Goal: Task Accomplishment & Management: Manage account settings

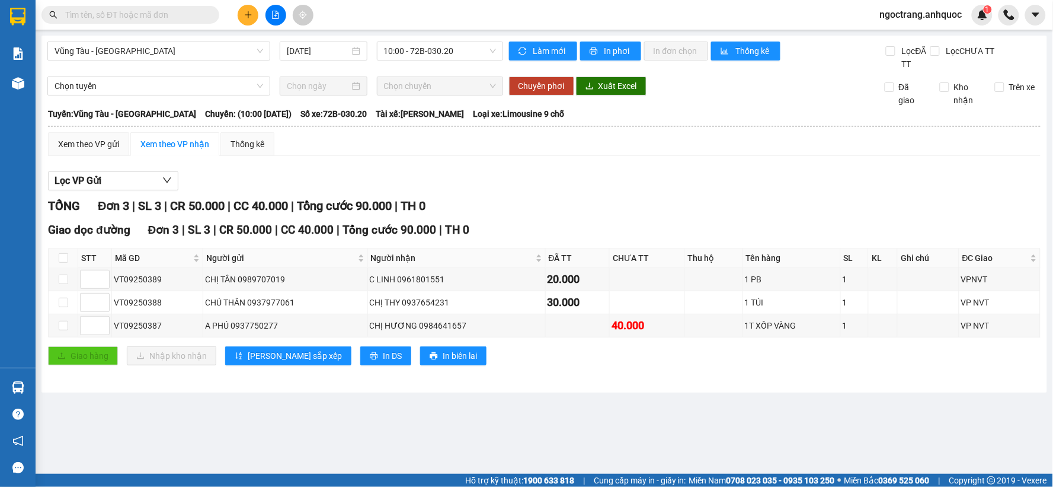
click at [242, 18] on button at bounding box center [248, 15] width 21 height 21
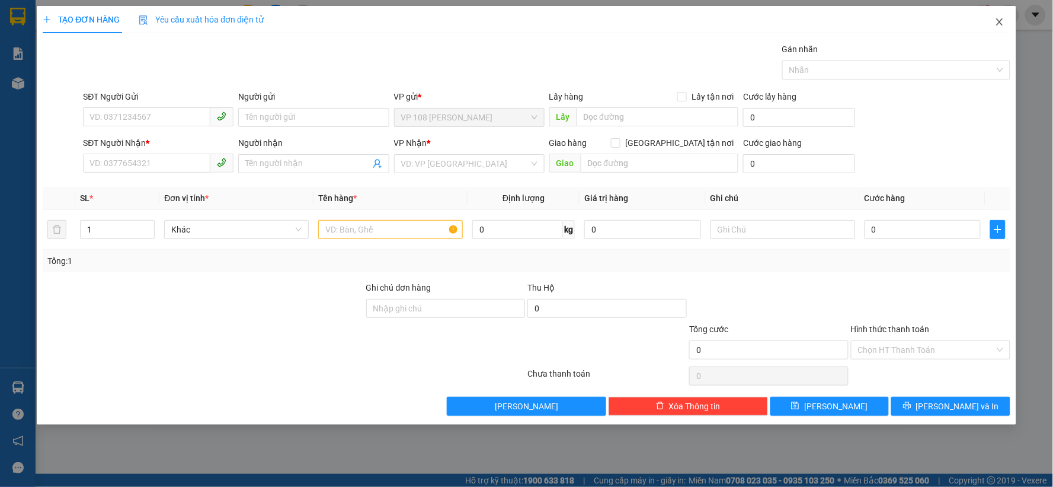
click at [1003, 25] on icon "close" at bounding box center [1000, 21] width 7 height 7
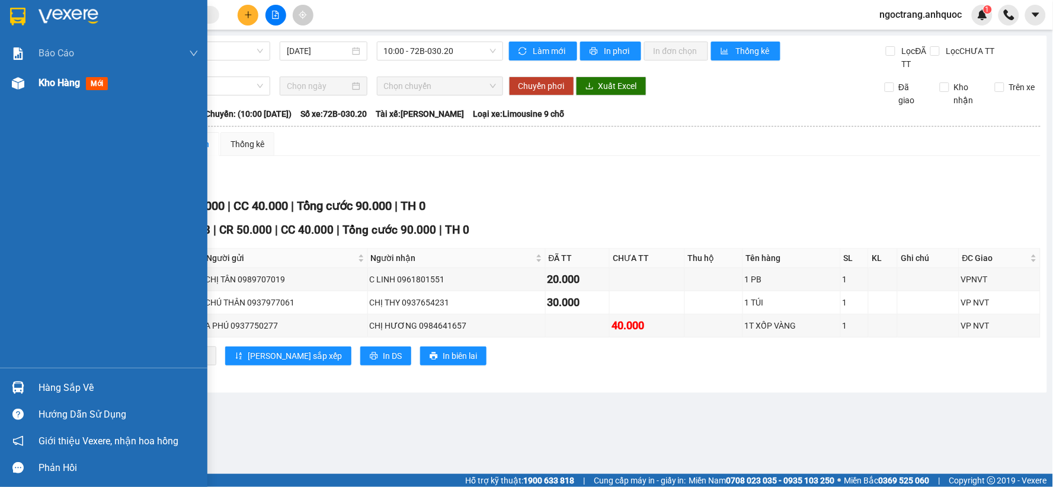
click at [39, 86] on span "Kho hàng" at bounding box center [59, 82] width 41 height 11
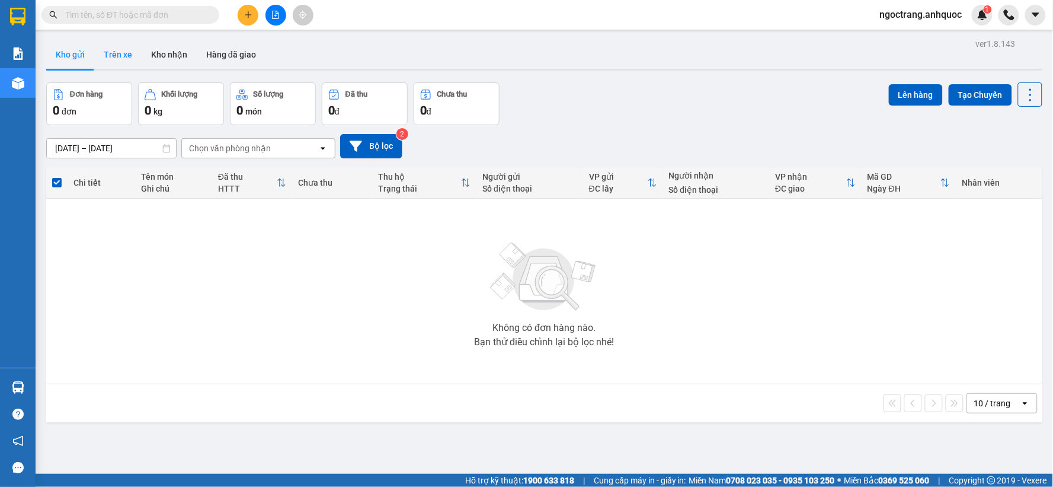
click at [122, 56] on button "Trên xe" at bounding box center [117, 54] width 47 height 28
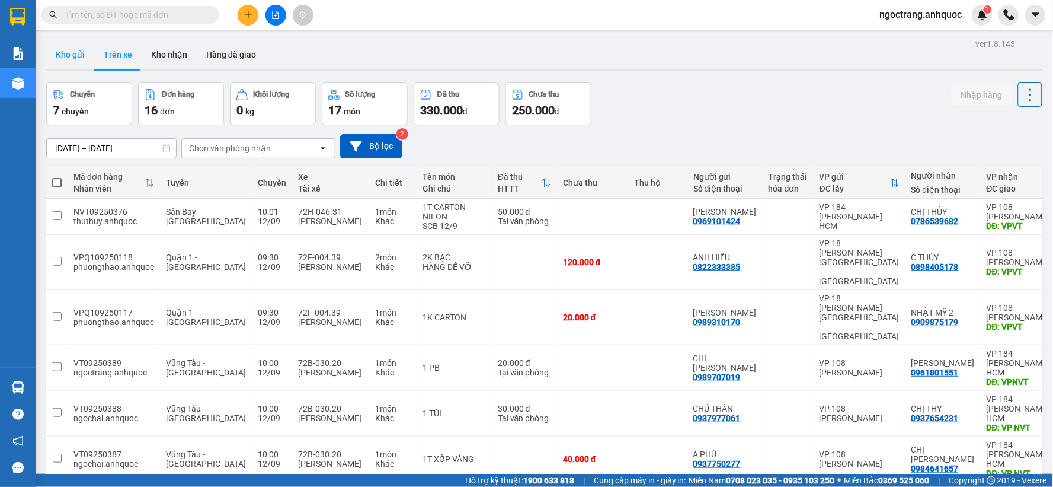
click at [60, 57] on button "Kho gửi" at bounding box center [70, 54] width 48 height 28
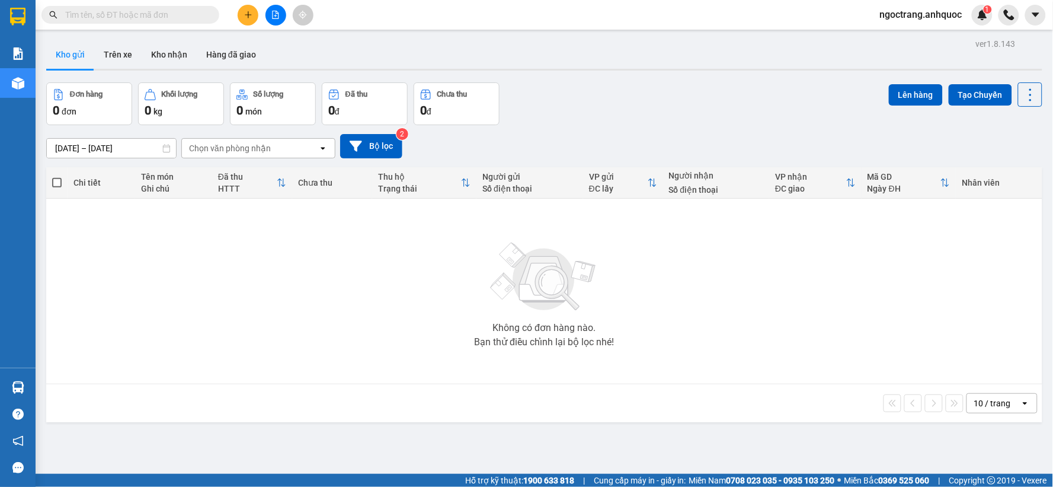
click at [61, 57] on button "Kho gửi" at bounding box center [70, 54] width 48 height 28
click at [116, 55] on button "Trên xe" at bounding box center [117, 54] width 47 height 28
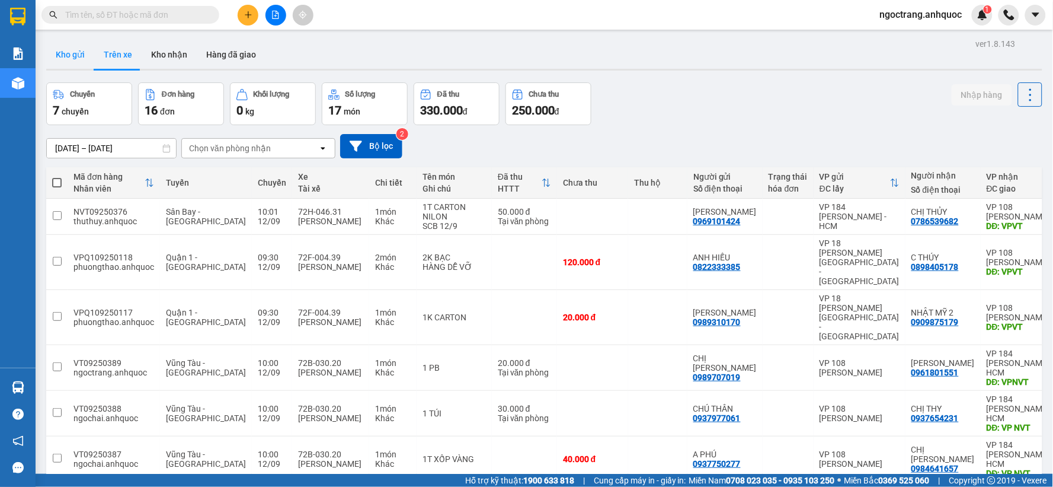
click at [78, 52] on button "Kho gửi" at bounding box center [70, 54] width 48 height 28
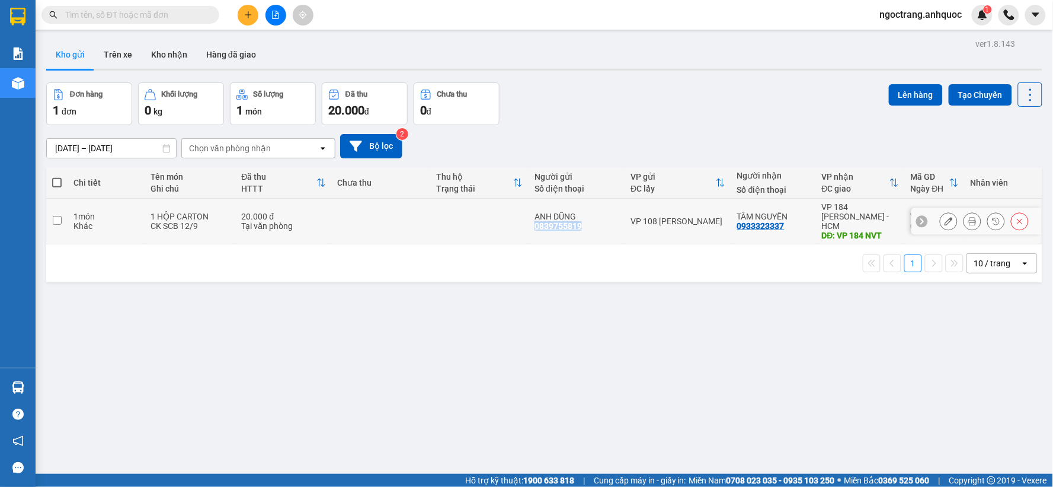
drag, startPoint x: 591, startPoint y: 223, endPoint x: 534, endPoint y: 223, distance: 57.5
click at [535, 223] on div "ANH DŨNG 0839755819" at bounding box center [577, 221] width 84 height 19
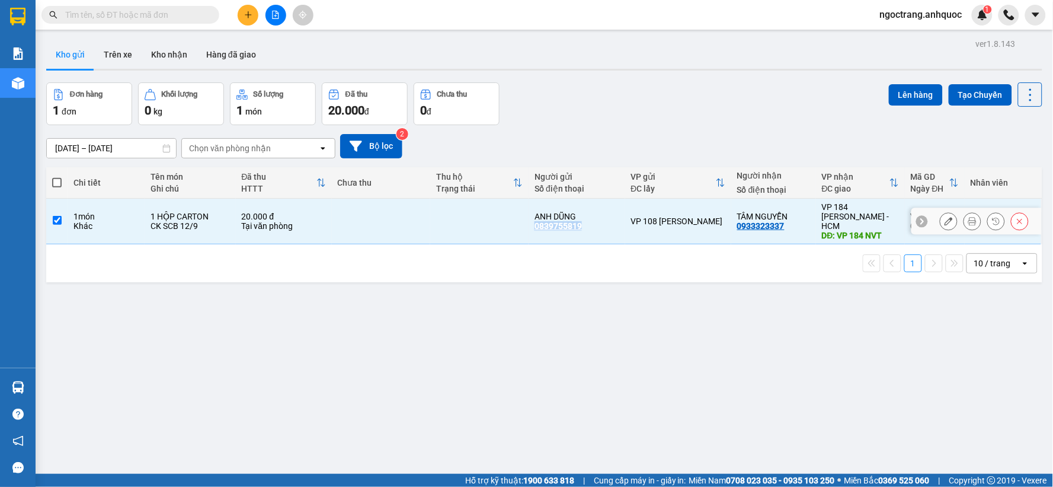
copy div "0839755819"
click at [918, 218] on icon at bounding box center [922, 221] width 8 height 8
drag, startPoint x: 953, startPoint y: 210, endPoint x: 904, endPoint y: 210, distance: 49.2
click at [905, 210] on td "VT09250390 09:58 [DATE]" at bounding box center [935, 222] width 60 height 46
checkbox input "false"
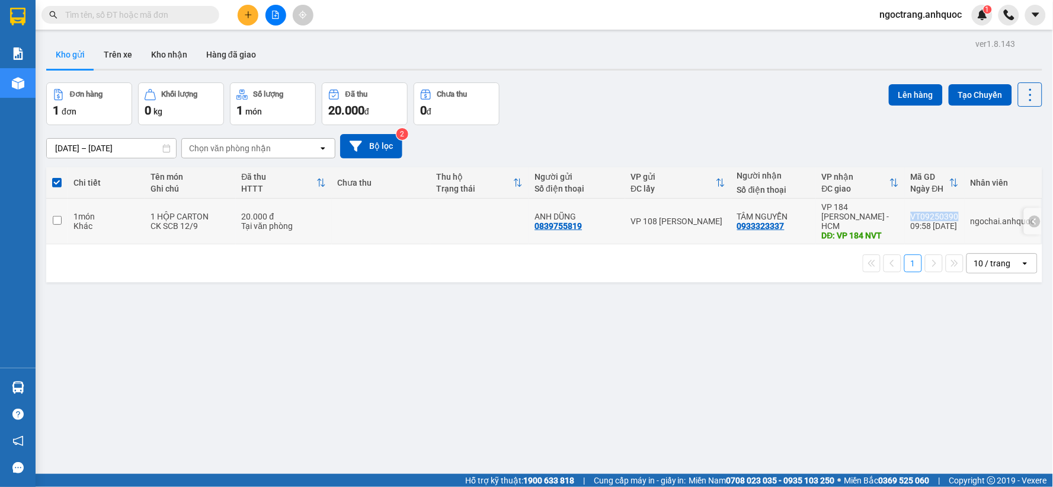
copy div "VT09250390"
click at [253, 24] on div at bounding box center [275, 15] width 89 height 21
click at [249, 15] on icon "plus" at bounding box center [248, 15] width 8 height 8
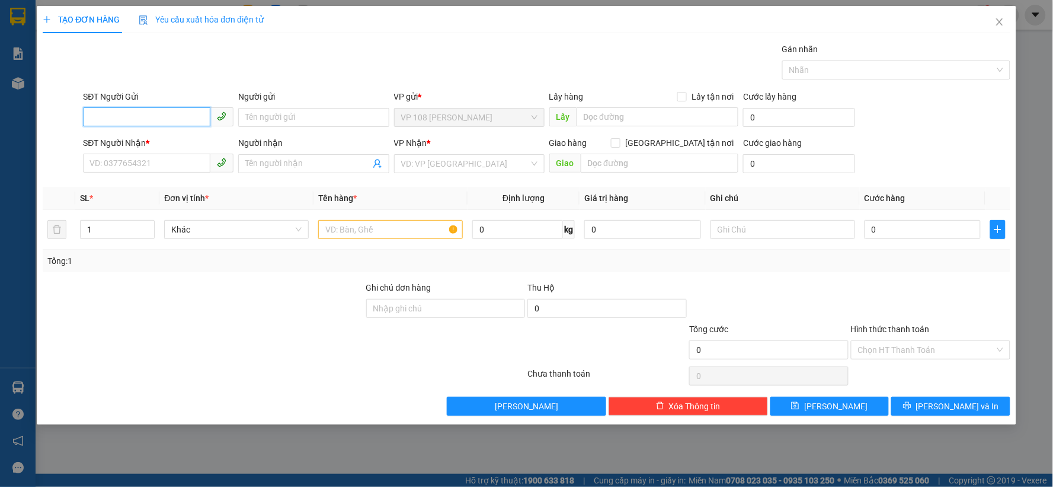
click at [188, 116] on input "SĐT Người Gửi" at bounding box center [146, 116] width 127 height 19
type input "0907283466"
click at [270, 119] on input "Người gửi" at bounding box center [313, 117] width 151 height 19
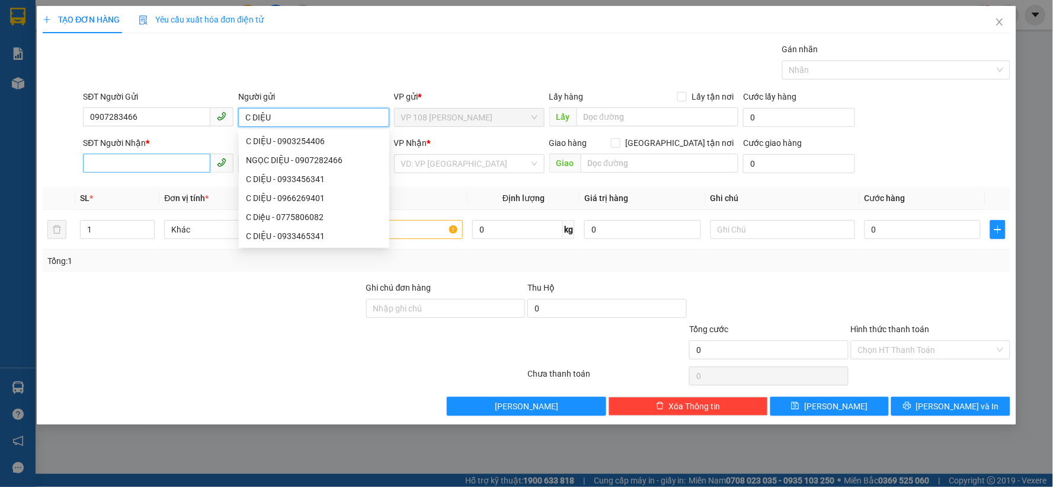
type input "C DIỆU"
click at [173, 162] on input "SĐT Người Nhận *" at bounding box center [146, 163] width 127 height 19
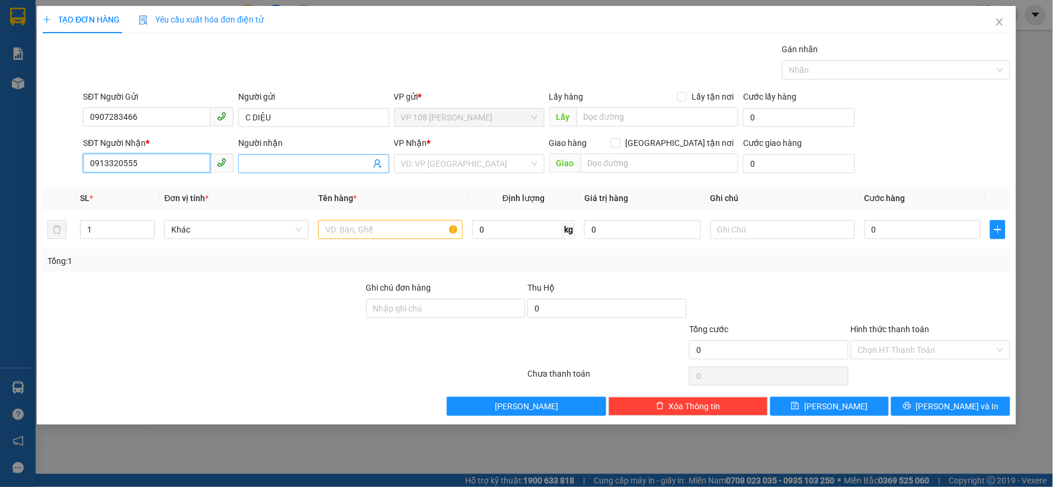
type input "0913320555"
click at [273, 167] on input "Người nhận" at bounding box center [307, 163] width 124 height 13
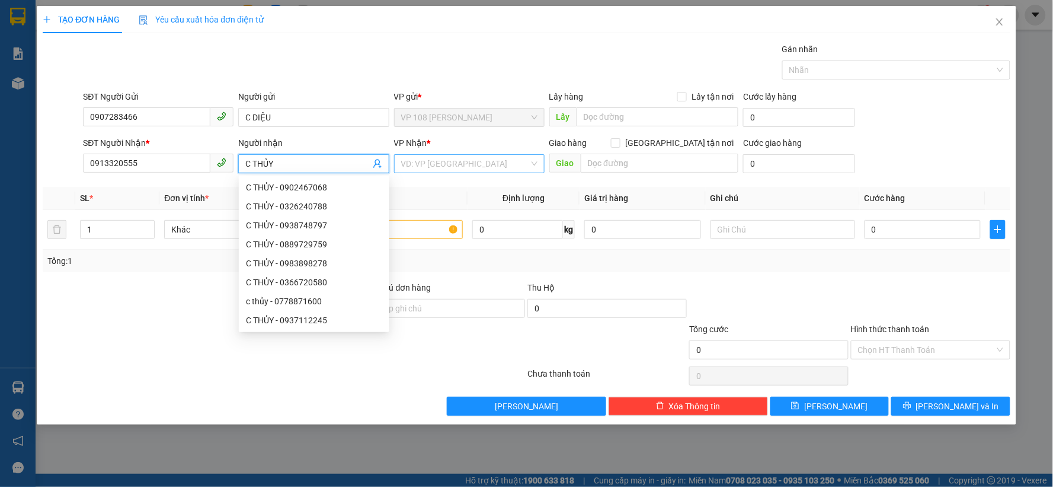
type input "C THỦY"
click at [431, 160] on input "search" at bounding box center [465, 164] width 128 height 18
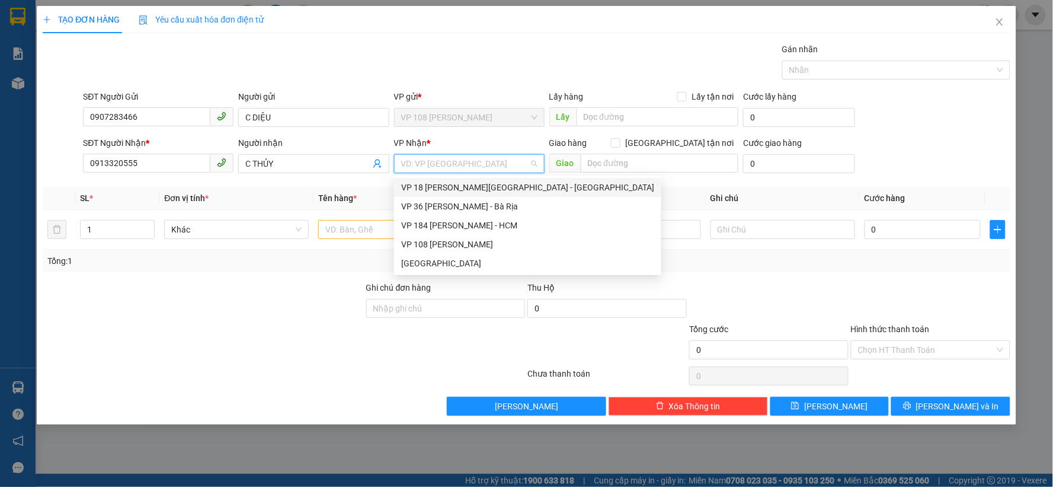
click at [487, 186] on div "VP 18 [PERSON_NAME][GEOGRAPHIC_DATA] - [GEOGRAPHIC_DATA]" at bounding box center [527, 187] width 253 height 13
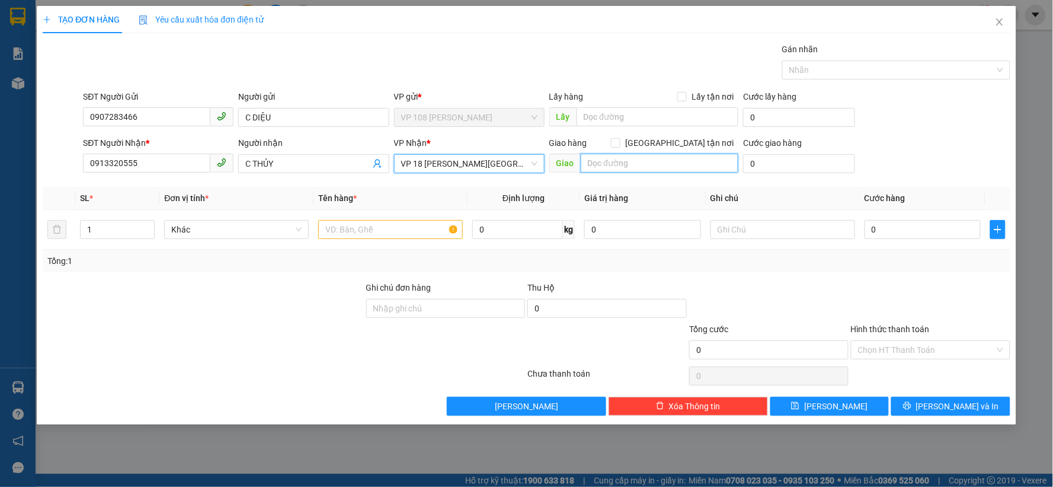
click at [608, 164] on input "text" at bounding box center [660, 163] width 158 height 19
type input "VPQ1"
click at [413, 230] on input "text" at bounding box center [390, 229] width 145 height 19
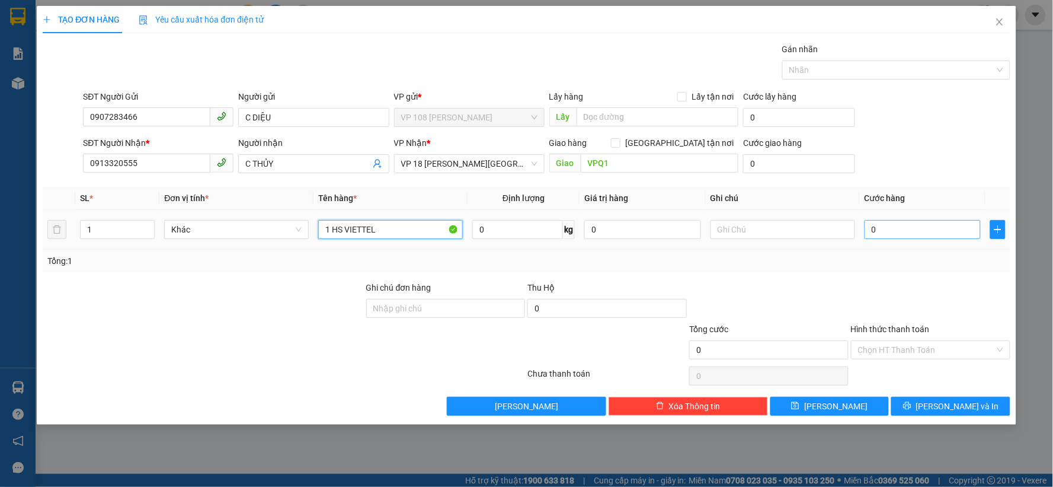
type input "1 HS VIETTEL"
click at [927, 228] on input "0" at bounding box center [923, 229] width 117 height 19
type input "2"
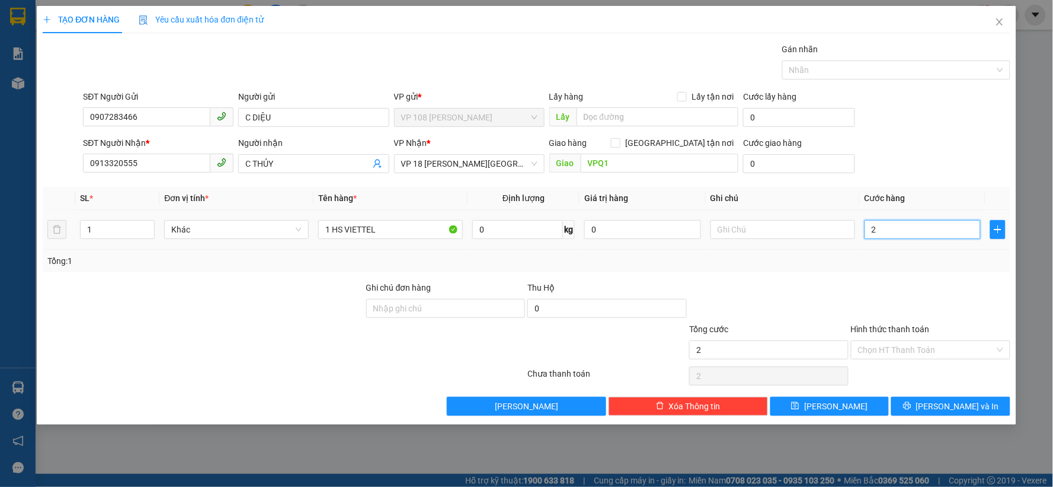
type input "20"
type input "200"
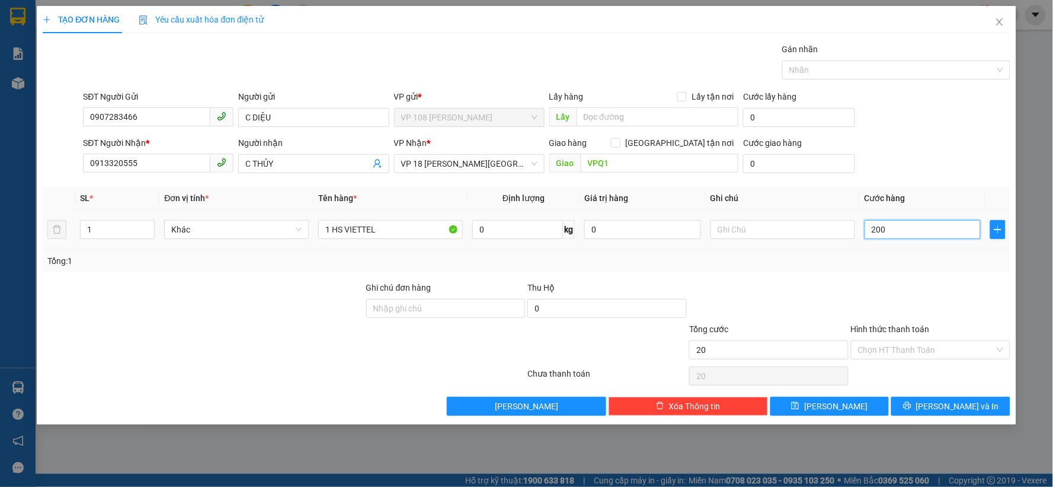
type input "200"
type input "2.000"
type input "20.000"
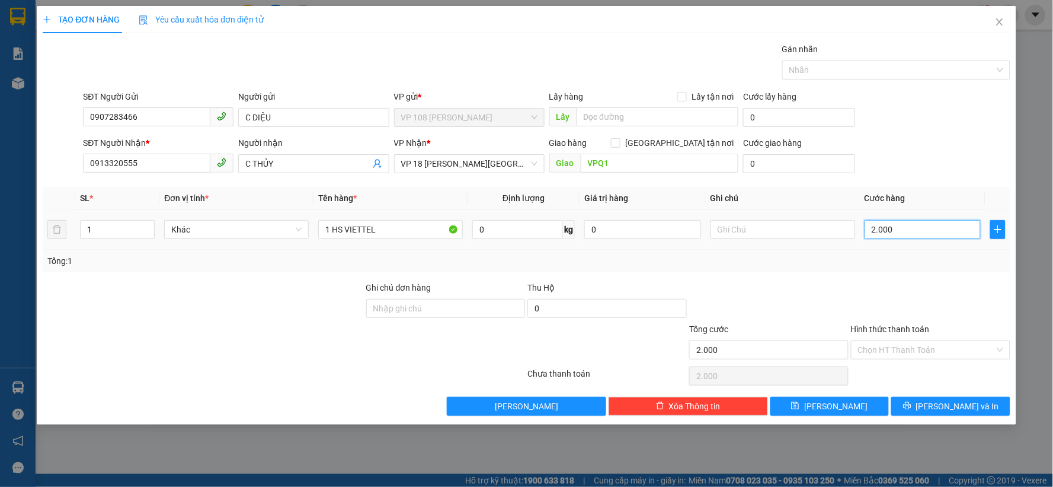
type input "20.000"
click at [910, 355] on input "Hình thức thanh toán" at bounding box center [926, 350] width 137 height 18
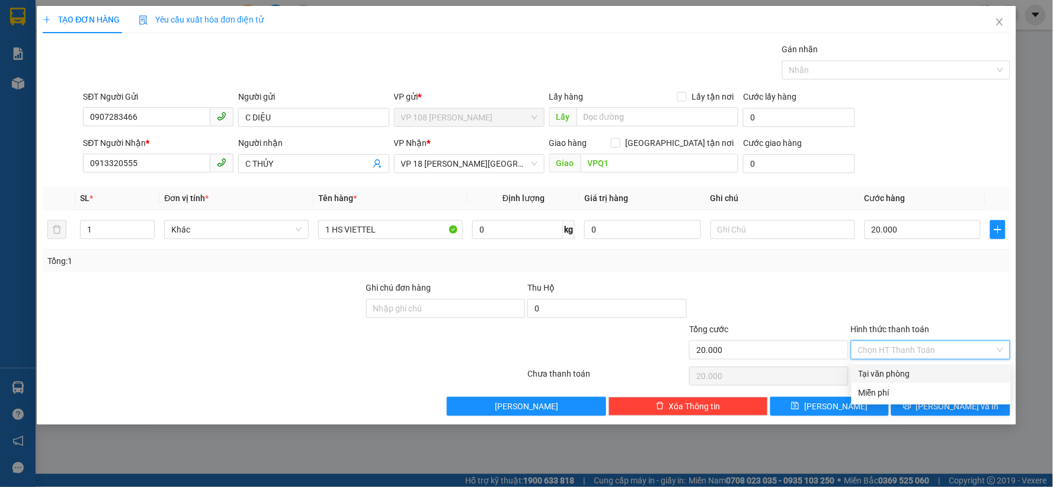
click at [884, 371] on div "Tại văn phòng" at bounding box center [931, 373] width 145 height 13
type input "0"
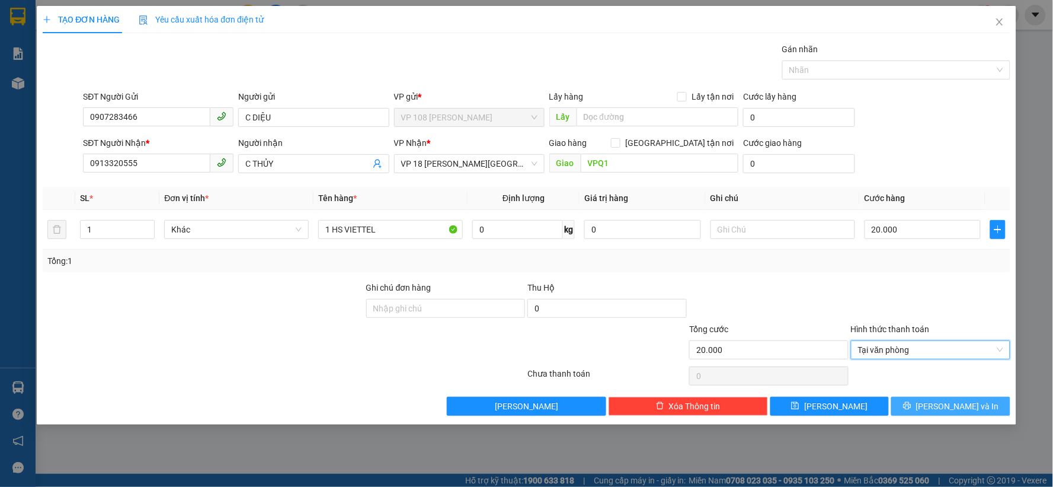
click at [921, 408] on button "[PERSON_NAME] và In" at bounding box center [951, 406] width 119 height 19
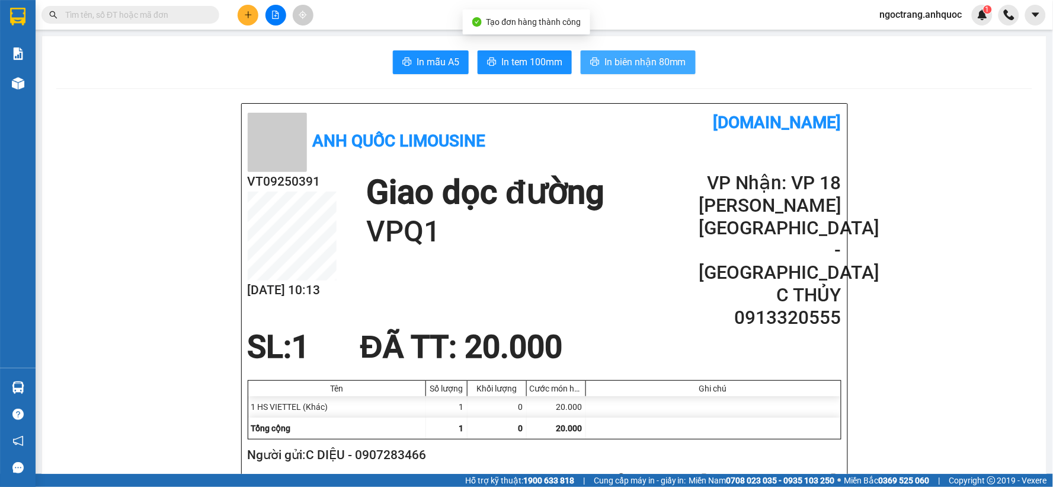
click at [653, 53] on button "In biên nhận 80mm" at bounding box center [638, 62] width 115 height 24
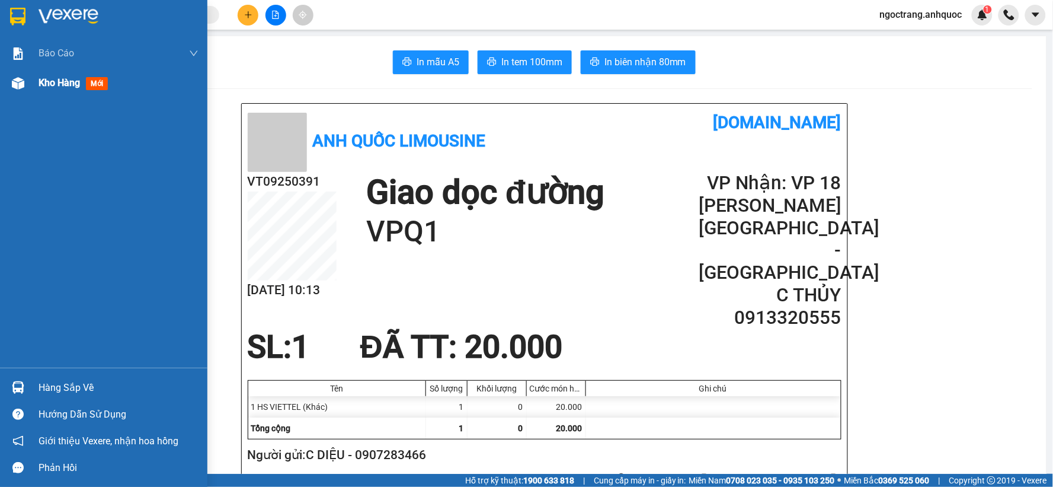
click at [56, 82] on span "Kho hàng" at bounding box center [59, 82] width 41 height 11
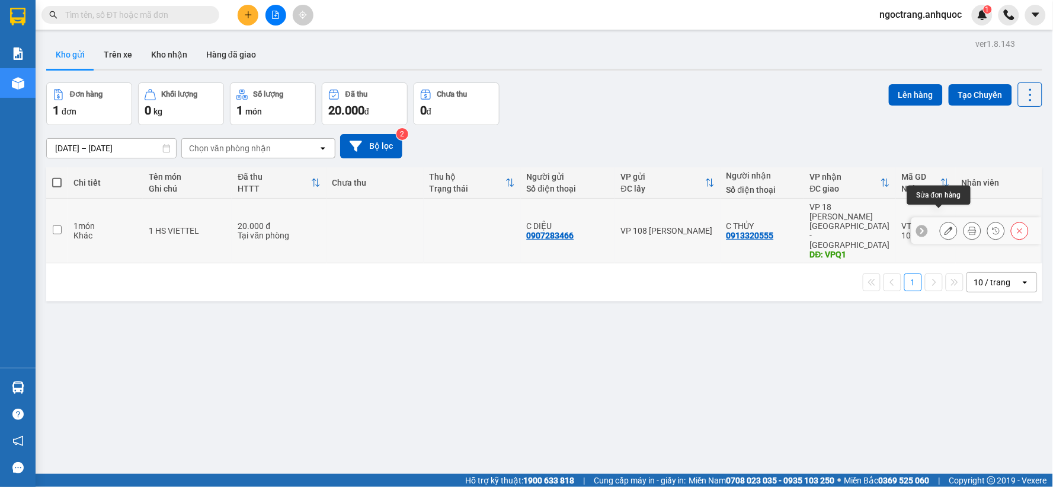
click at [941, 221] on button at bounding box center [949, 231] width 17 height 21
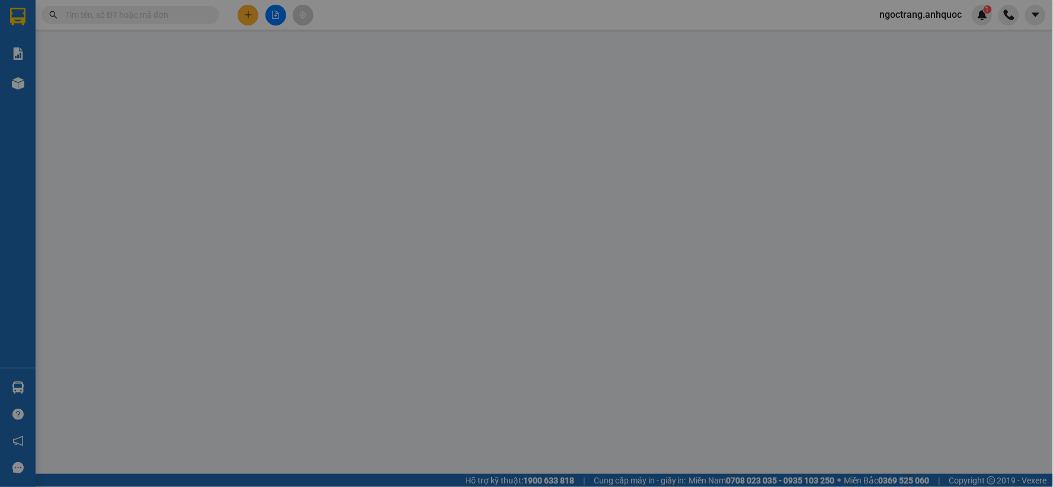
type input "0907283466"
type input "C DIỆU"
type input "0913320555"
type input "C THỦY"
type input "VPQ1"
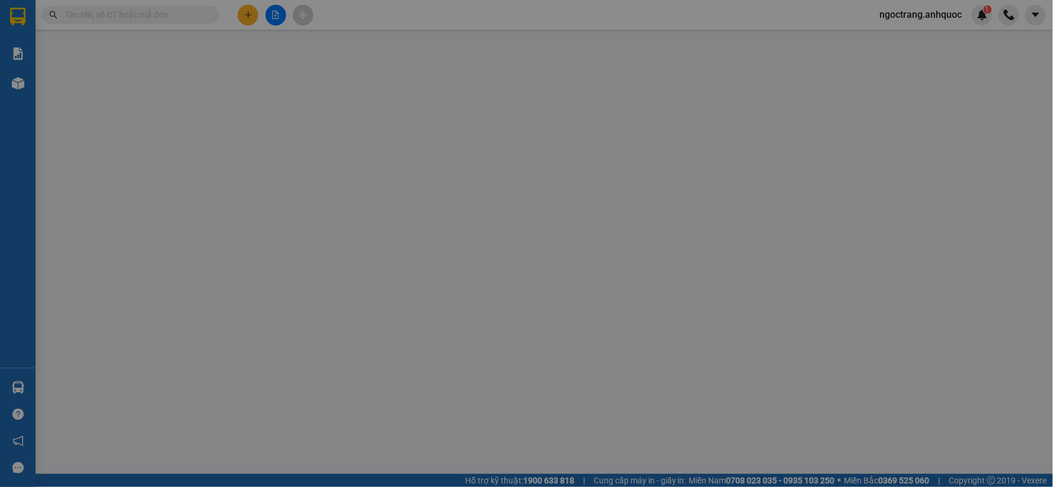
type input "20.000"
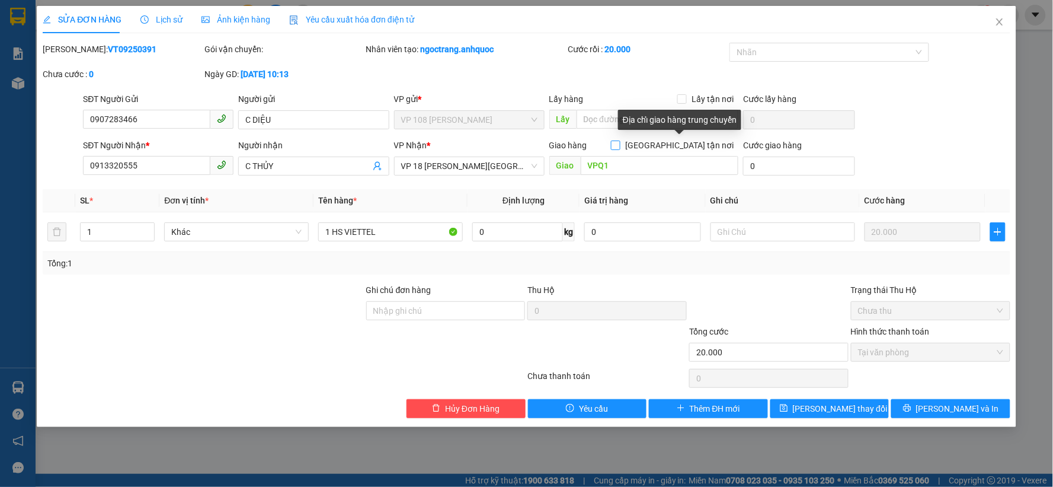
click at [620, 148] on input "[GEOGRAPHIC_DATA] tận nơi" at bounding box center [615, 145] width 8 height 8
checkbox input "true"
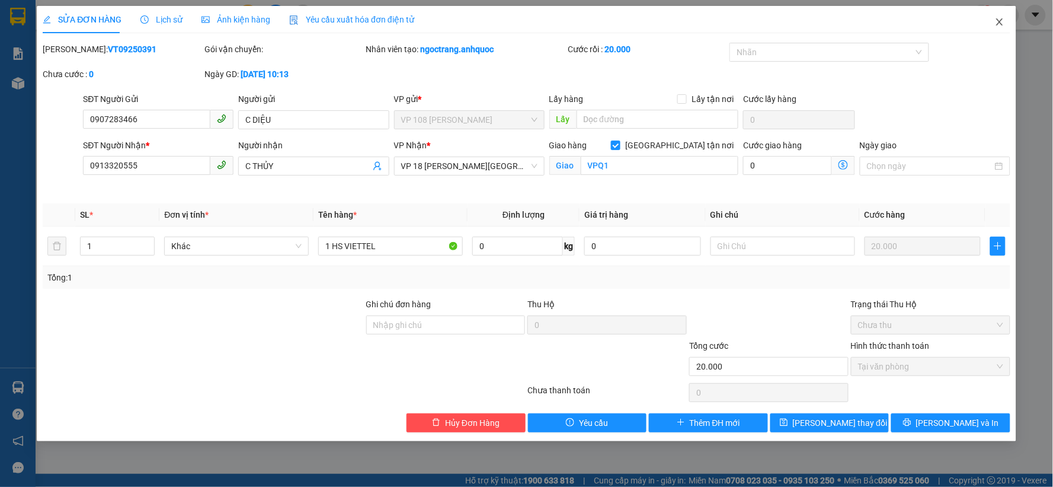
click at [1002, 19] on icon "close" at bounding box center [999, 21] width 9 height 9
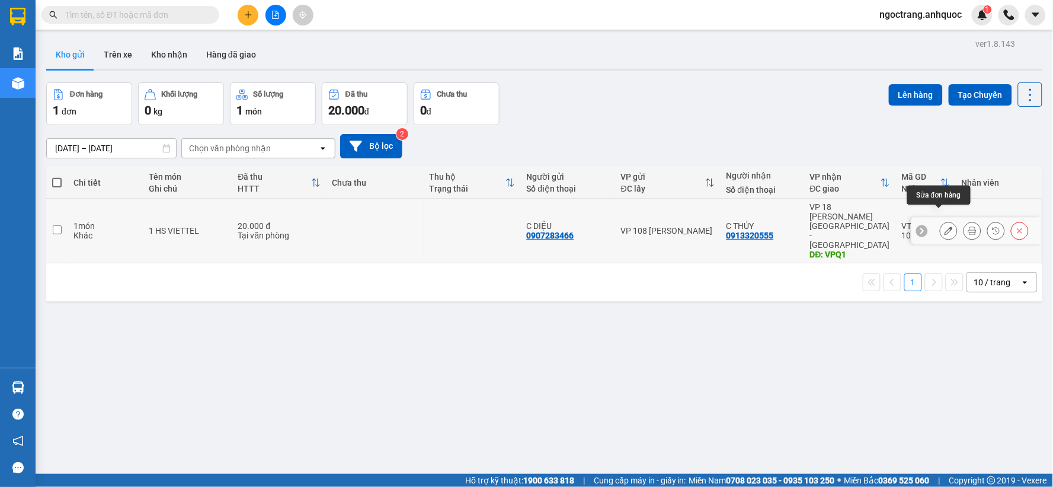
click at [945, 226] on icon at bounding box center [949, 230] width 8 height 8
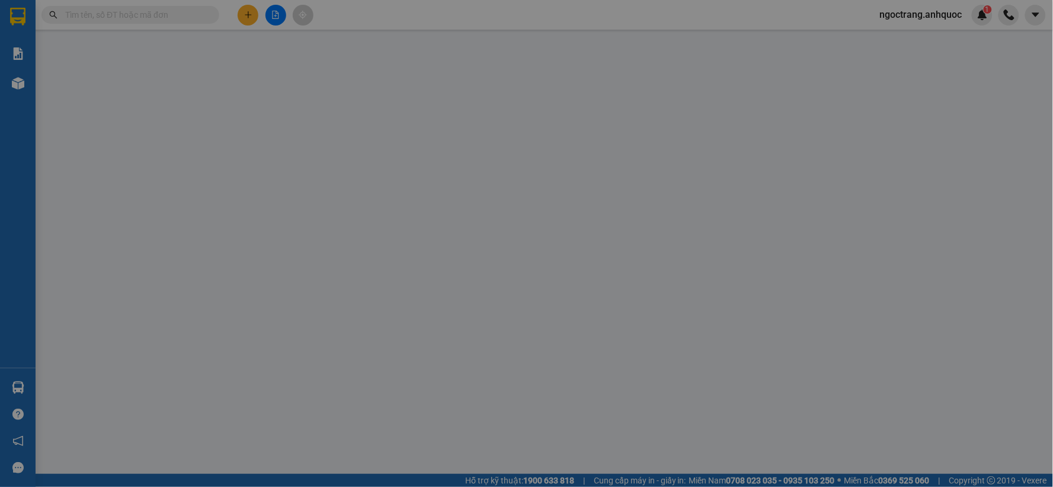
type input "0907283466"
type input "C DIỆU"
type input "0913320555"
type input "C THỦY"
type input "VPQ1"
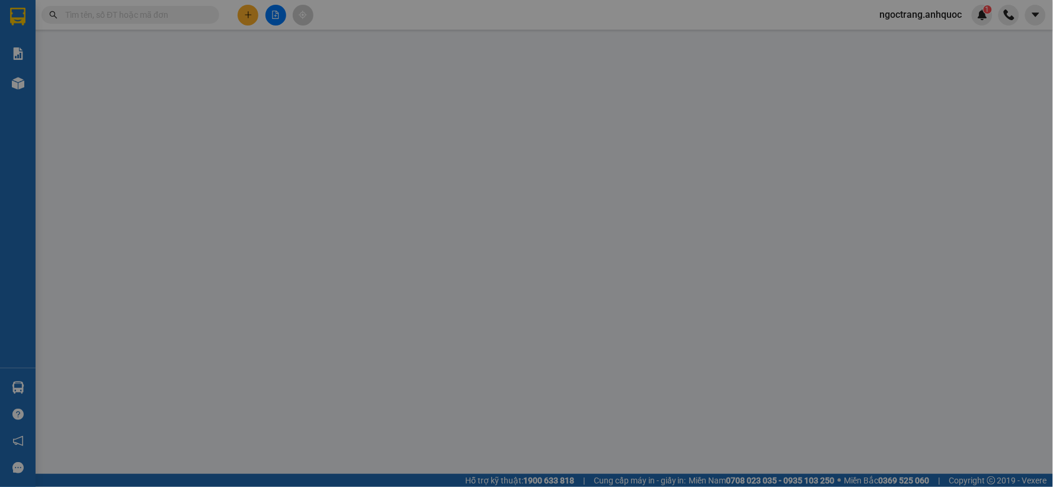
type input "20.000"
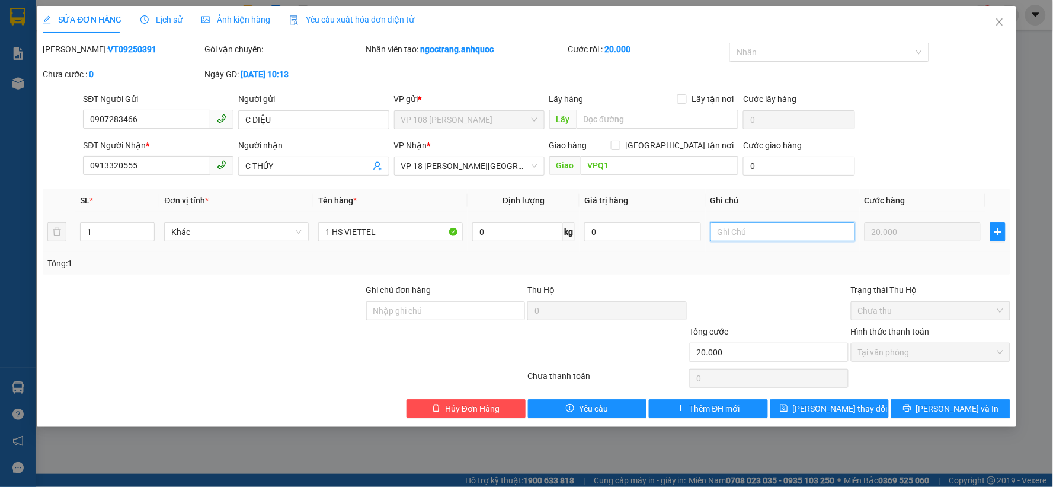
click at [743, 234] on input "text" at bounding box center [783, 231] width 145 height 19
type input "T"
click at [1000, 20] on icon "close" at bounding box center [999, 21] width 9 height 9
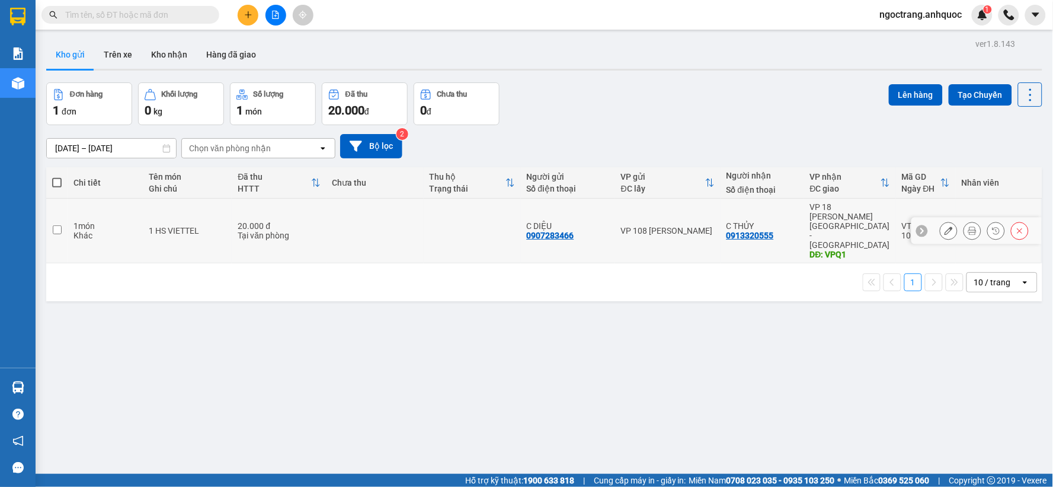
click at [60, 225] on input "checkbox" at bounding box center [57, 229] width 9 height 9
checkbox input "true"
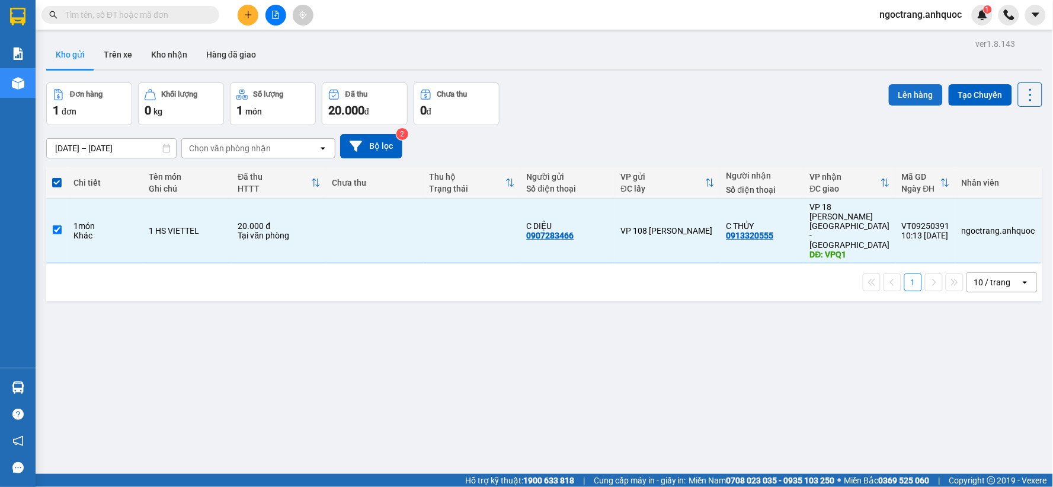
click at [908, 94] on button "Lên hàng" at bounding box center [916, 94] width 54 height 21
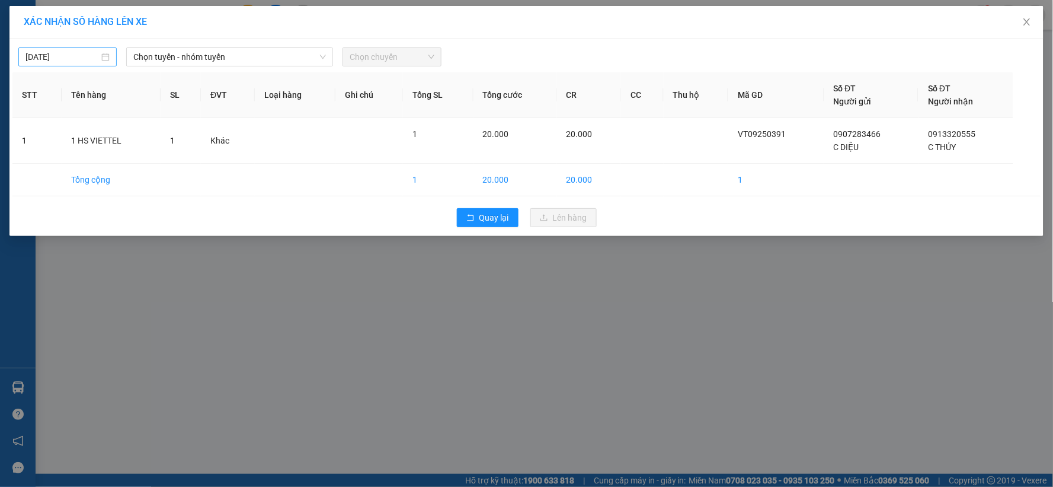
type input "[DATE]"
click at [83, 57] on input "[DATE]" at bounding box center [62, 56] width 74 height 13
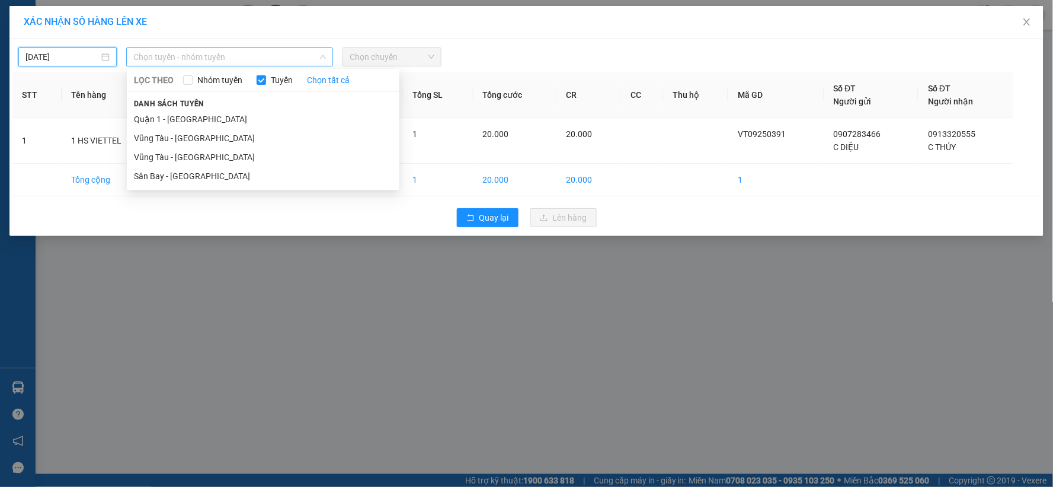
click at [224, 55] on span "Chọn tuyến - nhóm tuyến" at bounding box center [229, 57] width 193 height 18
click at [207, 141] on li "Vũng Tàu - [GEOGRAPHIC_DATA]" at bounding box center [263, 138] width 273 height 19
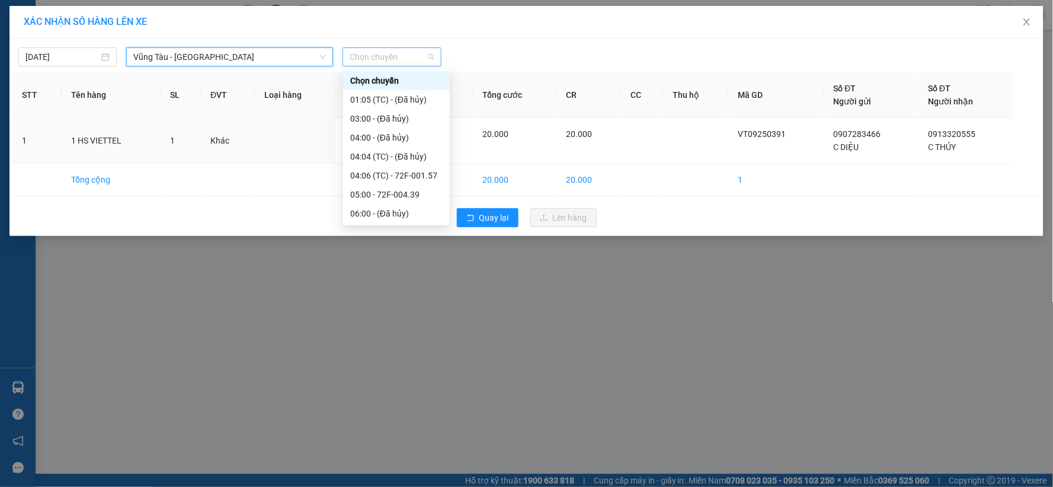
click at [386, 63] on span "Chọn chuyến" at bounding box center [392, 57] width 84 height 18
click at [390, 175] on div "11:00 - 72F-007.64" at bounding box center [396, 176] width 92 height 13
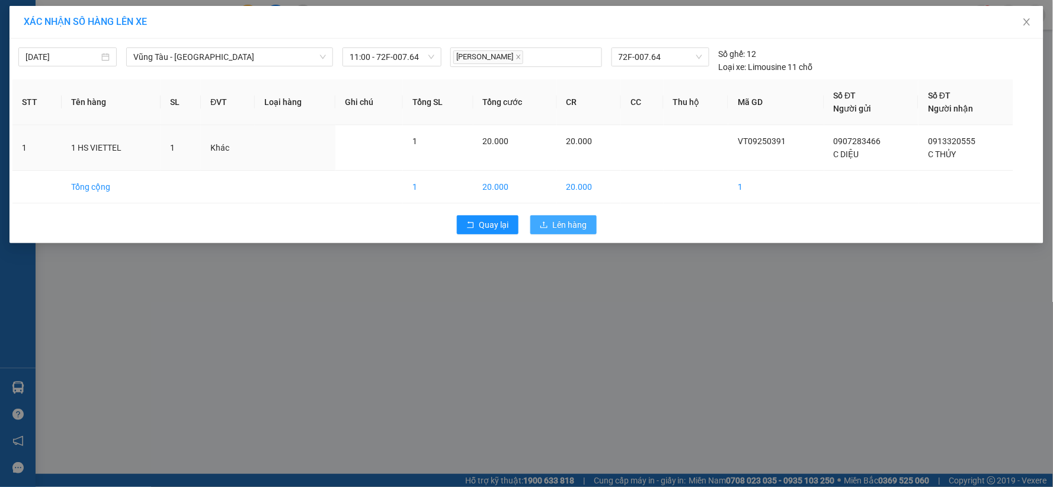
click at [571, 223] on span "Lên hàng" at bounding box center [570, 224] width 34 height 13
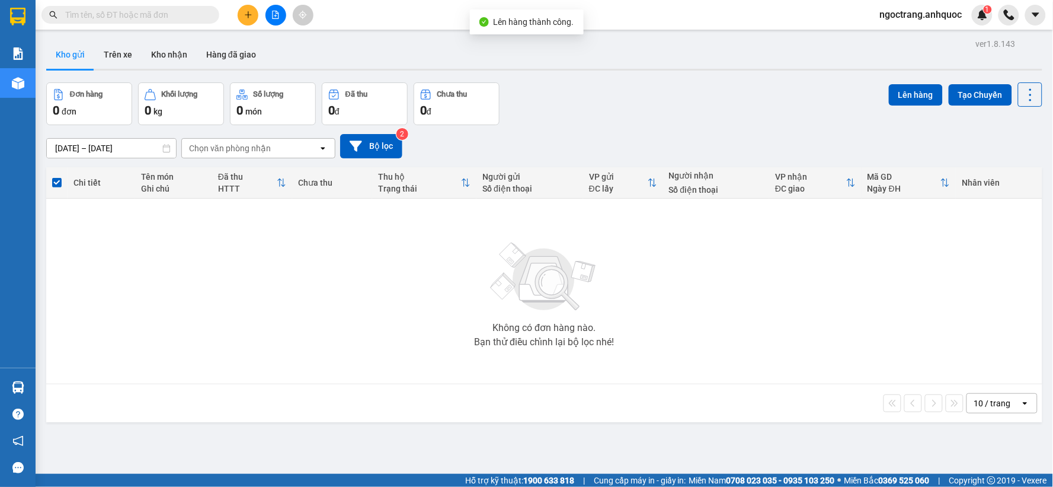
click at [281, 18] on button at bounding box center [276, 15] width 21 height 21
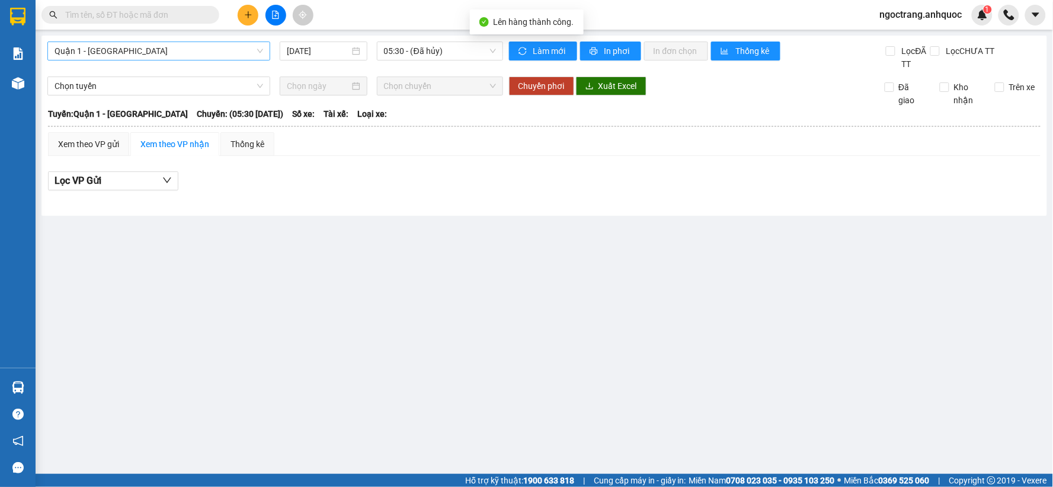
click at [134, 52] on span "Quận 1 - [GEOGRAPHIC_DATA]" at bounding box center [159, 51] width 209 height 18
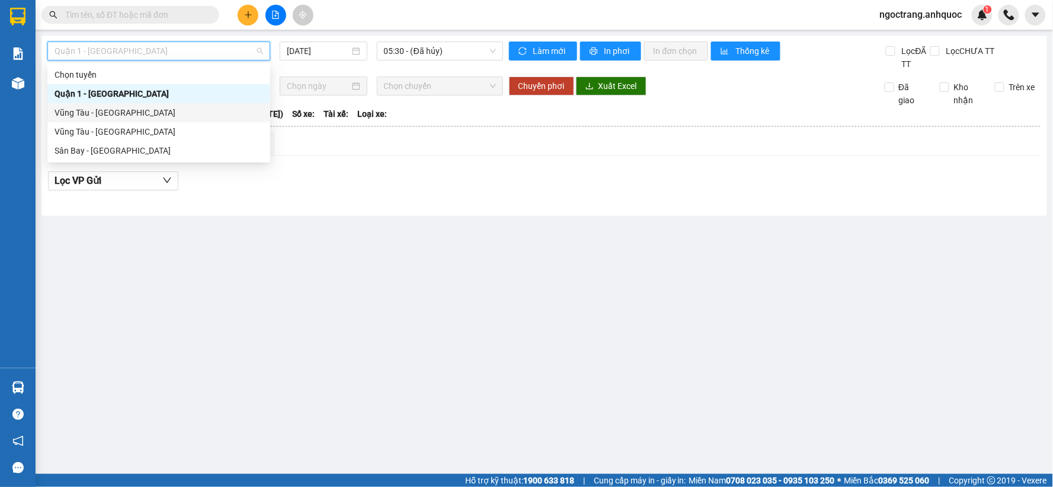
click at [123, 111] on div "Vũng Tàu - [GEOGRAPHIC_DATA]" at bounding box center [159, 112] width 209 height 13
type input "[DATE]"
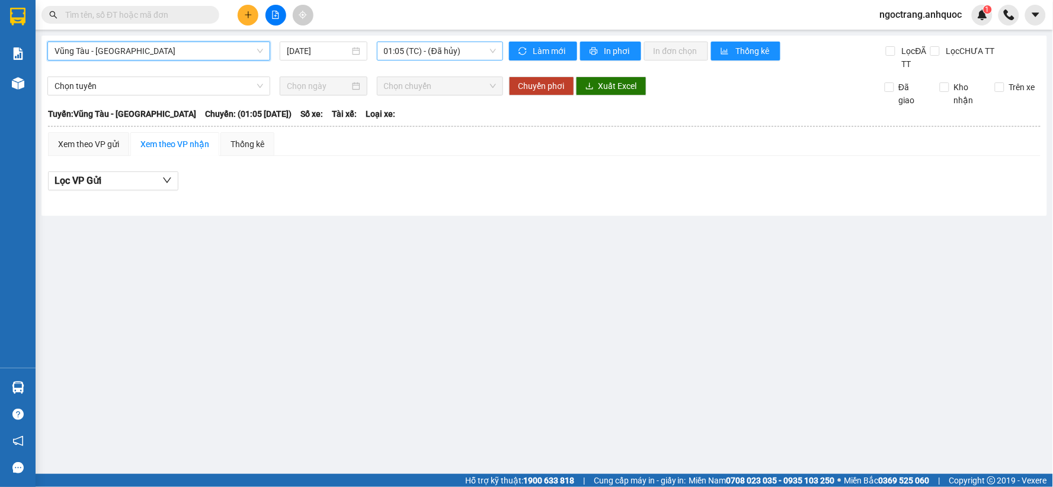
click at [419, 46] on span "01:05 (TC) - (Đã hủy)" at bounding box center [440, 51] width 112 height 18
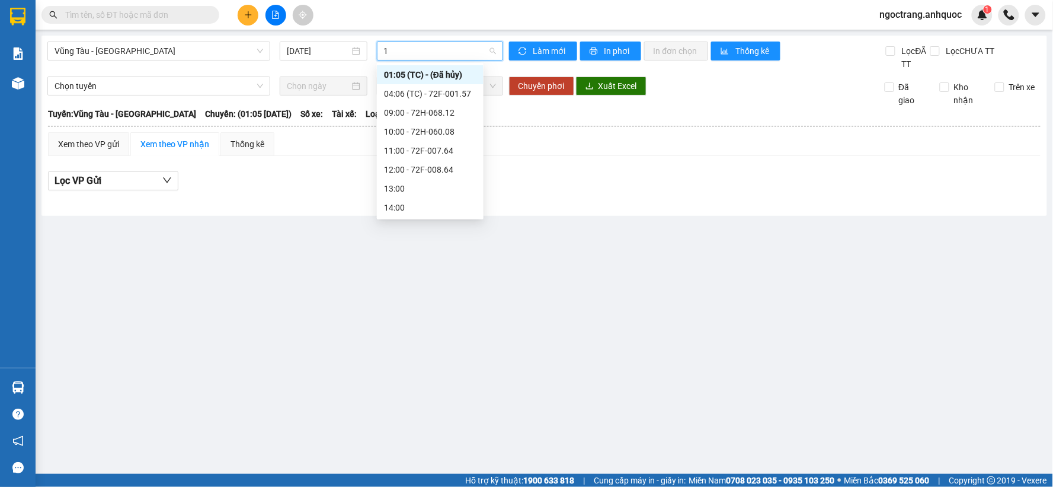
type input "11"
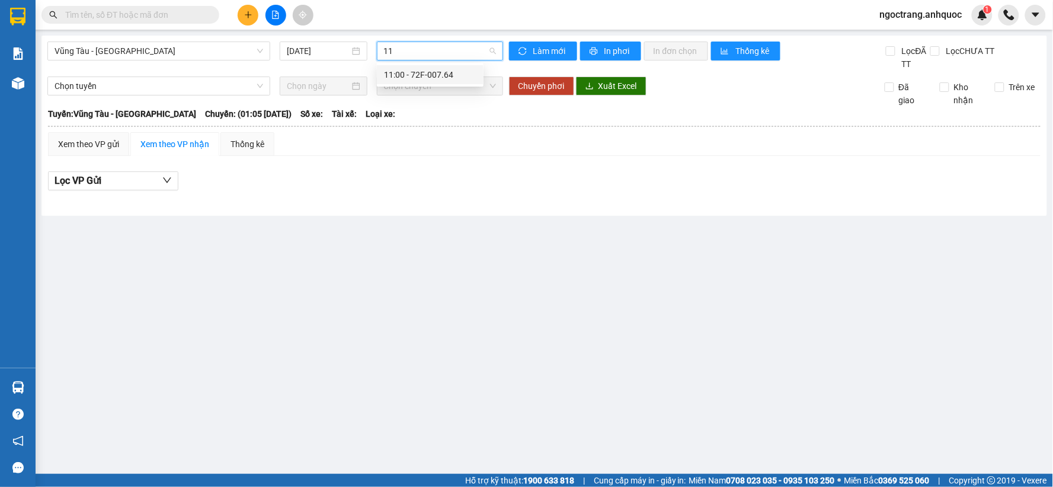
click at [416, 71] on div "11:00 - 72F-007.64" at bounding box center [430, 74] width 92 height 13
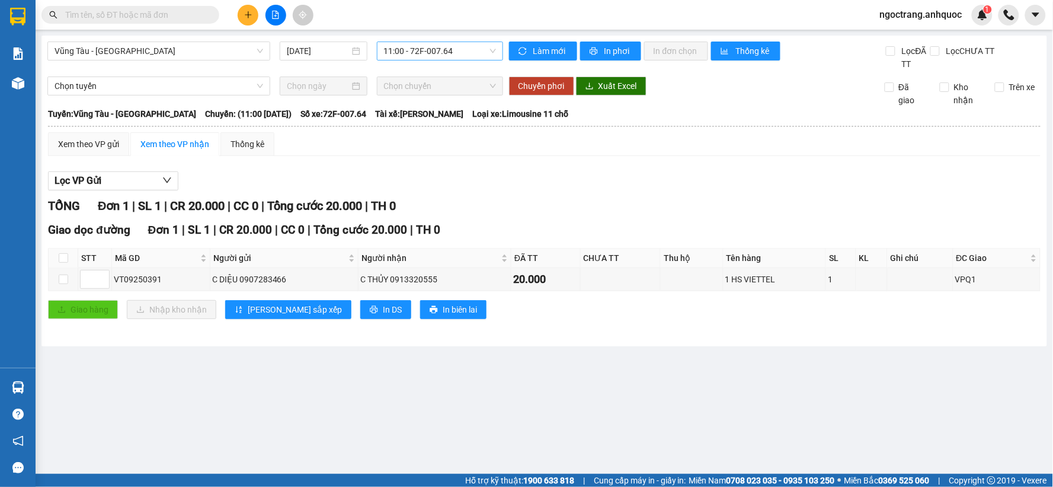
click at [626, 40] on div "[GEOGRAPHIC_DATA] - Quận 1 [DATE] 11:00 - 72F-007.64 Làm mới In phơi In đơn chọ…" at bounding box center [544, 191] width 1006 height 311
click at [625, 50] on span "In phơi" at bounding box center [618, 50] width 27 height 13
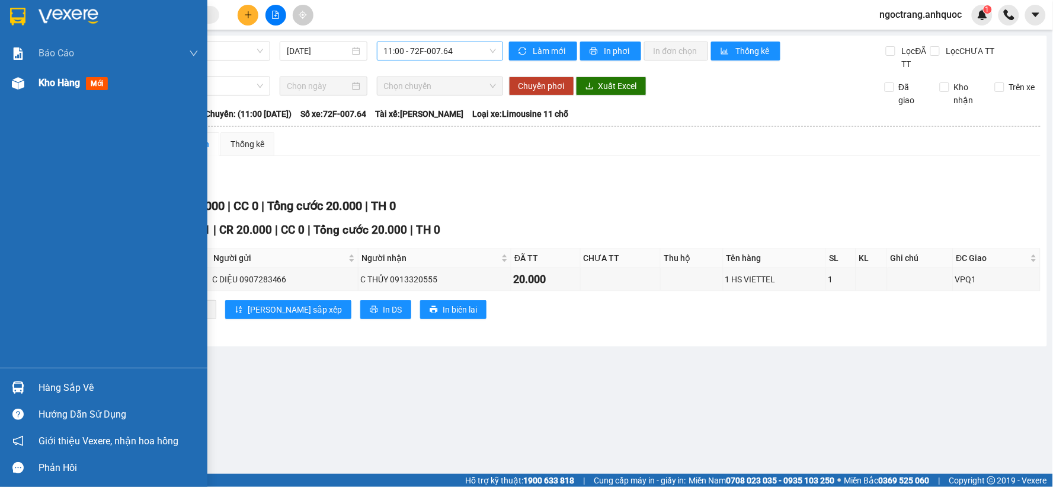
click at [75, 88] on span "Kho hàng" at bounding box center [59, 82] width 41 height 11
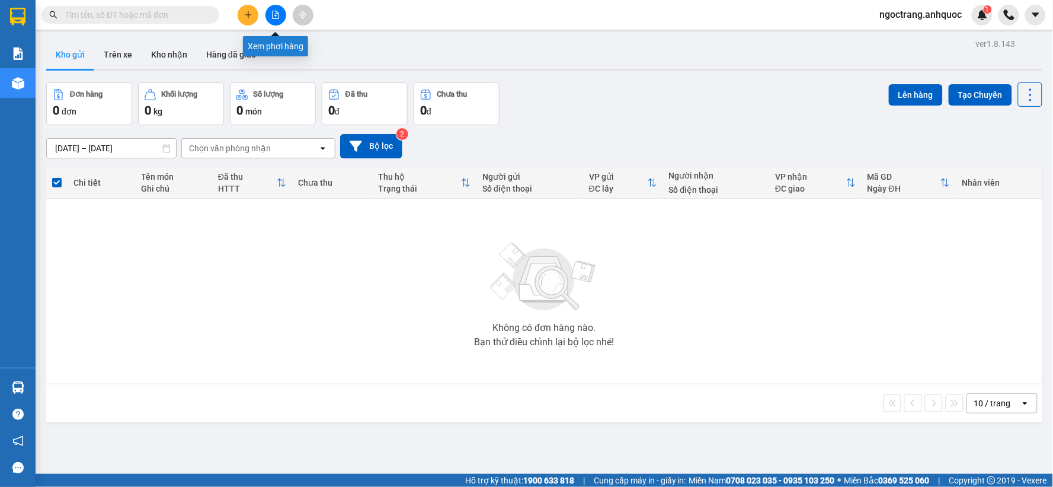
click at [280, 15] on button at bounding box center [276, 15] width 21 height 21
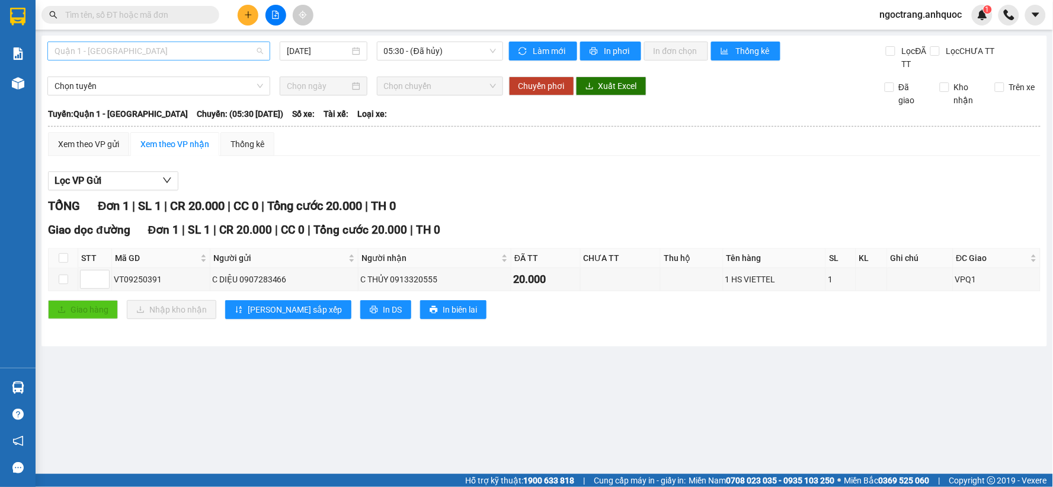
click at [175, 48] on span "Quận 1 - [GEOGRAPHIC_DATA]" at bounding box center [159, 51] width 209 height 18
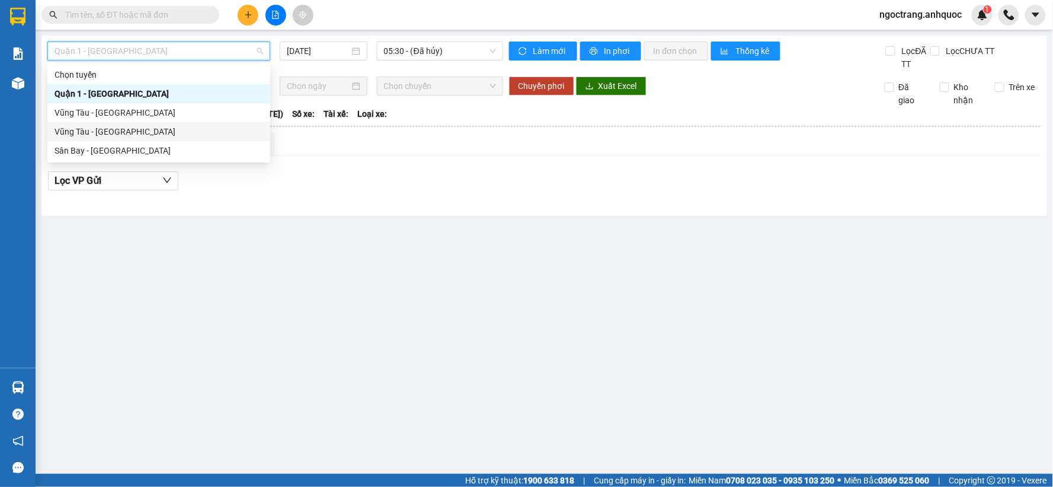
click at [97, 131] on div "Vũng Tàu - [GEOGRAPHIC_DATA]" at bounding box center [159, 131] width 209 height 13
type input "[DATE]"
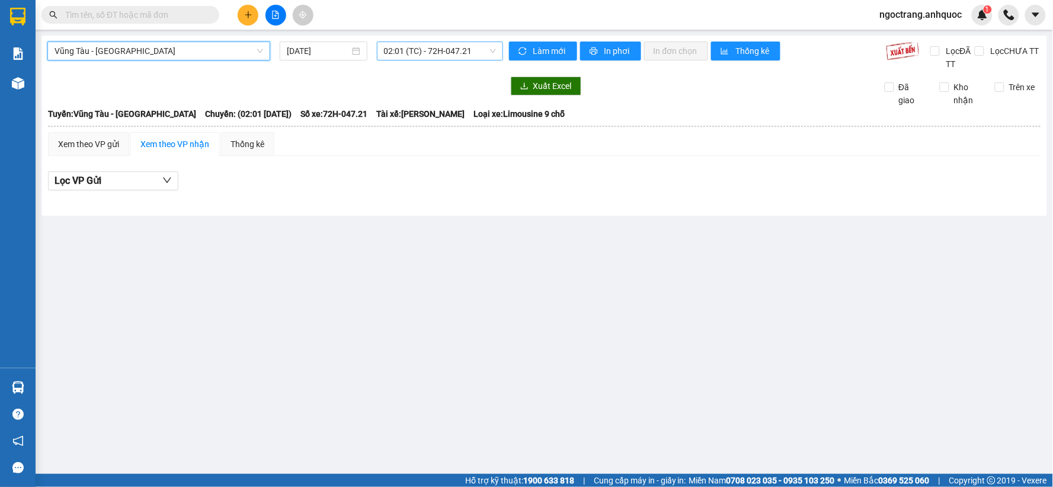
click at [409, 53] on span "02:01 (TC) - 72H-047.21" at bounding box center [440, 51] width 112 height 18
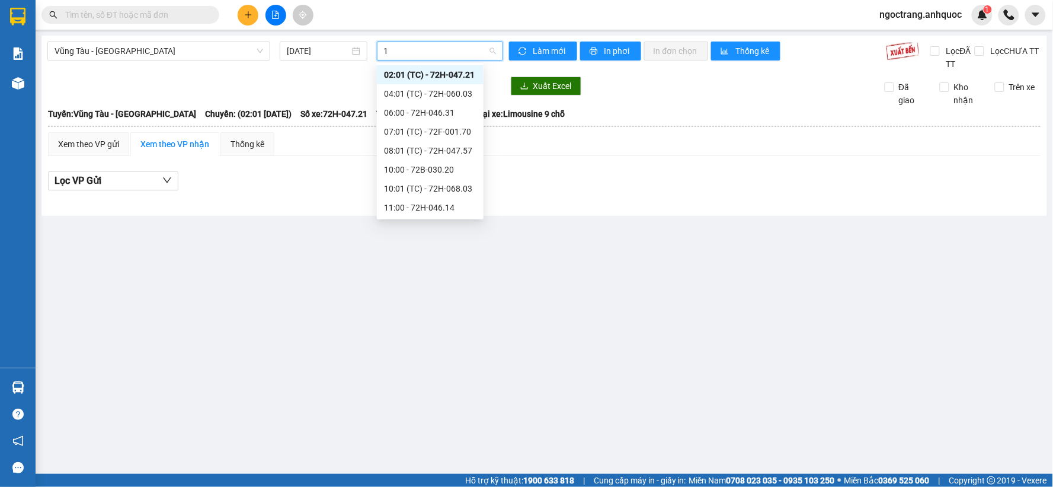
type input "11"
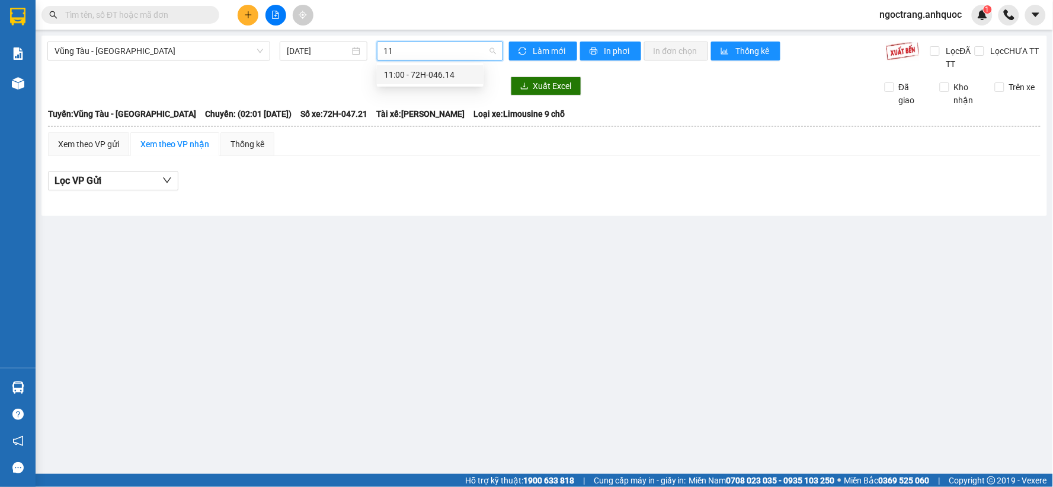
click at [461, 72] on div "11:00 - 72H-046.14" at bounding box center [430, 74] width 92 height 13
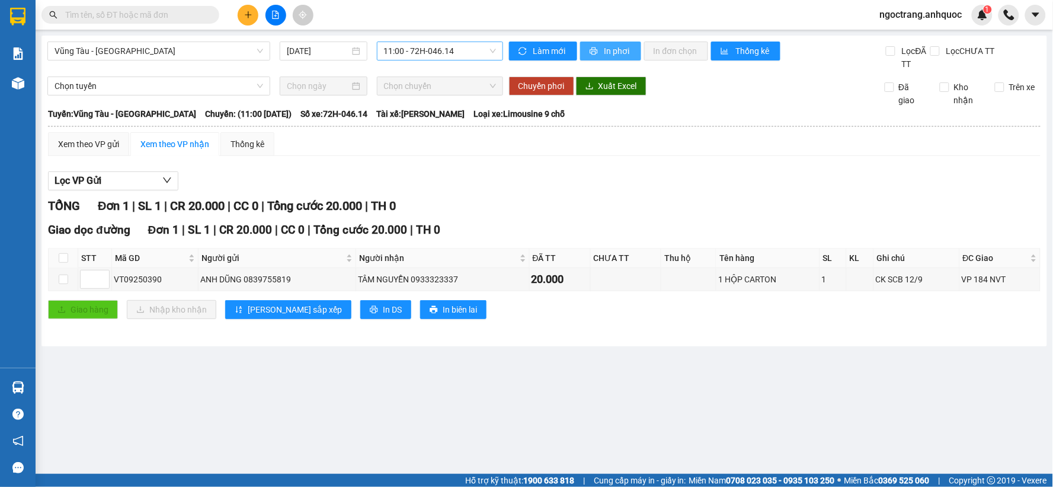
click at [606, 52] on span "In phơi" at bounding box center [618, 50] width 27 height 13
click at [413, 51] on span "11:00 - 72H-046.14" at bounding box center [440, 51] width 112 height 18
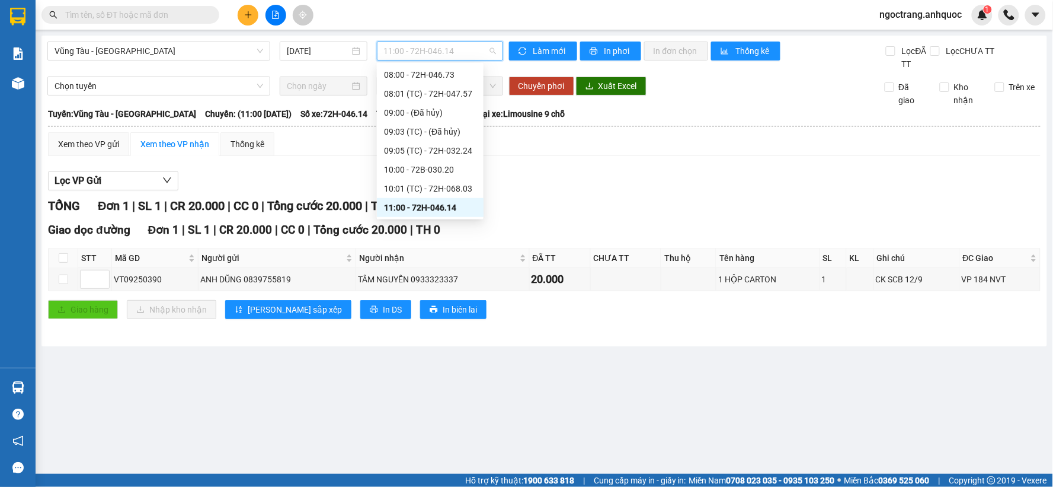
click at [440, 206] on div "11:00 - 72H-046.14" at bounding box center [430, 207] width 92 height 13
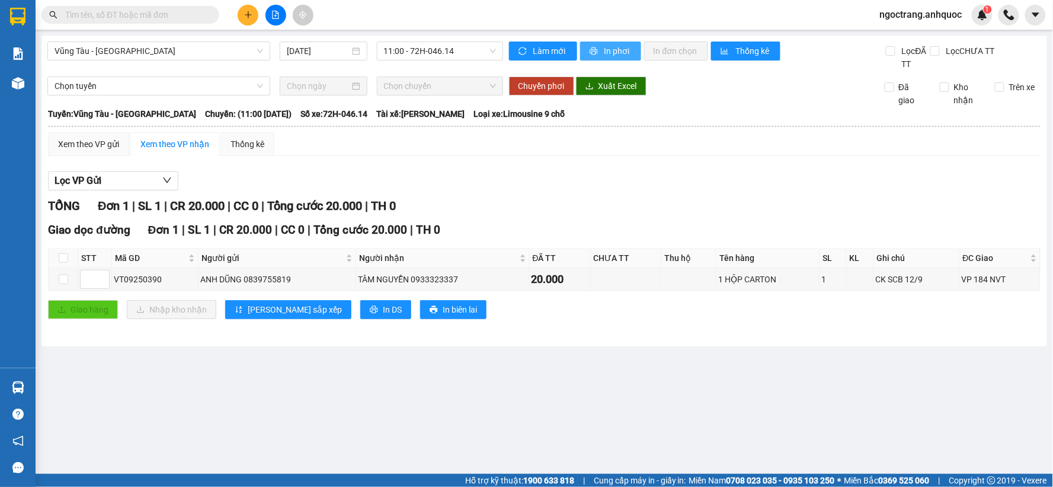
click at [633, 47] on button "In phơi" at bounding box center [610, 50] width 61 height 19
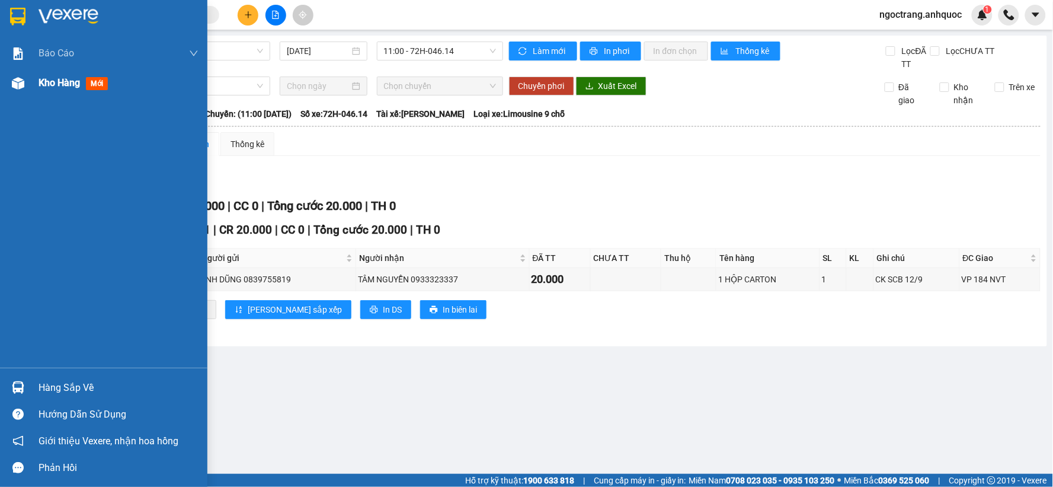
click at [56, 87] on span "Kho hàng" at bounding box center [59, 82] width 41 height 11
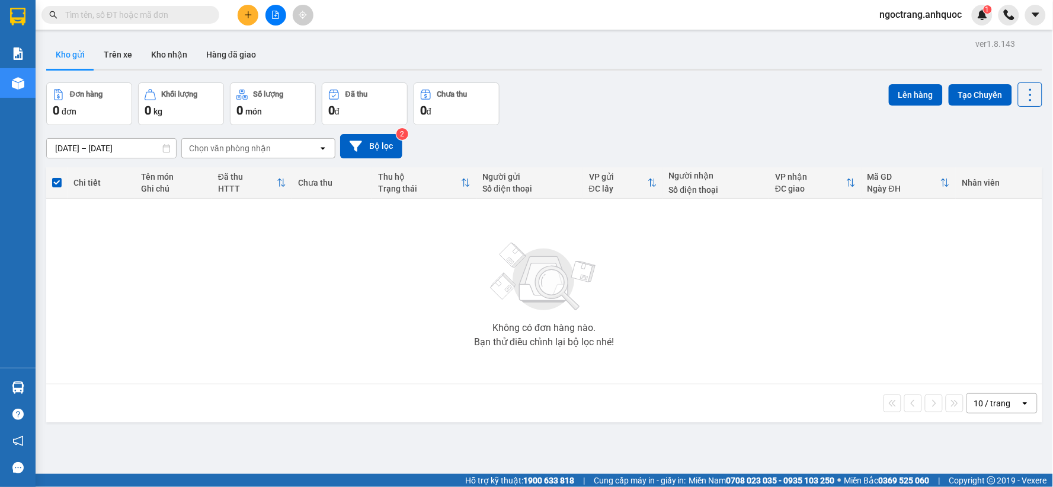
click at [180, 14] on input "text" at bounding box center [135, 14] width 140 height 13
paste input "0765537479"
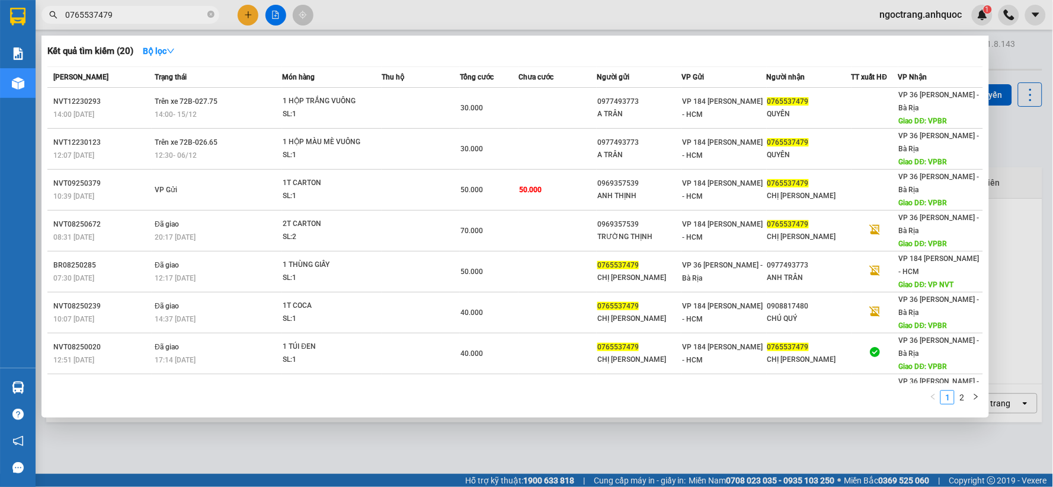
type input "0765537479"
click at [254, 451] on div at bounding box center [526, 243] width 1053 height 487
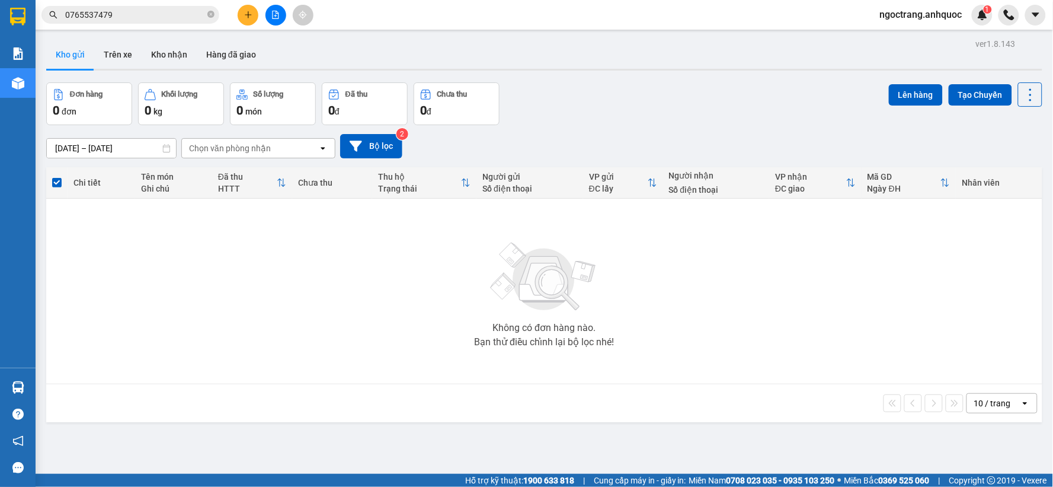
click at [152, 16] on input "0765537479" at bounding box center [135, 14] width 140 height 13
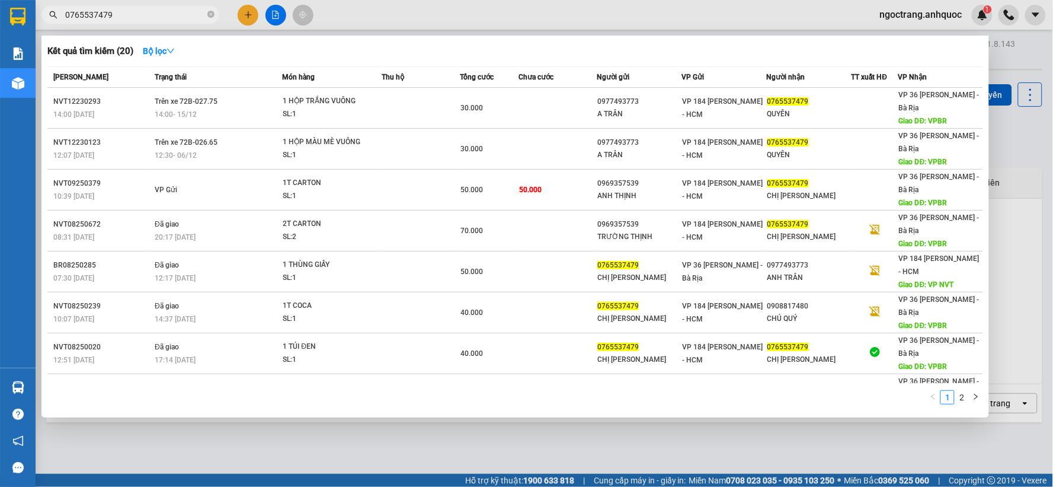
click at [429, 447] on div at bounding box center [526, 243] width 1053 height 487
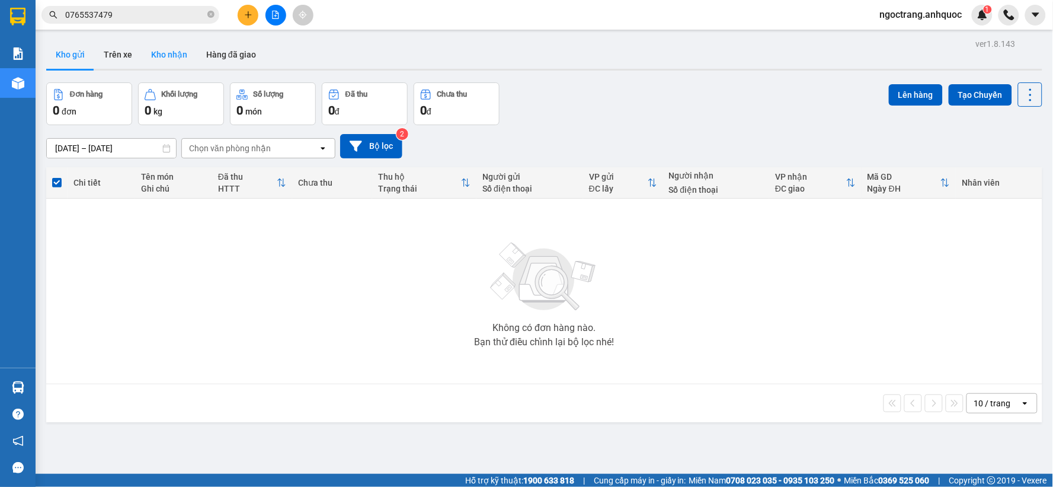
click at [168, 60] on button "Kho nhận" at bounding box center [169, 54] width 55 height 28
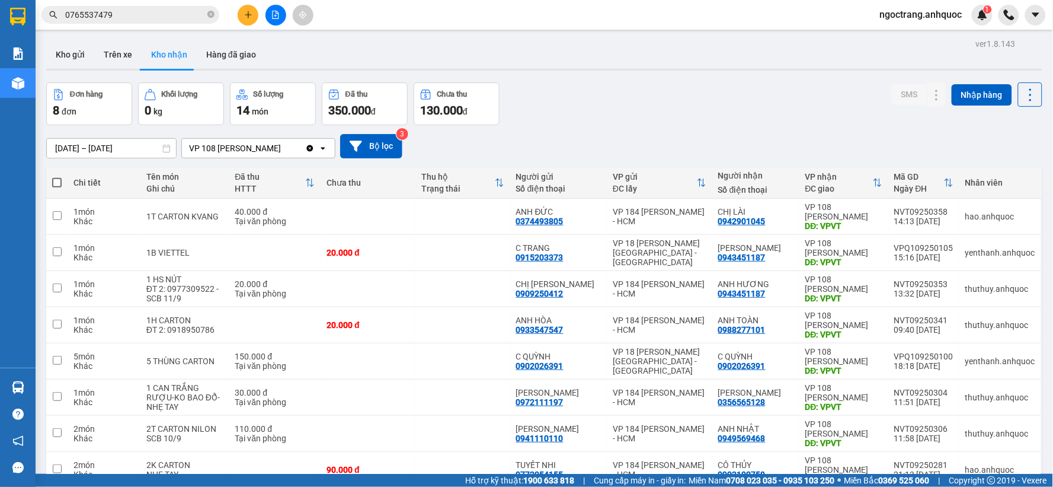
click at [119, 9] on input "0765537479" at bounding box center [135, 14] width 140 height 13
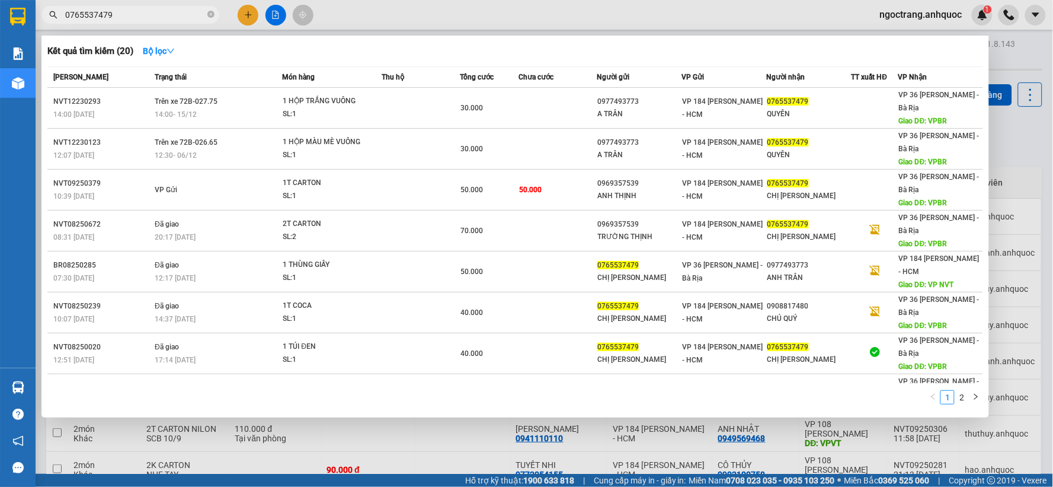
drag, startPoint x: 119, startPoint y: 9, endPoint x: 43, endPoint y: 14, distance: 76.0
click at [43, 14] on span "0765537479" at bounding box center [130, 15] width 178 height 18
click at [369, 439] on div at bounding box center [526, 243] width 1053 height 487
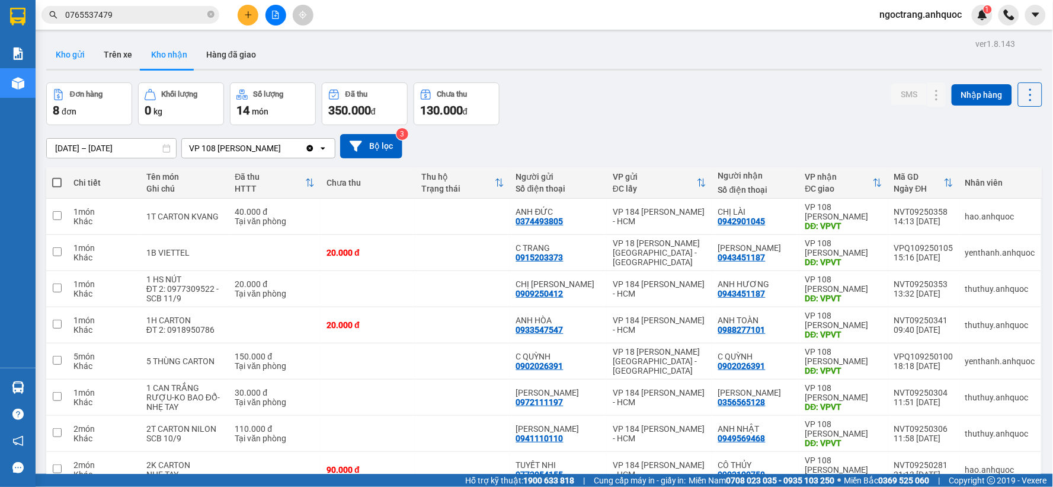
click at [69, 51] on button "Kho gửi" at bounding box center [70, 54] width 48 height 28
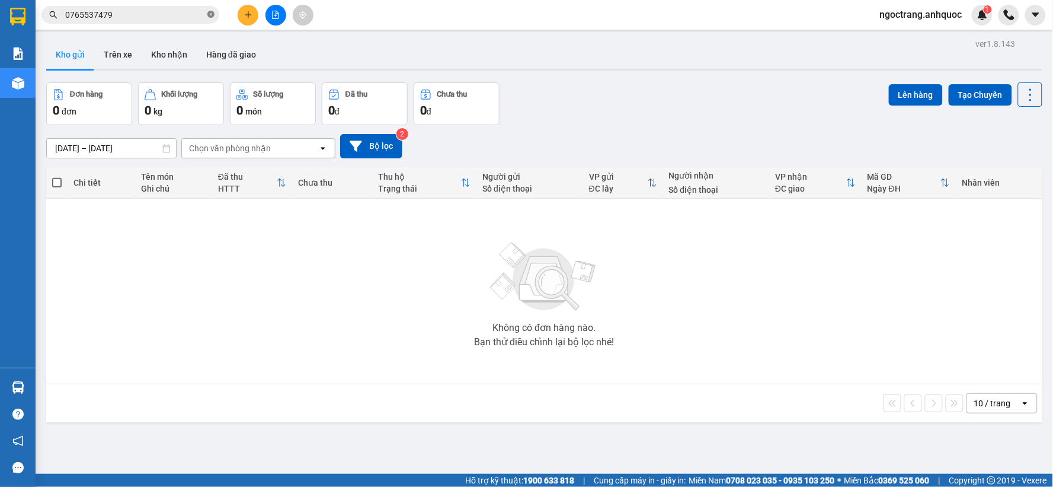
click at [210, 16] on icon "close-circle" at bounding box center [210, 14] width 7 height 7
click at [117, 60] on button "Trên xe" at bounding box center [117, 54] width 47 height 28
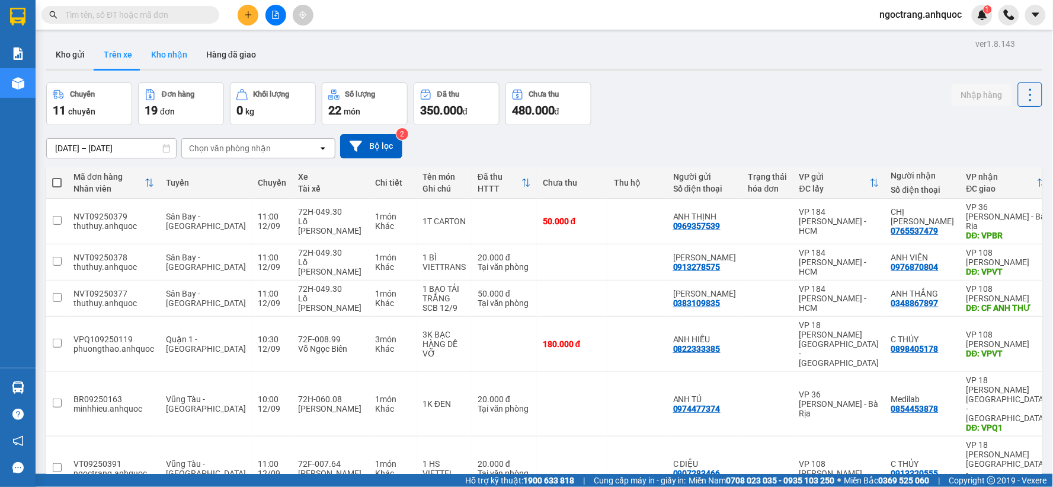
click at [174, 59] on button "Kho nhận" at bounding box center [169, 54] width 55 height 28
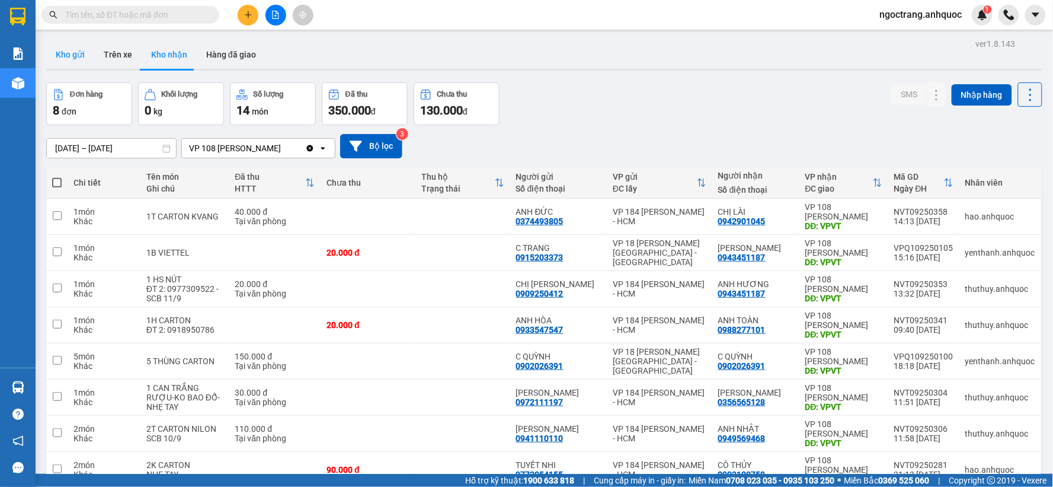
click at [67, 55] on button "Kho gửi" at bounding box center [70, 54] width 48 height 28
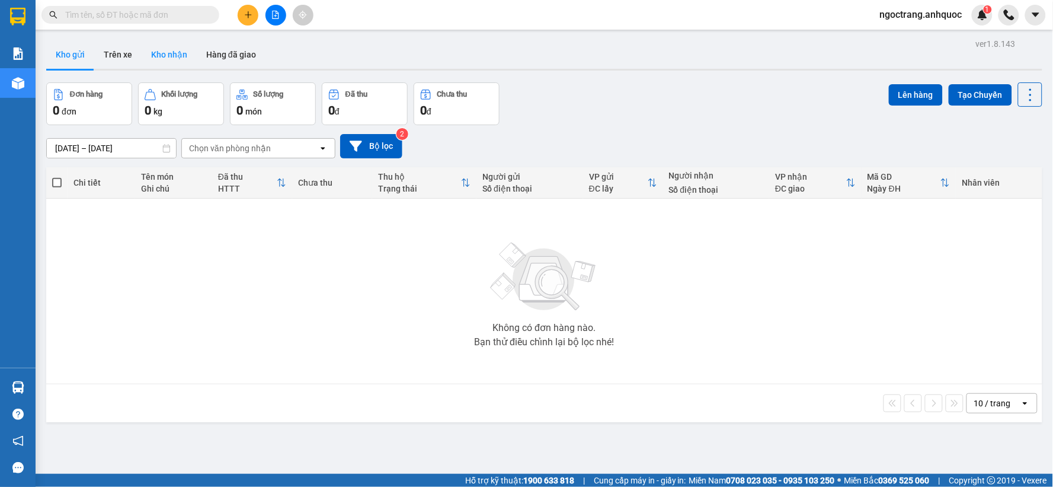
click at [147, 56] on button "Kho nhận" at bounding box center [169, 54] width 55 height 28
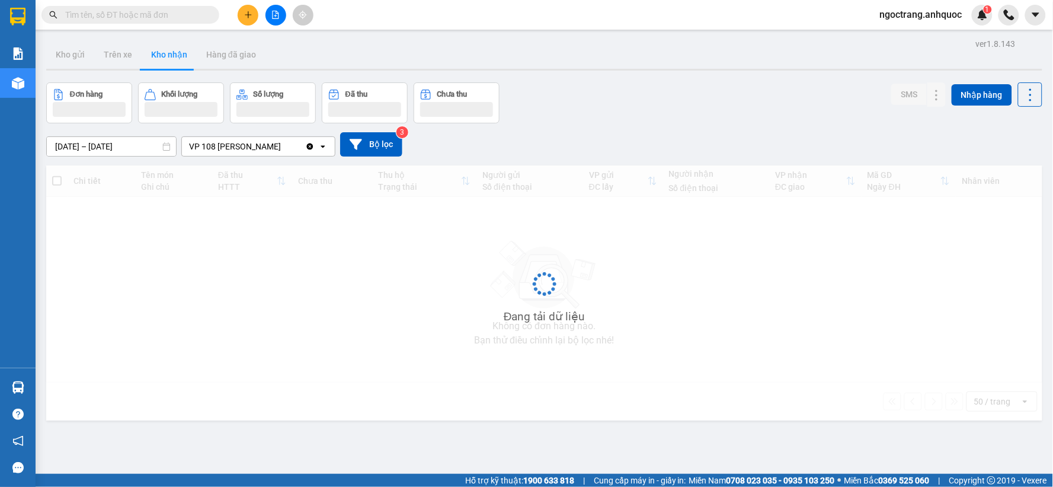
click at [164, 57] on button "Kho nhận" at bounding box center [169, 54] width 55 height 28
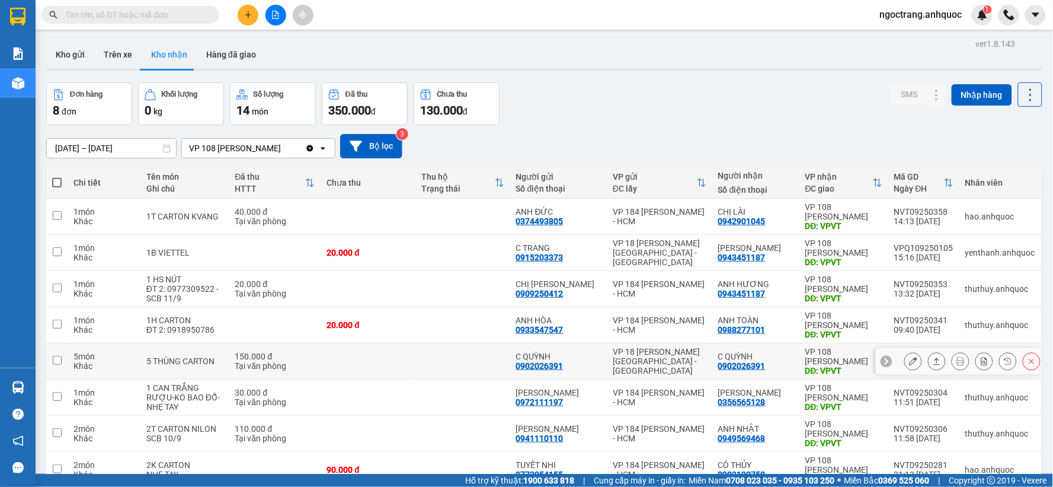
scroll to position [63, 0]
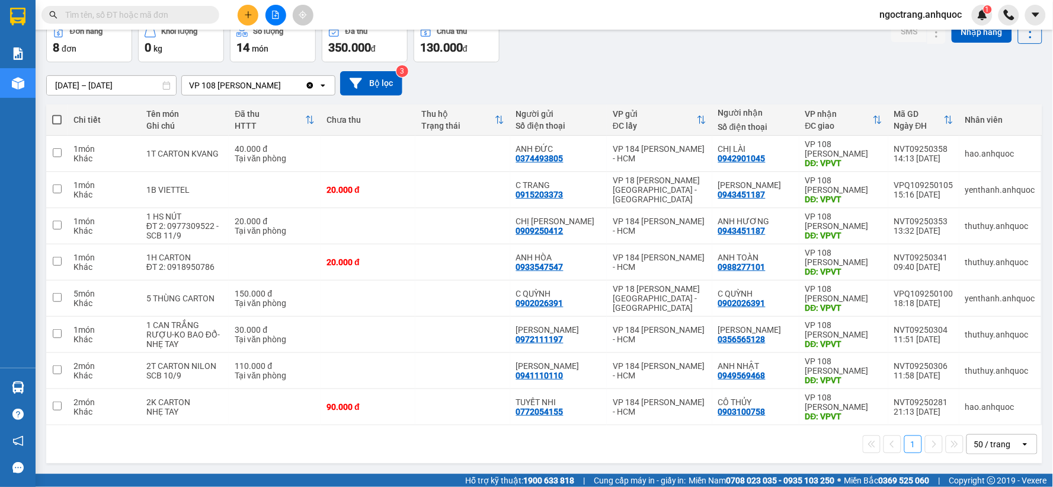
click at [157, 16] on input "text" at bounding box center [135, 14] width 140 height 13
click at [148, 16] on input "text" at bounding box center [135, 14] width 140 height 13
click at [250, 11] on icon "plus" at bounding box center [248, 15] width 8 height 8
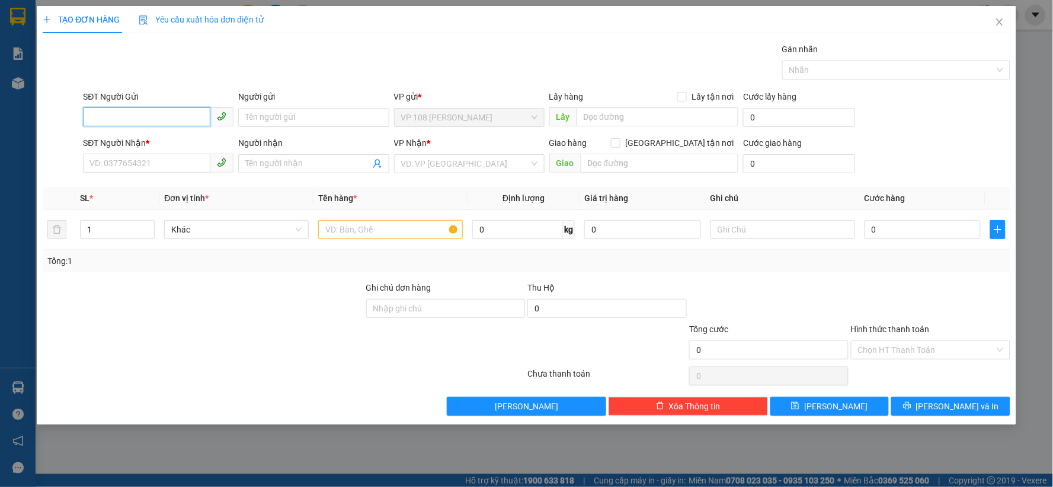
click at [162, 114] on input "SĐT Người Gửi" at bounding box center [146, 116] width 127 height 19
click at [166, 170] on input "SĐT Người Nhận *" at bounding box center [146, 163] width 127 height 19
type input "0"
click at [126, 110] on input "SĐT Người Gửi" at bounding box center [146, 116] width 127 height 19
click at [139, 113] on input "SĐT Người Gửi" at bounding box center [146, 116] width 127 height 19
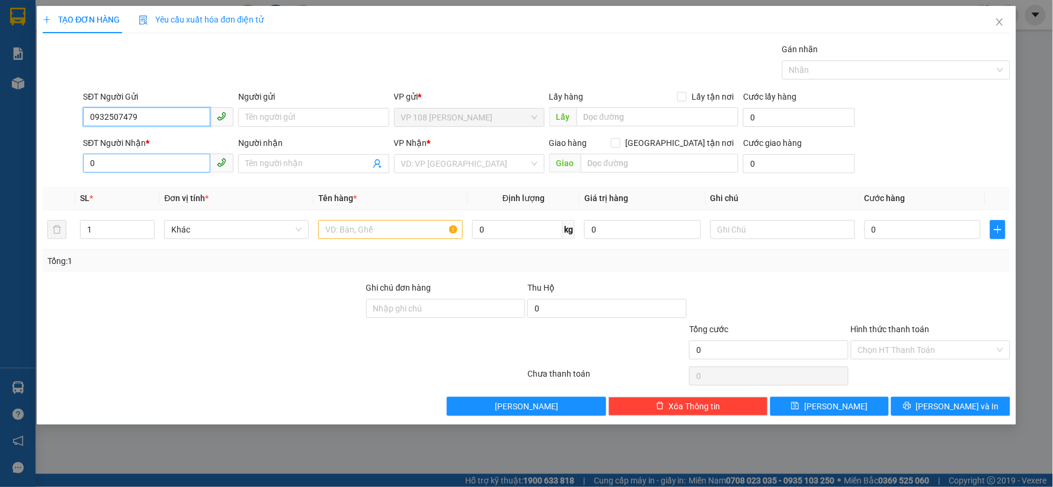
type input "0932507479"
click at [117, 167] on input "0" at bounding box center [146, 163] width 127 height 19
drag, startPoint x: 107, startPoint y: 164, endPoint x: 18, endPoint y: 167, distance: 89.6
click at [18, 167] on div "TẠO ĐƠN HÀNG Yêu cầu xuất hóa đơn điện tử Transit Pickup Surcharge Ids Transit …" at bounding box center [526, 243] width 1053 height 487
type input "0849939913"
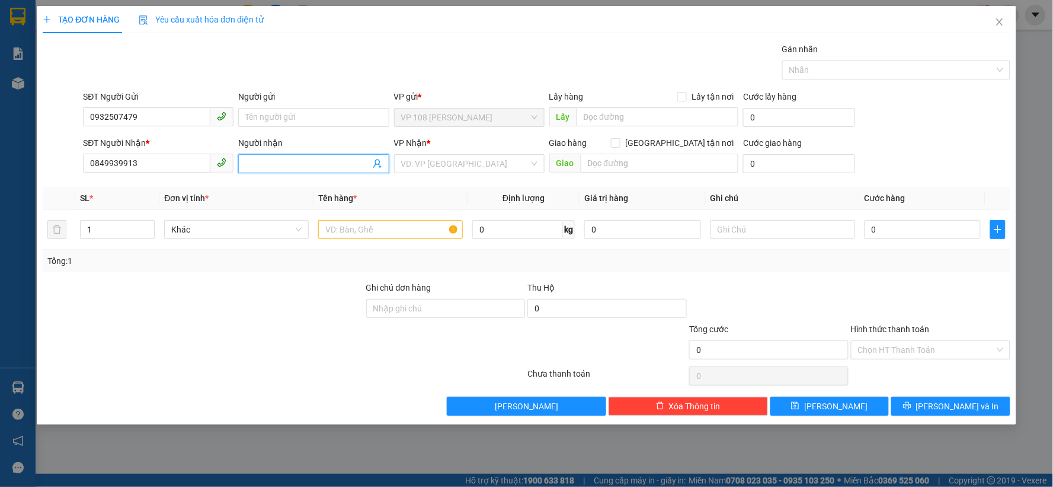
click at [273, 164] on input "Người nhận" at bounding box center [307, 163] width 124 height 13
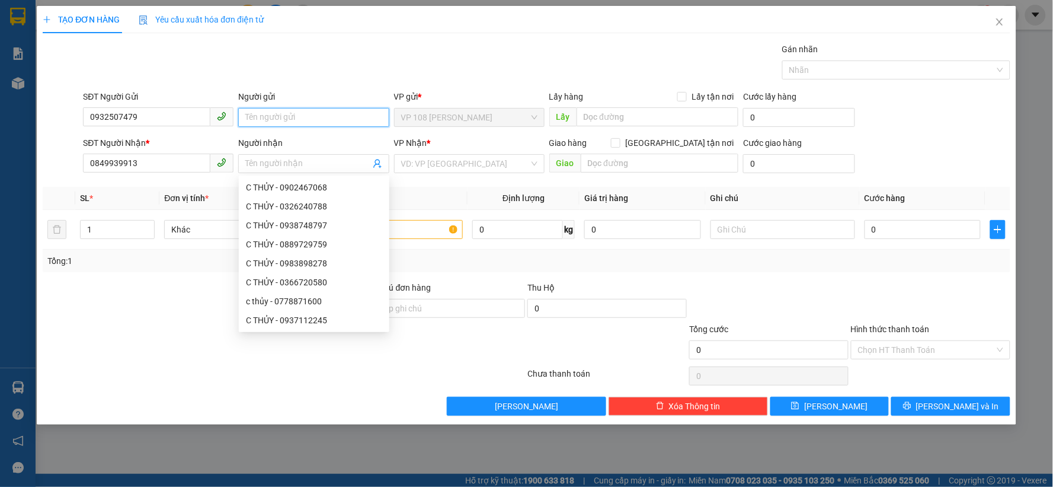
click at [289, 119] on input "Người gửi" at bounding box center [313, 117] width 151 height 19
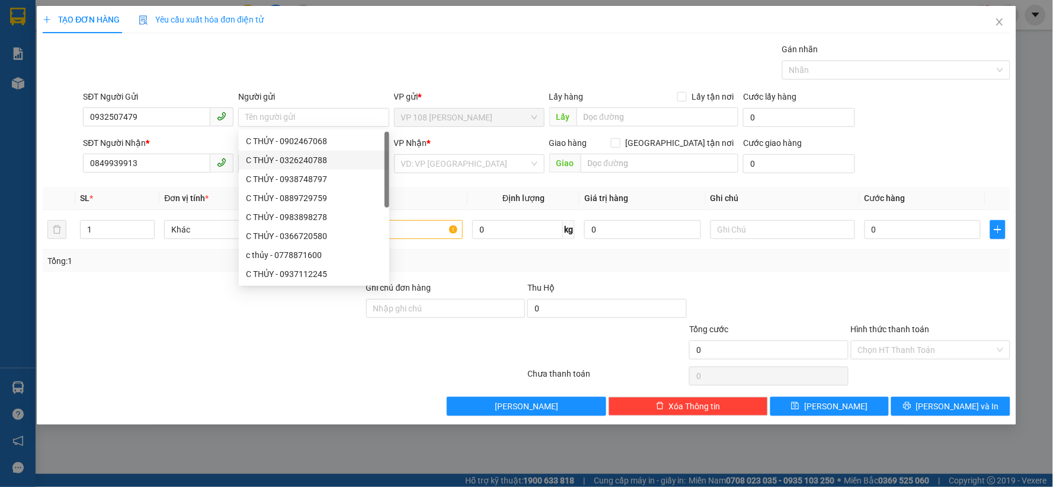
click at [161, 307] on div at bounding box center [203, 301] width 324 height 41
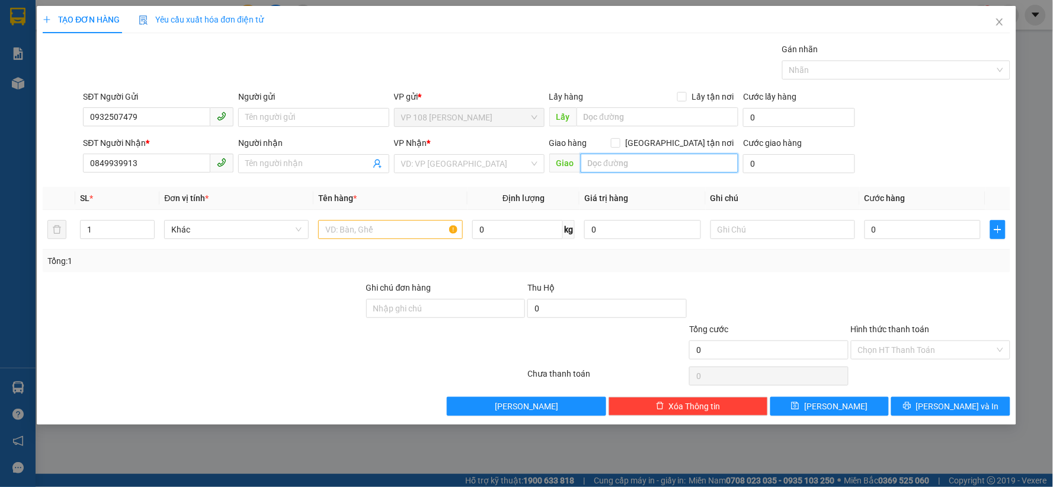
click at [596, 164] on input "text" at bounding box center [660, 163] width 158 height 19
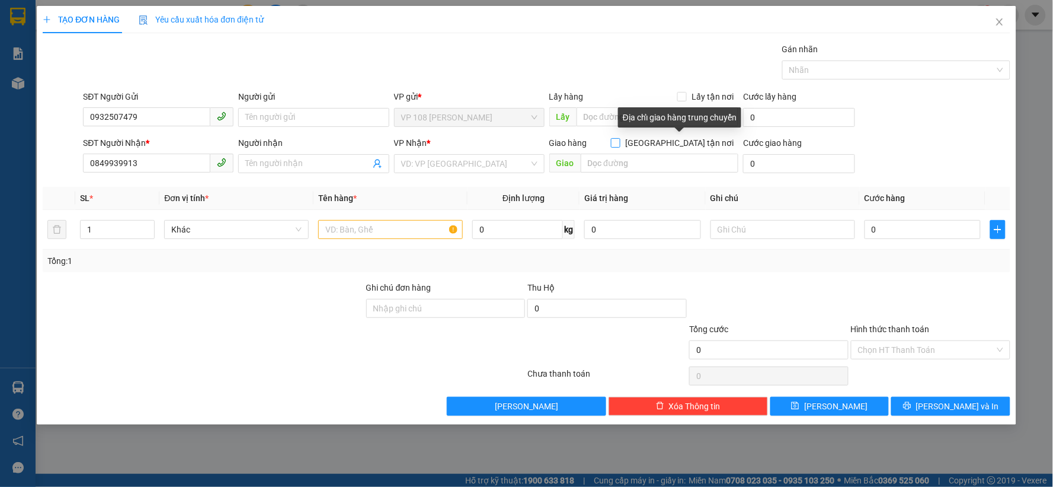
click at [620, 142] on input "[GEOGRAPHIC_DATA] tận nơi" at bounding box center [615, 142] width 8 height 8
checkbox input "true"
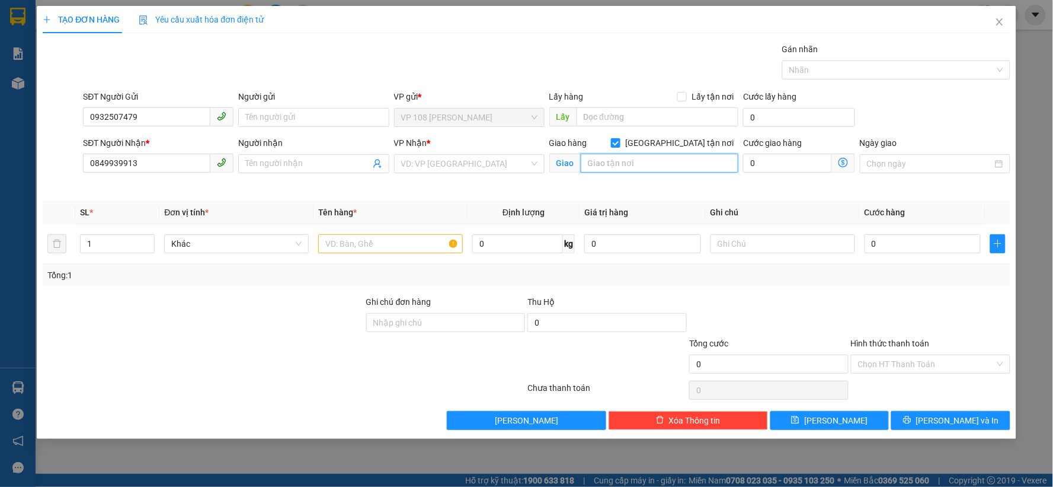
click at [634, 166] on input "text" at bounding box center [660, 163] width 158 height 19
drag, startPoint x: 600, startPoint y: 168, endPoint x: 614, endPoint y: 161, distance: 15.9
click at [614, 161] on input "216LYS LONG TƯỜNG" at bounding box center [660, 163] width 158 height 19
click at [681, 165] on input "216 [PERSON_NAME]" at bounding box center [660, 163] width 158 height 19
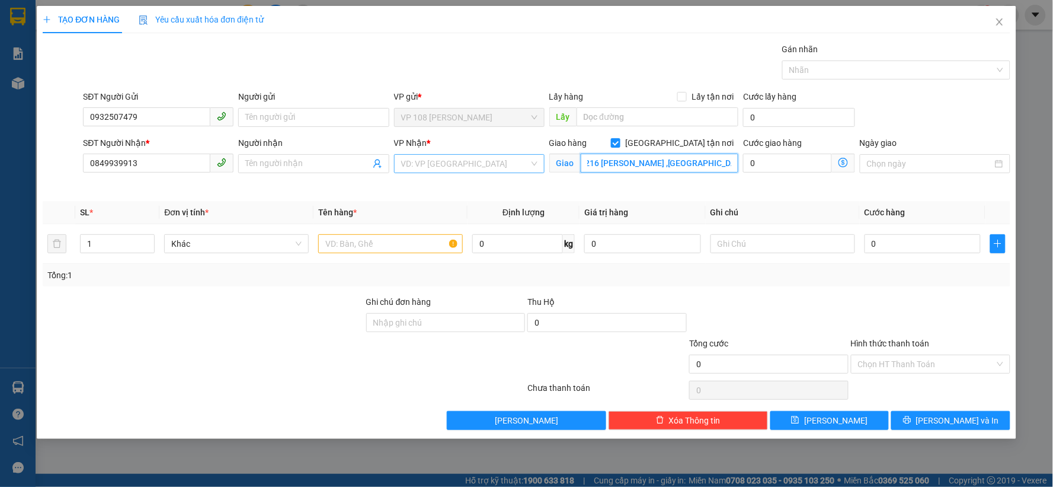
type input "216 [PERSON_NAME] ,[GEOGRAPHIC_DATA]"
click at [427, 167] on input "search" at bounding box center [465, 164] width 128 height 18
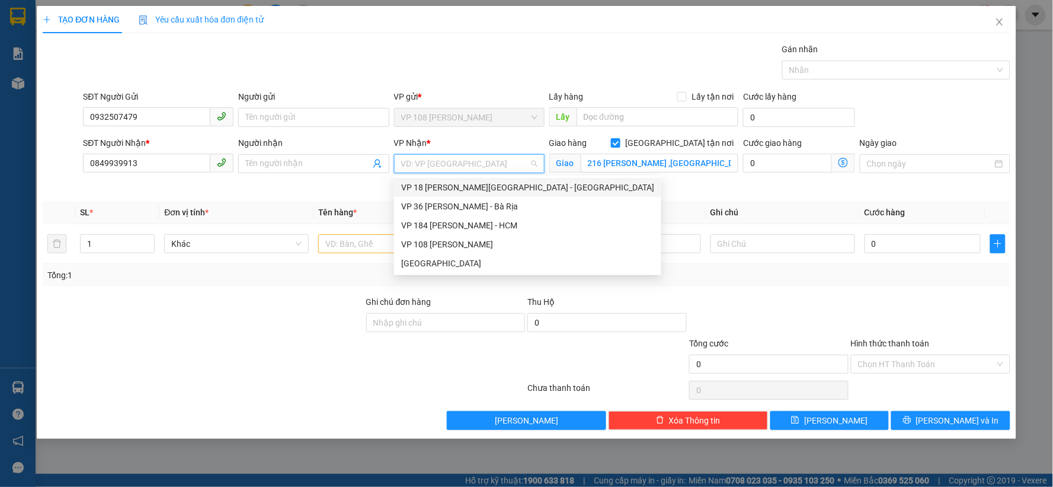
click at [475, 190] on div "VP 18 [PERSON_NAME][GEOGRAPHIC_DATA] - [GEOGRAPHIC_DATA]" at bounding box center [527, 187] width 253 height 13
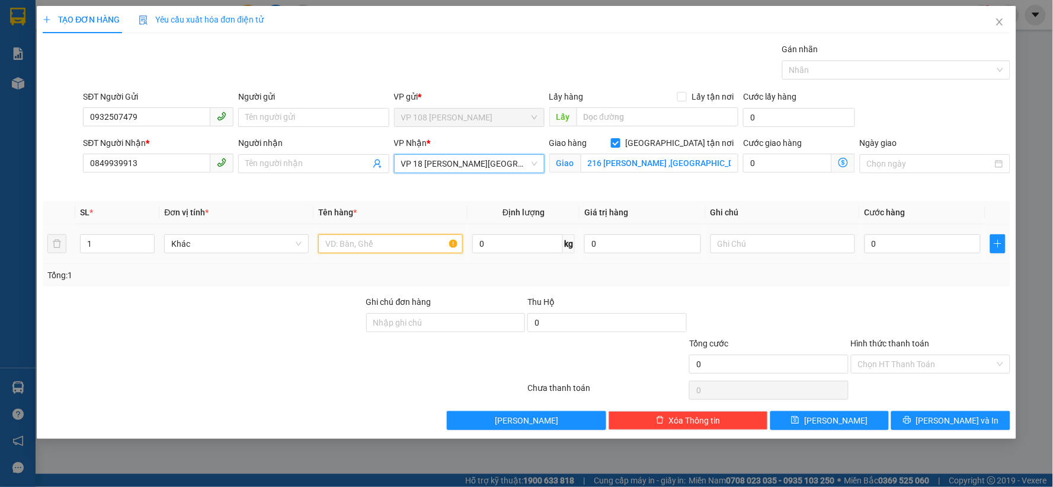
click at [372, 241] on input "text" at bounding box center [390, 243] width 145 height 19
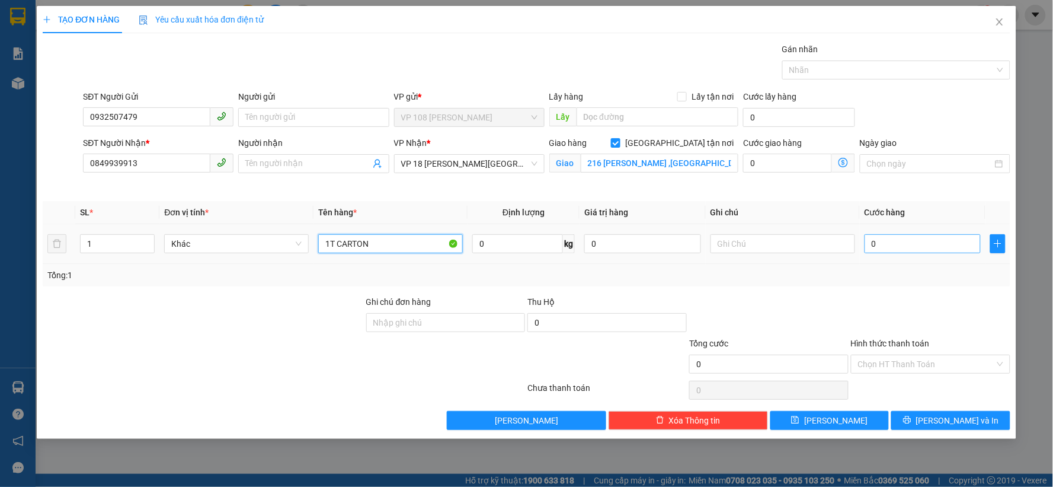
type input "1T CARTON"
click at [887, 245] on input "0" at bounding box center [923, 243] width 117 height 19
type input "4"
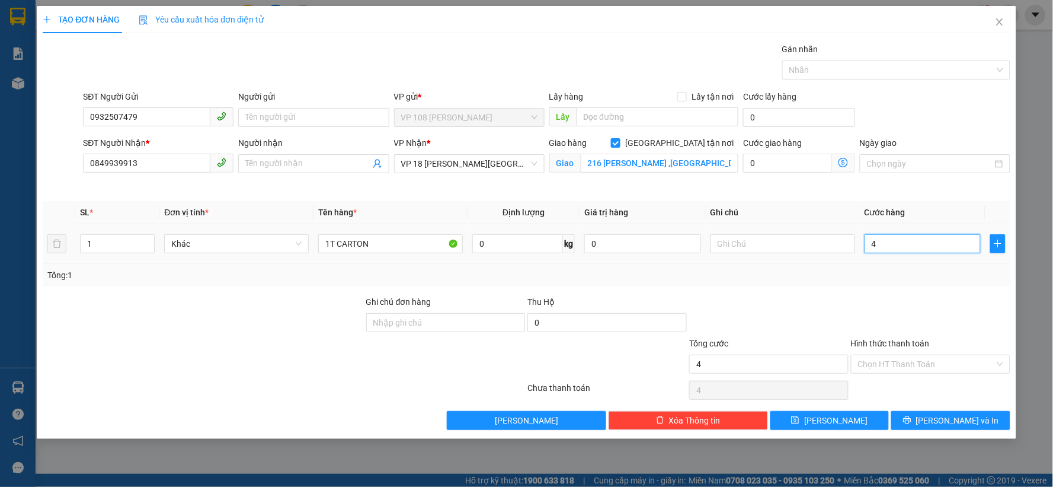
type input "40"
type input "400"
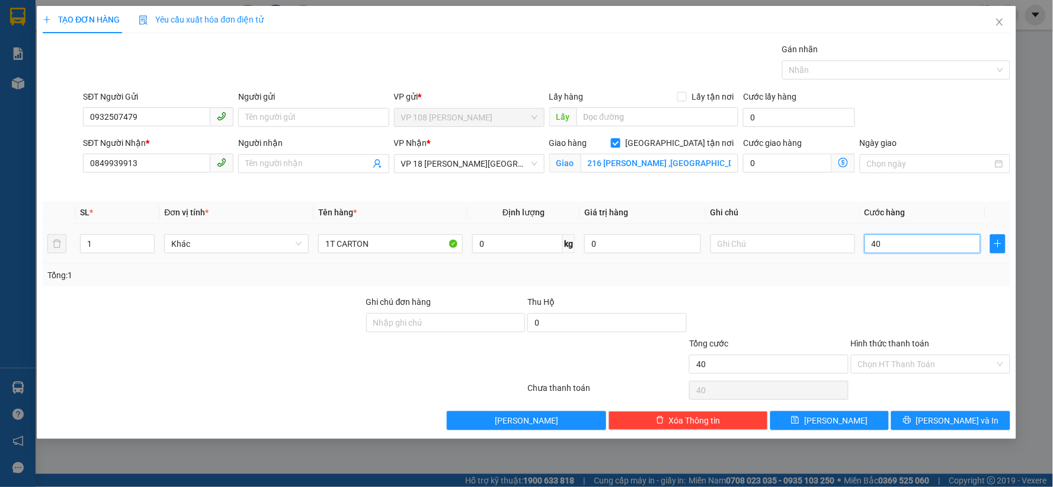
type input "400"
type input "4.000"
type input "40.000"
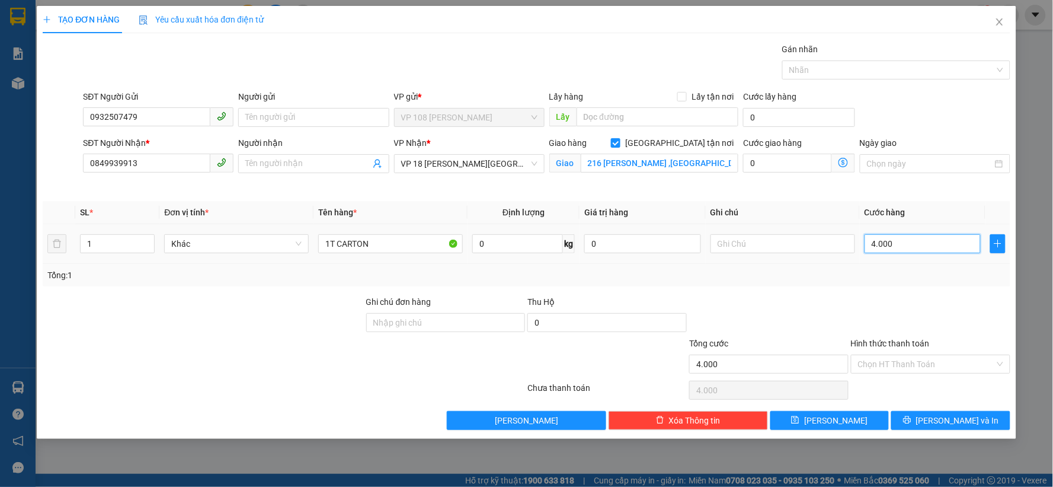
type input "40.000"
drag, startPoint x: 152, startPoint y: 122, endPoint x: 27, endPoint y: 122, distance: 124.5
click at [27, 122] on div "TẠO ĐƠN HÀNG Yêu cầu xuất hóa đơn điện tử Transit Pickup Surcharge Ids Transit …" at bounding box center [526, 243] width 1053 height 487
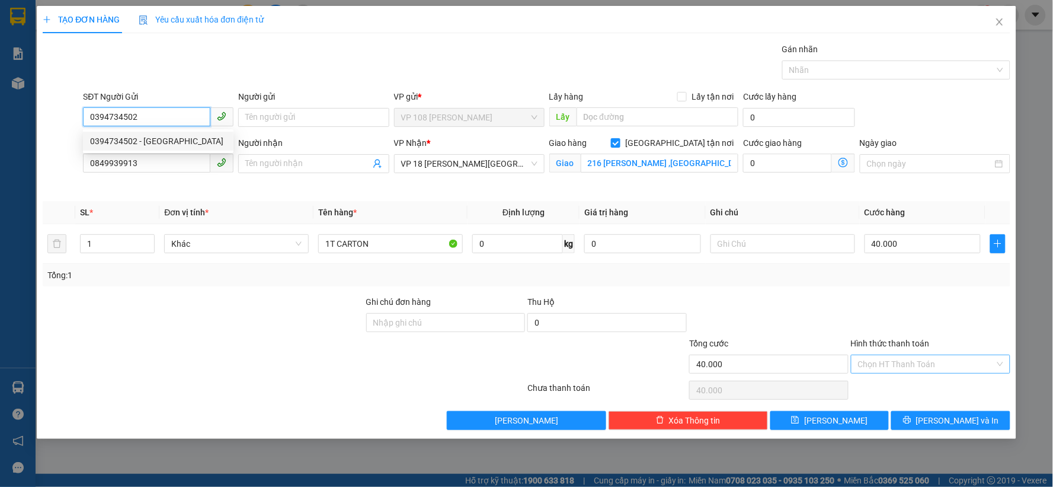
type input "0394734502"
click at [903, 366] on input "Hình thức thanh toán" at bounding box center [926, 364] width 137 height 18
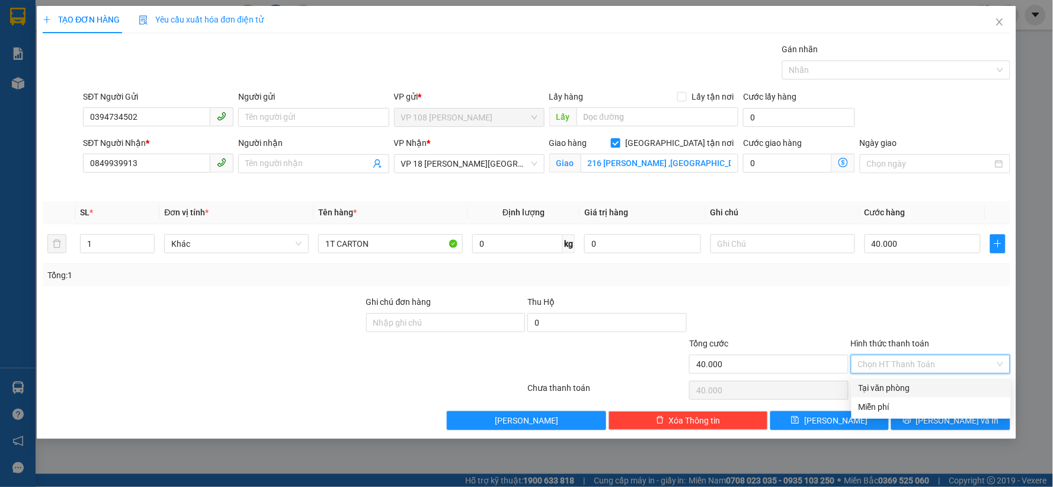
click at [880, 387] on div "Tại văn phòng" at bounding box center [931, 387] width 145 height 13
type input "0"
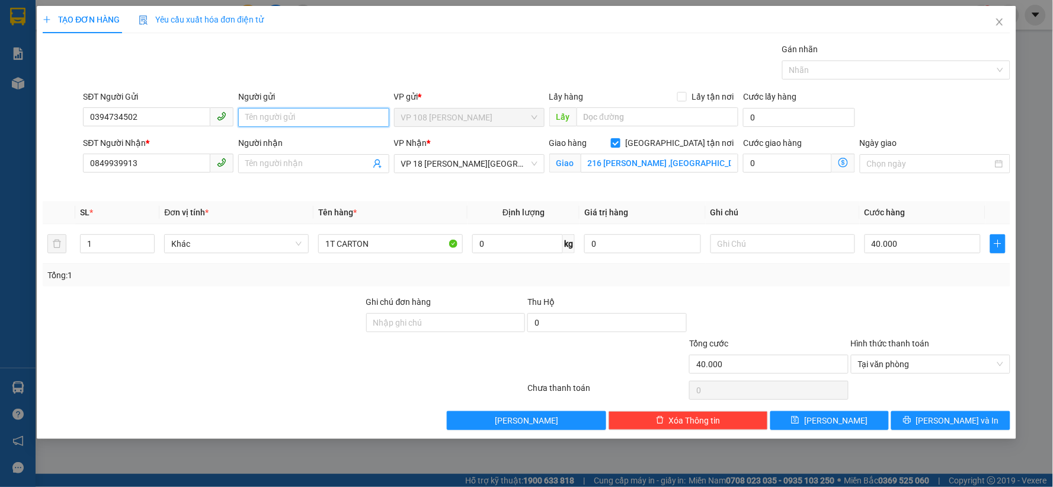
click at [308, 126] on input "Người gửi" at bounding box center [313, 117] width 151 height 19
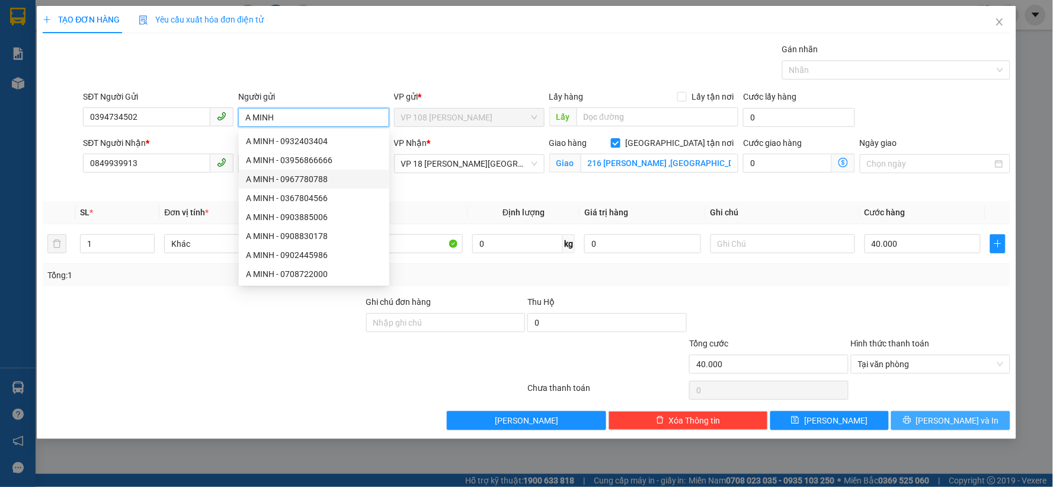
type input "A MINH"
click at [912, 416] on icon "printer" at bounding box center [907, 420] width 8 height 8
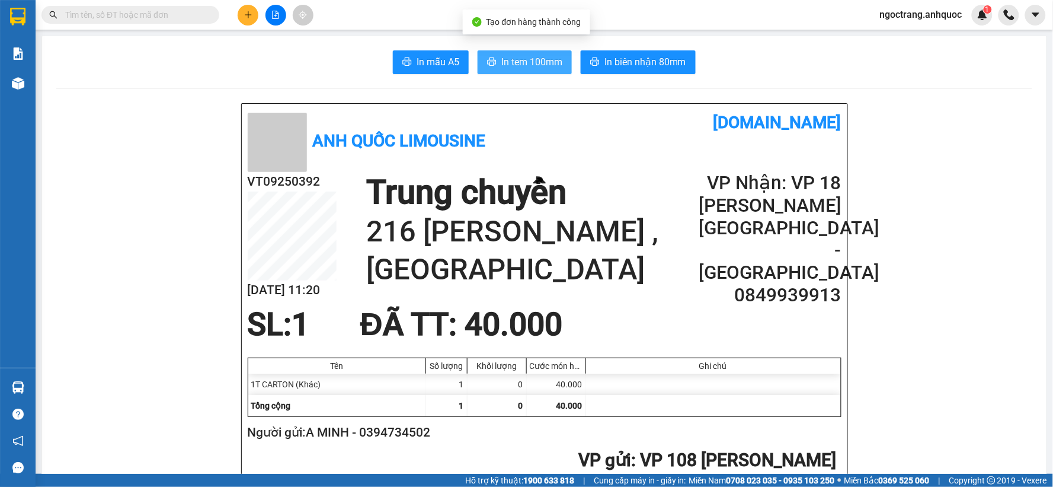
click at [526, 66] on span "In tem 100mm" at bounding box center [532, 62] width 61 height 15
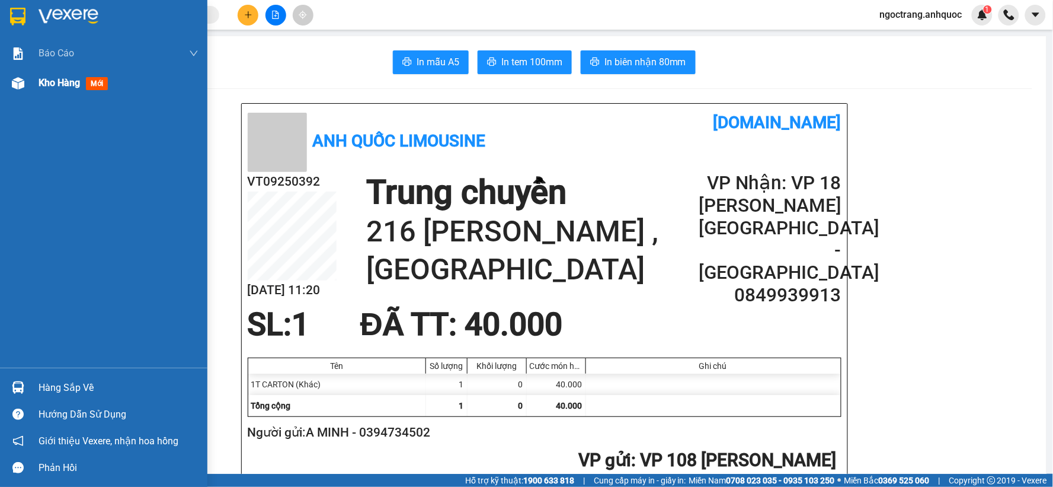
click at [52, 87] on span "Kho hàng" at bounding box center [59, 82] width 41 height 11
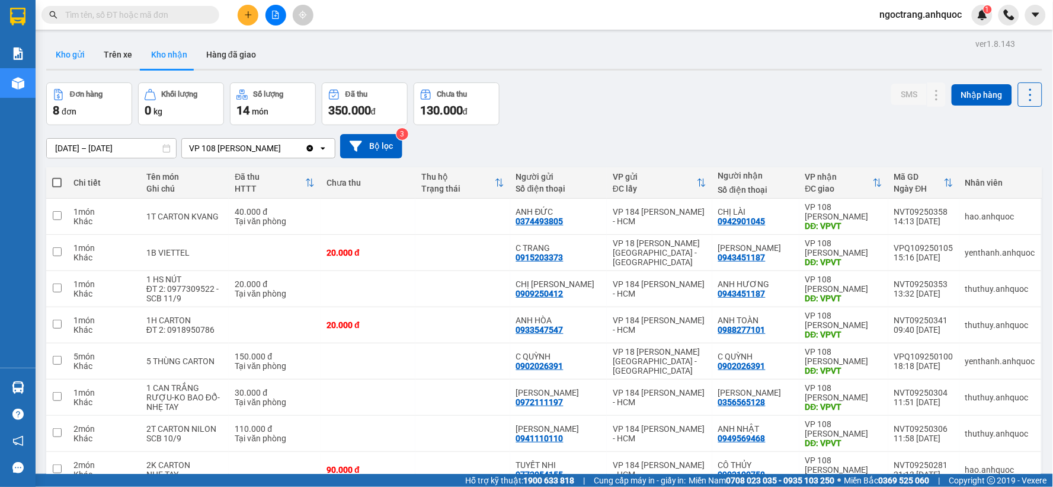
click at [69, 54] on button "Kho gửi" at bounding box center [70, 54] width 48 height 28
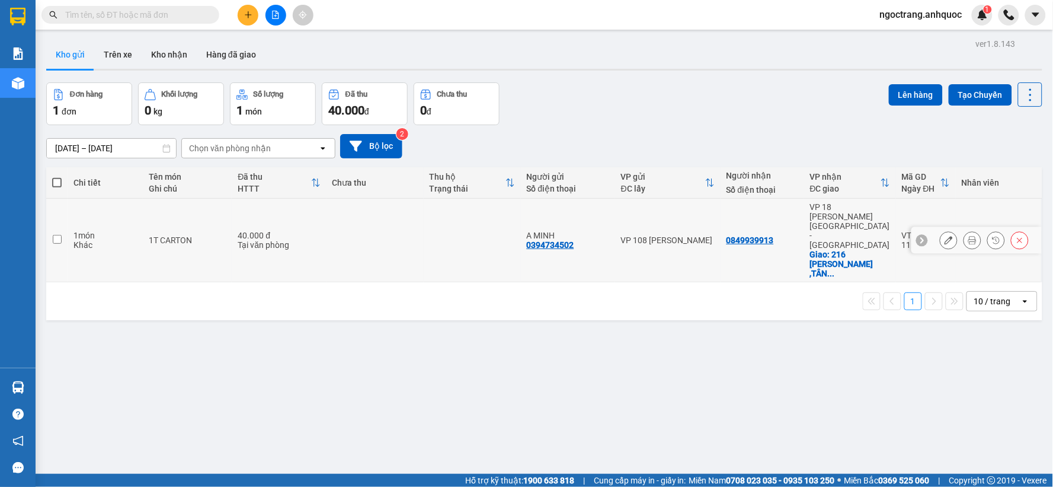
click at [64, 220] on td at bounding box center [56, 241] width 21 height 84
checkbox input "true"
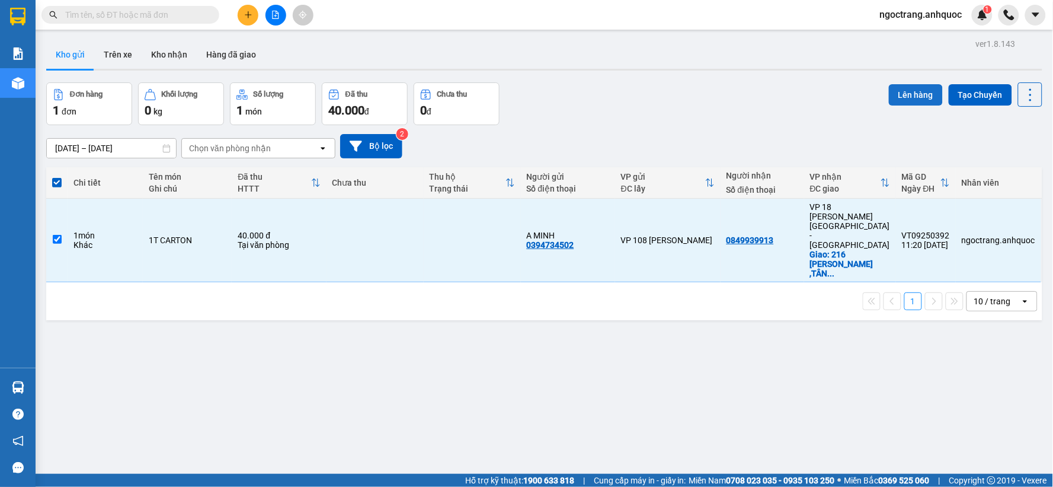
click at [905, 95] on button "Lên hàng" at bounding box center [916, 94] width 54 height 21
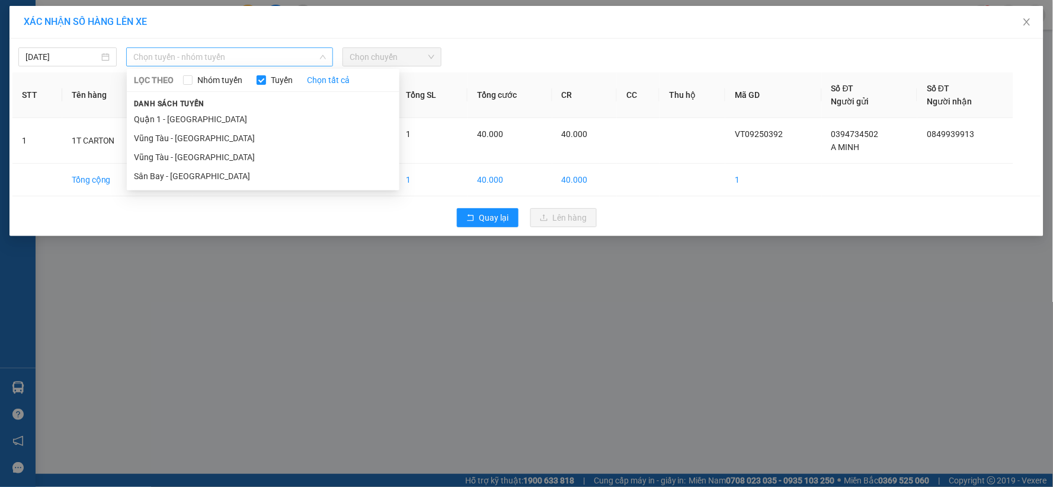
click at [166, 58] on span "Chọn tuyến - nhóm tuyến" at bounding box center [229, 57] width 193 height 18
drag, startPoint x: 196, startPoint y: 138, endPoint x: 362, endPoint y: 94, distance: 171.8
click at [196, 136] on li "Vũng Tàu - [GEOGRAPHIC_DATA]" at bounding box center [263, 138] width 273 height 19
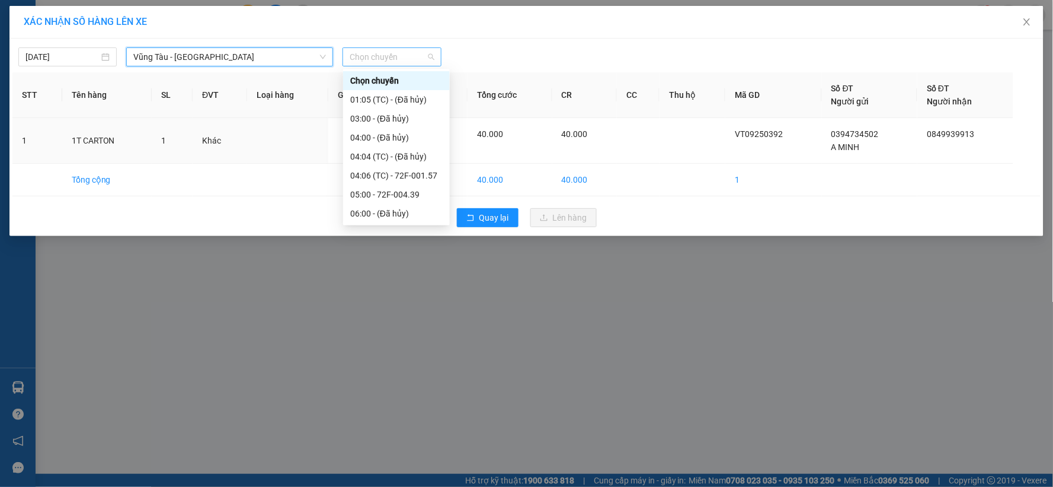
click at [384, 63] on span "Chọn chuyến" at bounding box center [392, 57] width 84 height 18
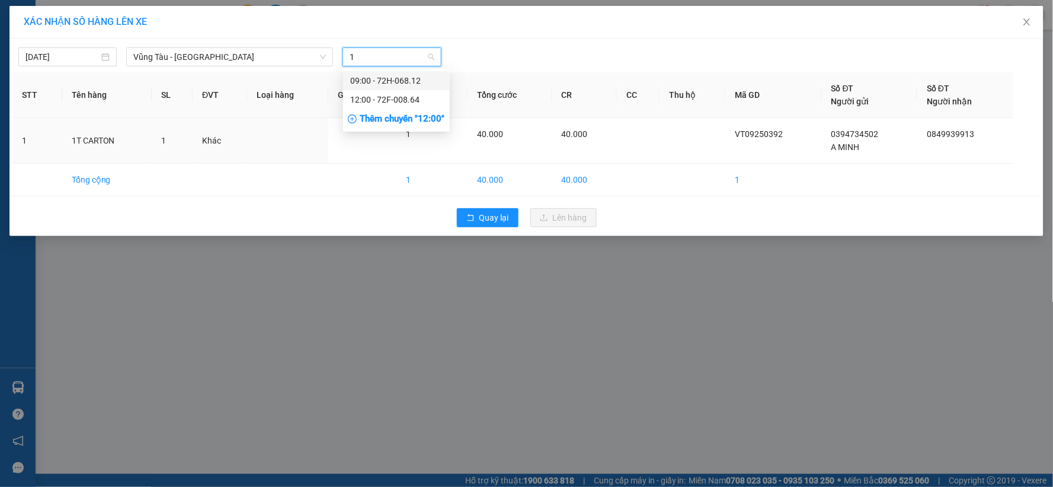
type input "12"
drag, startPoint x: 381, startPoint y: 97, endPoint x: 439, endPoint y: 114, distance: 60.0
click at [381, 98] on div "12:00 - 72F-008.64" at bounding box center [396, 99] width 92 height 13
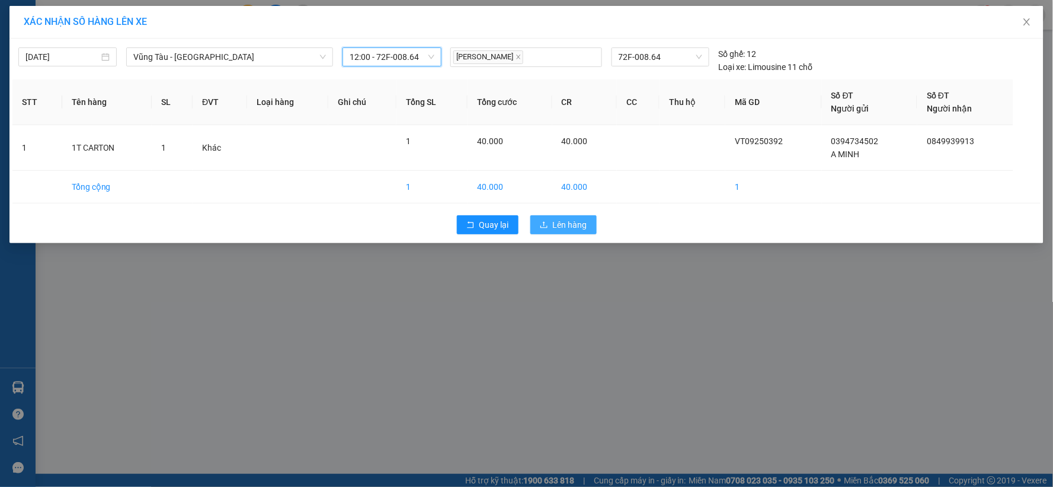
click at [552, 224] on button "Lên hàng" at bounding box center [564, 224] width 66 height 19
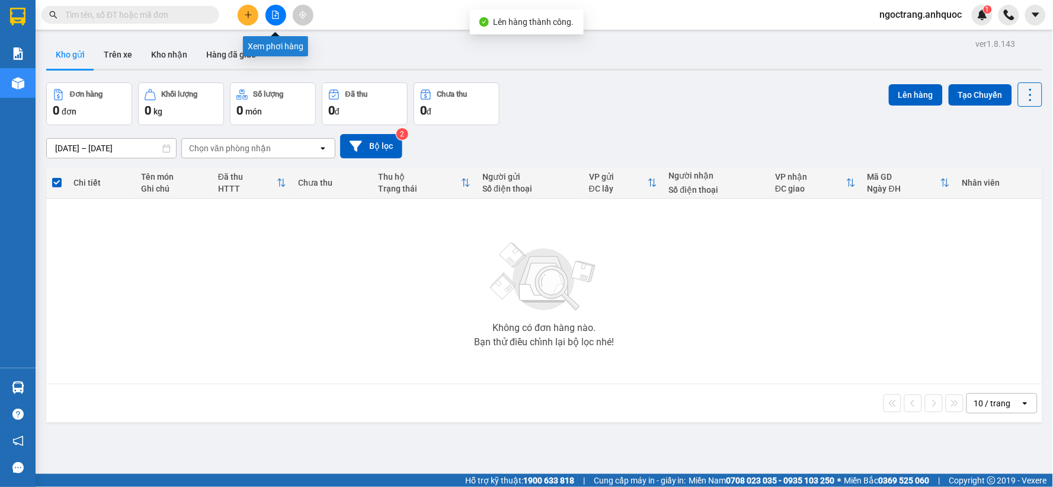
click at [275, 14] on icon "file-add" at bounding box center [276, 15] width 8 height 8
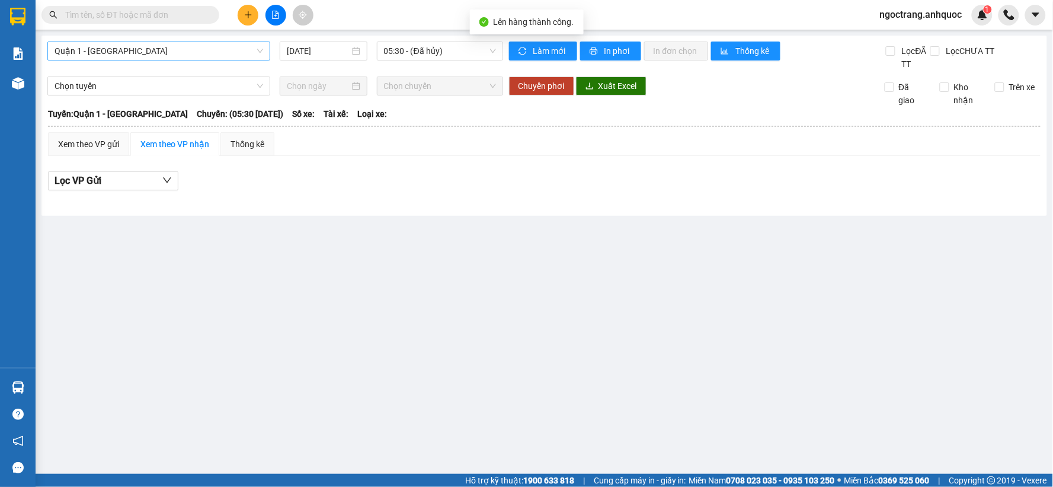
click at [158, 55] on span "Quận 1 - [GEOGRAPHIC_DATA]" at bounding box center [159, 51] width 209 height 18
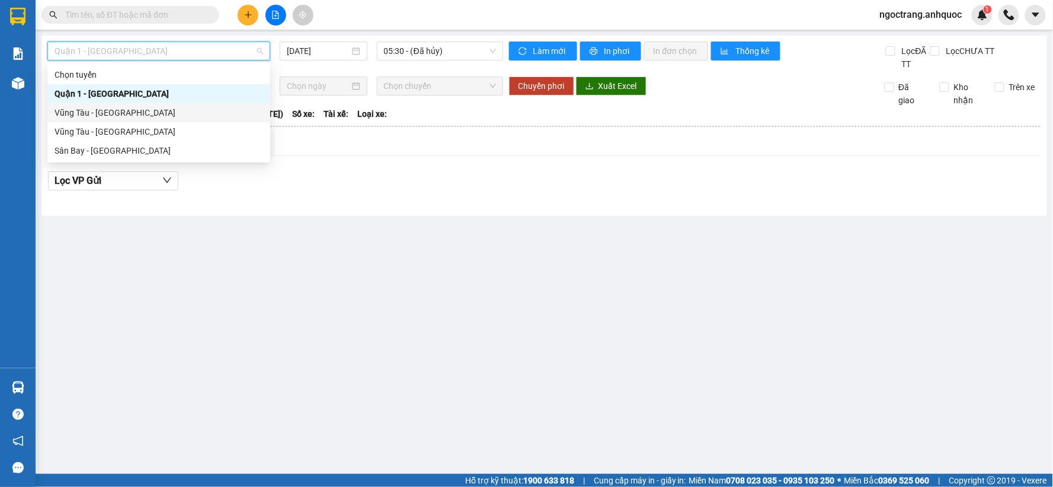
click at [138, 114] on div "Vũng Tàu - [GEOGRAPHIC_DATA]" at bounding box center [159, 112] width 209 height 13
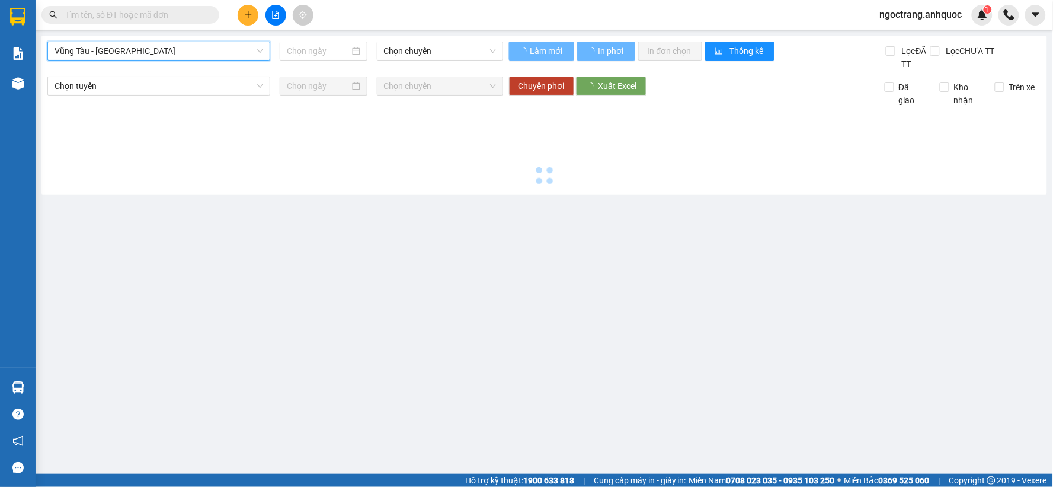
type input "[DATE]"
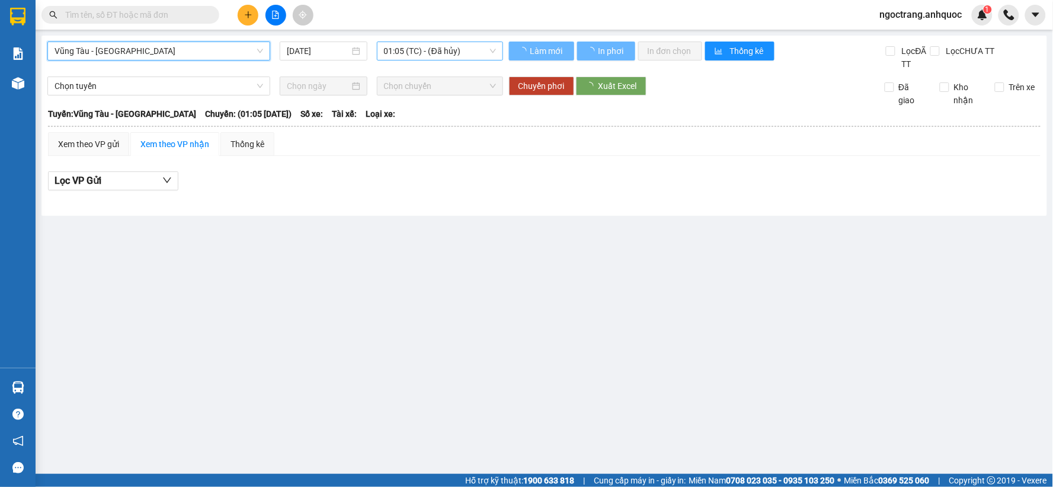
click at [432, 55] on span "01:05 (TC) - (Đã hủy)" at bounding box center [440, 51] width 112 height 18
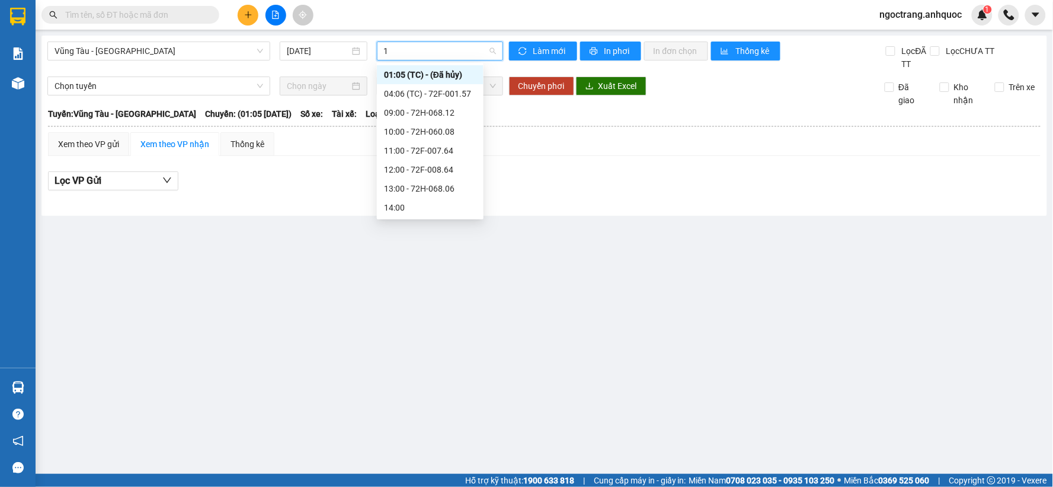
type input "12"
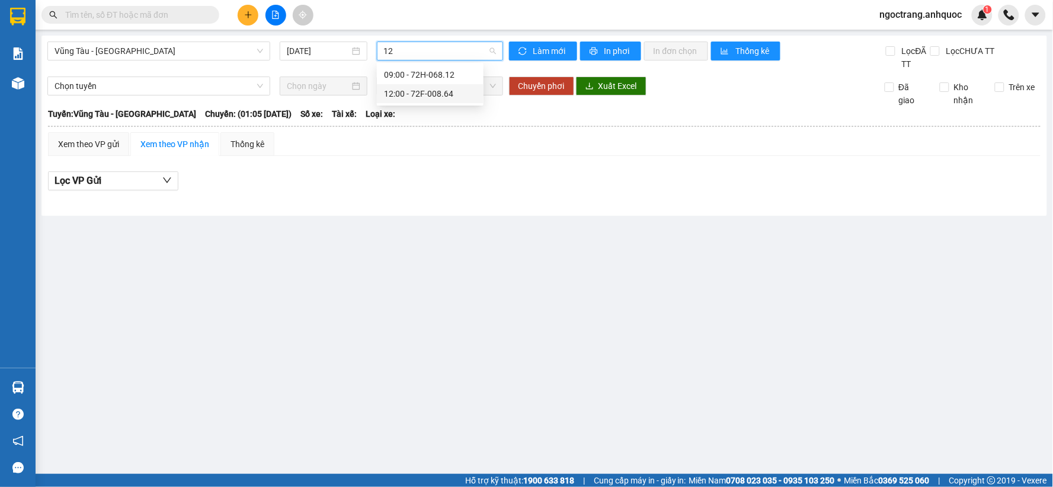
click at [439, 91] on div "12:00 - 72F-008.64" at bounding box center [430, 93] width 92 height 13
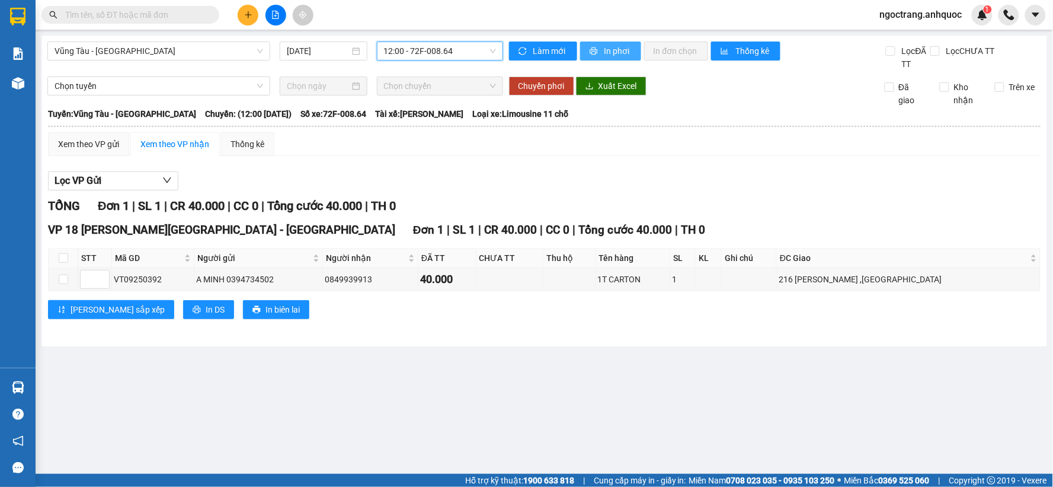
click at [612, 51] on span "In phơi" at bounding box center [618, 50] width 27 height 13
click at [250, 22] on button at bounding box center [248, 15] width 21 height 21
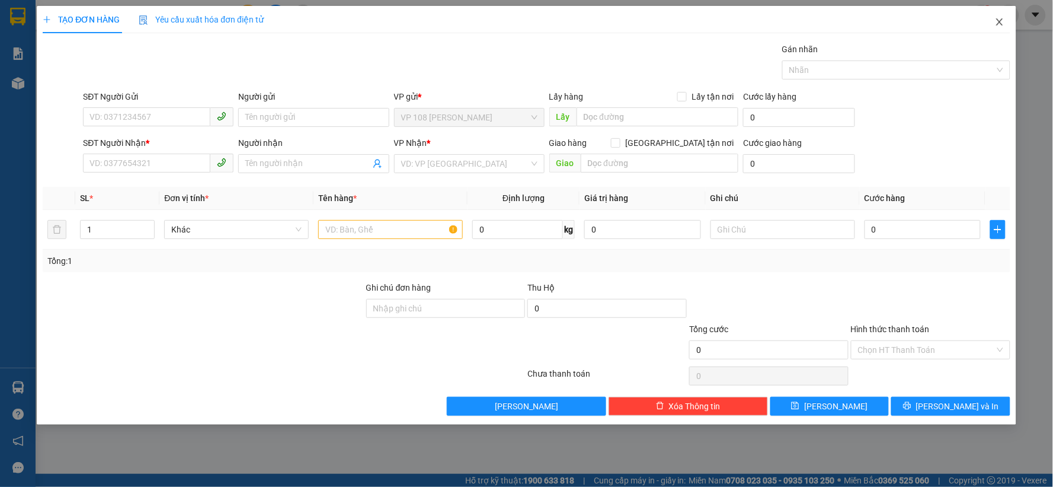
click at [997, 22] on icon "close" at bounding box center [999, 21] width 9 height 9
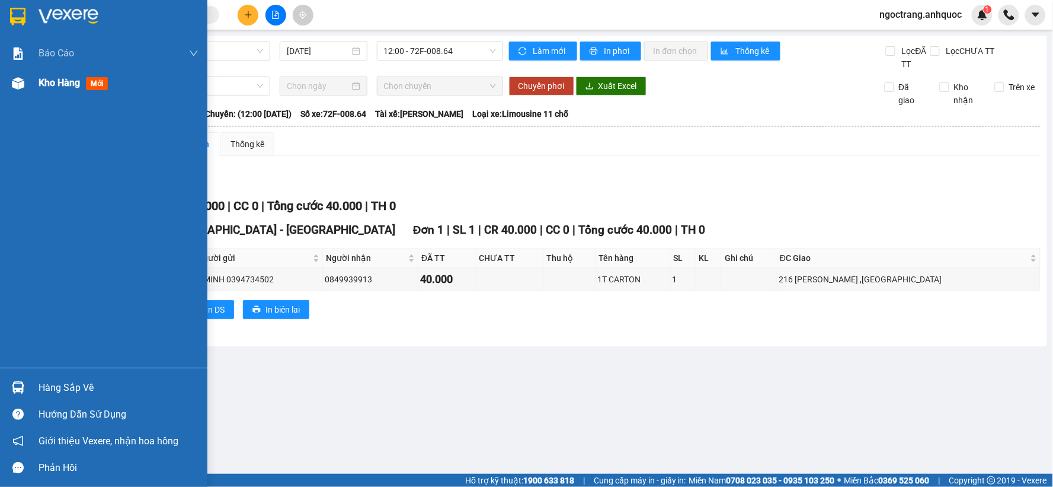
click at [46, 88] on span "Kho hàng" at bounding box center [59, 82] width 41 height 11
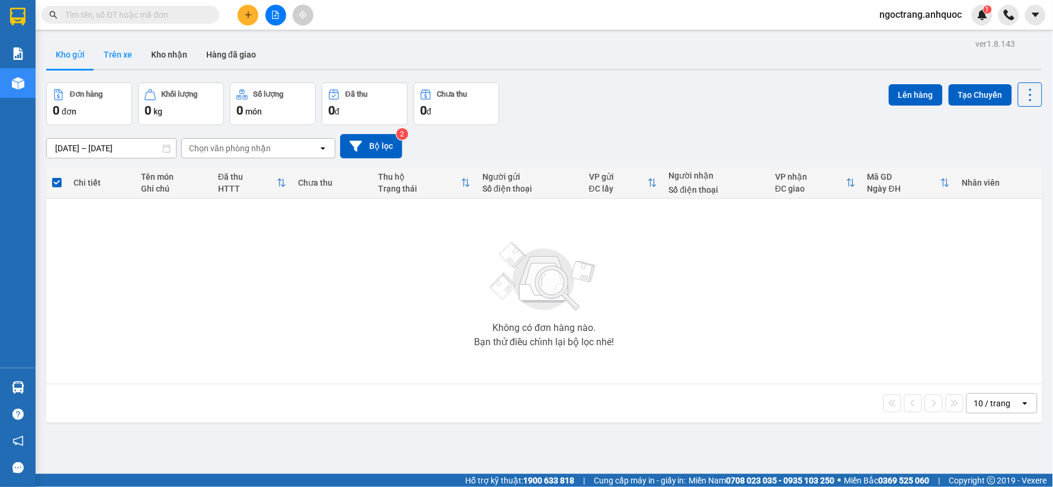
click at [119, 57] on button "Trên xe" at bounding box center [117, 54] width 47 height 28
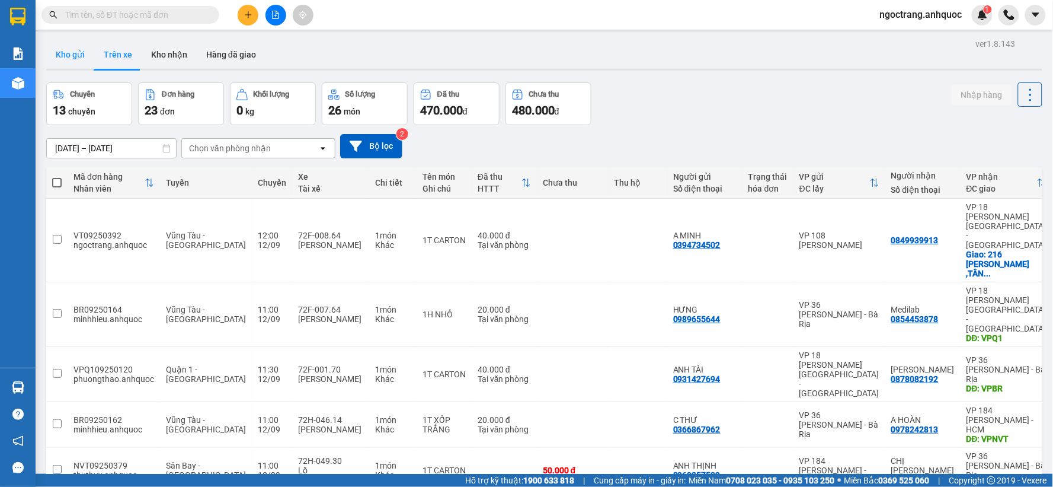
click at [70, 56] on button "Kho gửi" at bounding box center [70, 54] width 48 height 28
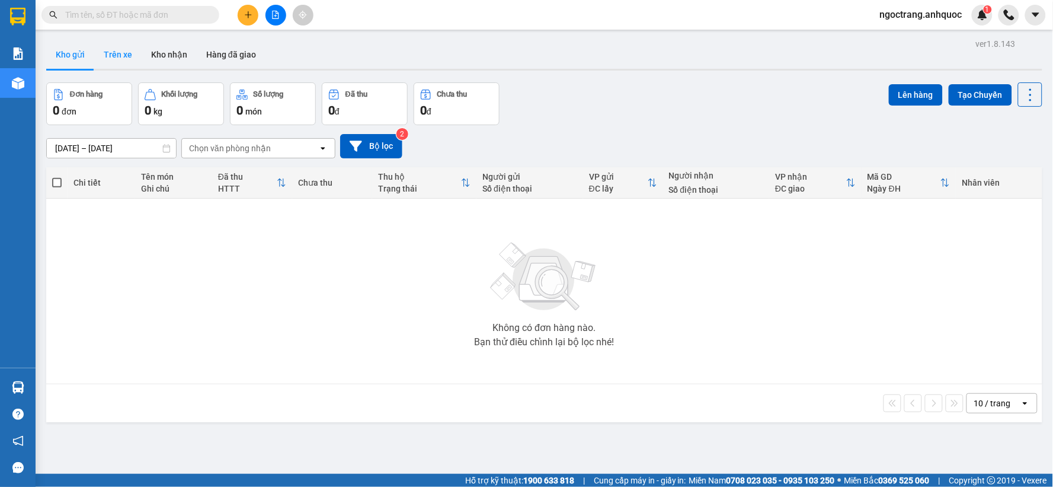
click at [113, 56] on button "Trên xe" at bounding box center [117, 54] width 47 height 28
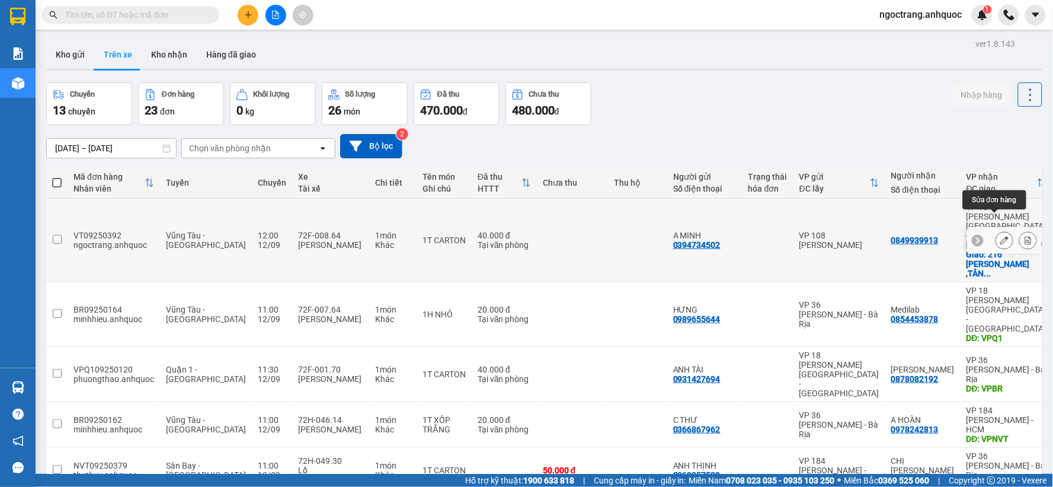
click at [1001, 236] on icon at bounding box center [1005, 240] width 8 height 8
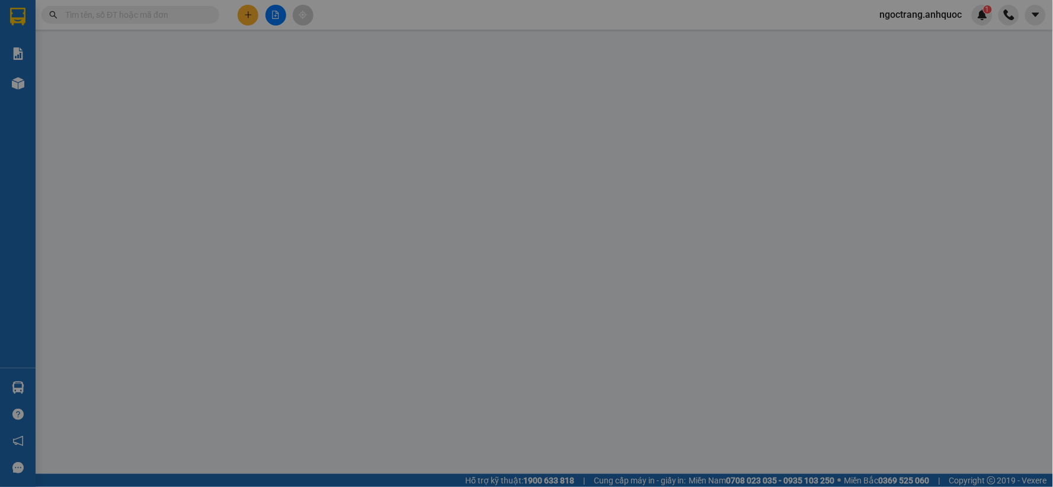
type input "0394734502"
type input "A MINH"
type input "0849939913"
checkbox input "true"
type input "216 [PERSON_NAME] ,[GEOGRAPHIC_DATA]"
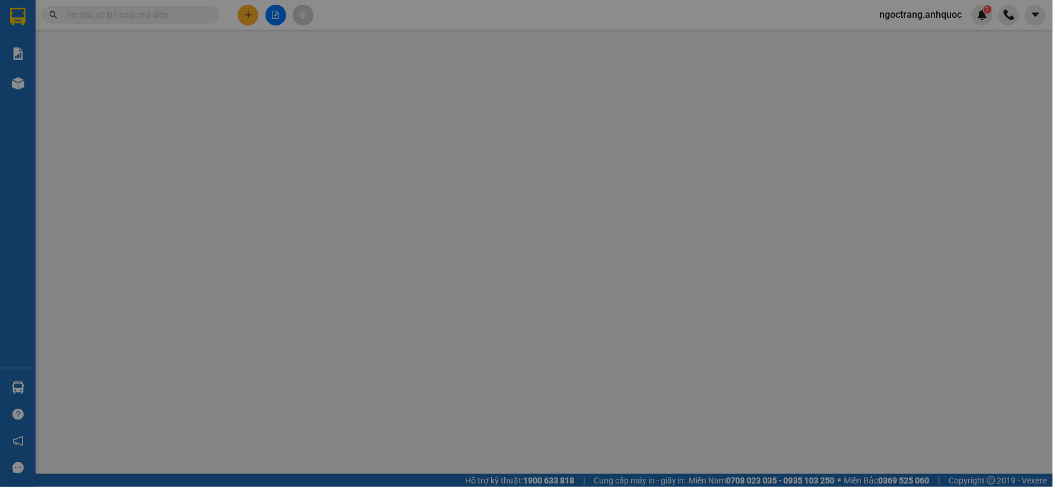
type input "40.000"
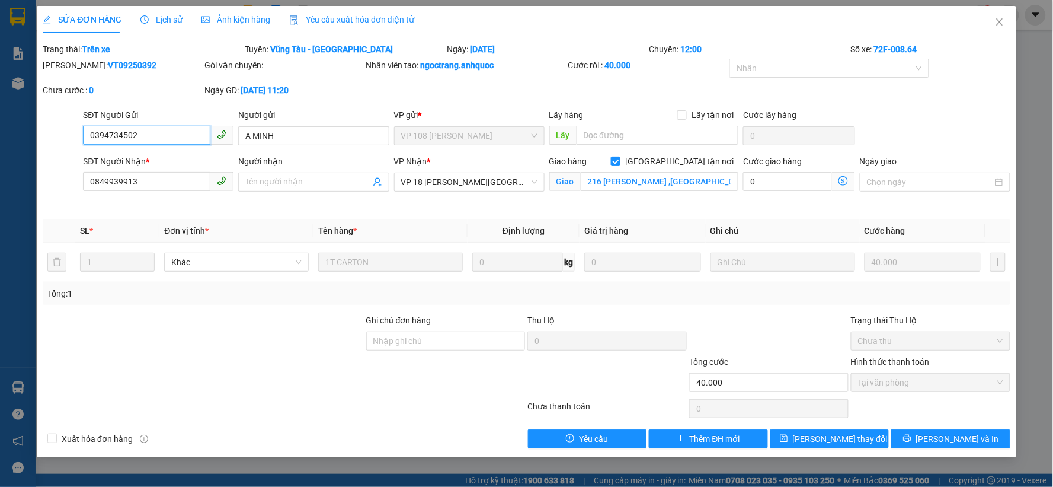
drag, startPoint x: 149, startPoint y: 136, endPoint x: 0, endPoint y: 123, distance: 149.4
click at [0, 123] on div "SỬA ĐƠN HÀNG Lịch sử Ảnh kiện hàng Yêu cầu xuất hóa đơn điện tử Total Paid Fee …" at bounding box center [526, 243] width 1053 height 487
type input "0932507479"
drag, startPoint x: 282, startPoint y: 132, endPoint x: 224, endPoint y: 133, distance: 58.1
click at [224, 133] on div "SĐT Người Gửi 0932507479 Người gửi A MINH VP gửi * VP 108 [PERSON_NAME] Tàu Lấy…" at bounding box center [547, 128] width 932 height 41
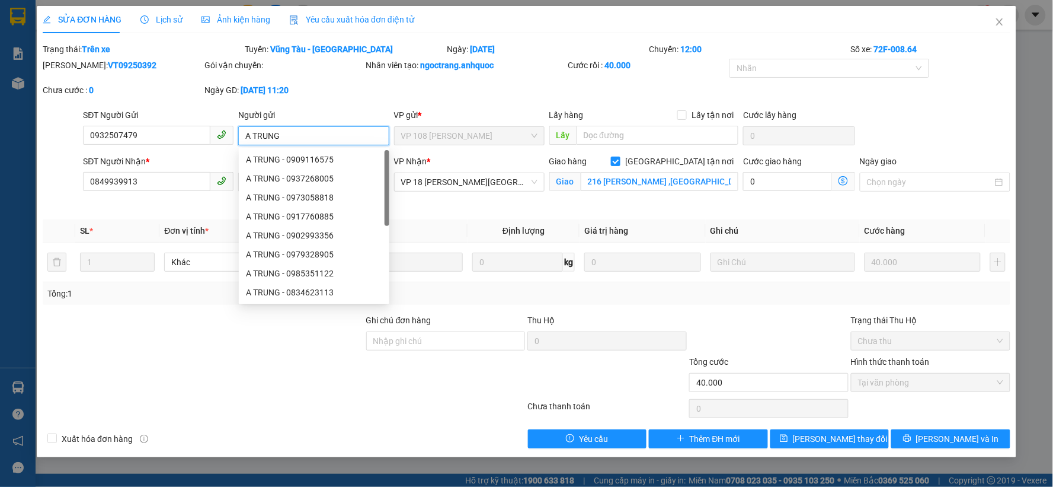
type input "A TRUNG"
click at [944, 113] on div "SĐT Người Gửi 0932507479 Người gửi A TRUNG VP gửi * VP 108 [PERSON_NAME] Tàu Lấ…" at bounding box center [547, 128] width 932 height 41
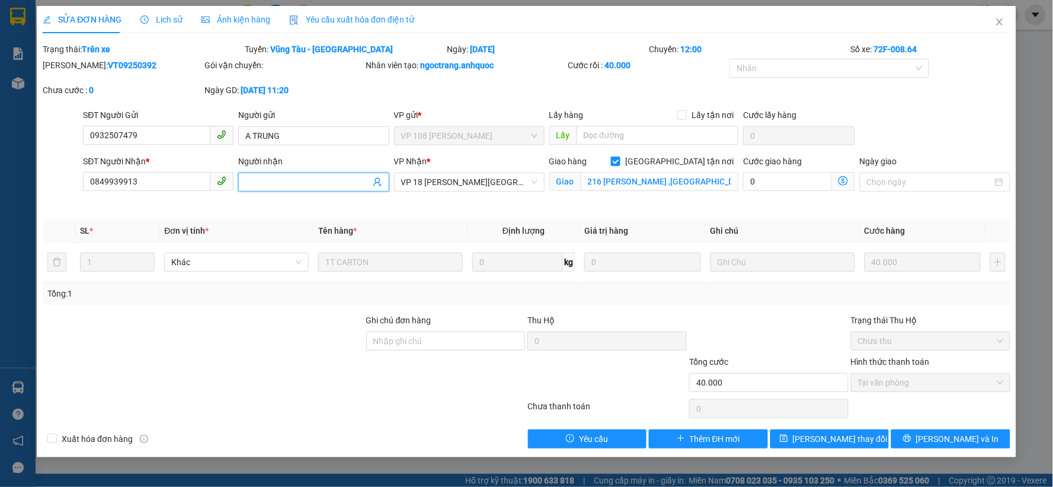
click at [293, 181] on input "Người nhận" at bounding box center [307, 181] width 124 height 13
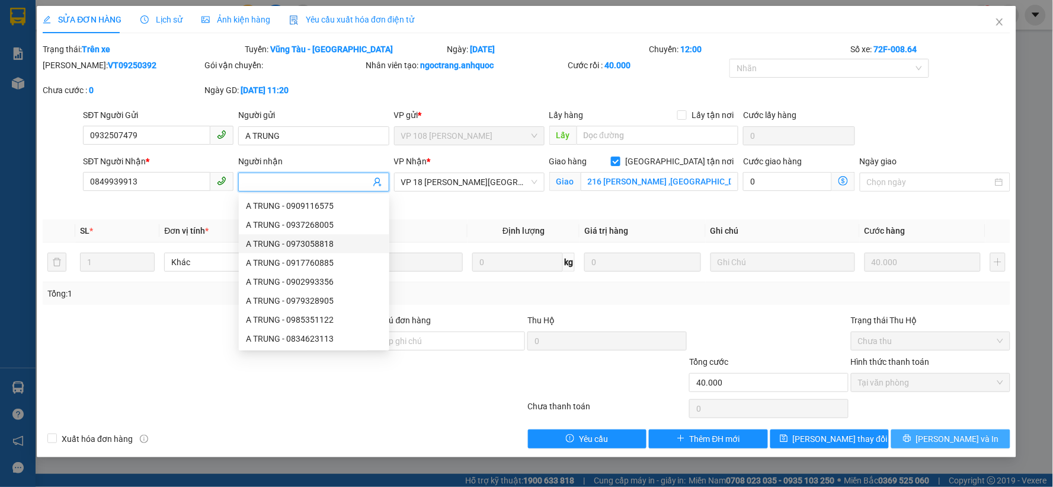
click at [915, 440] on button "[PERSON_NAME] và In" at bounding box center [951, 438] width 119 height 19
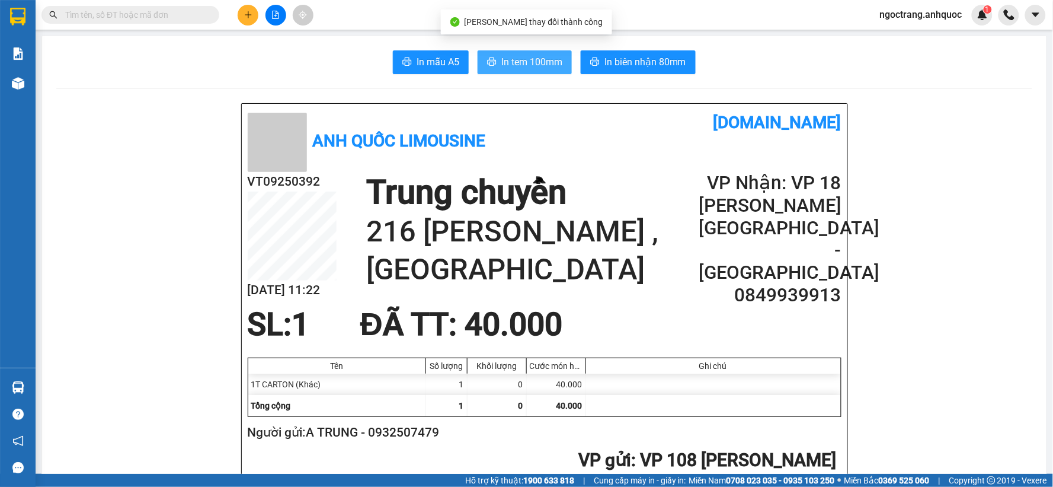
click at [541, 63] on span "In tem 100mm" at bounding box center [532, 62] width 61 height 15
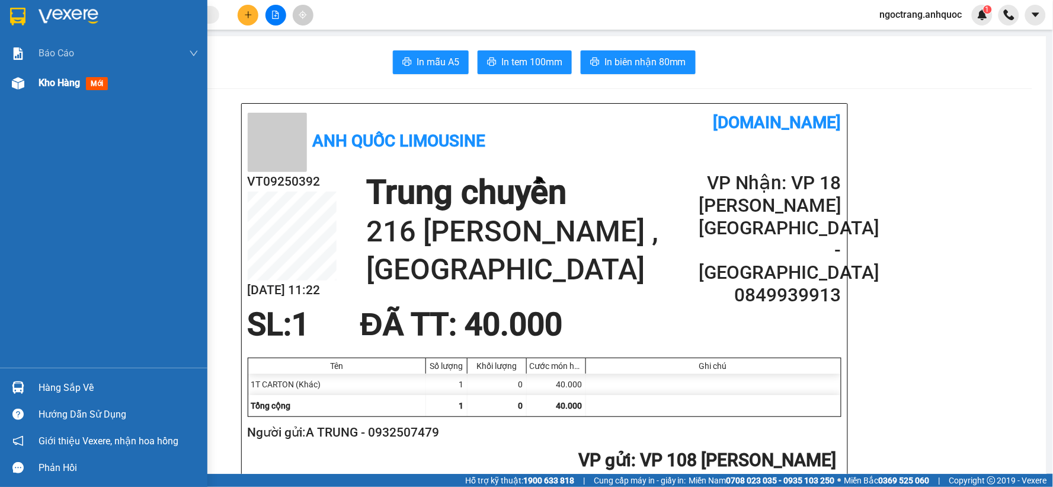
click at [55, 82] on span "Kho hàng" at bounding box center [59, 82] width 41 height 11
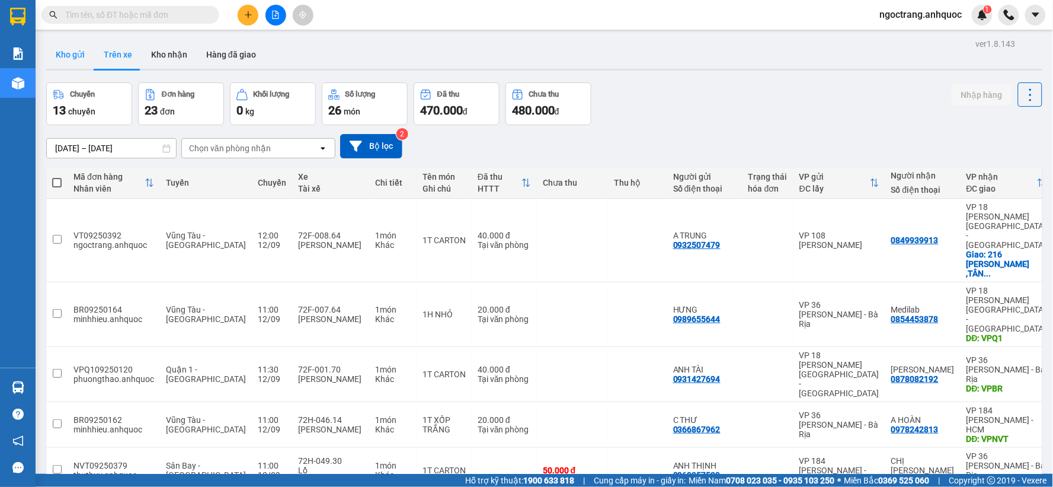
click at [68, 57] on button "Kho gửi" at bounding box center [70, 54] width 48 height 28
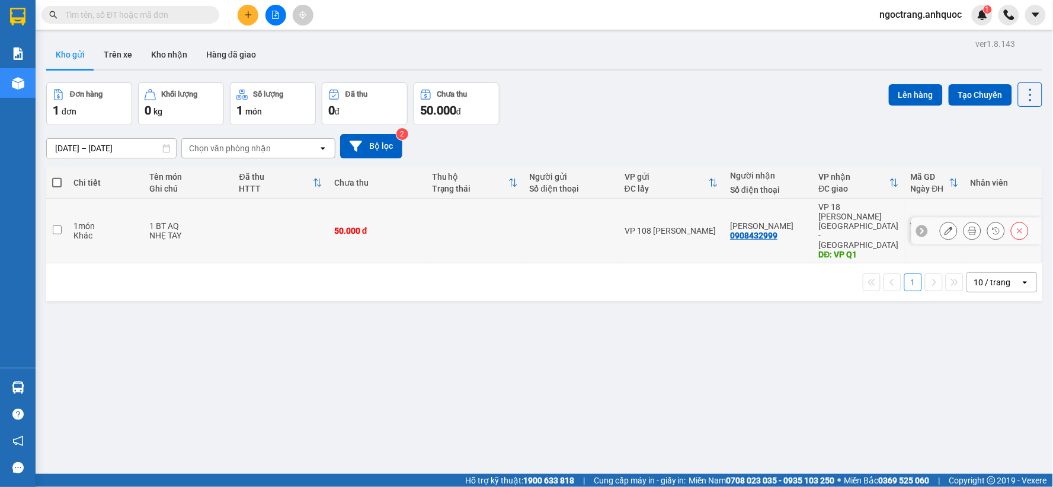
click at [59, 225] on input "checkbox" at bounding box center [57, 229] width 9 height 9
checkbox input "true"
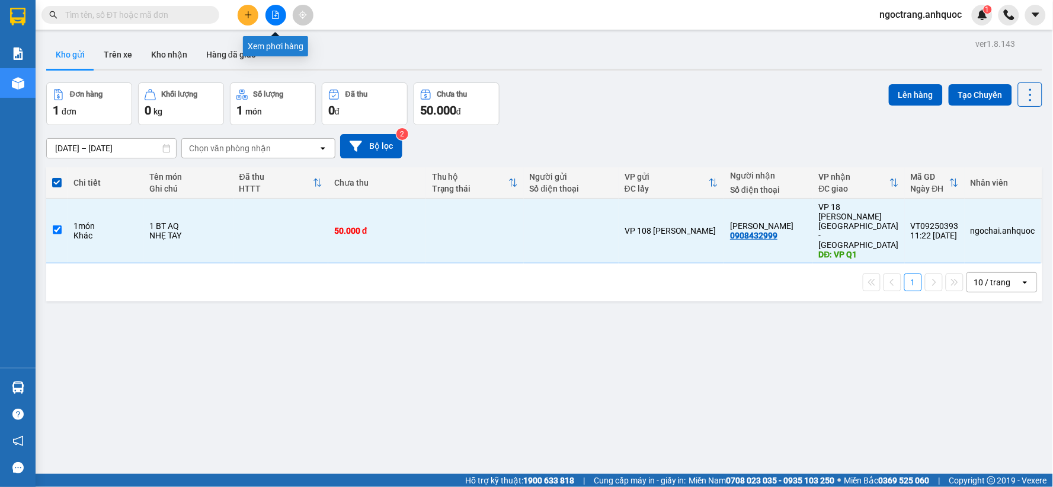
click at [280, 14] on button at bounding box center [276, 15] width 21 height 21
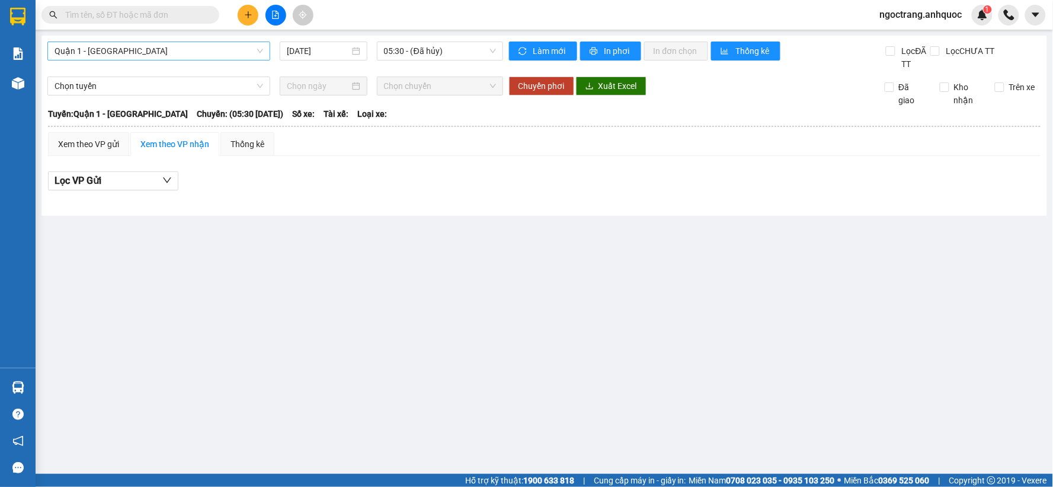
click at [157, 50] on span "Quận 1 - [GEOGRAPHIC_DATA]" at bounding box center [159, 51] width 209 height 18
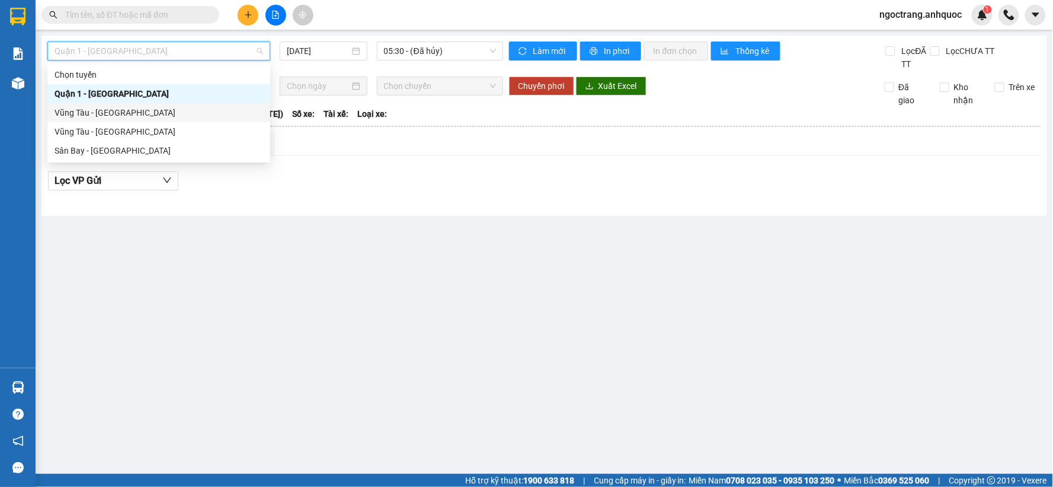
click at [138, 110] on div "Vũng Tàu - [GEOGRAPHIC_DATA]" at bounding box center [159, 112] width 209 height 13
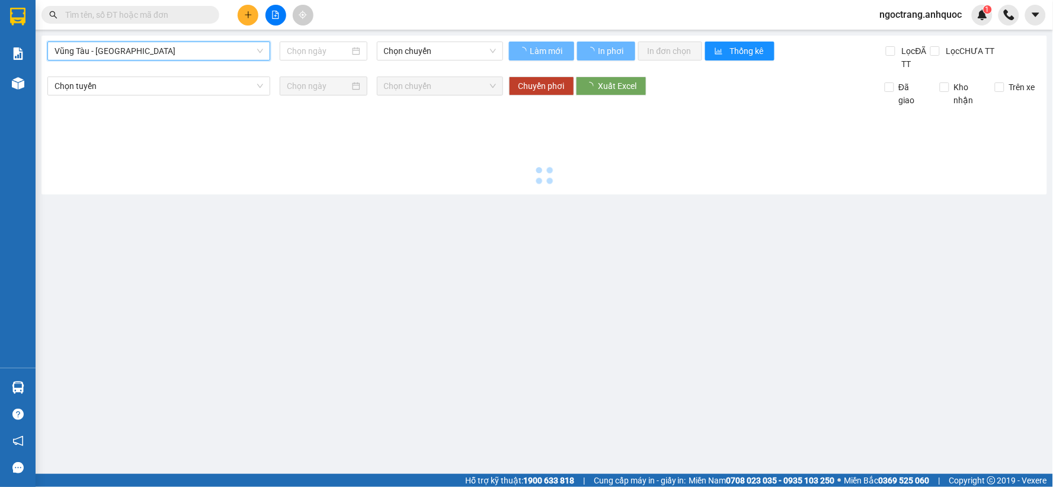
type input "[DATE]"
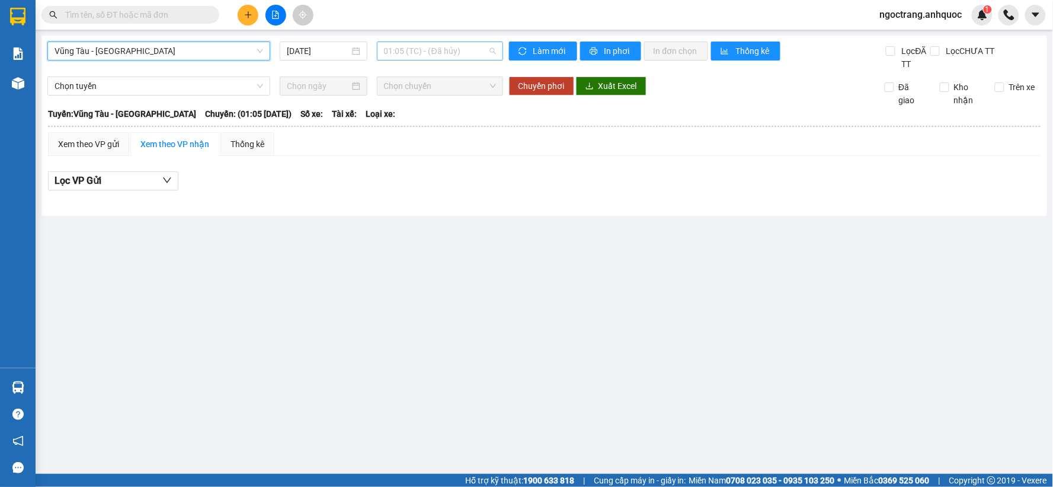
click at [439, 50] on span "01:05 (TC) - (Đã hủy)" at bounding box center [440, 51] width 112 height 18
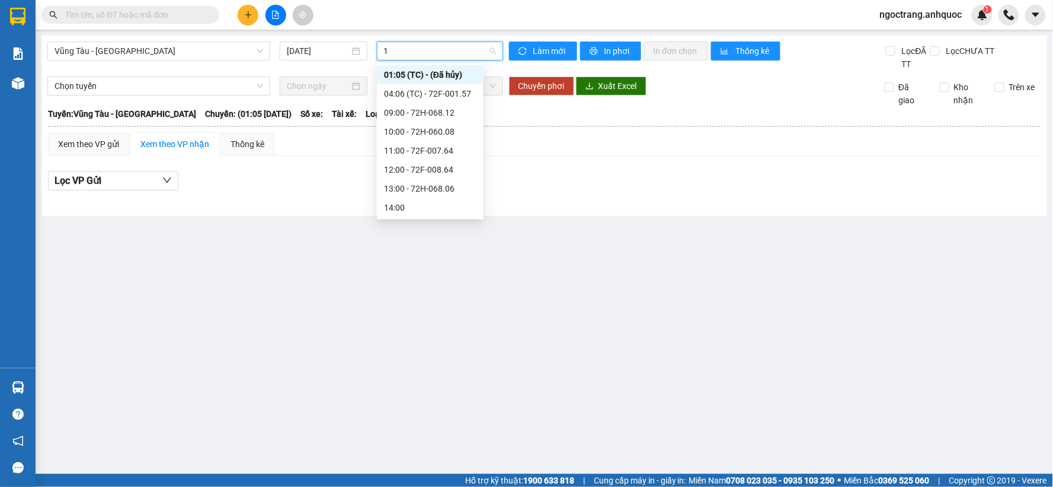
type input "12"
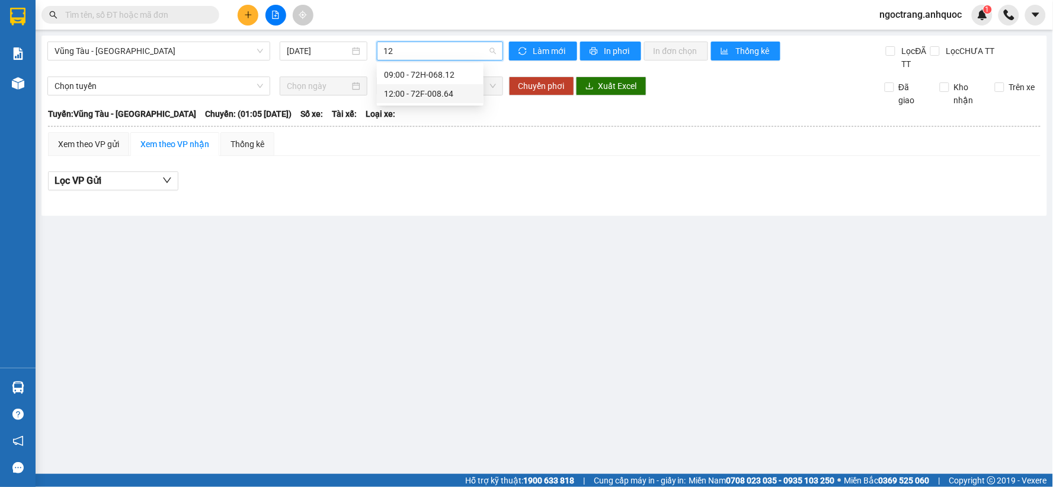
click at [448, 91] on div "12:00 - 72F-008.64" at bounding box center [430, 93] width 92 height 13
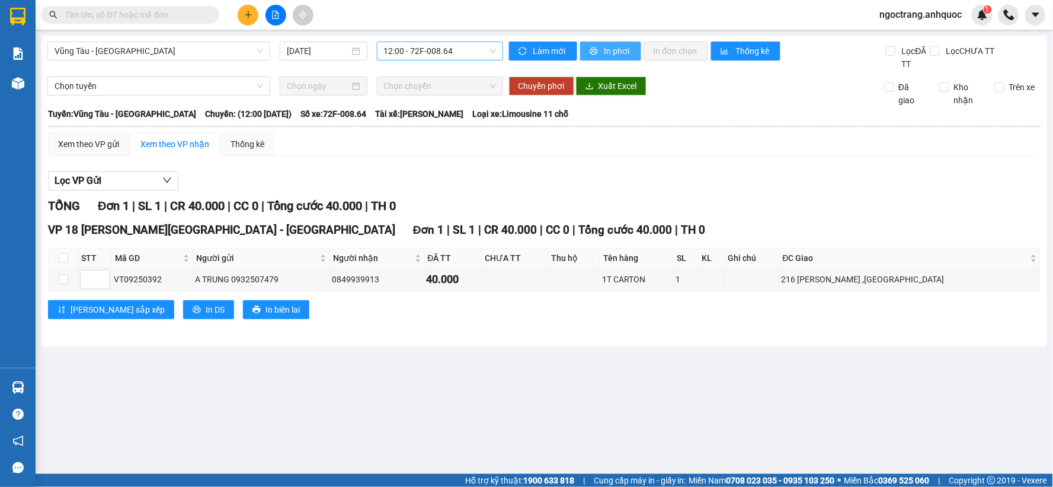
click at [627, 52] on span "In phơi" at bounding box center [618, 50] width 27 height 13
click at [619, 51] on span "In phơi" at bounding box center [618, 50] width 27 height 13
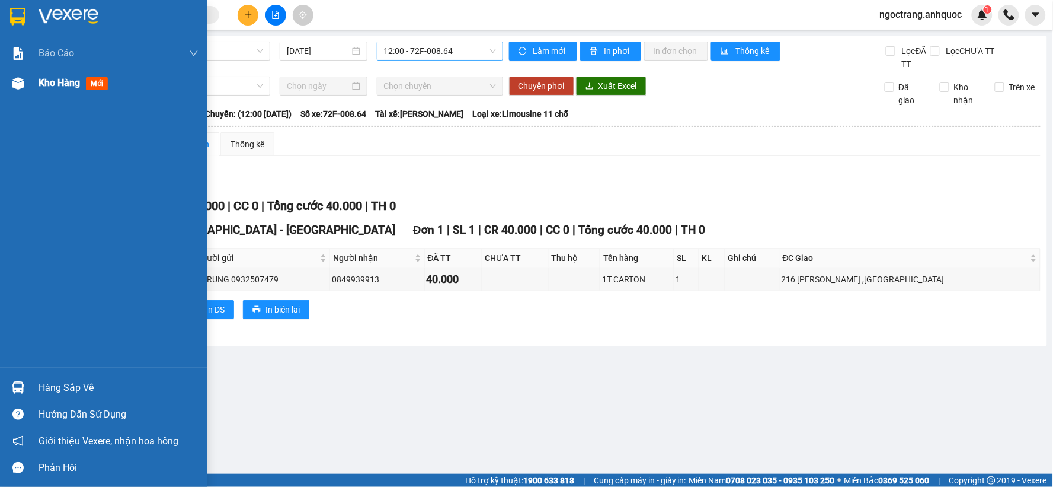
click at [50, 88] on span "Kho hàng" at bounding box center [59, 82] width 41 height 11
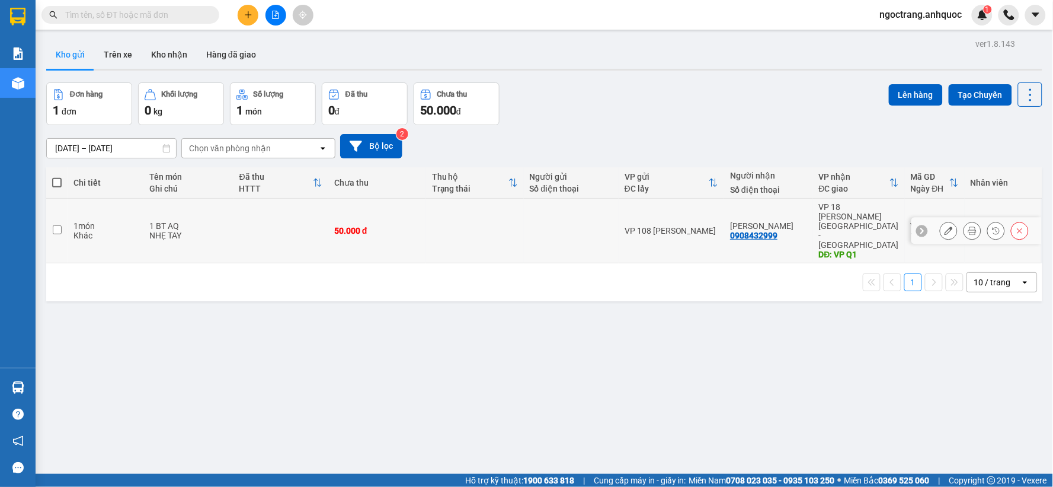
click at [64, 216] on td at bounding box center [56, 231] width 21 height 65
checkbox input "true"
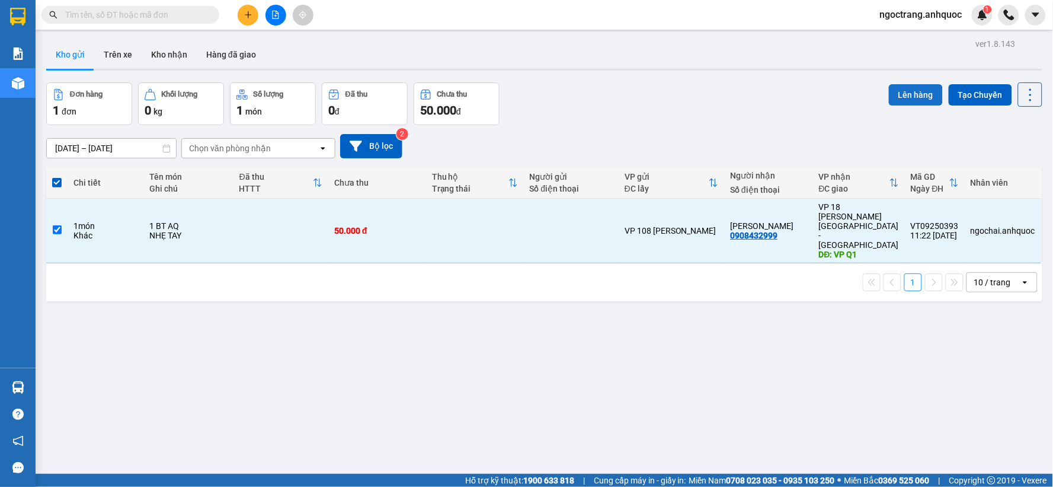
click at [909, 97] on button "Lên hàng" at bounding box center [916, 94] width 54 height 21
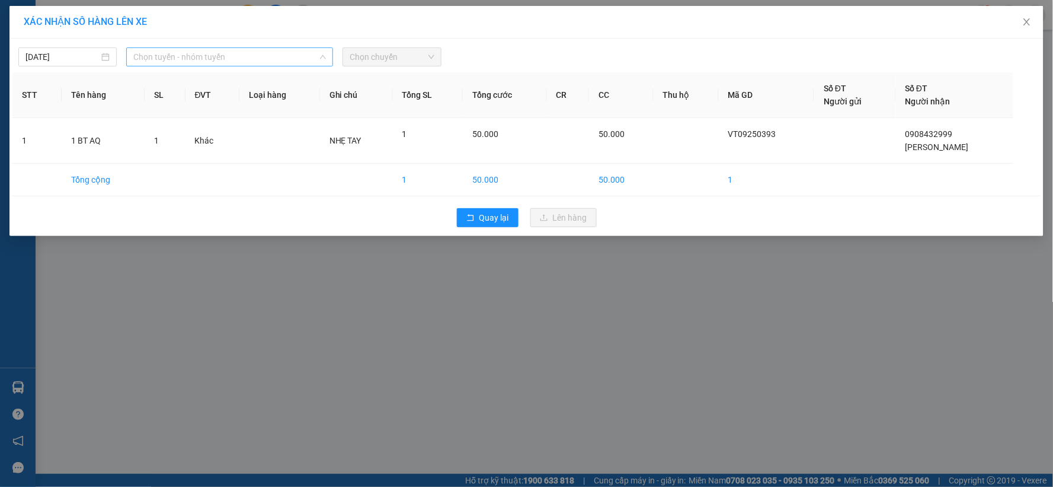
click at [167, 57] on span "Chọn tuyến - nhóm tuyến" at bounding box center [229, 57] width 193 height 18
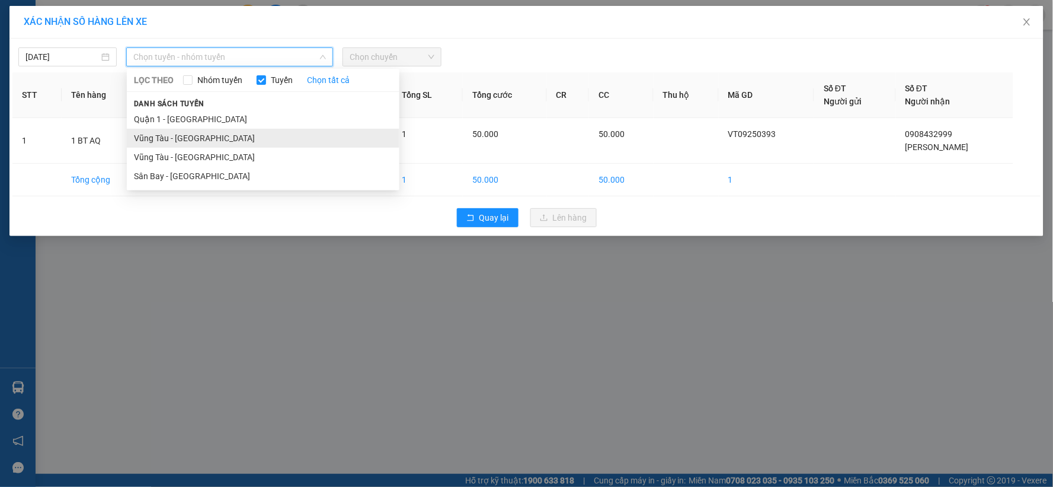
click at [187, 141] on li "Vũng Tàu - [GEOGRAPHIC_DATA]" at bounding box center [263, 138] width 273 height 19
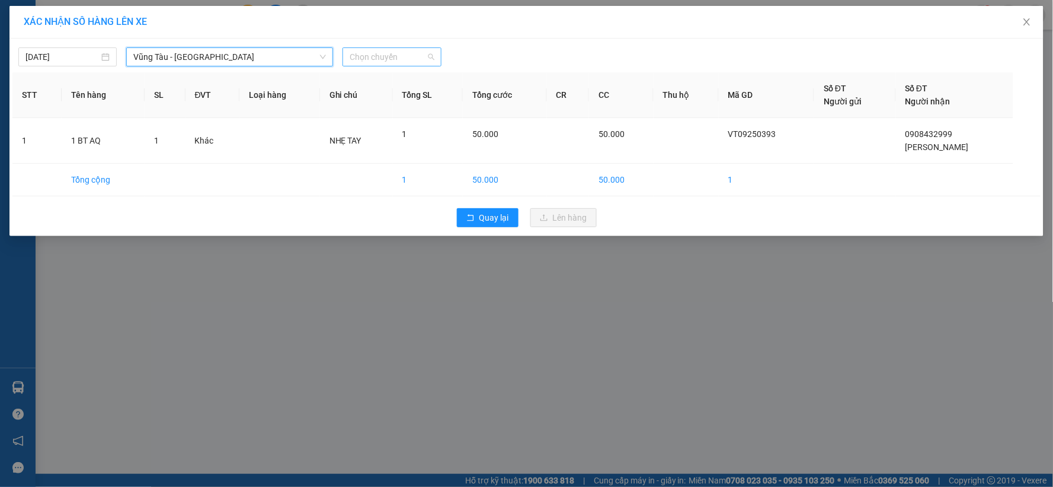
click at [381, 61] on span "Chọn chuyến" at bounding box center [392, 57] width 84 height 18
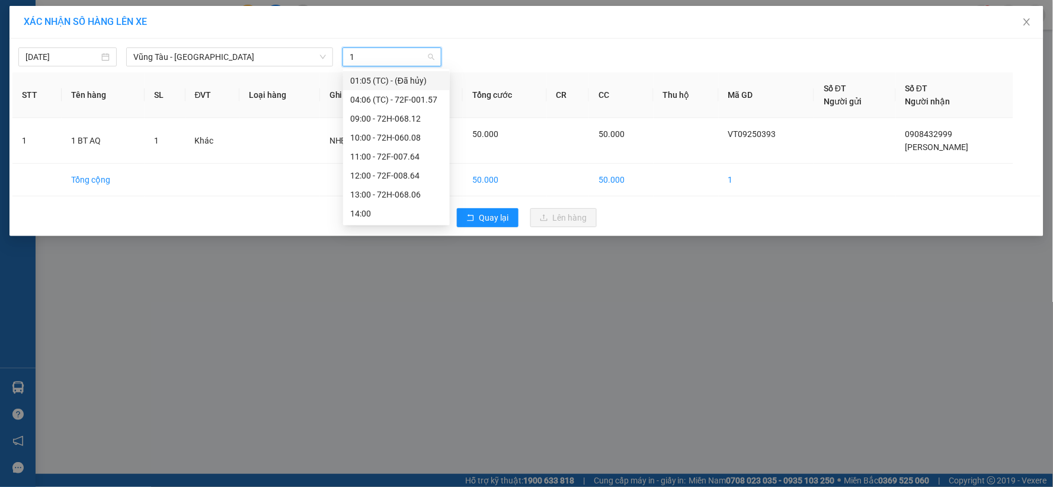
type input "12"
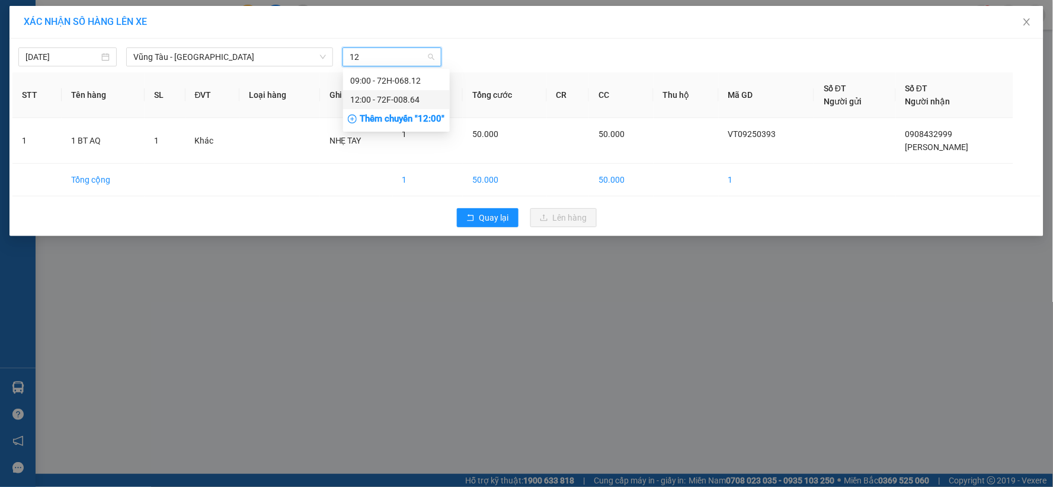
click at [387, 101] on div "12:00 - 72F-008.64" at bounding box center [396, 99] width 92 height 13
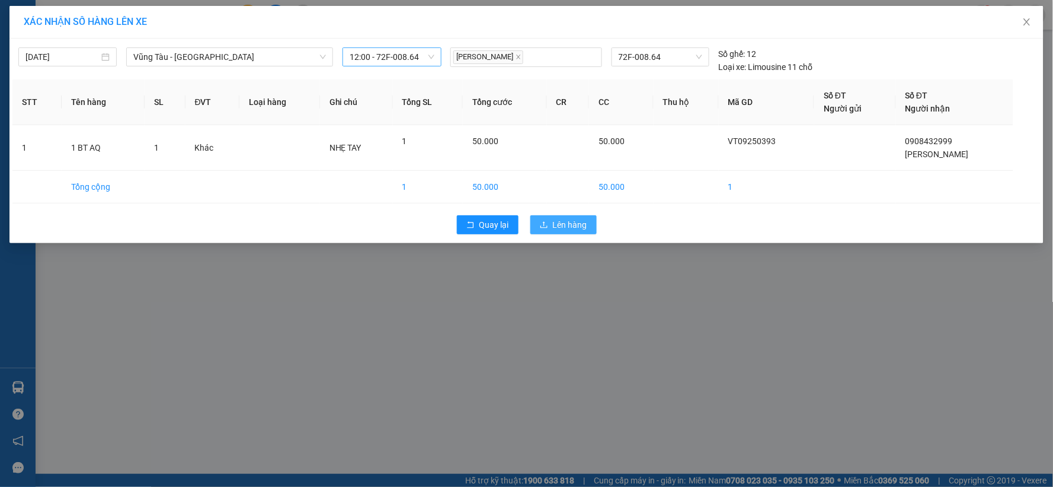
click at [553, 228] on span "Lên hàng" at bounding box center [570, 224] width 34 height 13
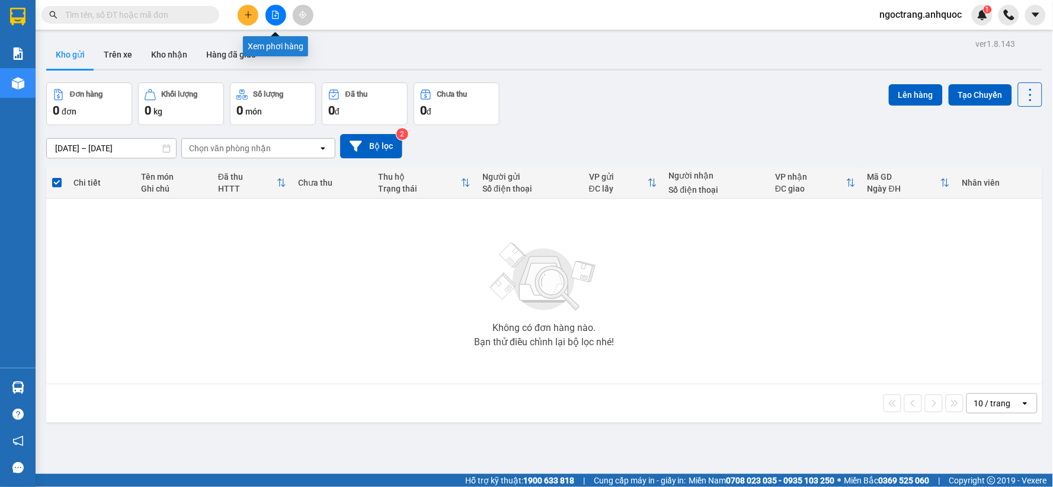
click at [280, 15] on button at bounding box center [276, 15] width 21 height 21
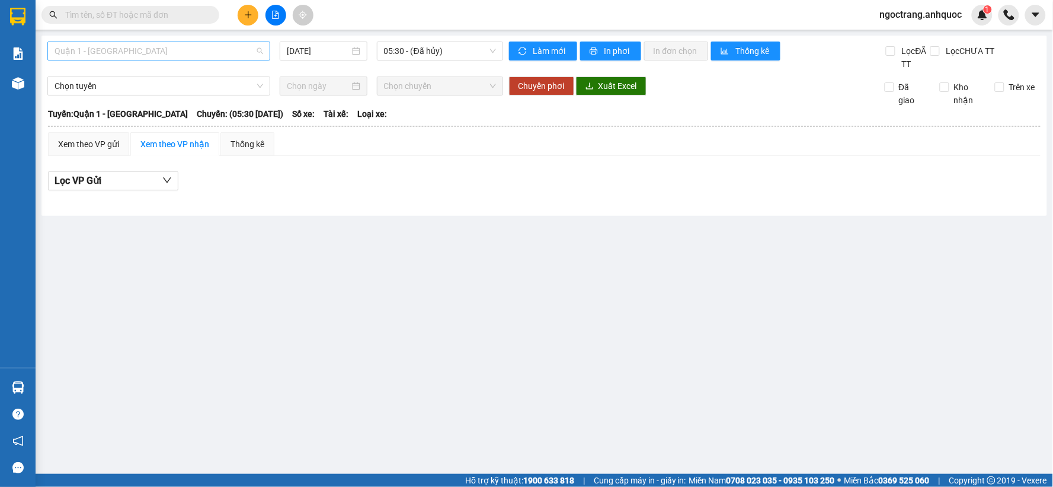
click at [180, 46] on span "Quận 1 - [GEOGRAPHIC_DATA]" at bounding box center [159, 51] width 209 height 18
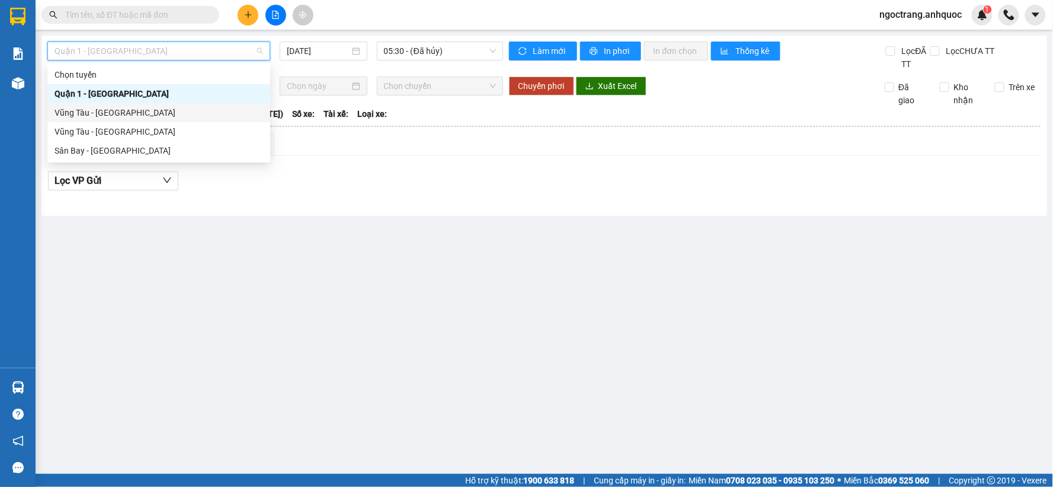
click at [135, 113] on div "Vũng Tàu - [GEOGRAPHIC_DATA]" at bounding box center [159, 112] width 209 height 13
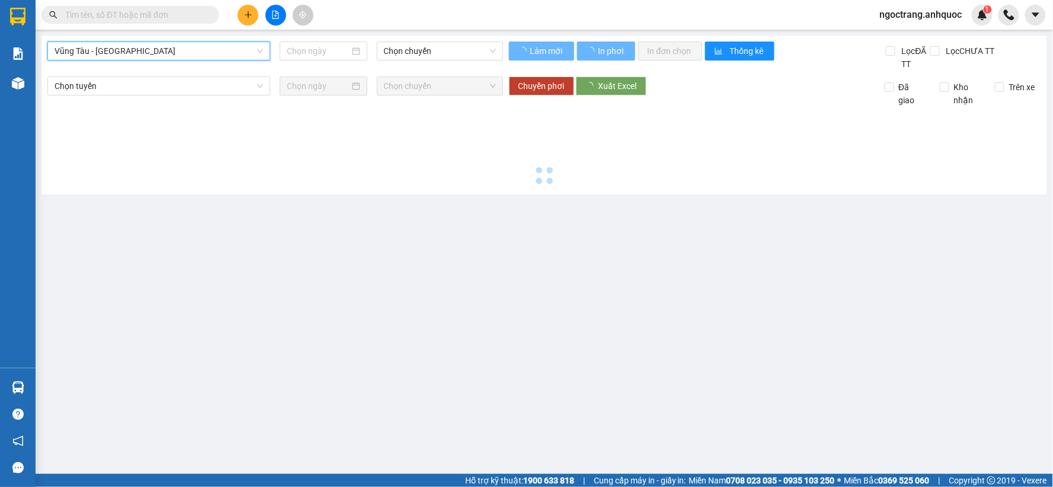
type input "[DATE]"
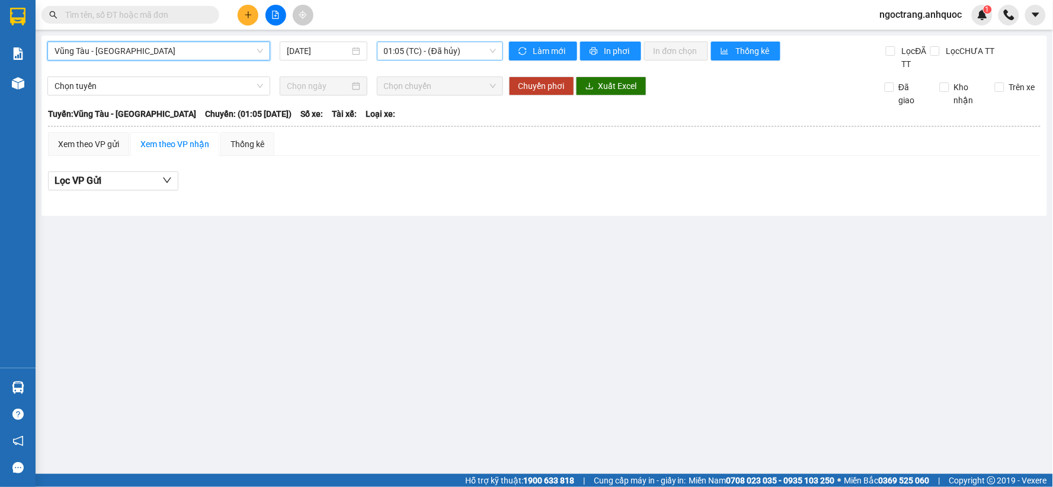
click at [424, 60] on div "01:05 (TC) - (Đã hủy)" at bounding box center [440, 50] width 126 height 19
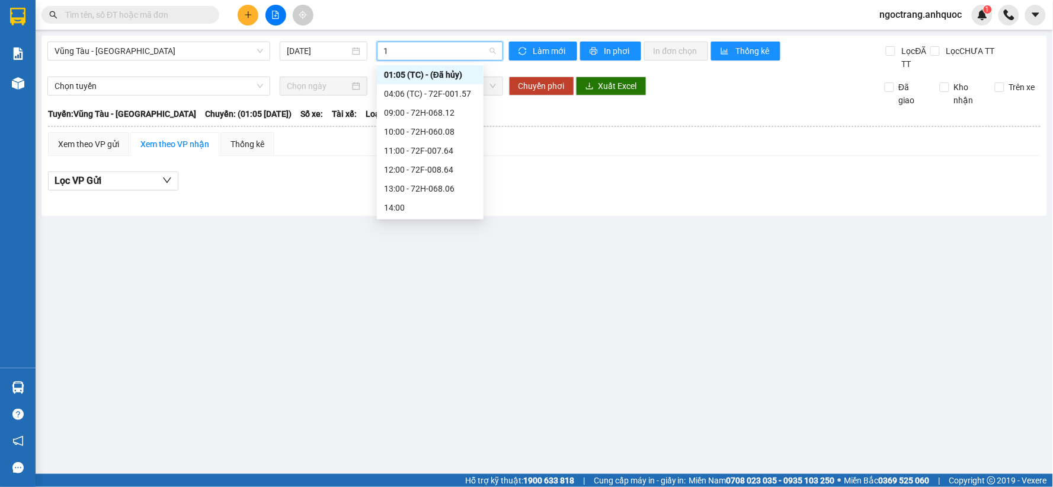
type input "12"
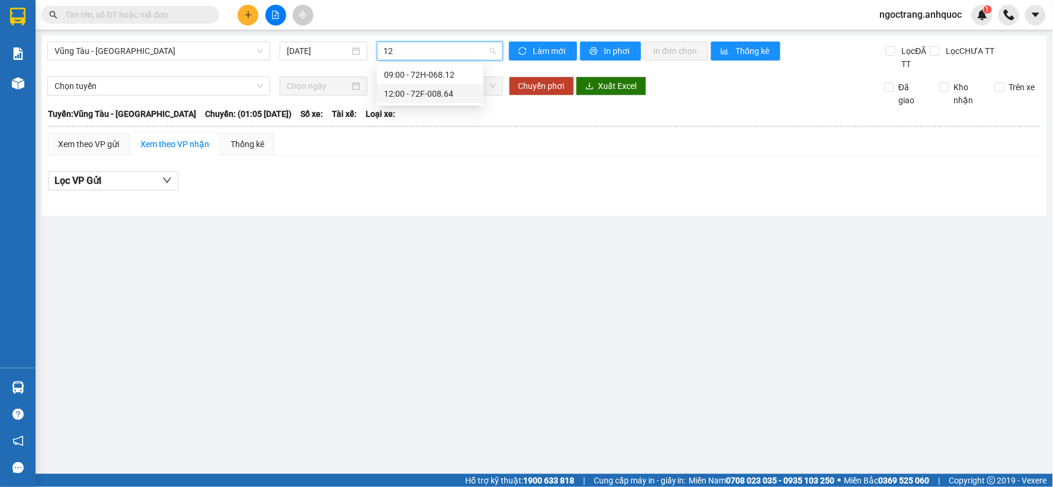
click at [419, 98] on div "12:00 - 72F-008.64" at bounding box center [430, 93] width 92 height 13
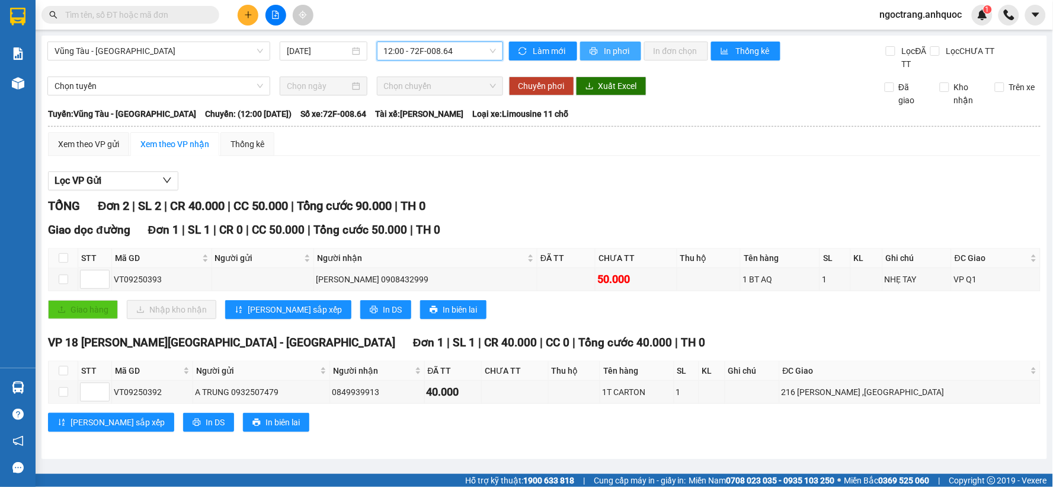
click at [619, 48] on span "In phơi" at bounding box center [618, 50] width 27 height 13
click at [247, 17] on icon "plus" at bounding box center [248, 15] width 8 height 8
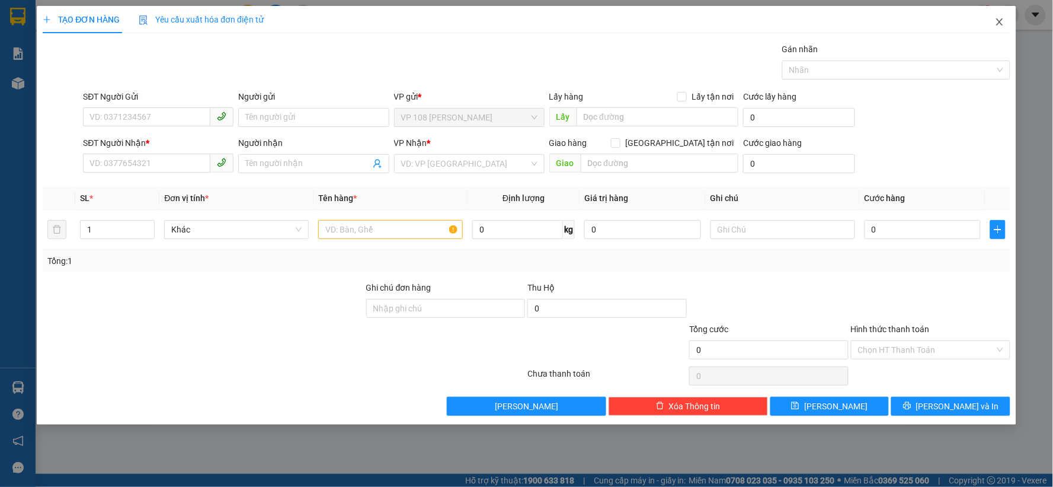
click at [998, 22] on icon "close" at bounding box center [999, 21] width 9 height 9
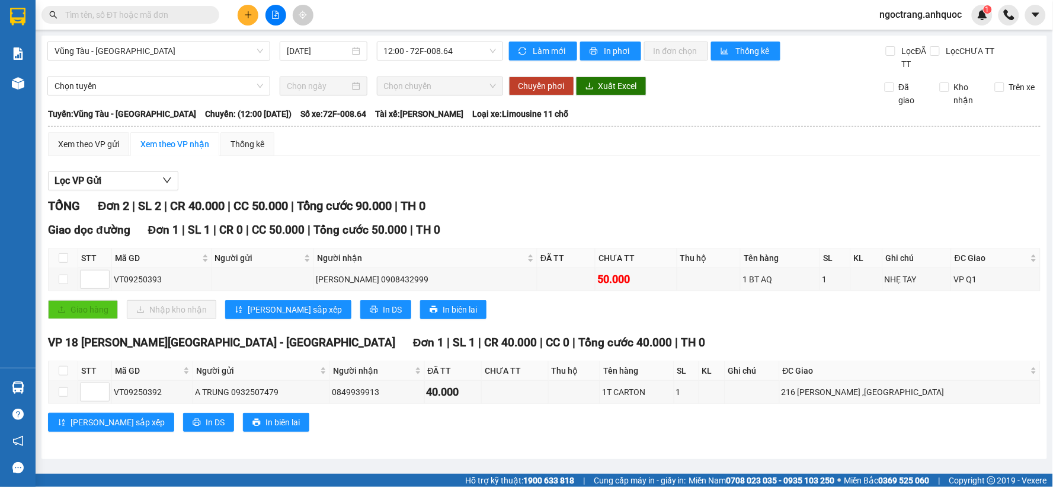
click at [172, 13] on input "text" at bounding box center [135, 14] width 140 height 13
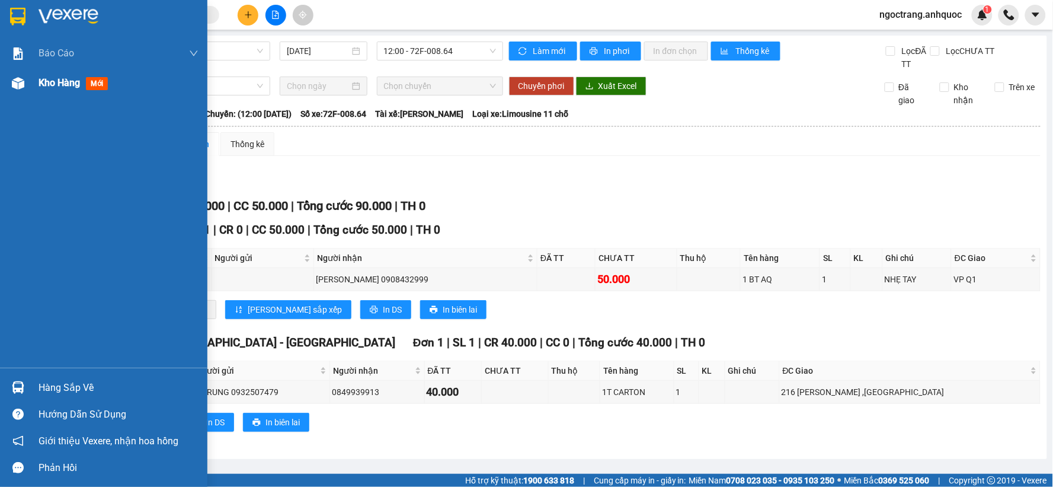
click at [56, 82] on span "Kho hàng" at bounding box center [59, 82] width 41 height 11
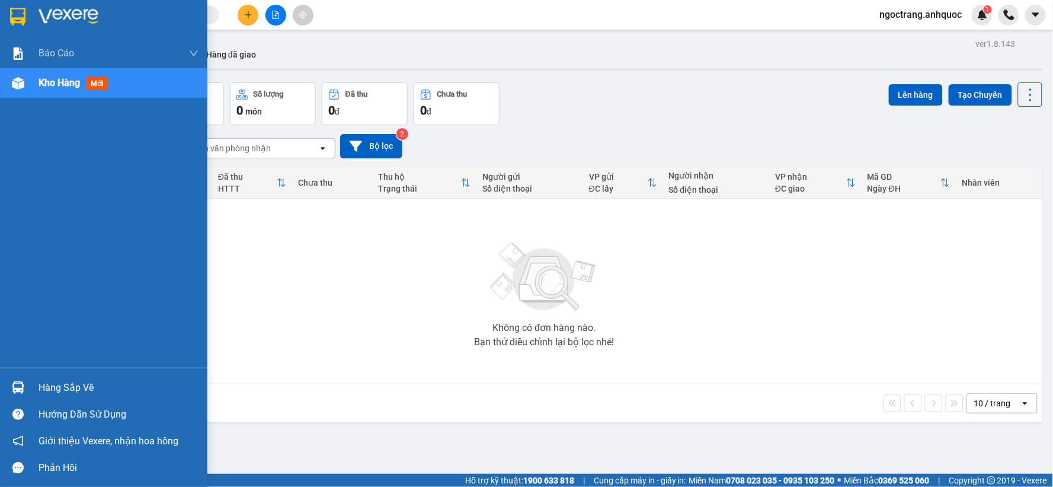
click at [56, 82] on span "Kho hàng" at bounding box center [59, 82] width 41 height 11
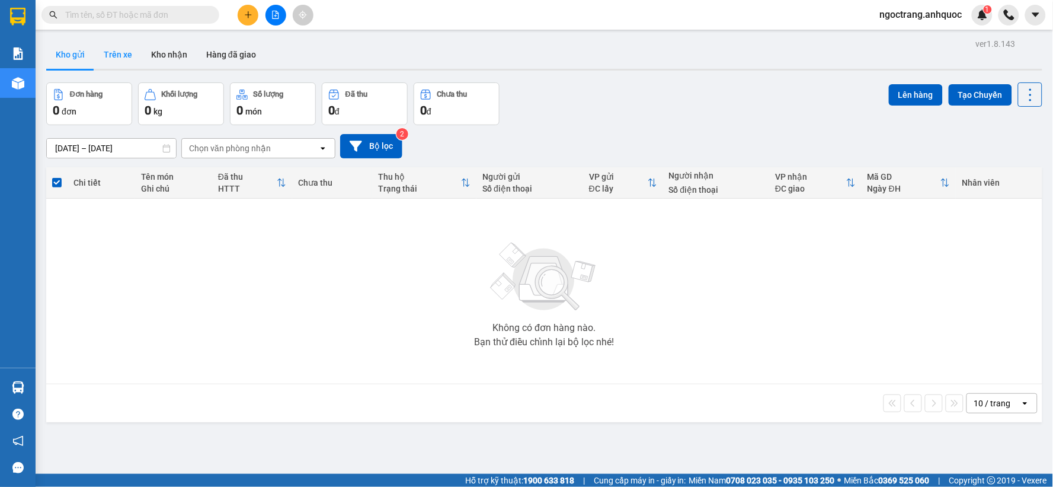
click at [122, 58] on button "Trên xe" at bounding box center [117, 54] width 47 height 28
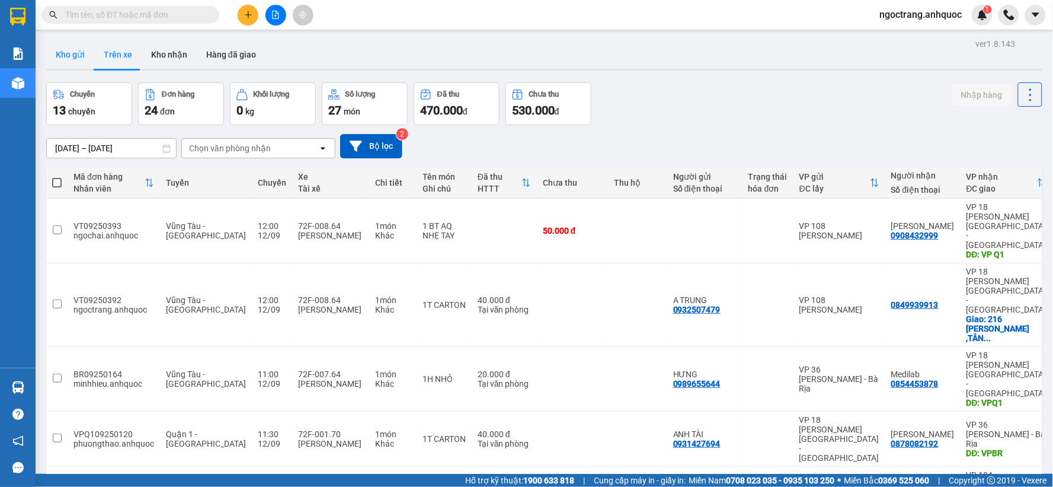
click at [81, 60] on button "Kho gửi" at bounding box center [70, 54] width 48 height 28
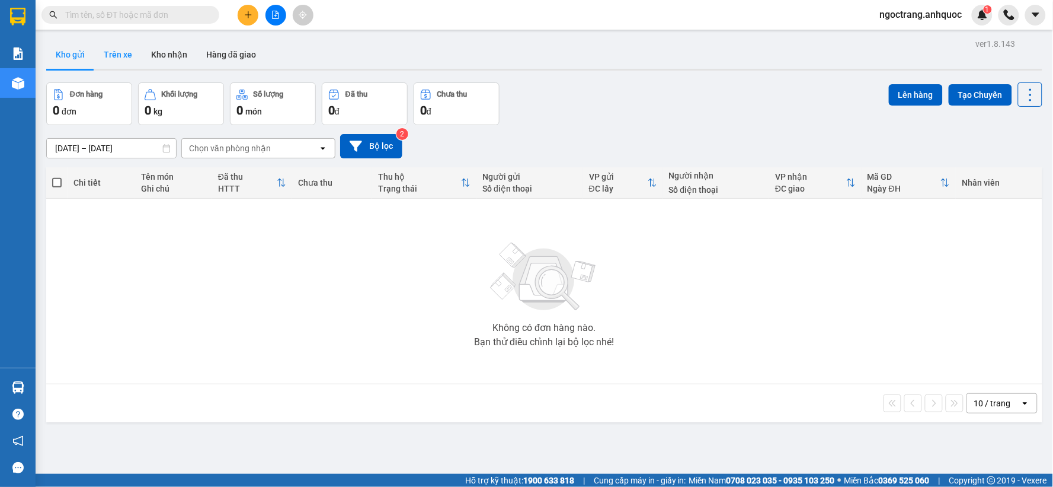
click at [108, 57] on button "Trên xe" at bounding box center [117, 54] width 47 height 28
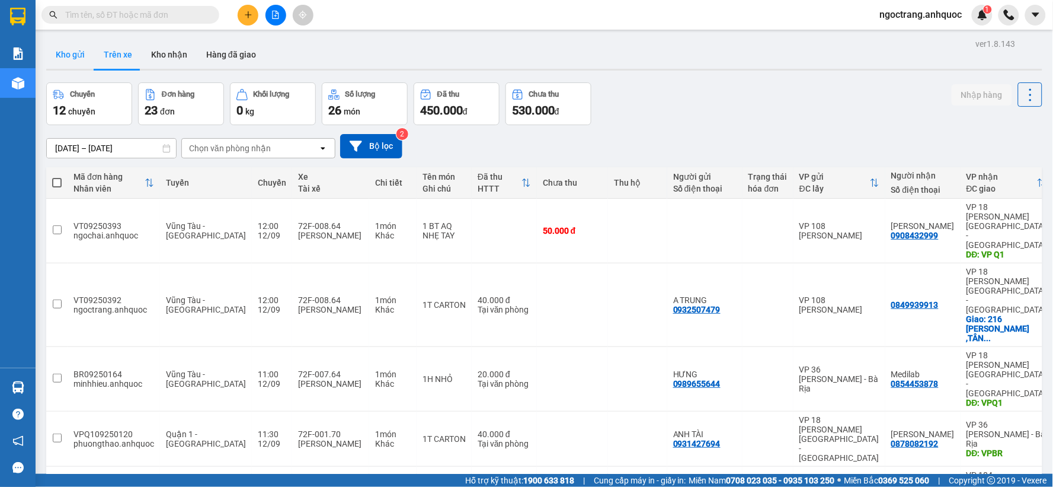
click at [85, 55] on button "Kho gửi" at bounding box center [70, 54] width 48 height 28
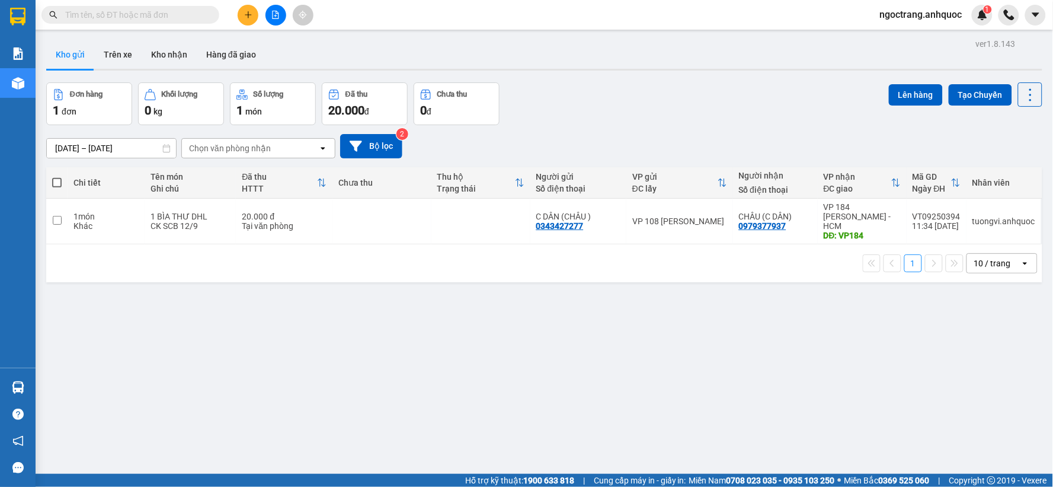
click at [46, 40] on button "Kho gửi" at bounding box center [70, 54] width 48 height 28
click at [132, 49] on button "Trên xe" at bounding box center [117, 54] width 47 height 28
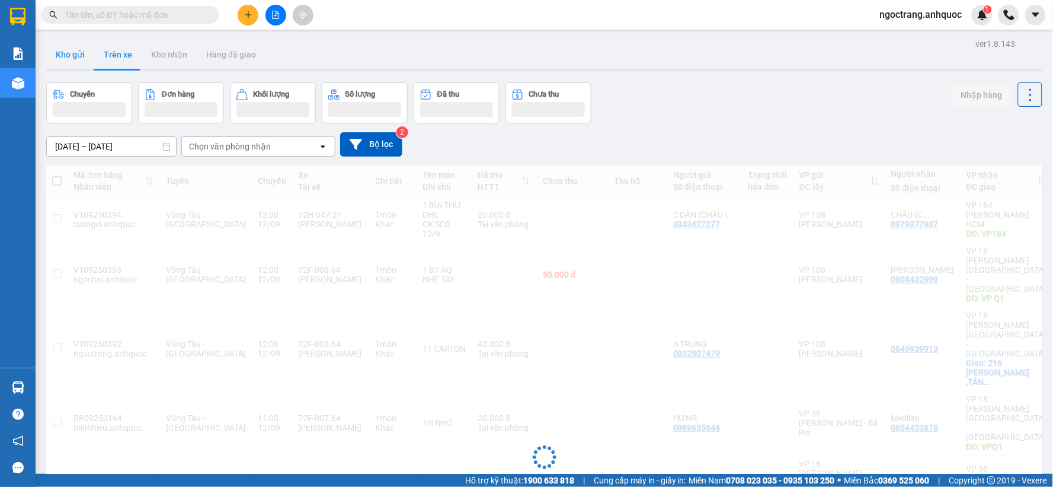
click at [75, 54] on button "Kho gửi" at bounding box center [70, 54] width 48 height 28
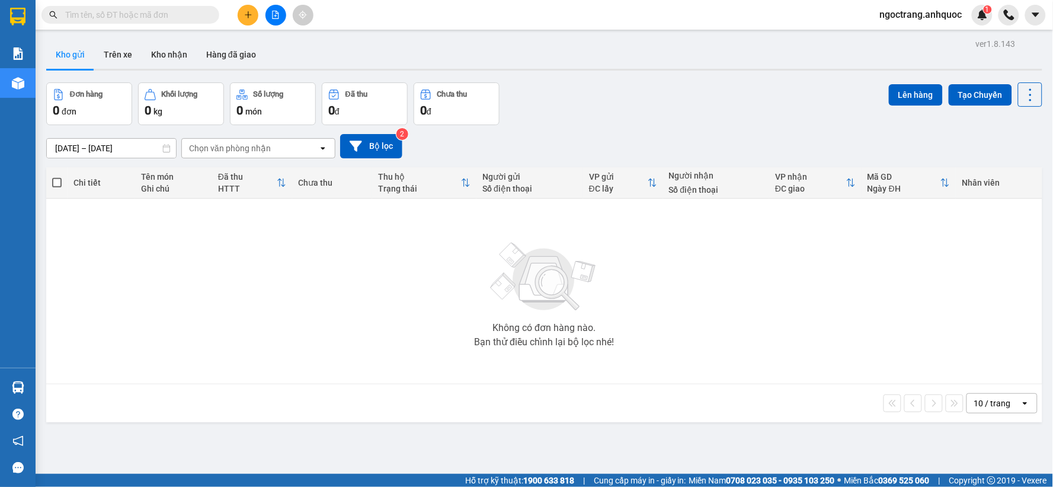
click at [76, 56] on button "Kho gửi" at bounding box center [70, 54] width 48 height 28
click at [104, 56] on button "Trên xe" at bounding box center [117, 54] width 47 height 28
click at [111, 55] on button "Trên xe" at bounding box center [117, 54] width 47 height 28
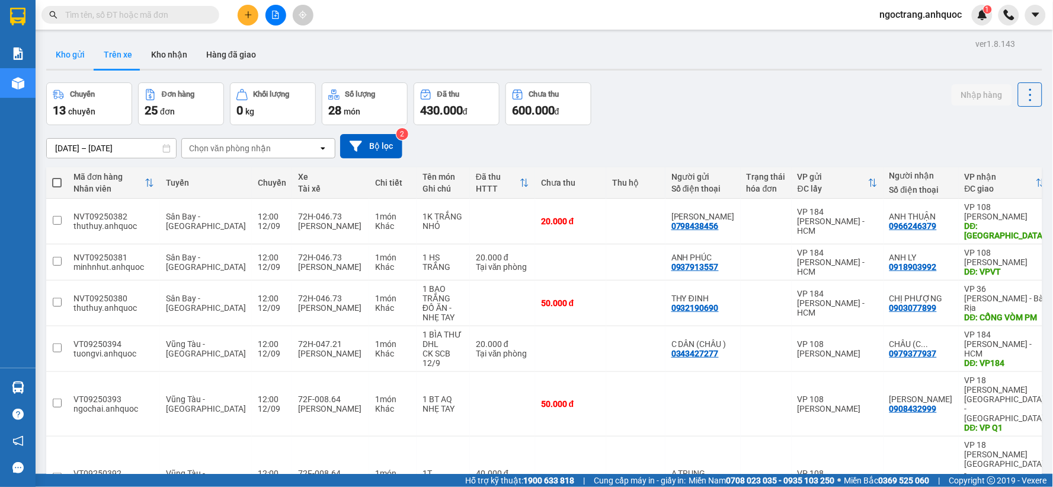
click at [78, 68] on button "Kho gửi" at bounding box center [70, 54] width 48 height 28
click at [78, 63] on button "Kho gửi" at bounding box center [70, 54] width 48 height 28
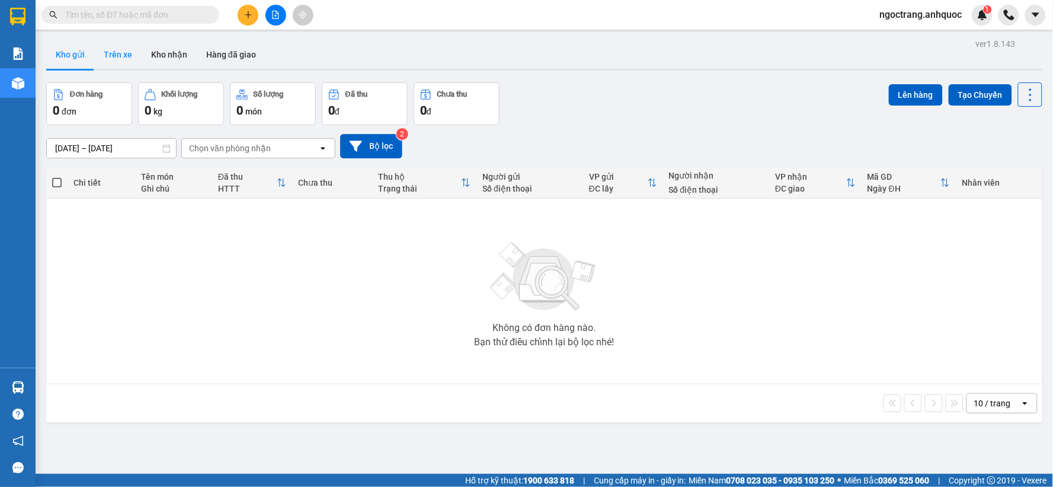
click at [103, 60] on button "Trên xe" at bounding box center [117, 54] width 47 height 28
click at [133, 55] on button "Trên xe" at bounding box center [117, 54] width 47 height 28
click at [114, 56] on button "Trên xe" at bounding box center [117, 54] width 47 height 28
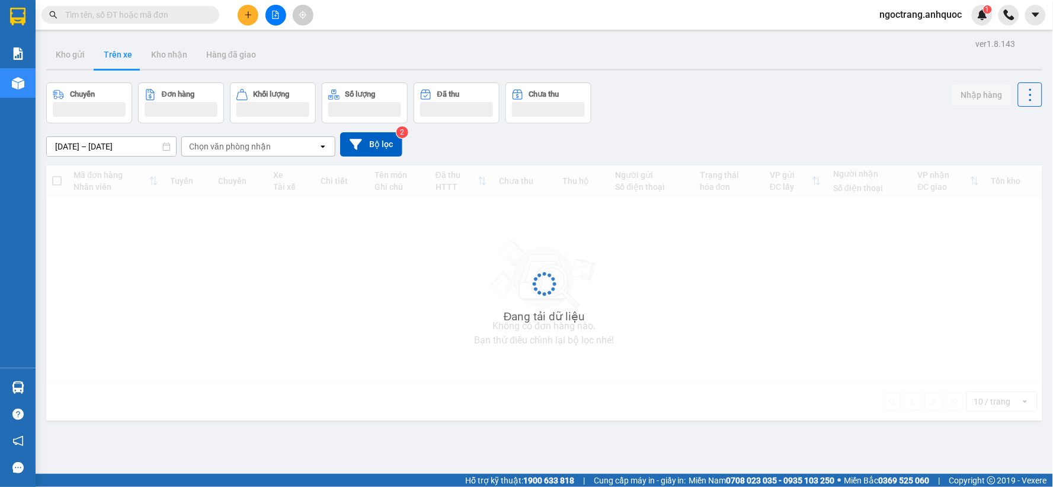
click at [114, 56] on button "Trên xe" at bounding box center [117, 54] width 47 height 28
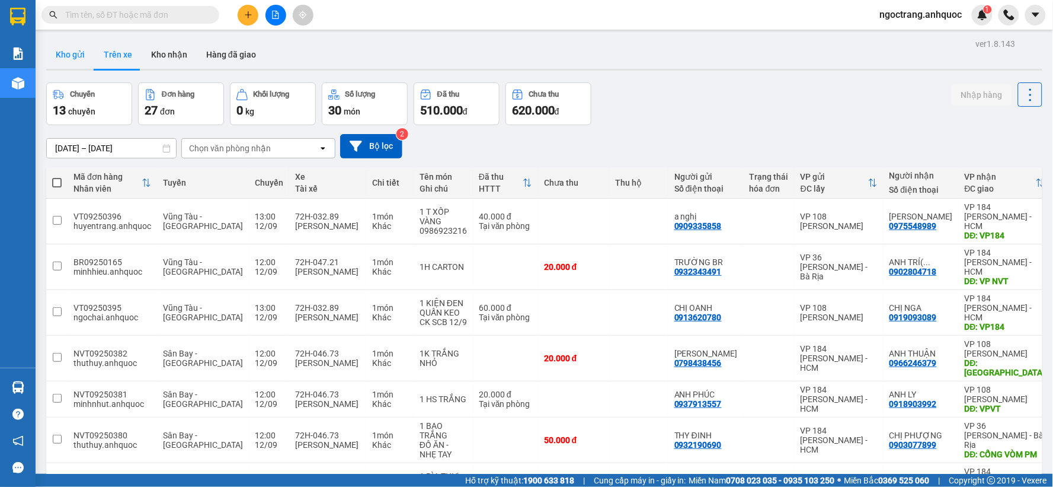
click at [66, 54] on button "Kho gửi" at bounding box center [70, 54] width 48 height 28
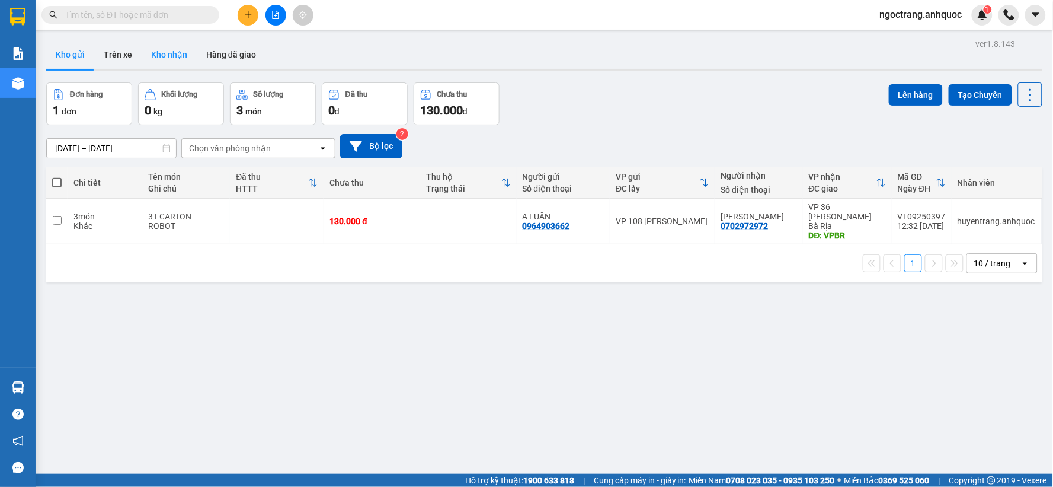
click at [162, 50] on button "Kho nhận" at bounding box center [169, 54] width 55 height 28
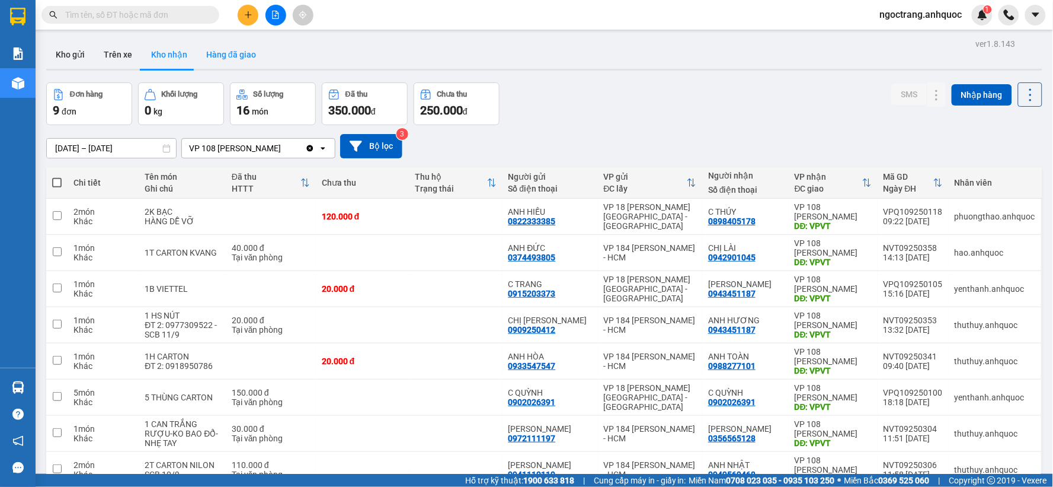
click at [233, 53] on button "Hàng đã giao" at bounding box center [231, 54] width 69 height 28
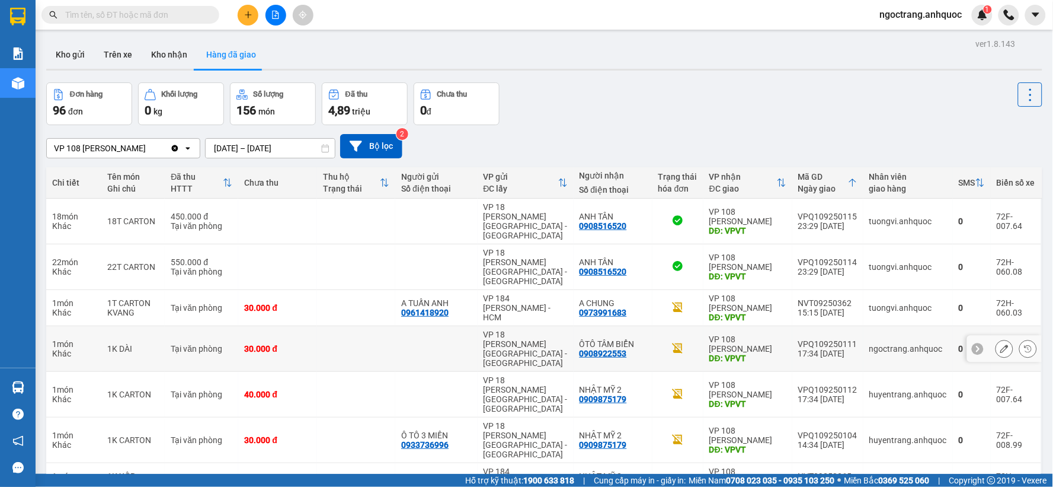
click at [178, 60] on button "Kho nhận" at bounding box center [169, 54] width 55 height 28
click at [169, 58] on button "Kho nhận" at bounding box center [169, 54] width 55 height 28
click at [168, 56] on button "Kho nhận" at bounding box center [169, 54] width 55 height 28
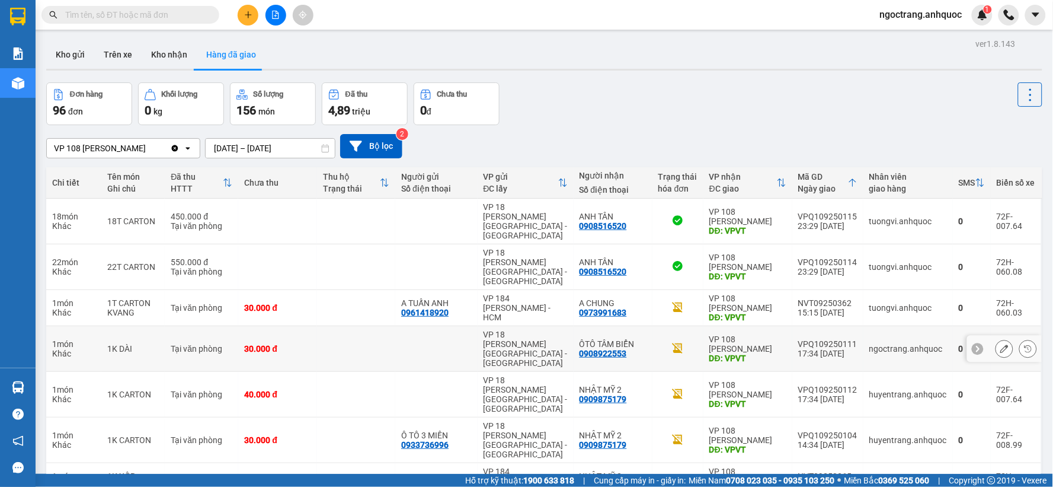
click at [168, 56] on button "Kho nhận" at bounding box center [169, 54] width 55 height 28
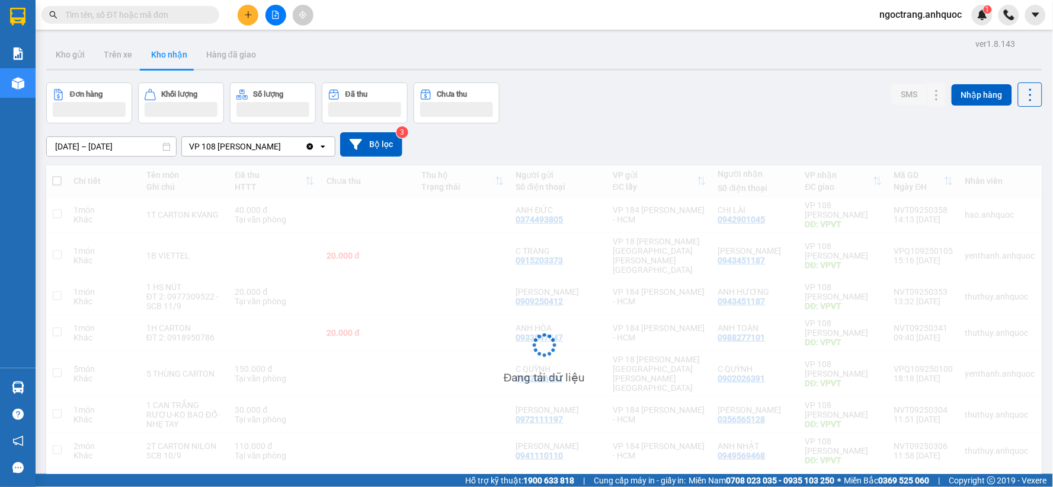
click at [156, 17] on input "text" at bounding box center [135, 14] width 140 height 13
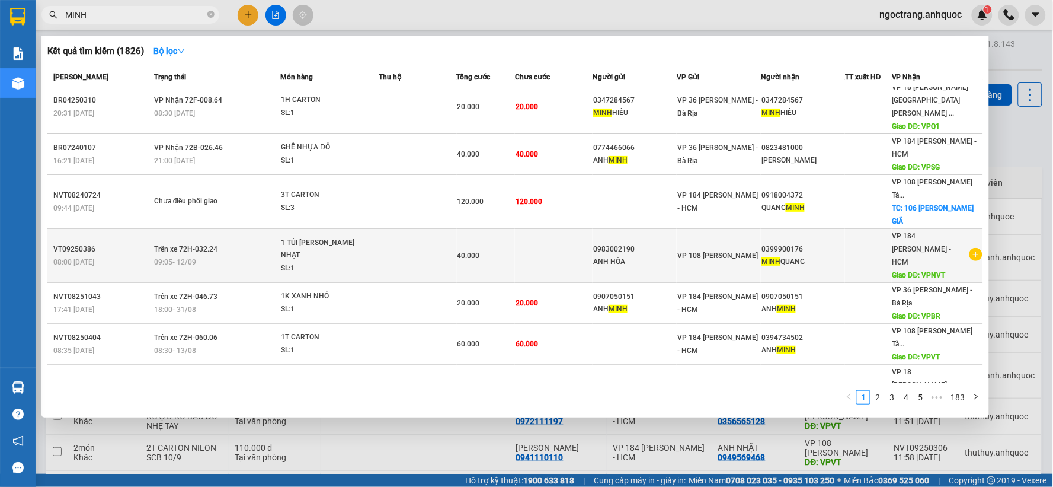
scroll to position [129, 0]
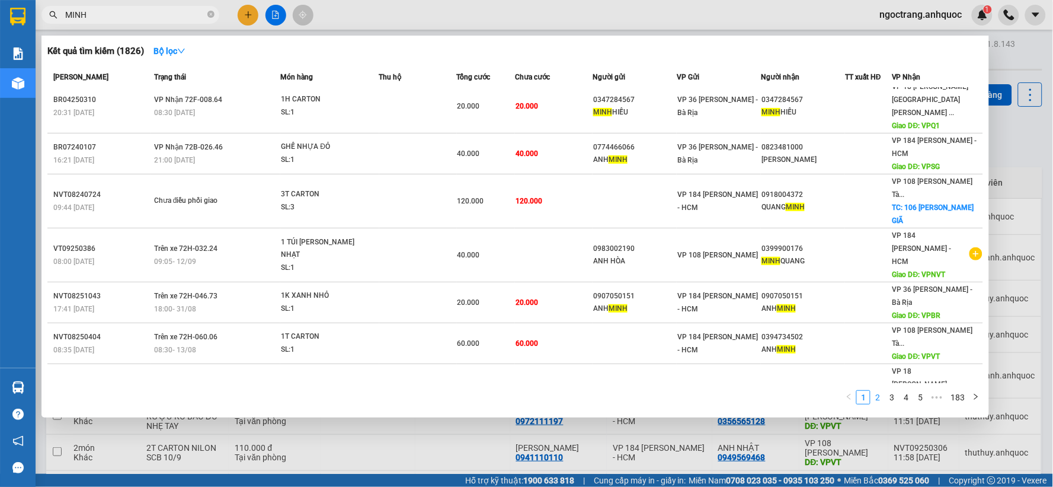
type input "MINH"
click at [882, 400] on link "2" at bounding box center [877, 397] width 13 height 13
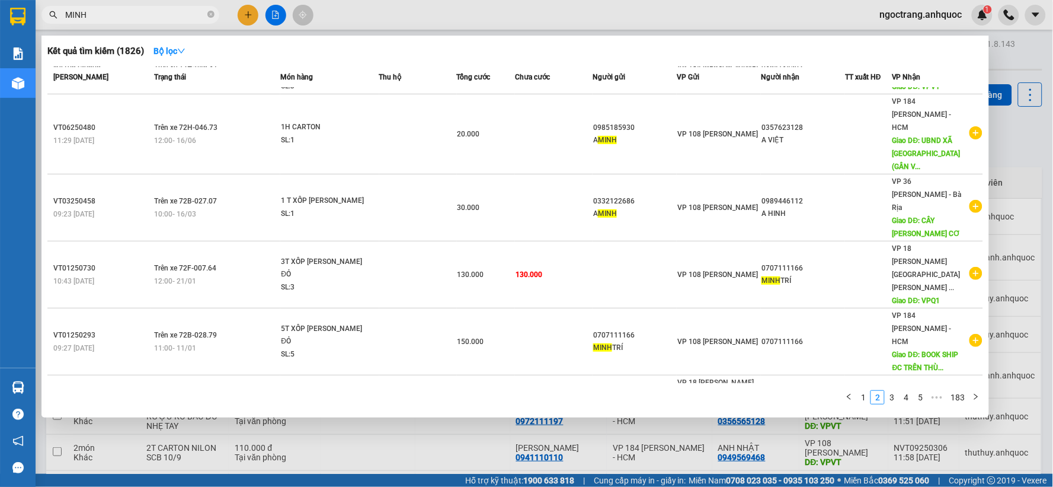
scroll to position [169, 0]
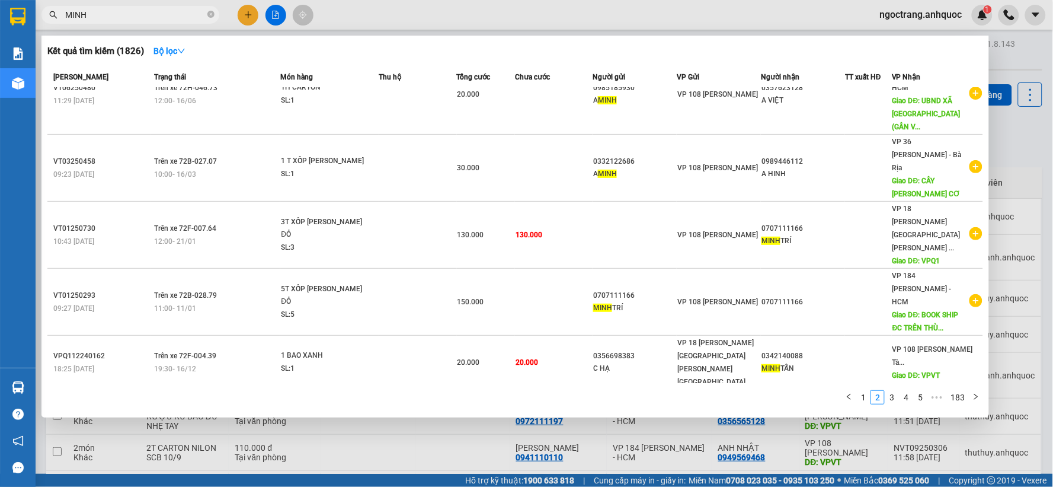
click at [641, 431] on div at bounding box center [526, 243] width 1053 height 487
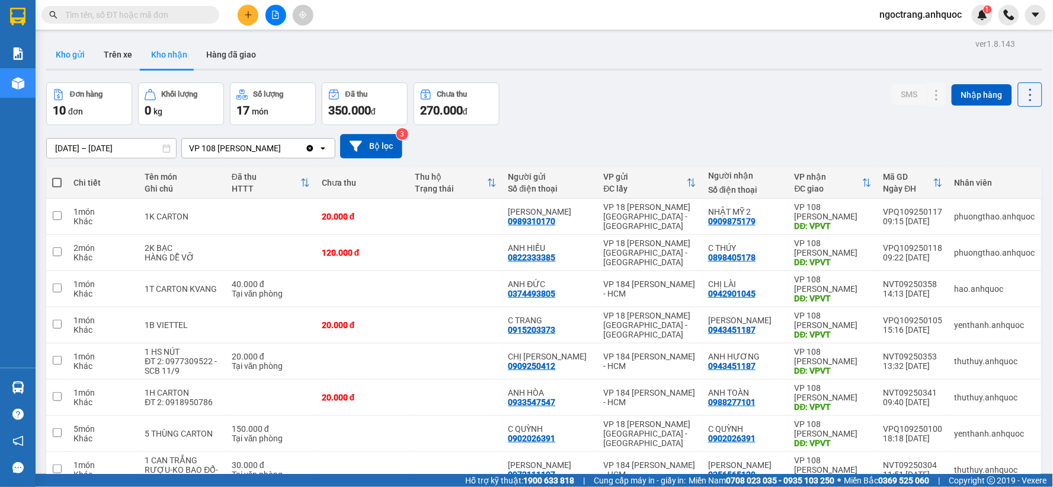
click at [79, 60] on button "Kho gửi" at bounding box center [70, 54] width 48 height 28
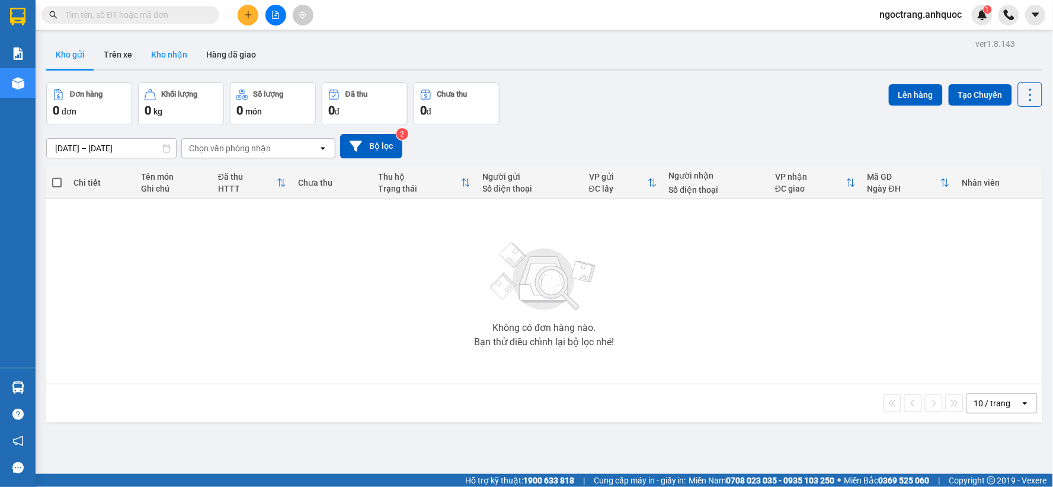
click at [168, 50] on button "Kho nhận" at bounding box center [169, 54] width 55 height 28
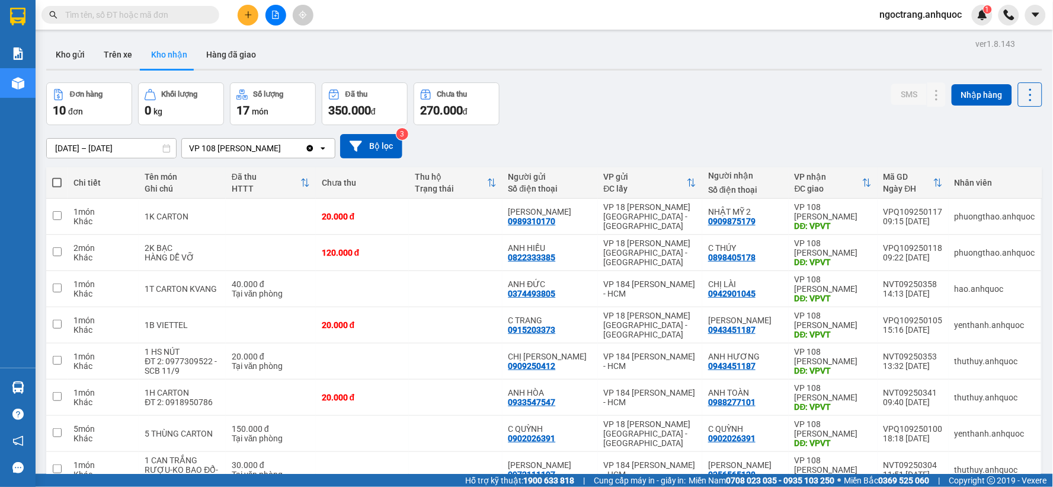
click at [254, 13] on button at bounding box center [248, 15] width 21 height 21
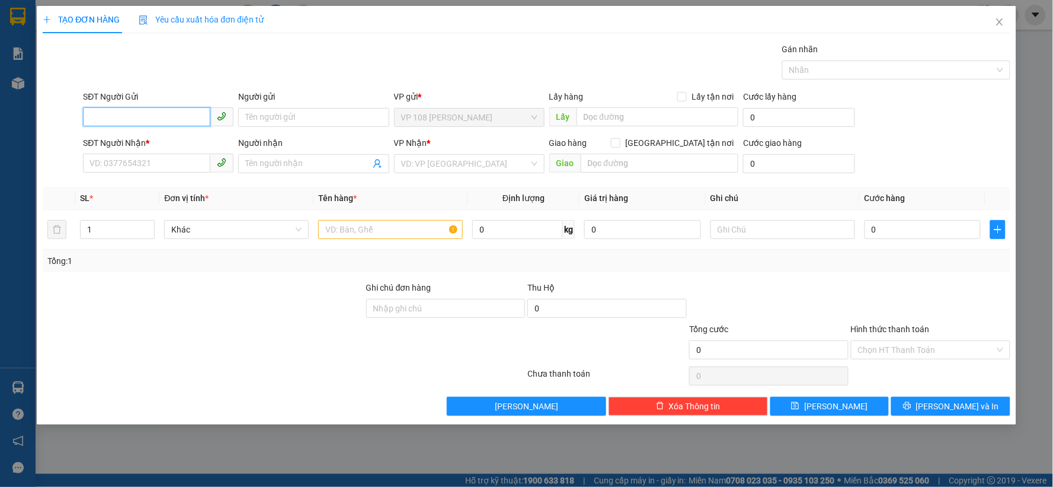
click at [146, 115] on input "SĐT Người Gửi" at bounding box center [146, 116] width 127 height 19
type input "0907944766"
click at [143, 135] on div "0907944766 - CÔ MAI" at bounding box center [158, 141] width 136 height 13
type input "CÔ MAI"
type input "0905481731"
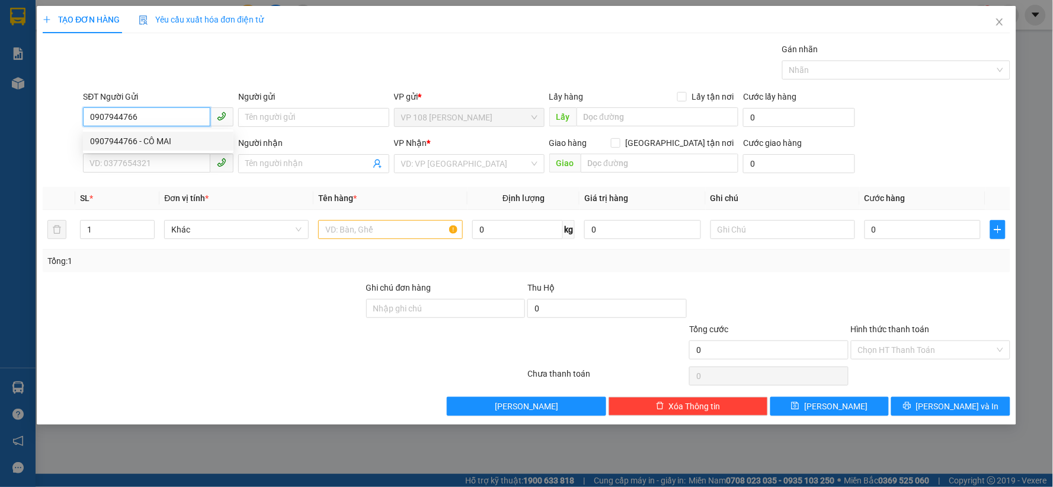
type input "A THÔNG"
type input "VPQ1"
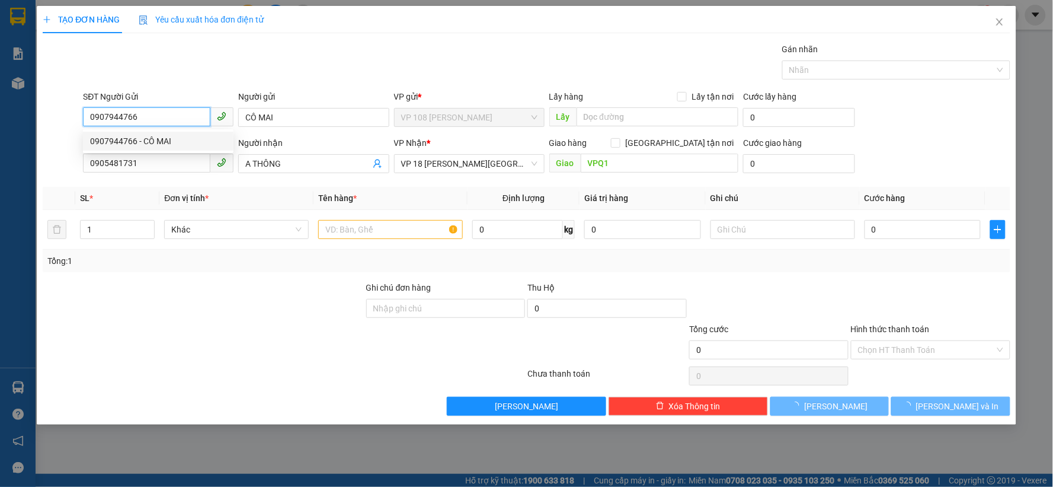
type input "20.000"
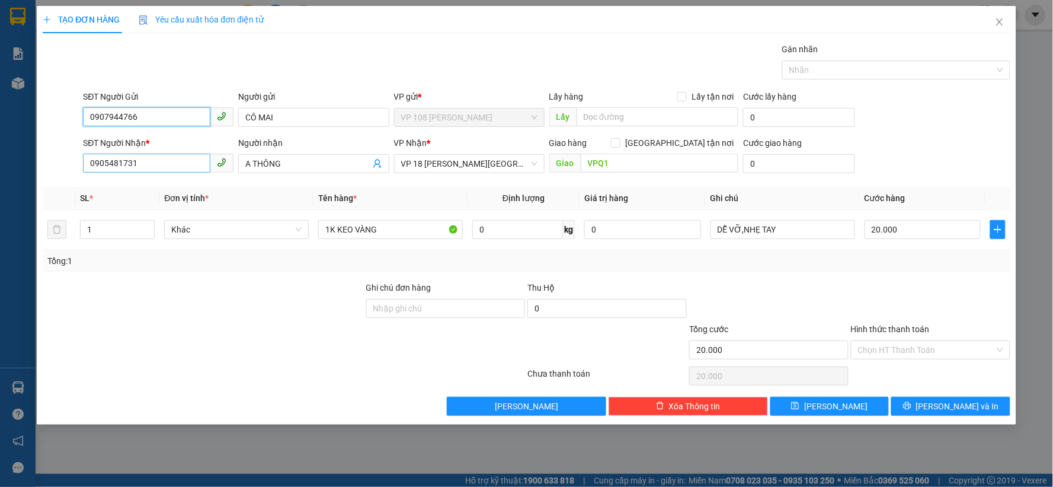
type input "0907944766"
drag, startPoint x: 149, startPoint y: 167, endPoint x: 0, endPoint y: 166, distance: 148.8
click at [0, 166] on div "TẠO ĐƠN HÀNG Yêu cầu xuất hóa đơn điện tử Transit Pickup Surcharge Ids Transit …" at bounding box center [526, 243] width 1053 height 487
type input "0903684239"
click at [103, 188] on div "0903684239 - C UYÊN" at bounding box center [158, 187] width 136 height 13
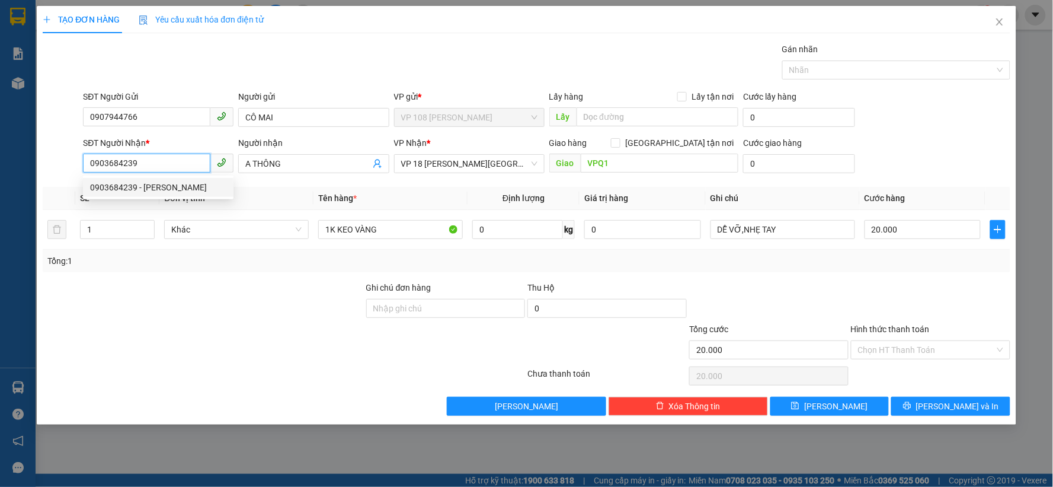
type input "C UYÊN"
type input "VPSG"
type input "0903684239"
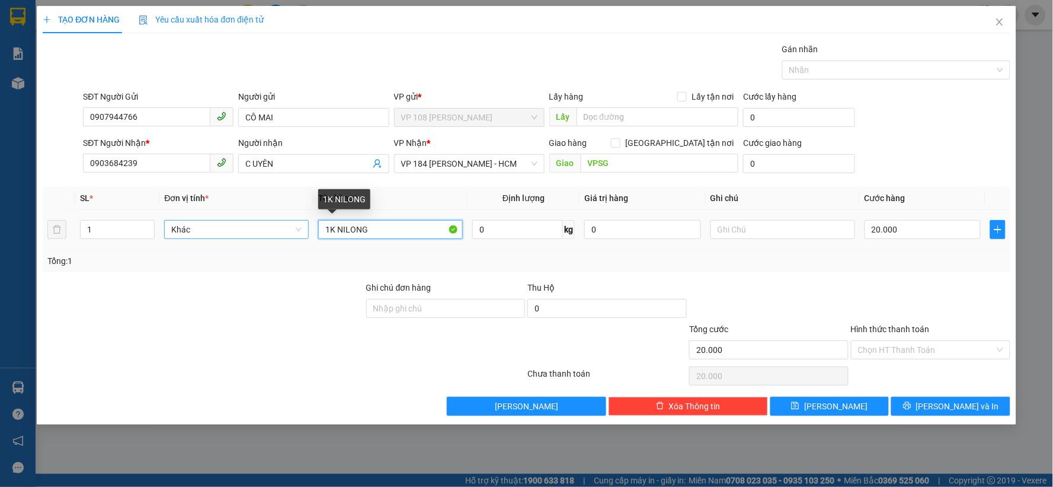
drag, startPoint x: 404, startPoint y: 228, endPoint x: 250, endPoint y: 231, distance: 154.8
click at [250, 231] on tr "1 Khác 1K NILONG 0 kg 0 20.000" at bounding box center [527, 230] width 968 height 40
type input "1H CARTON TRONG NILONG"
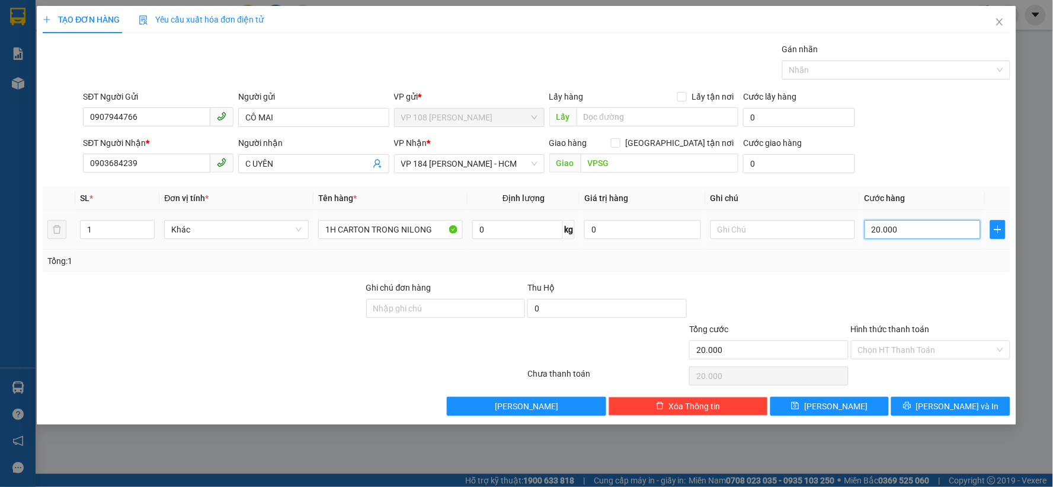
click at [903, 231] on input "20.000" at bounding box center [923, 229] width 117 height 19
type input "3"
type input "30"
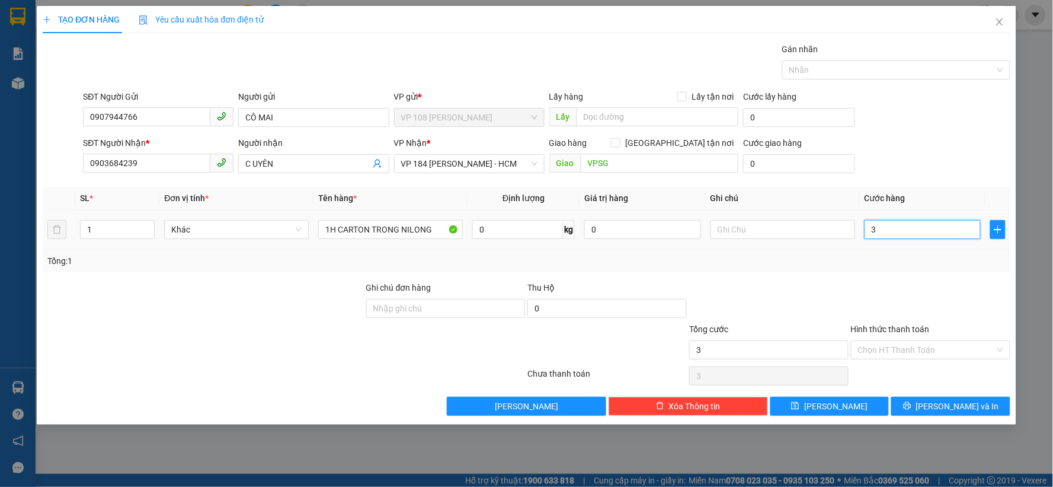
type input "30"
type input "300"
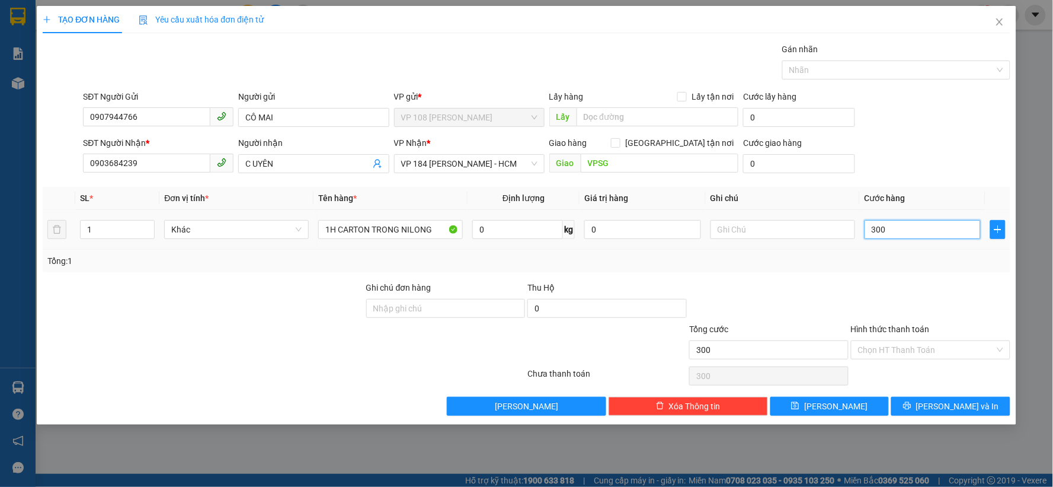
type input "3.000"
type input "30.000"
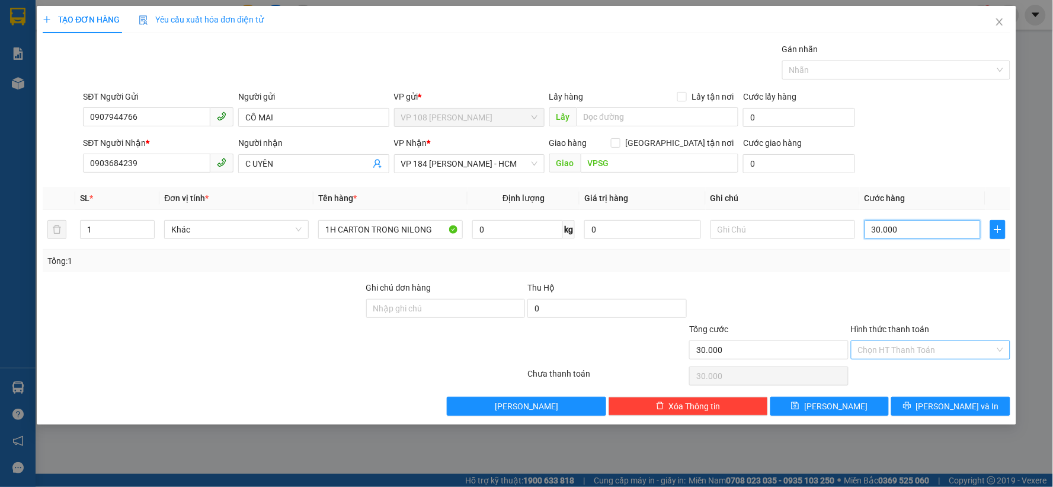
type input "30.000"
click at [911, 350] on input "Hình thức thanh toán" at bounding box center [926, 350] width 137 height 18
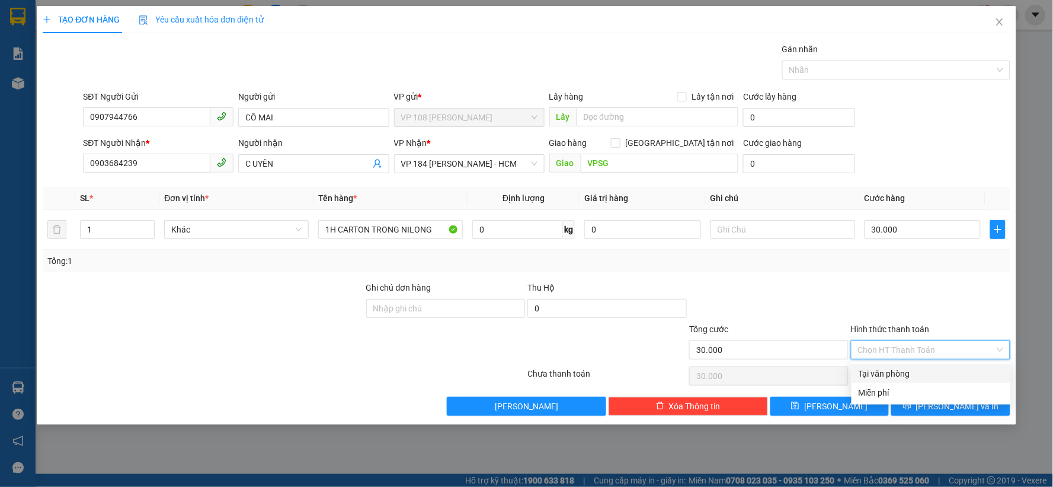
click at [884, 372] on div "Tại văn phòng" at bounding box center [931, 373] width 145 height 13
type input "0"
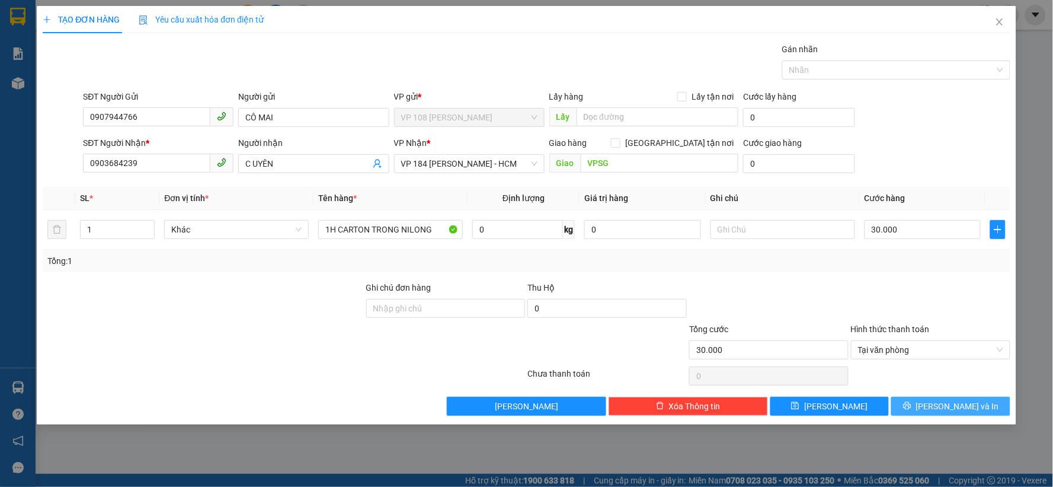
click at [941, 410] on span "[PERSON_NAME] và In" at bounding box center [958, 406] width 83 height 13
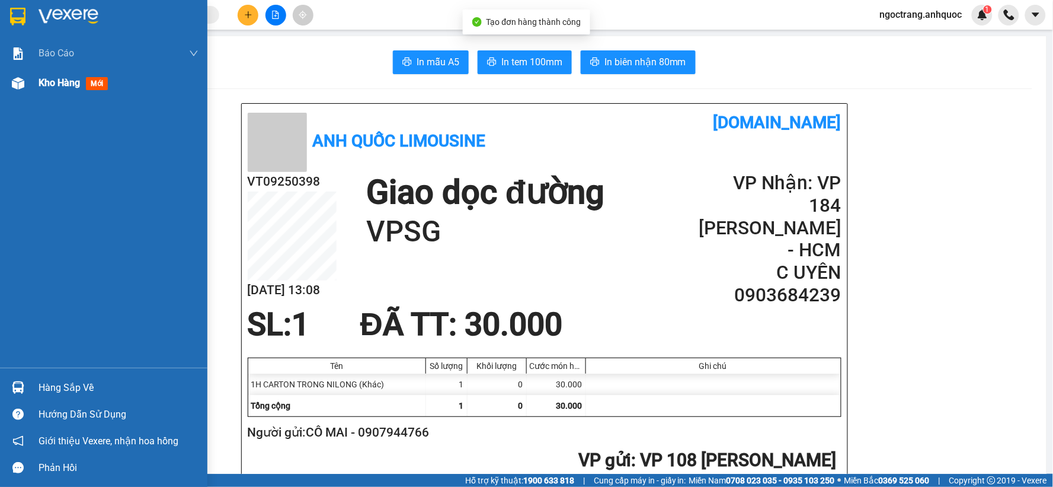
click at [50, 79] on span "Kho hàng" at bounding box center [59, 82] width 41 height 11
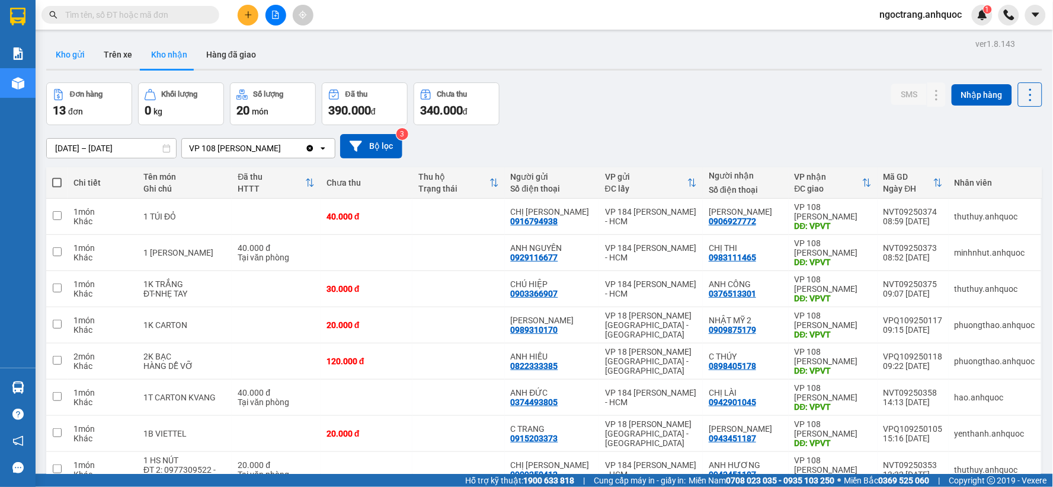
click at [68, 52] on button "Kho gửi" at bounding box center [70, 54] width 48 height 28
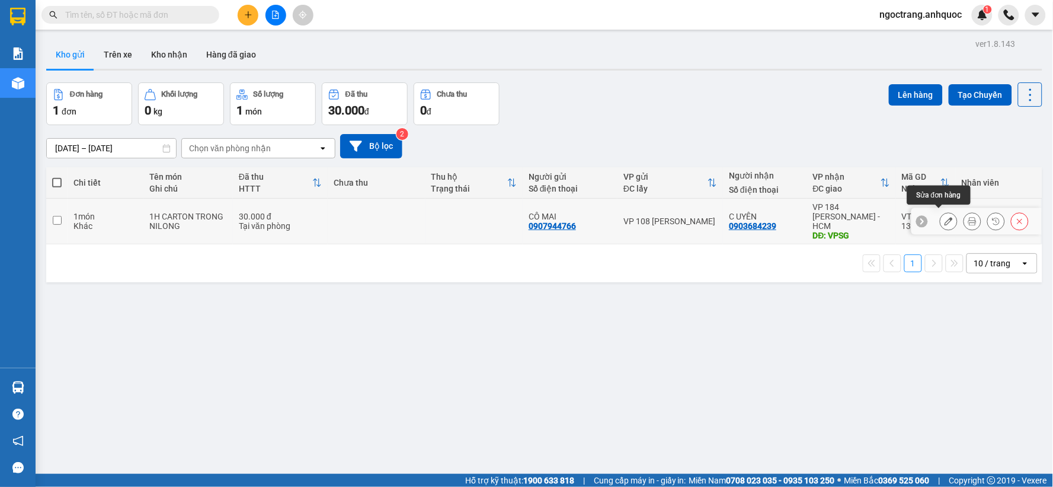
click at [945, 217] on icon at bounding box center [949, 221] width 8 height 8
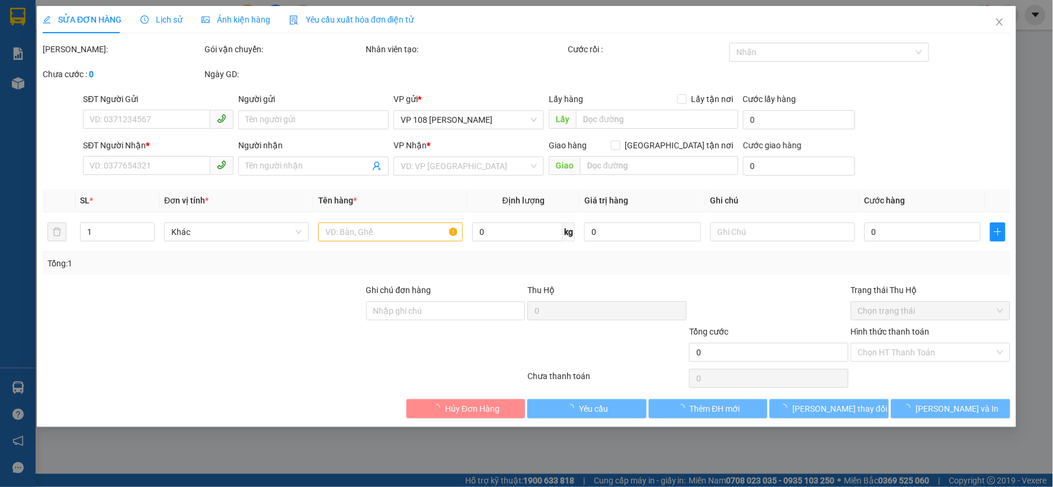
type input "0907944766"
type input "CÔ MAI"
type input "0903684239"
type input "C UYÊN"
type input "VPSG"
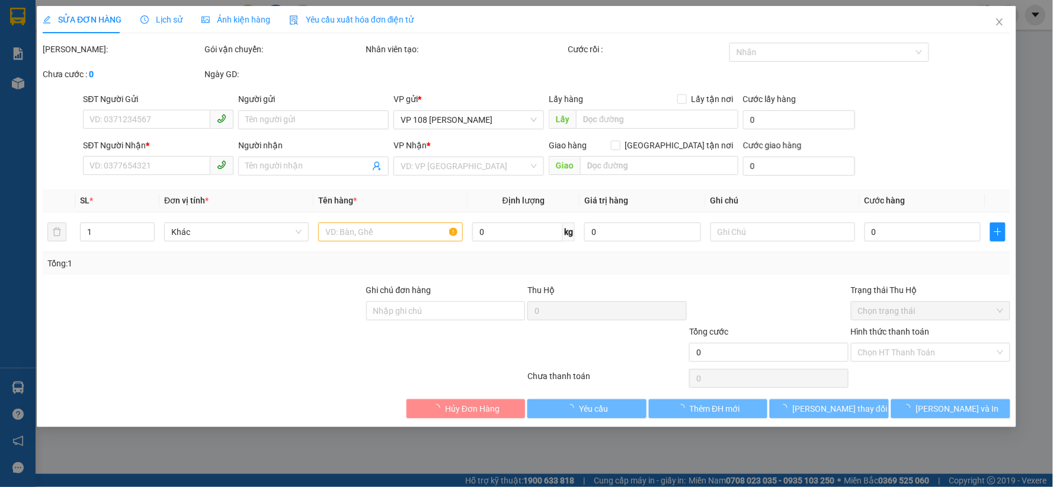
type input "30.000"
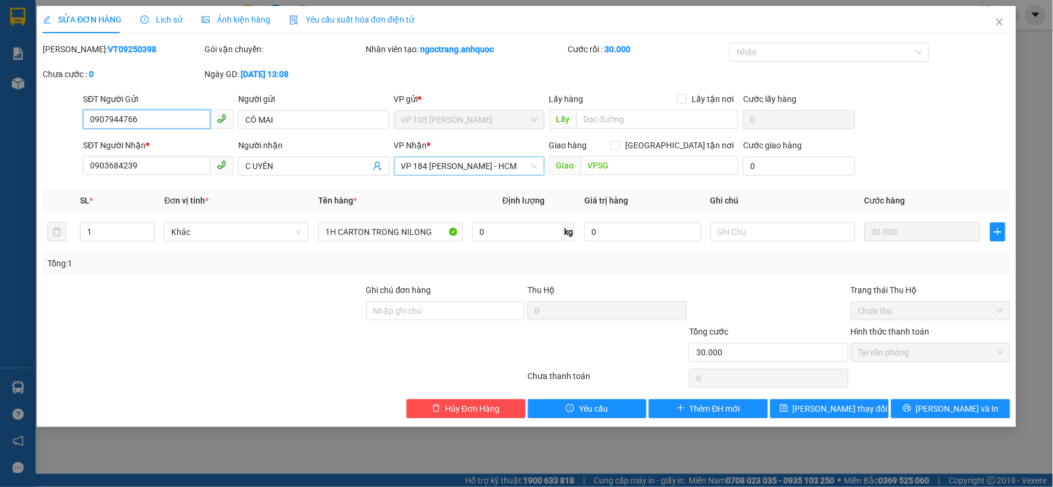
click at [435, 165] on span "VP 184 [PERSON_NAME] - HCM" at bounding box center [469, 166] width 136 height 18
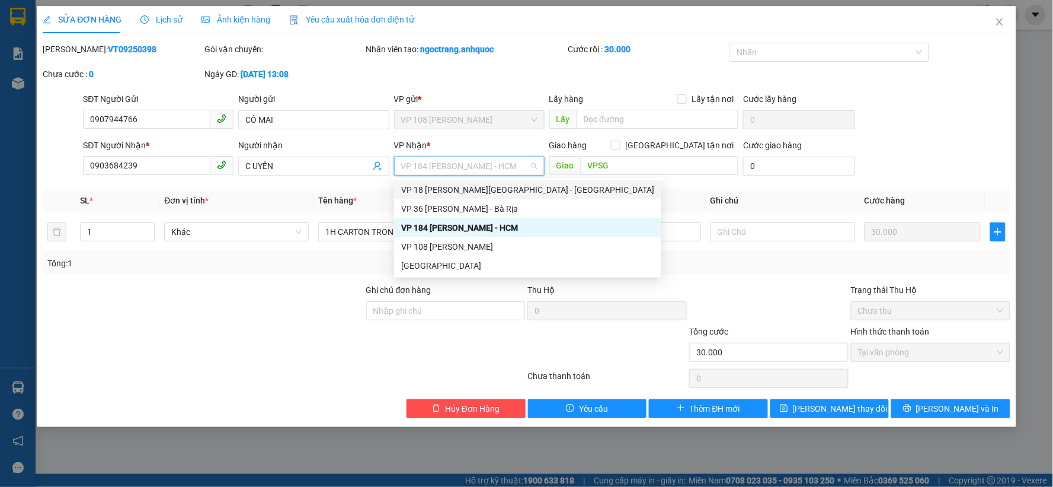
click at [448, 191] on div "VP 18 [PERSON_NAME][GEOGRAPHIC_DATA] - [GEOGRAPHIC_DATA]" at bounding box center [527, 189] width 253 height 13
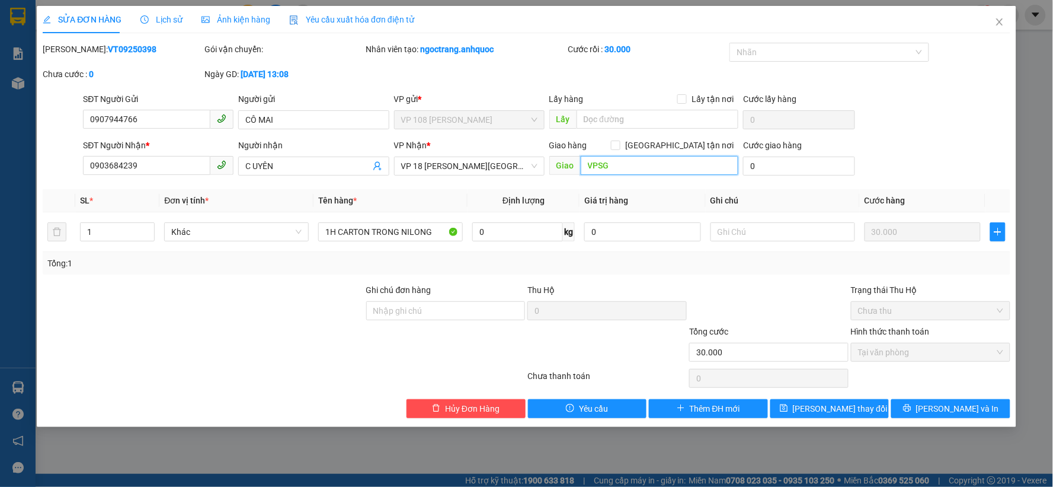
click at [617, 171] on input "VPSG" at bounding box center [660, 165] width 158 height 19
type input "VPQ1"
click at [914, 404] on button "[PERSON_NAME] và In" at bounding box center [951, 408] width 119 height 19
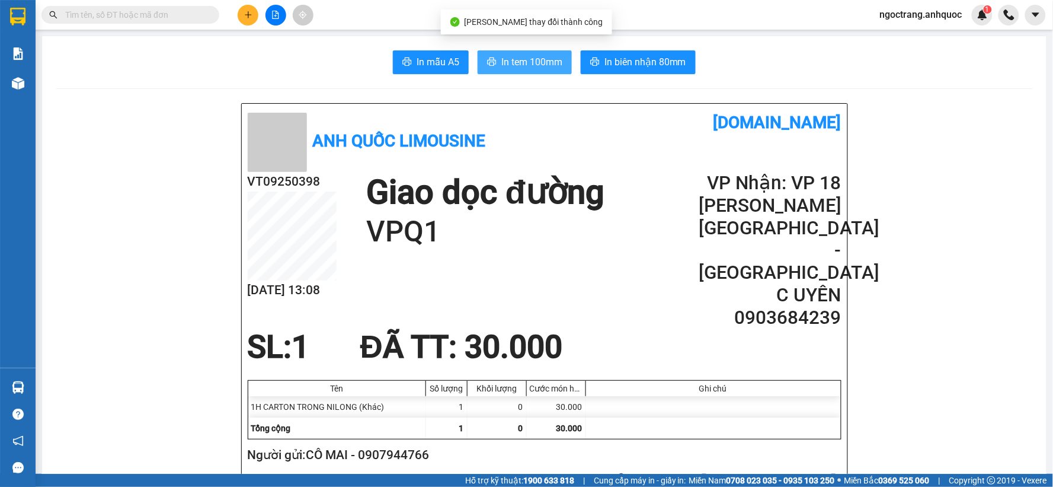
click at [522, 50] on button "In tem 100mm" at bounding box center [525, 62] width 94 height 24
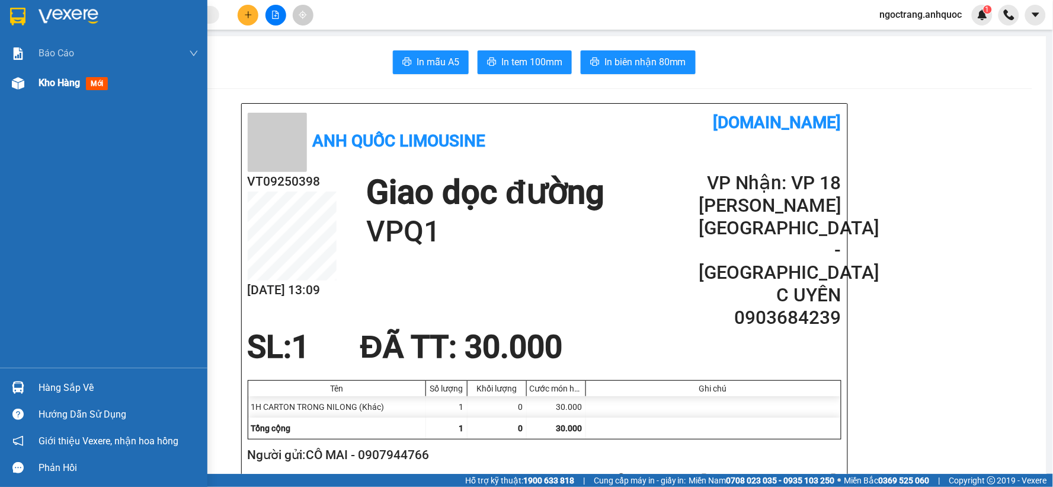
click at [47, 90] on div "Kho hàng mới" at bounding box center [76, 82] width 74 height 15
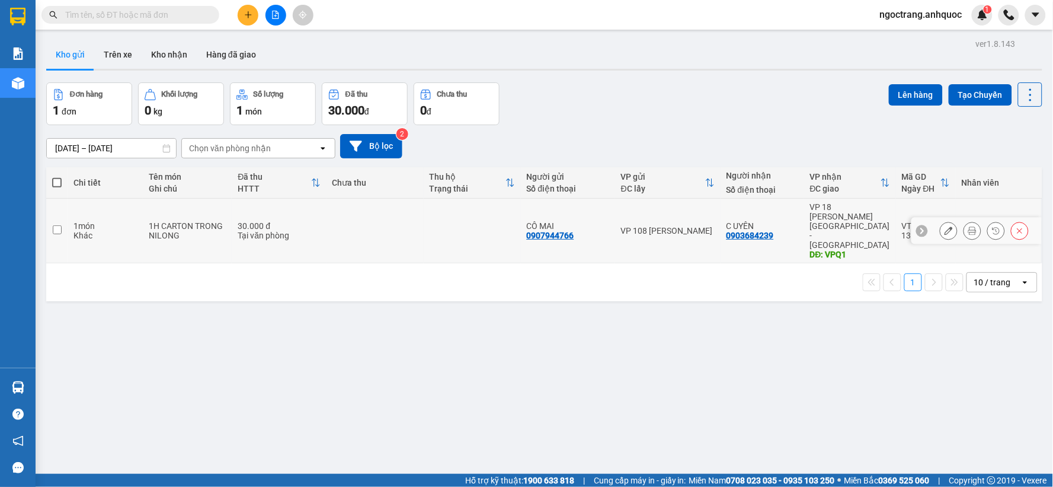
click at [68, 216] on td "1 món Khác" at bounding box center [105, 231] width 75 height 65
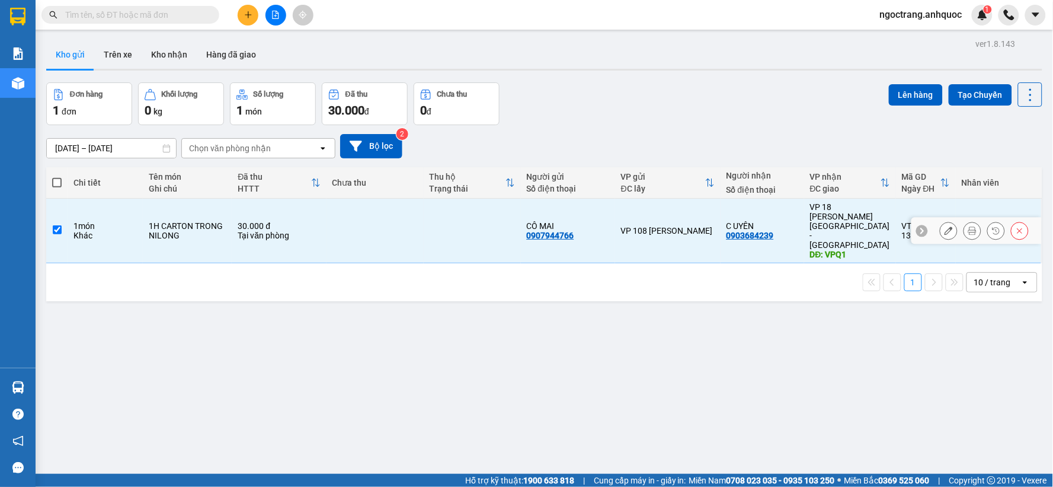
checkbox input "true"
click at [900, 94] on button "Lên hàng" at bounding box center [916, 94] width 54 height 21
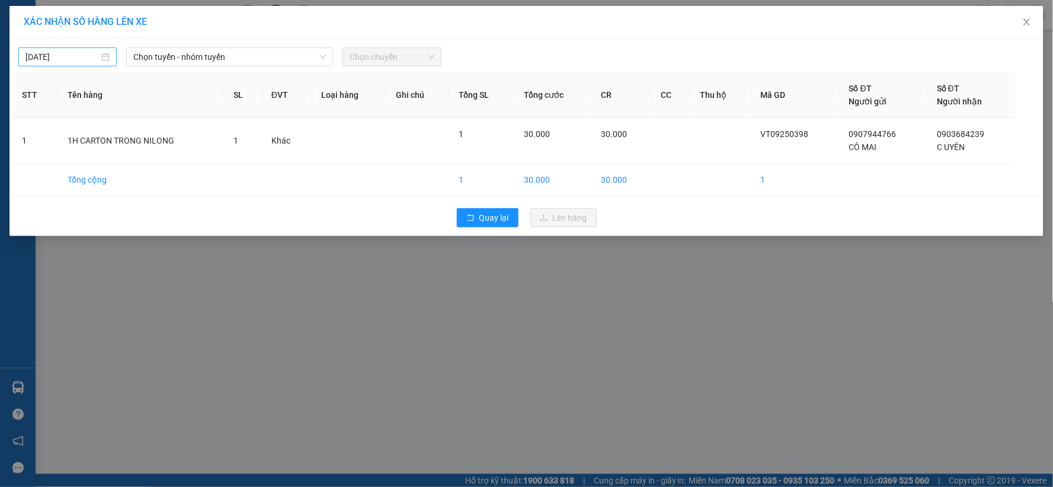
click at [68, 60] on input "[DATE]" at bounding box center [62, 56] width 74 height 13
type input "[DATE]"
click at [211, 53] on span "Chọn tuyến - nhóm tuyến" at bounding box center [229, 57] width 193 height 18
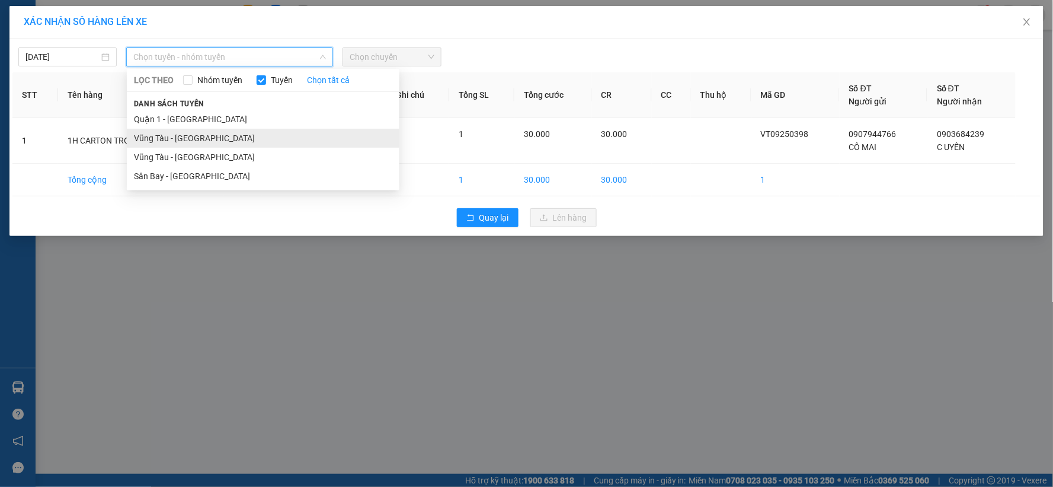
click at [190, 141] on li "Vũng Tàu - [GEOGRAPHIC_DATA]" at bounding box center [263, 138] width 273 height 19
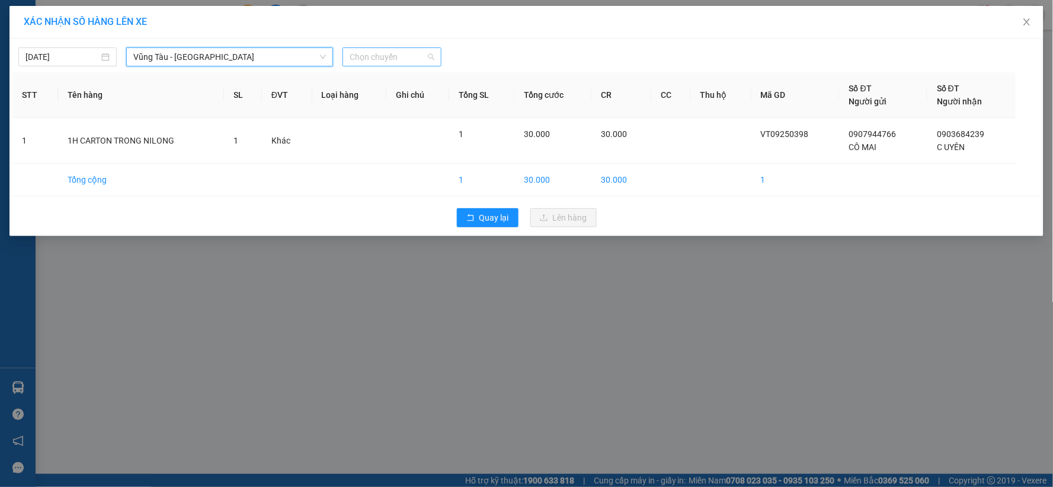
click at [424, 60] on span "Chọn chuyến" at bounding box center [392, 57] width 84 height 18
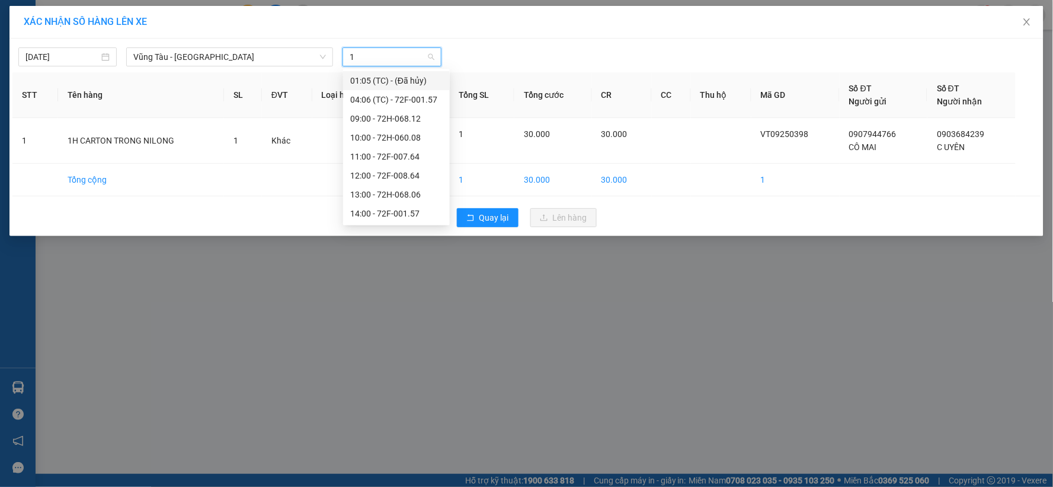
type input "14"
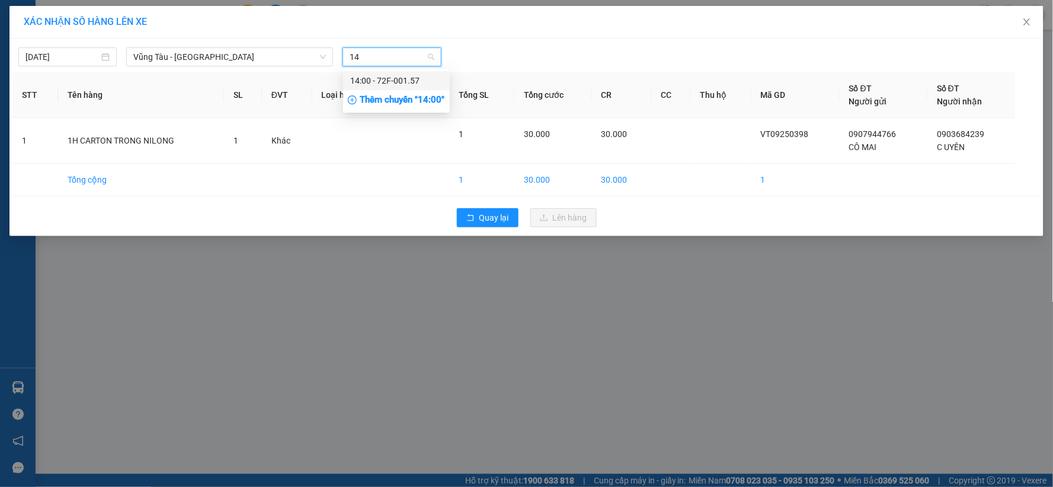
click at [412, 84] on div "14:00 - 72F-001.57" at bounding box center [396, 80] width 92 height 13
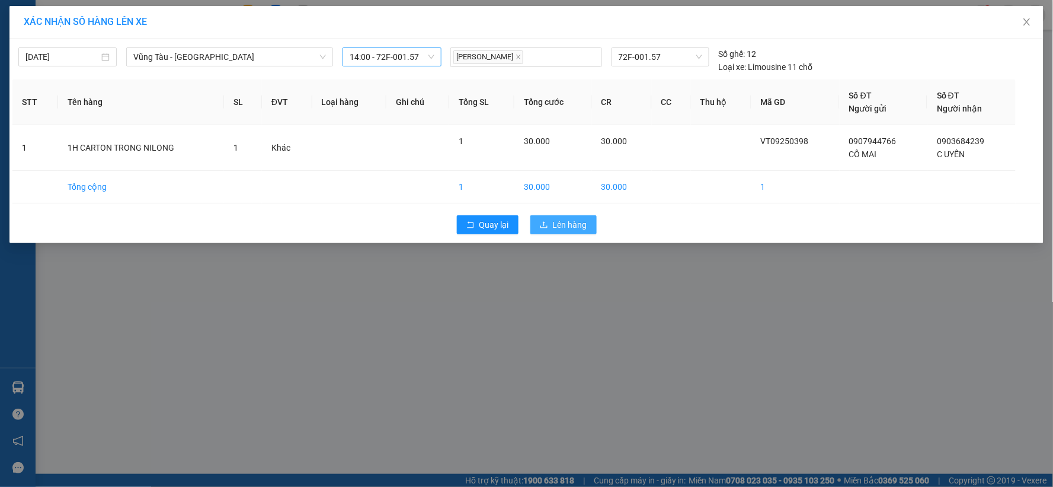
click at [558, 223] on span "Lên hàng" at bounding box center [570, 224] width 34 height 13
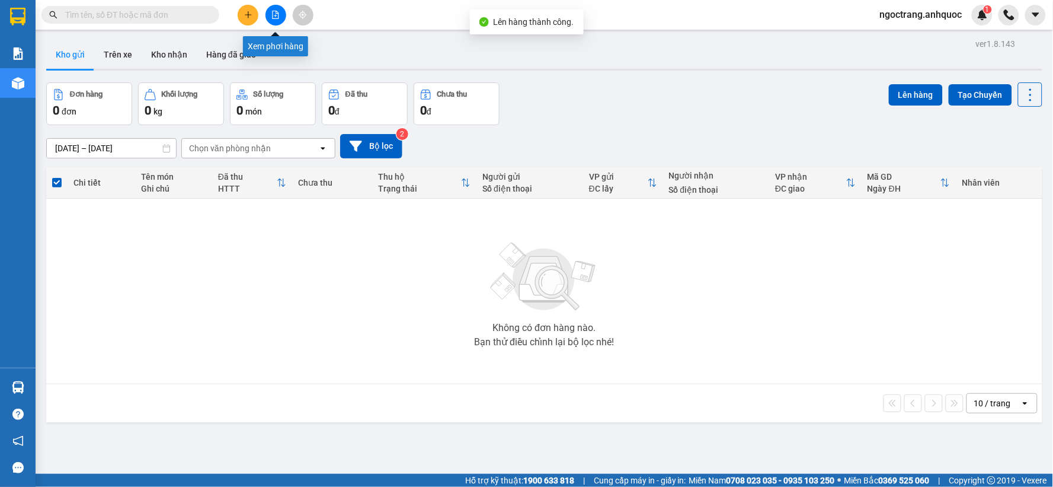
click at [274, 20] on button at bounding box center [276, 15] width 21 height 21
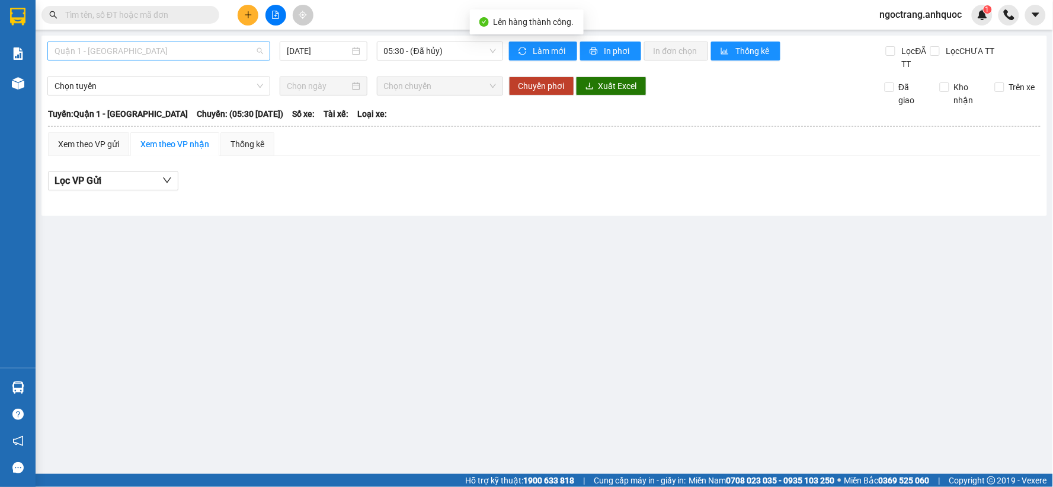
click at [185, 48] on span "Quận 1 - [GEOGRAPHIC_DATA]" at bounding box center [159, 51] width 209 height 18
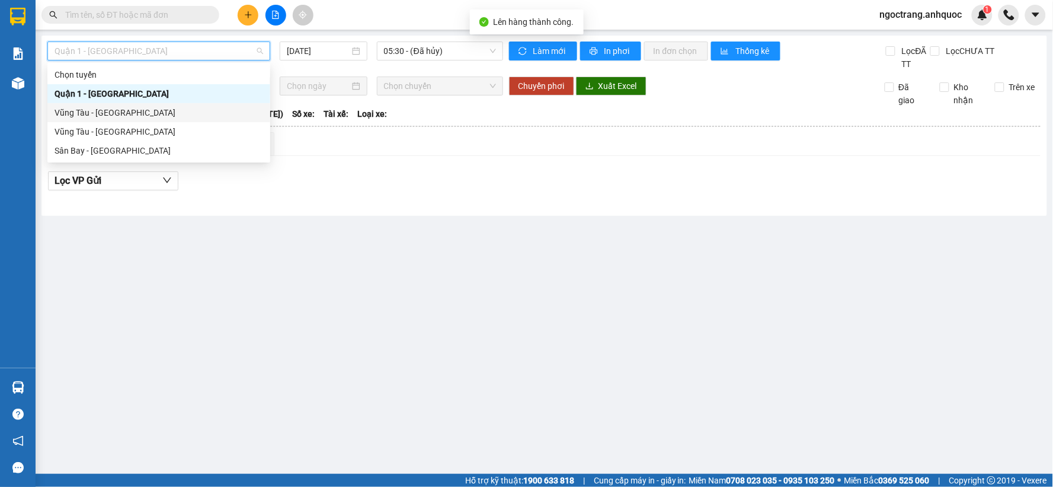
click at [138, 110] on div "Vũng Tàu - [GEOGRAPHIC_DATA]" at bounding box center [159, 112] width 209 height 13
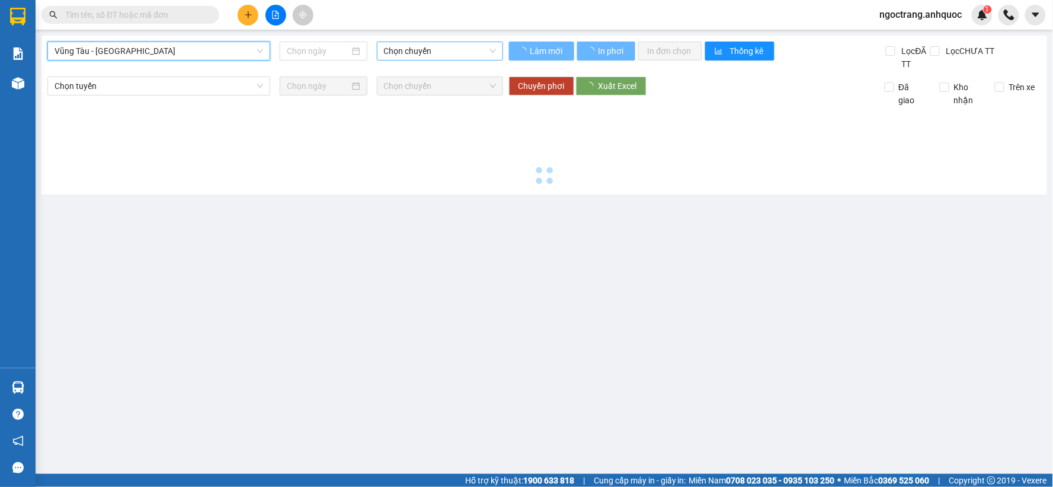
type input "[DATE]"
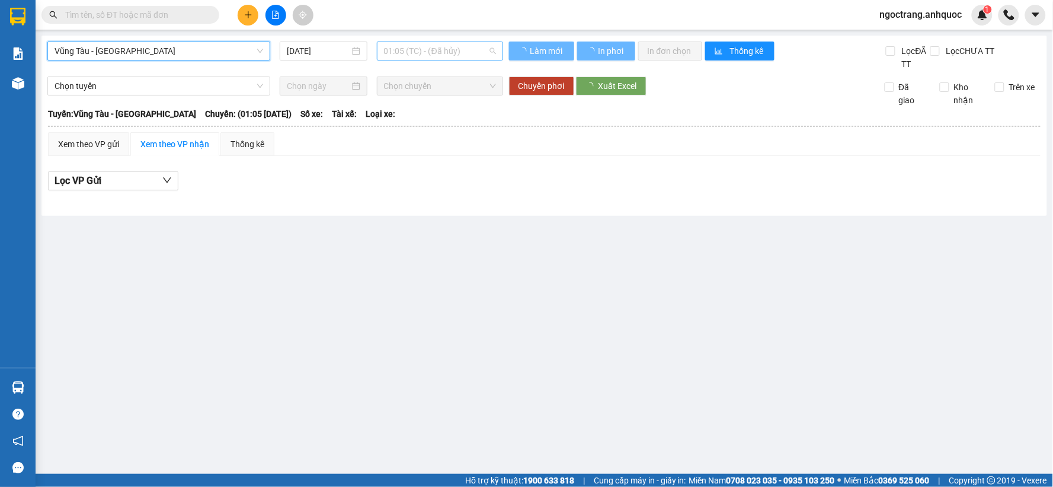
click at [400, 49] on span "01:05 (TC) - (Đã hủy)" at bounding box center [440, 51] width 112 height 18
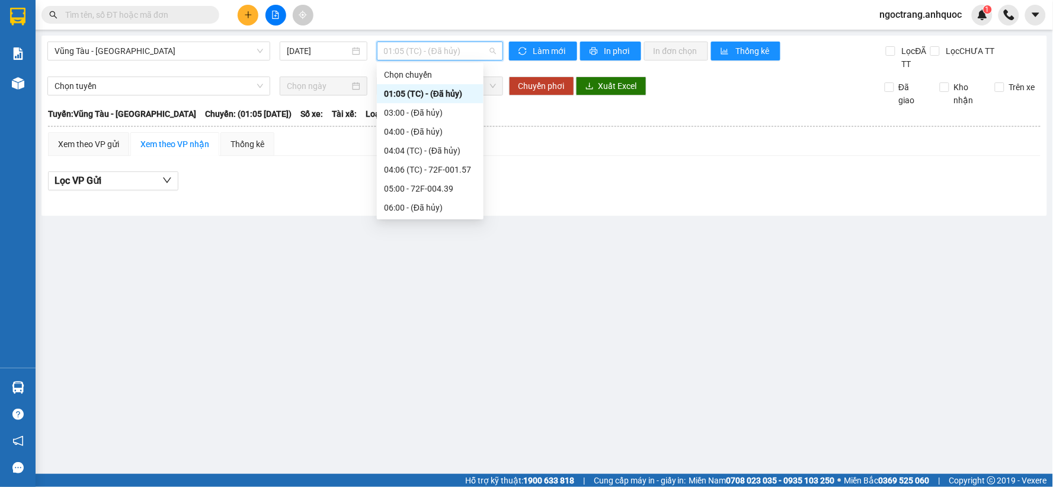
click at [448, 55] on span "01:05 (TC) - (Đã hủy)" at bounding box center [440, 51] width 112 height 18
click at [451, 167] on div "14:00 - 72F-001.57" at bounding box center [430, 161] width 92 height 13
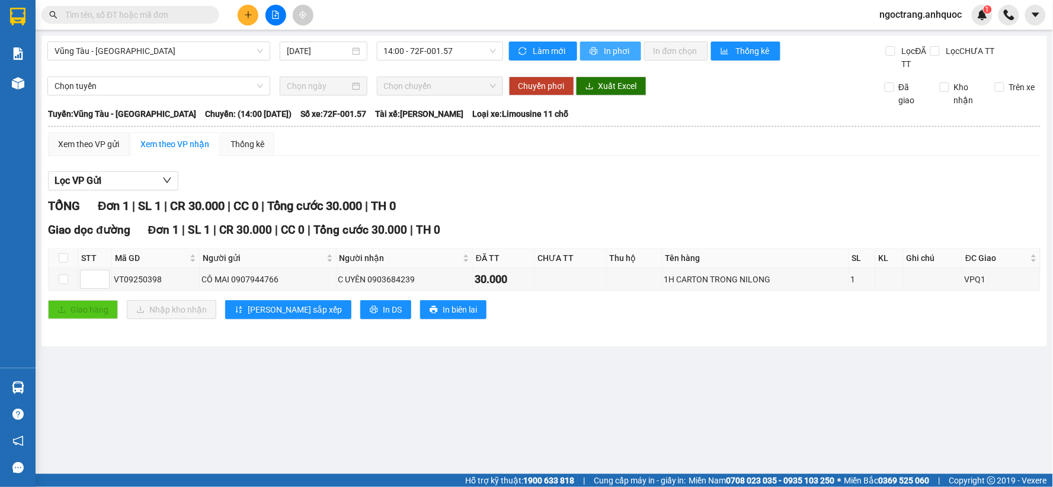
click at [620, 54] on span "In phơi" at bounding box center [618, 50] width 27 height 13
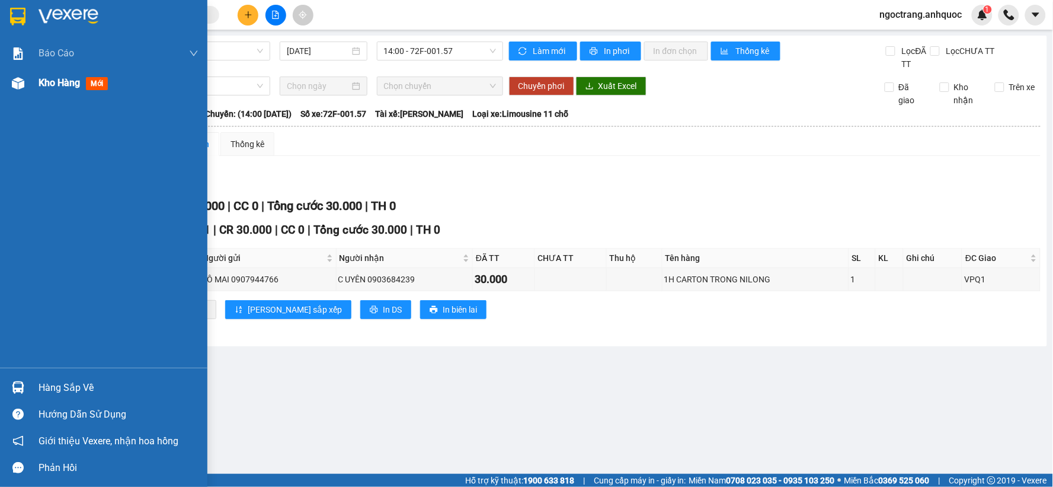
click at [61, 82] on span "Kho hàng" at bounding box center [59, 82] width 41 height 11
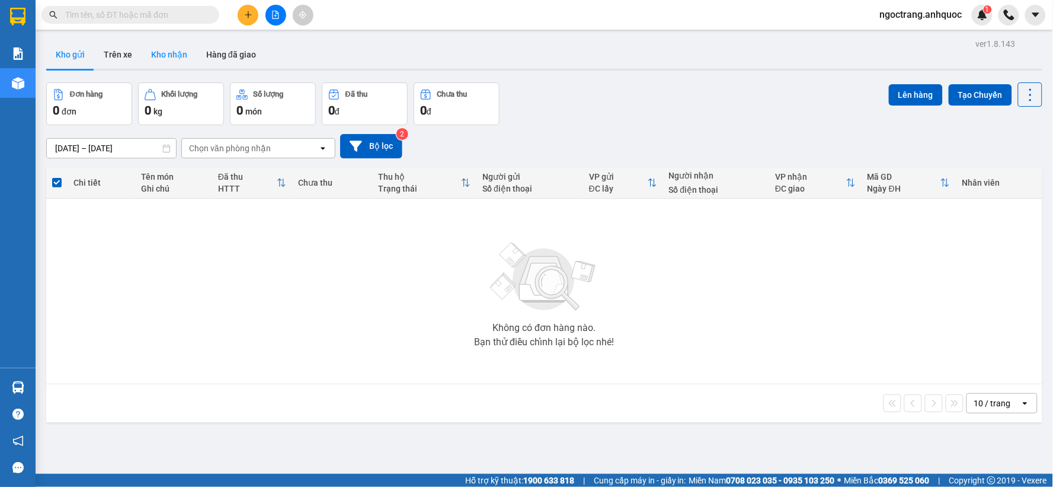
click at [180, 56] on button "Kho nhận" at bounding box center [169, 54] width 55 height 28
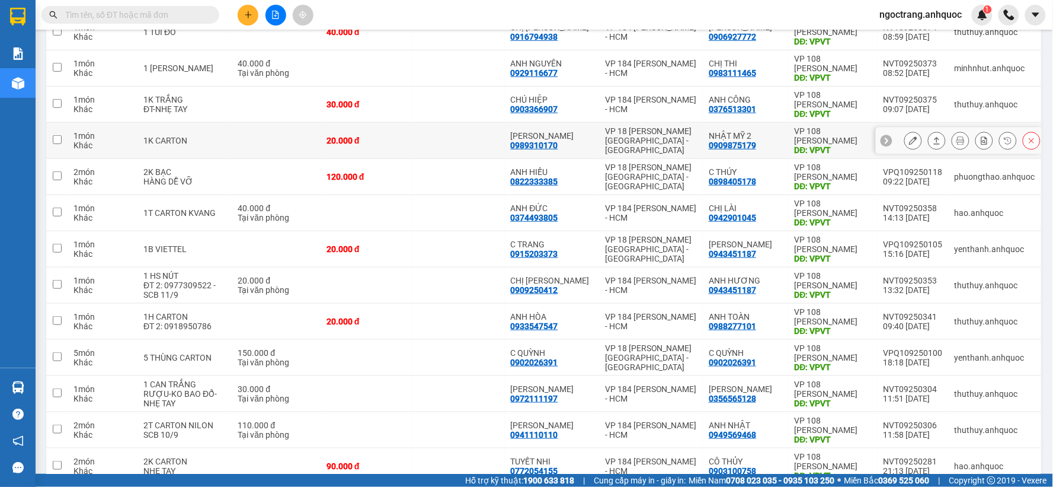
scroll to position [245, 0]
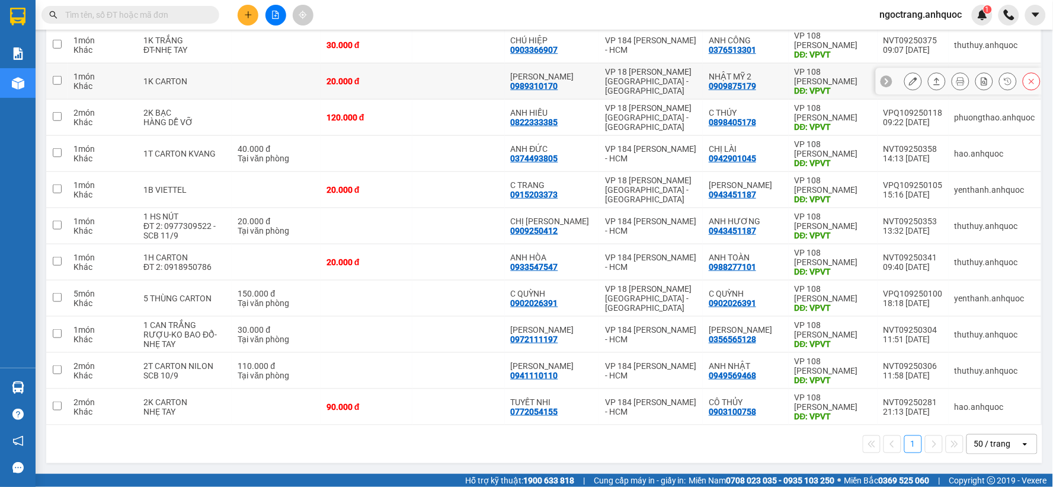
click at [59, 82] on input "checkbox" at bounding box center [57, 80] width 9 height 9
checkbox input "true"
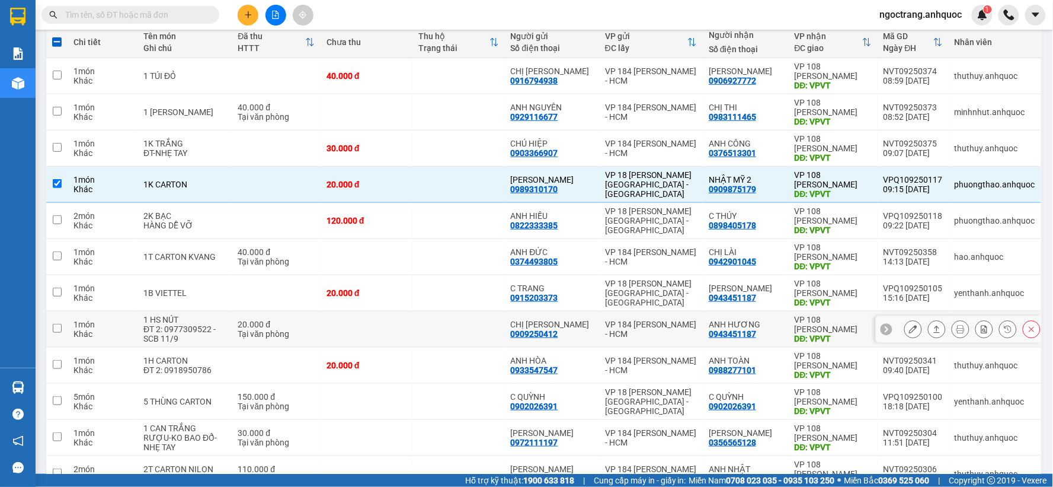
scroll to position [0, 0]
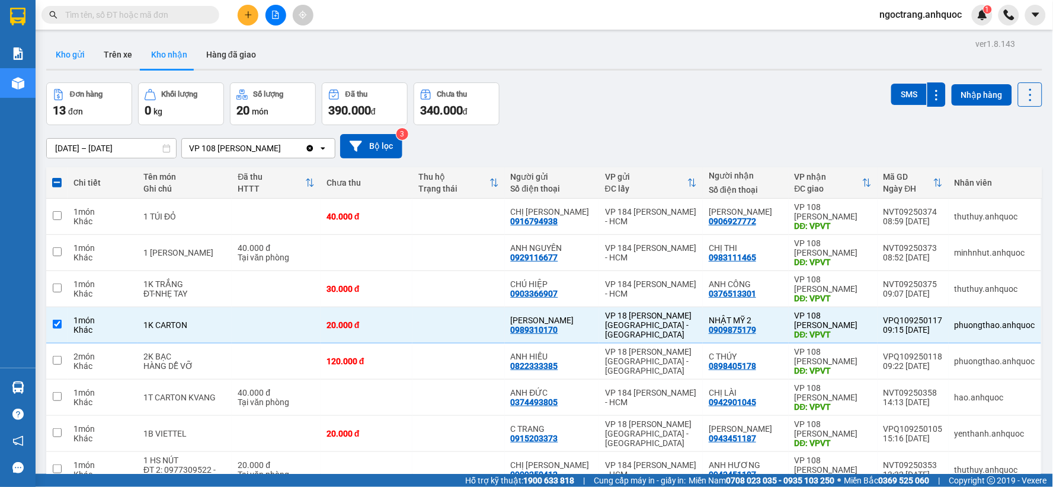
click at [78, 66] on button "Kho gửi" at bounding box center [70, 54] width 48 height 28
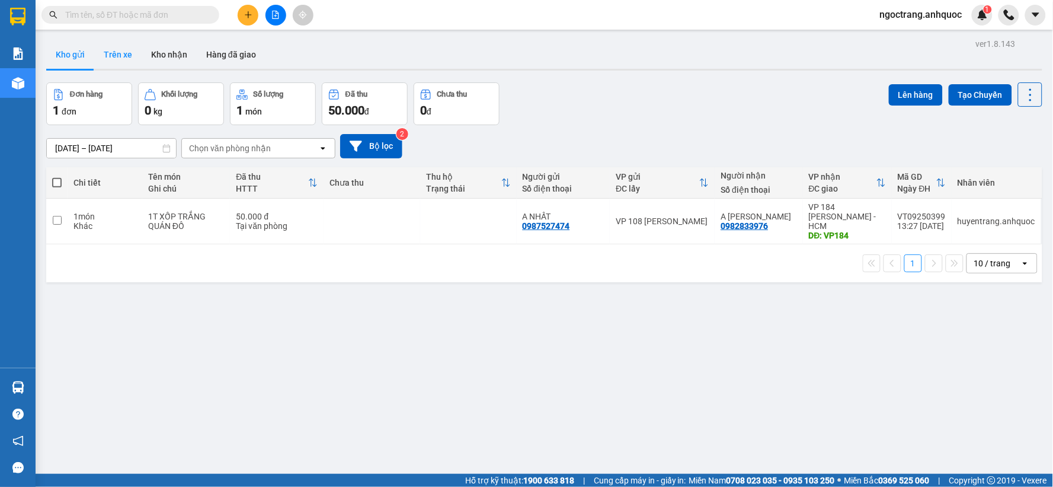
click at [120, 58] on button "Trên xe" at bounding box center [117, 54] width 47 height 28
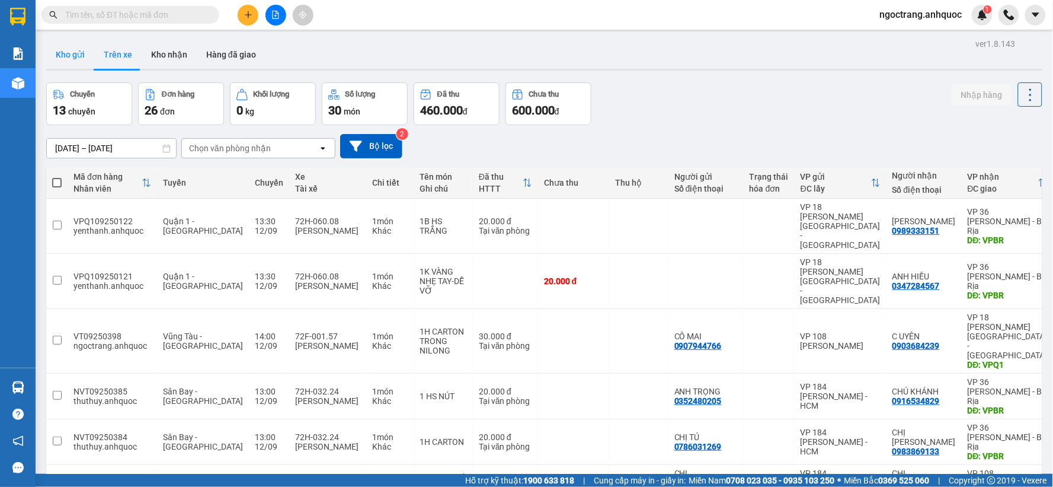
click at [72, 52] on button "Kho gửi" at bounding box center [70, 54] width 48 height 28
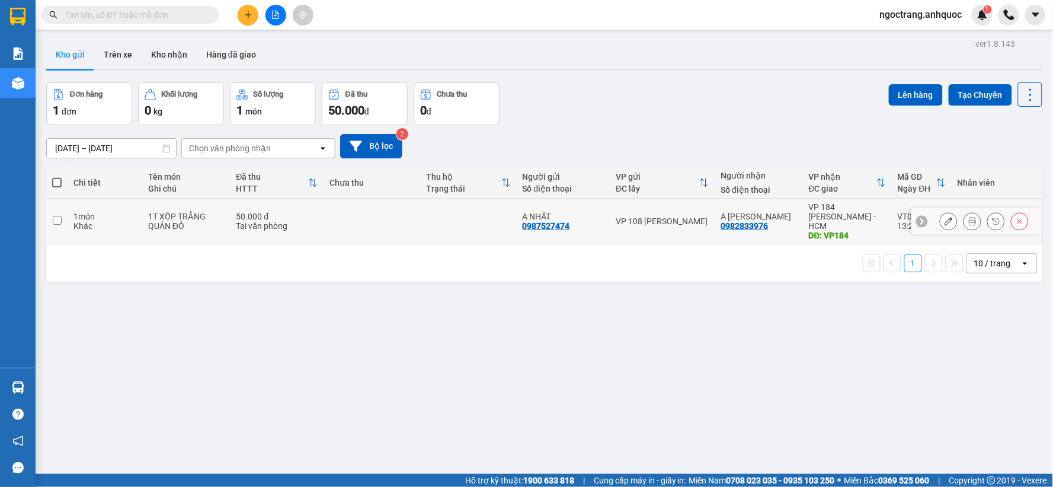
click at [60, 217] on input "checkbox" at bounding box center [57, 220] width 9 height 9
checkbox input "true"
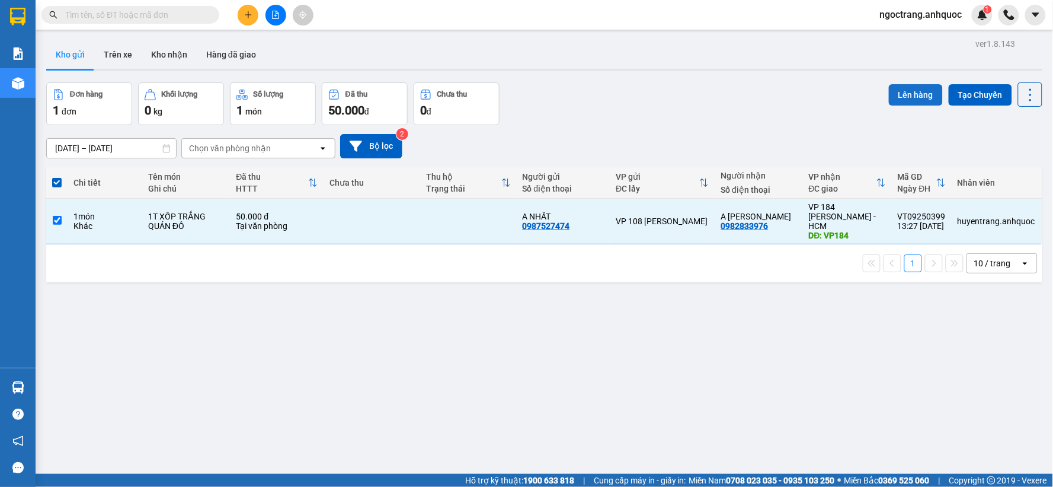
click at [921, 95] on button "Lên hàng" at bounding box center [916, 94] width 54 height 21
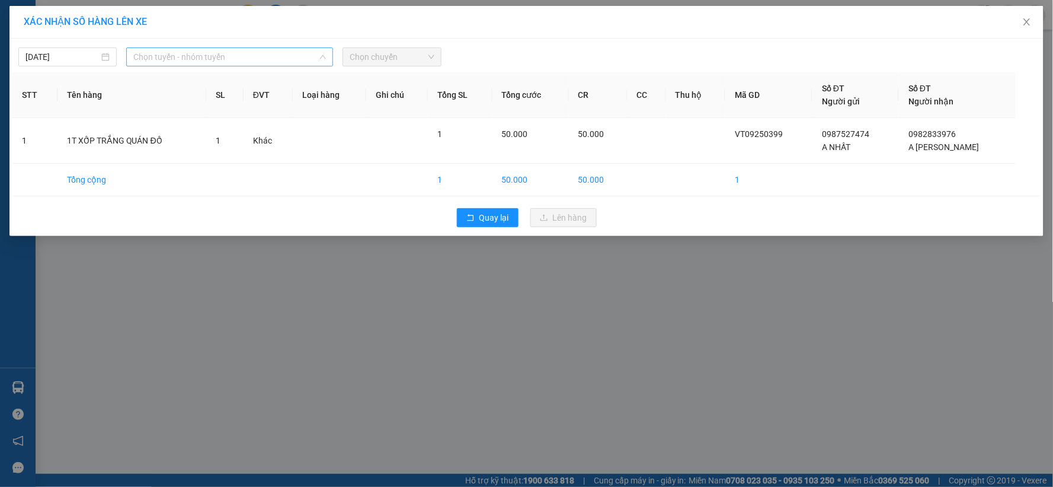
click at [197, 55] on span "Chọn tuyến - nhóm tuyến" at bounding box center [229, 57] width 193 height 18
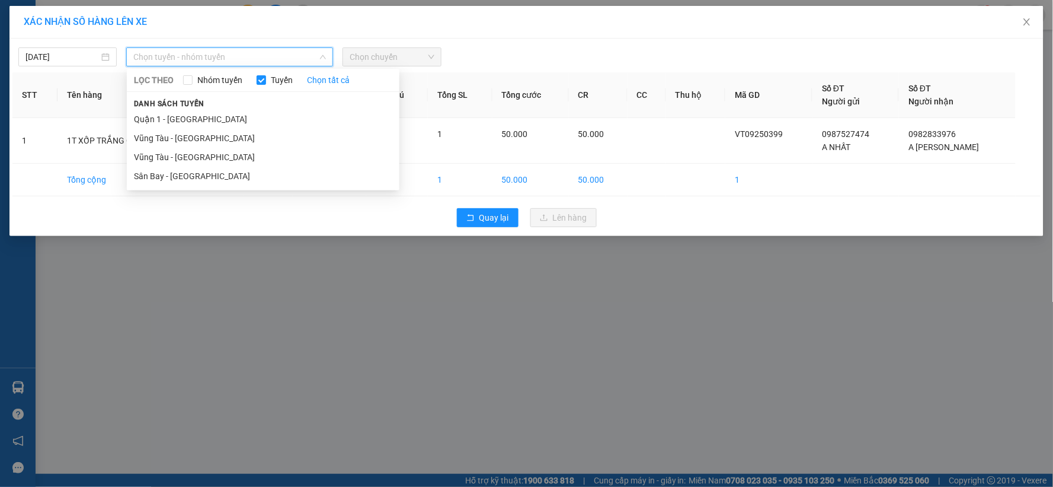
drag, startPoint x: 181, startPoint y: 151, endPoint x: 353, endPoint y: 103, distance: 179.2
click at [186, 148] on li "Vũng Tàu - [GEOGRAPHIC_DATA]" at bounding box center [263, 157] width 273 height 19
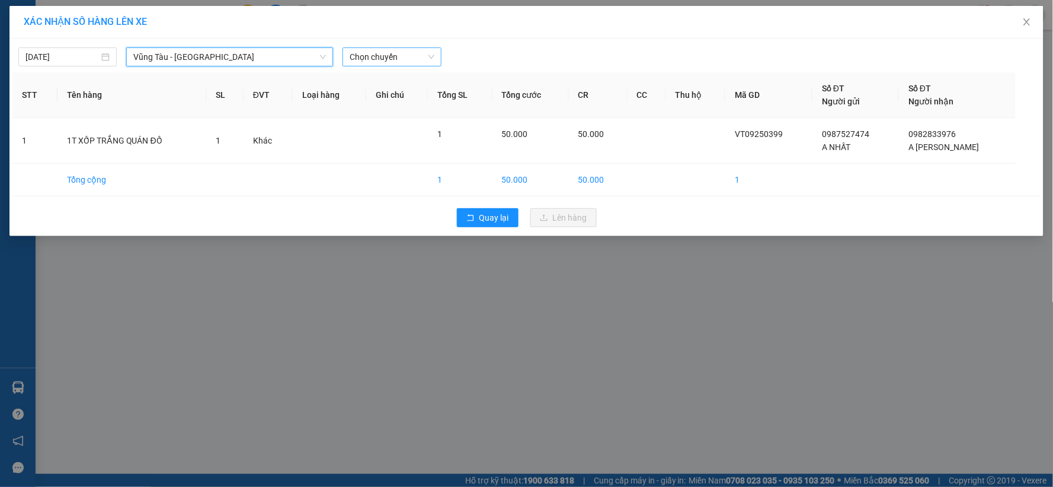
click at [395, 62] on span "Chọn chuyến" at bounding box center [392, 57] width 84 height 18
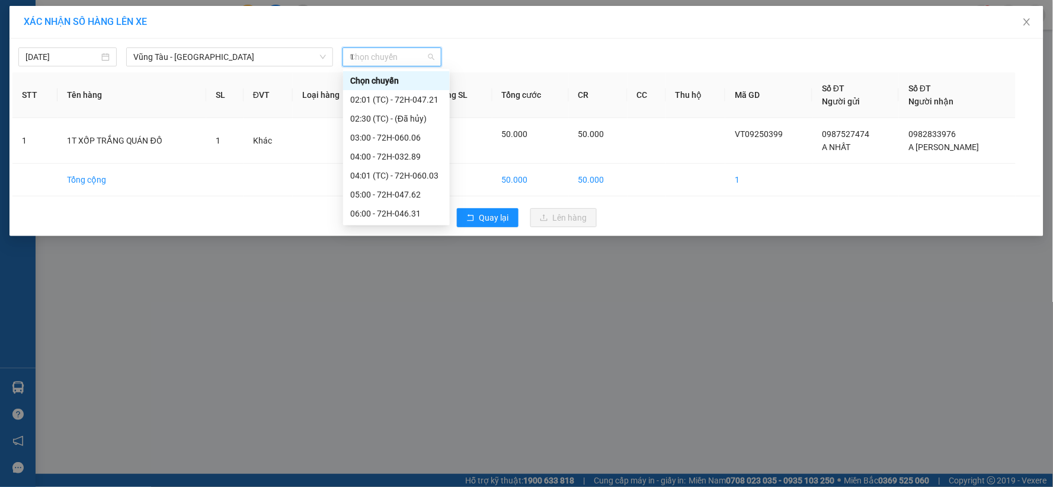
type input "14"
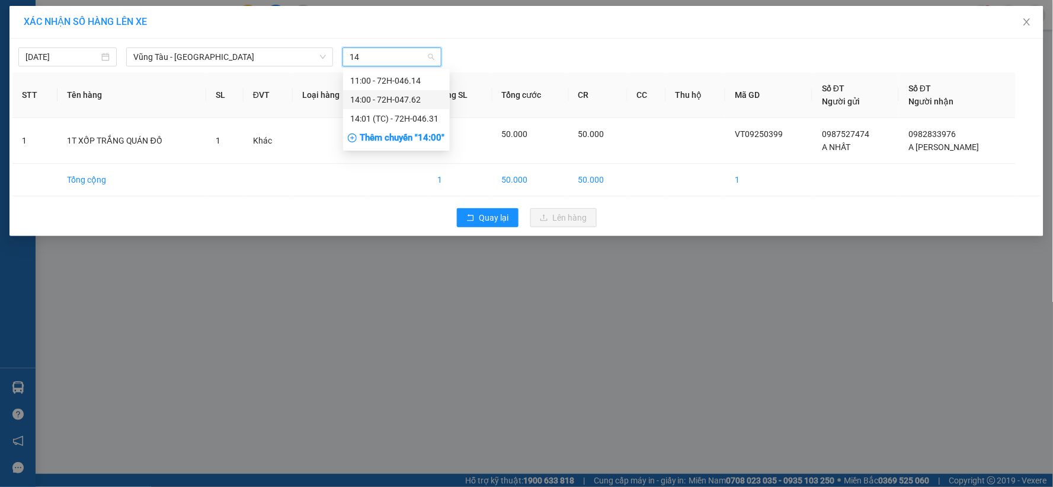
click at [382, 97] on div "14:00 - 72H-047.62" at bounding box center [396, 99] width 92 height 13
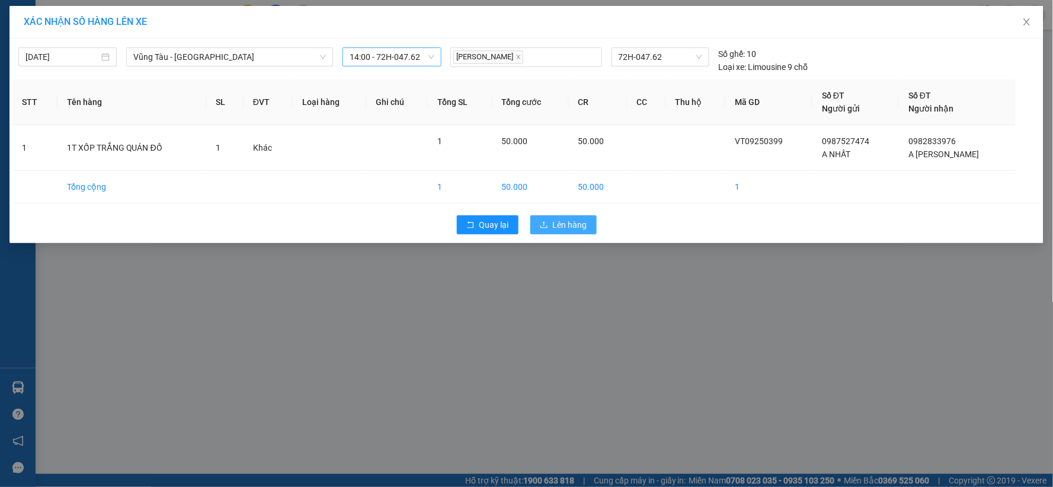
click at [567, 225] on span "Lên hàng" at bounding box center [570, 224] width 34 height 13
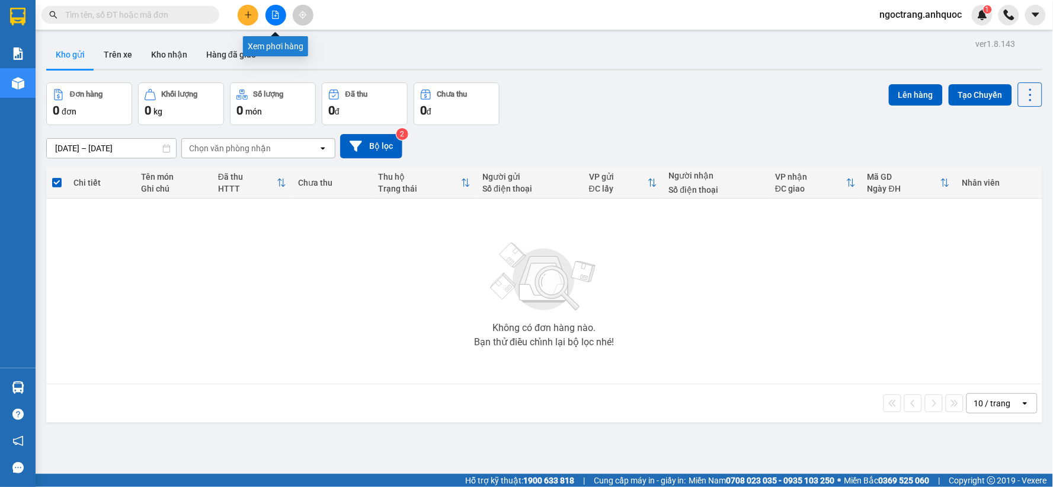
click at [276, 18] on icon "file-add" at bounding box center [276, 15] width 7 height 8
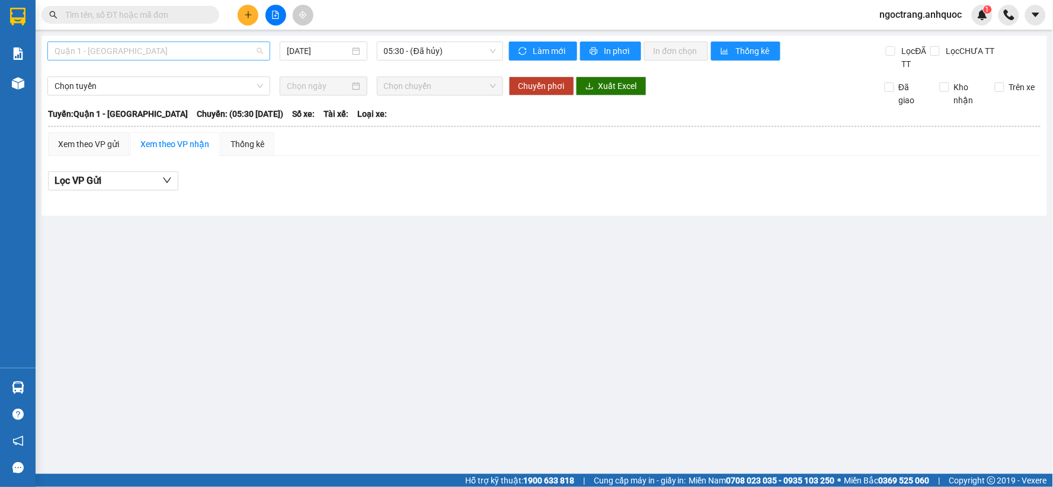
click at [168, 51] on span "Quận 1 - [GEOGRAPHIC_DATA]" at bounding box center [159, 51] width 209 height 18
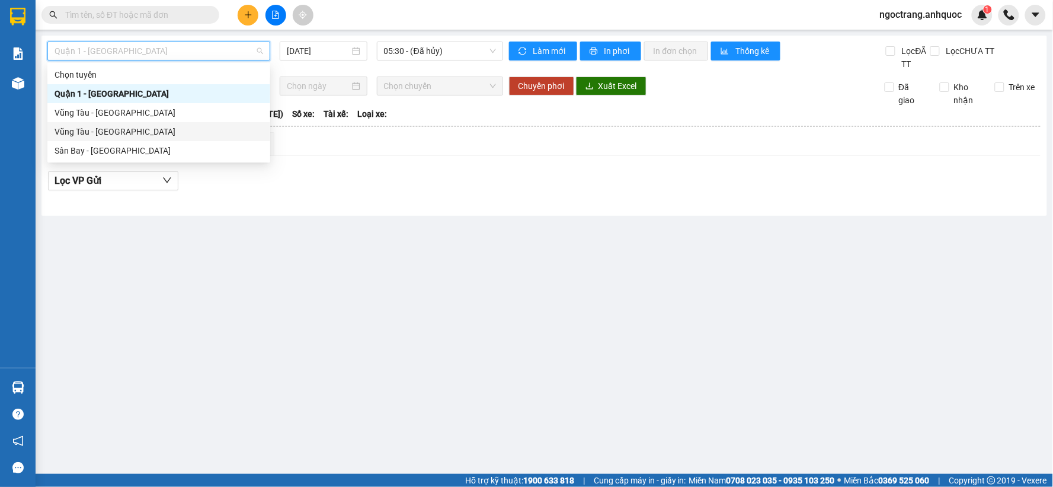
click at [102, 130] on div "Vũng Tàu - [GEOGRAPHIC_DATA]" at bounding box center [159, 131] width 209 height 13
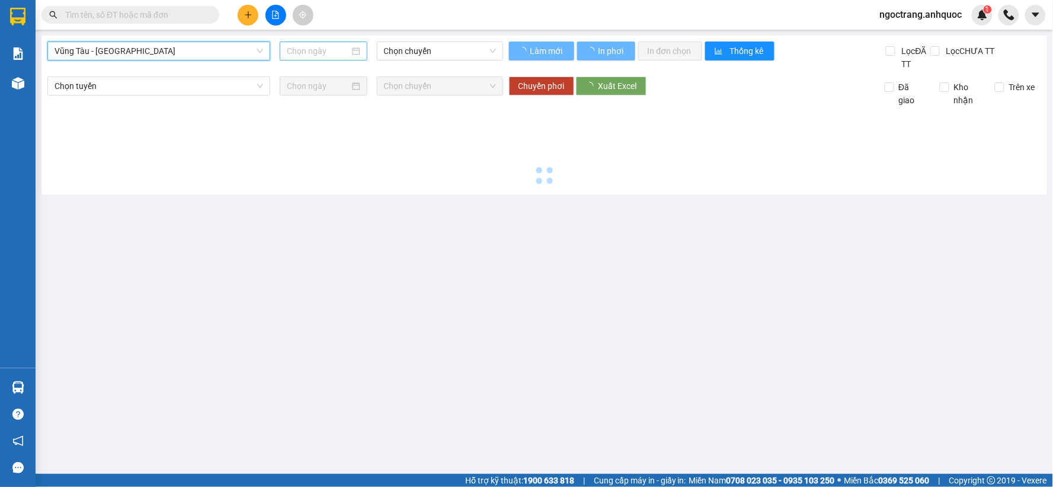
type input "[DATE]"
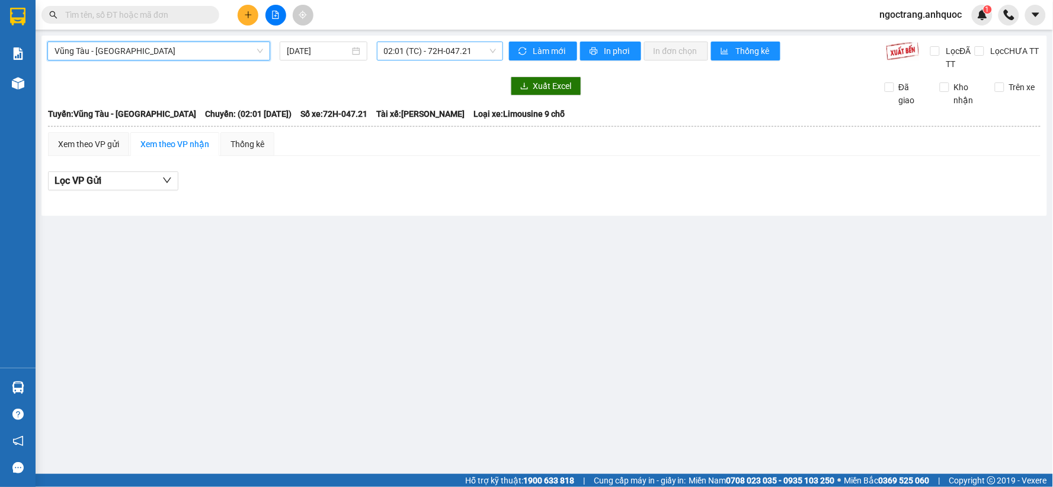
click at [384, 46] on span "02:01 (TC) - 72H-047.21" at bounding box center [440, 51] width 112 height 18
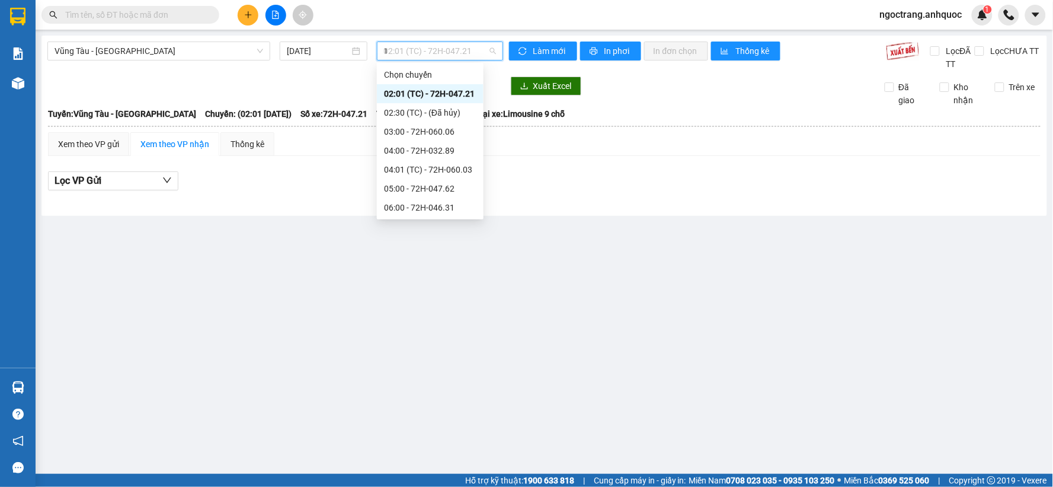
type input "14"
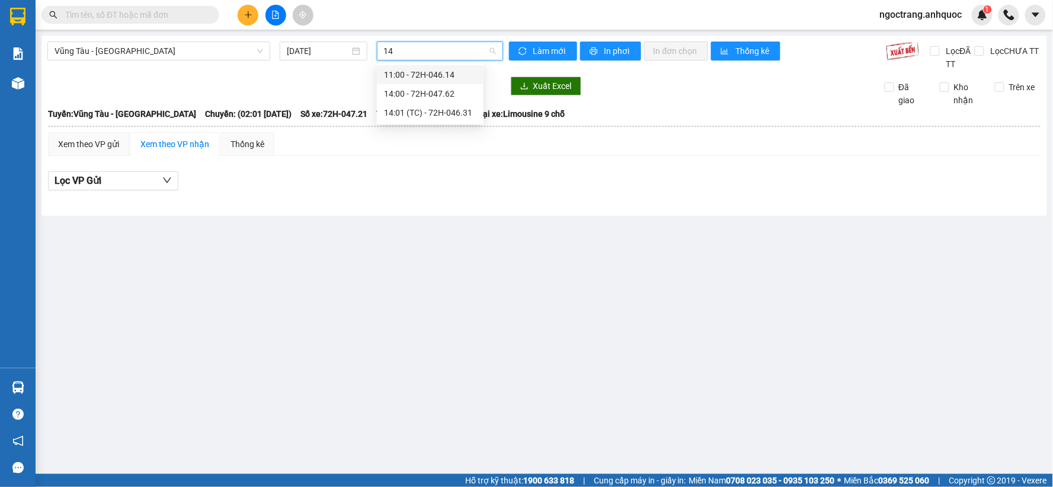
click at [426, 92] on div "14:00 - 72H-047.62" at bounding box center [430, 93] width 92 height 13
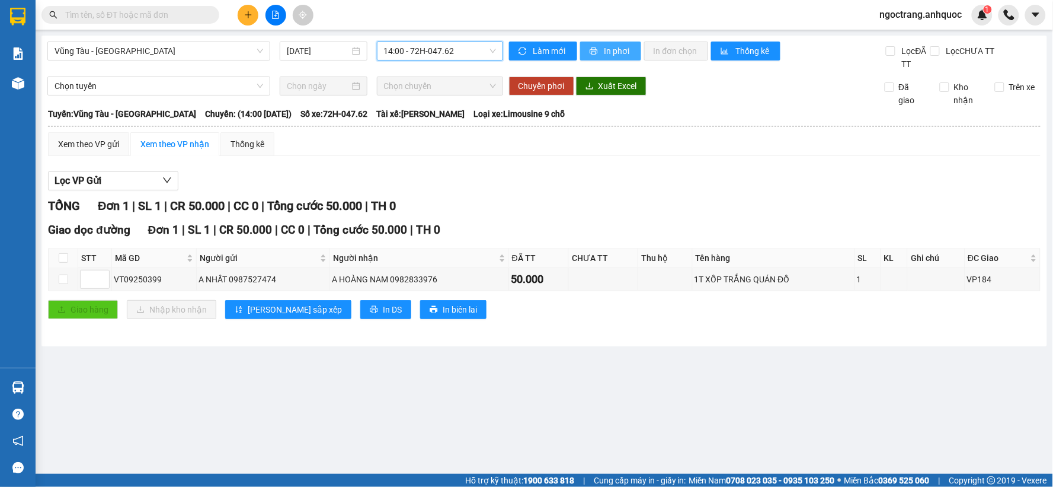
click at [622, 52] on span "In phơi" at bounding box center [618, 50] width 27 height 13
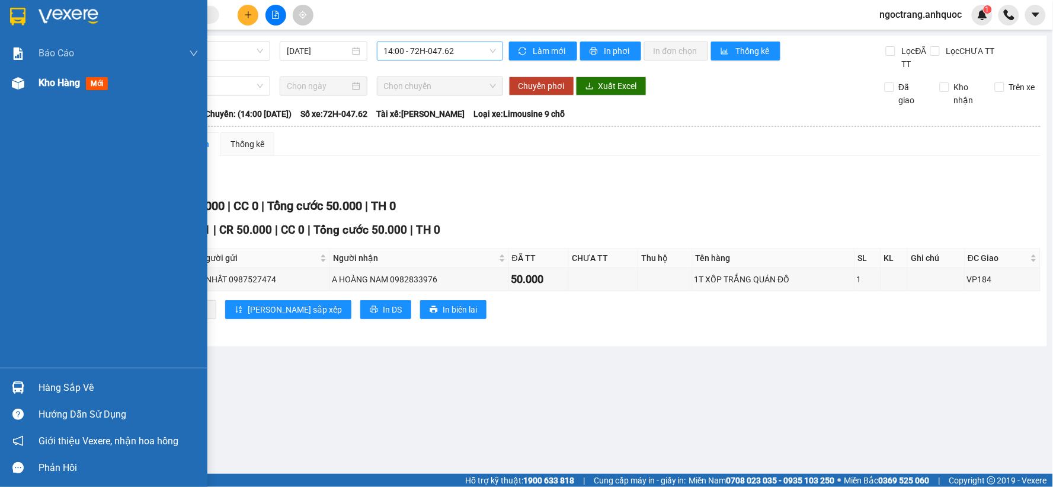
click at [41, 83] on span "Kho hàng" at bounding box center [59, 82] width 41 height 11
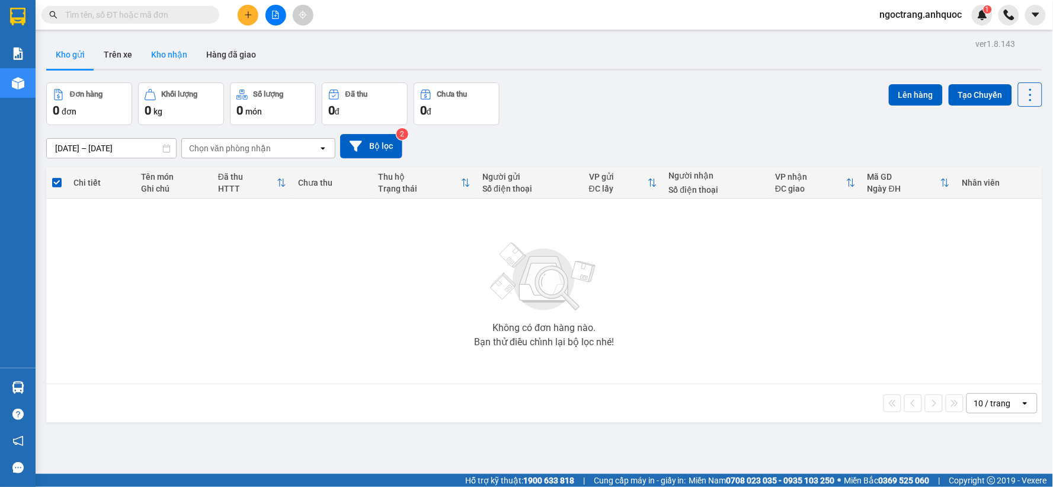
click at [165, 59] on button "Kho nhận" at bounding box center [169, 54] width 55 height 28
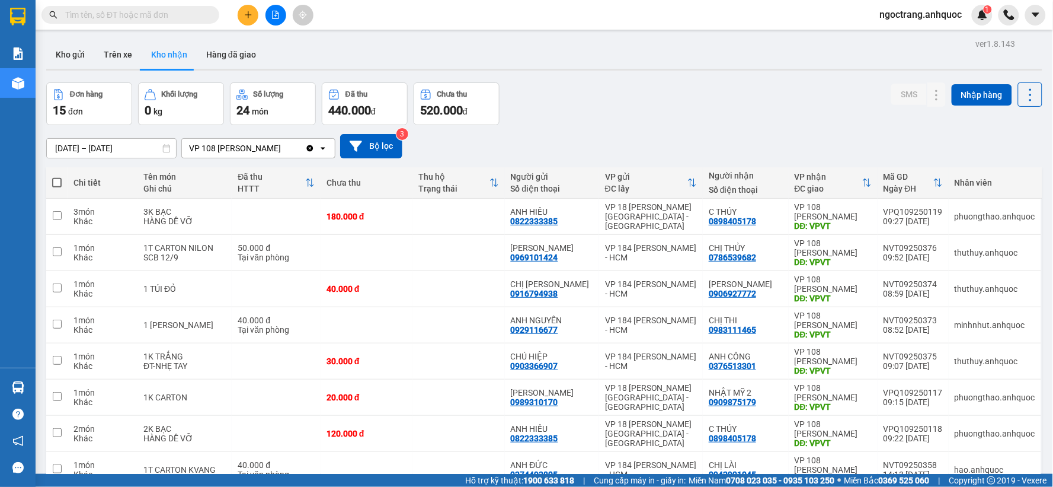
click at [196, 18] on input "text" at bounding box center [135, 14] width 140 height 13
paste input "0898405178"
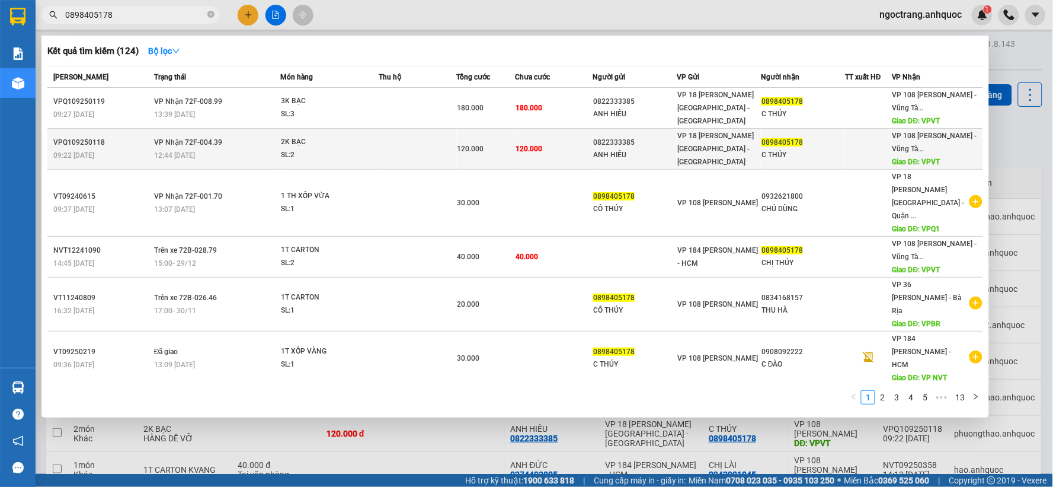
type input "0898405178"
click at [317, 153] on div "SL: 2" at bounding box center [325, 155] width 89 height 13
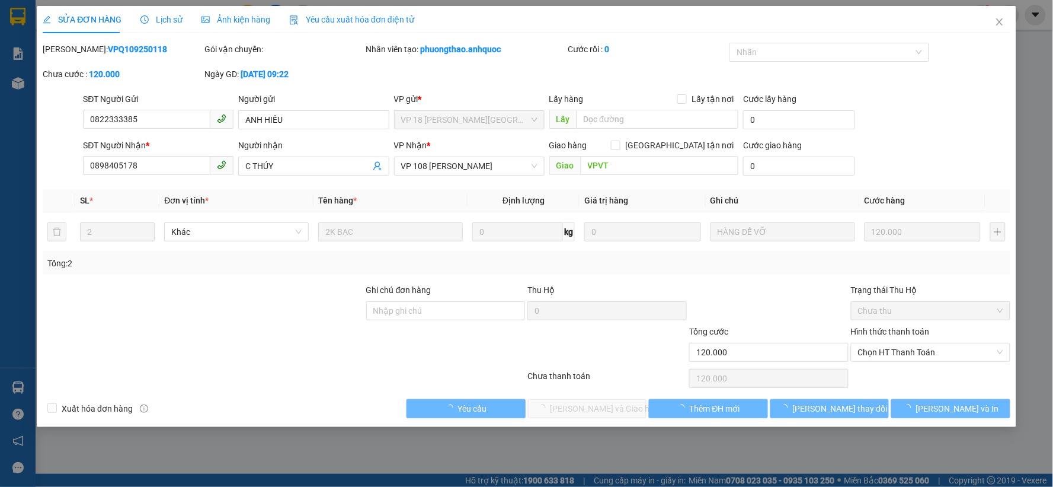
type input "0822333385"
type input "ANH HIẾU"
type input "0898405178"
type input "C THÚY"
type input "VPVT"
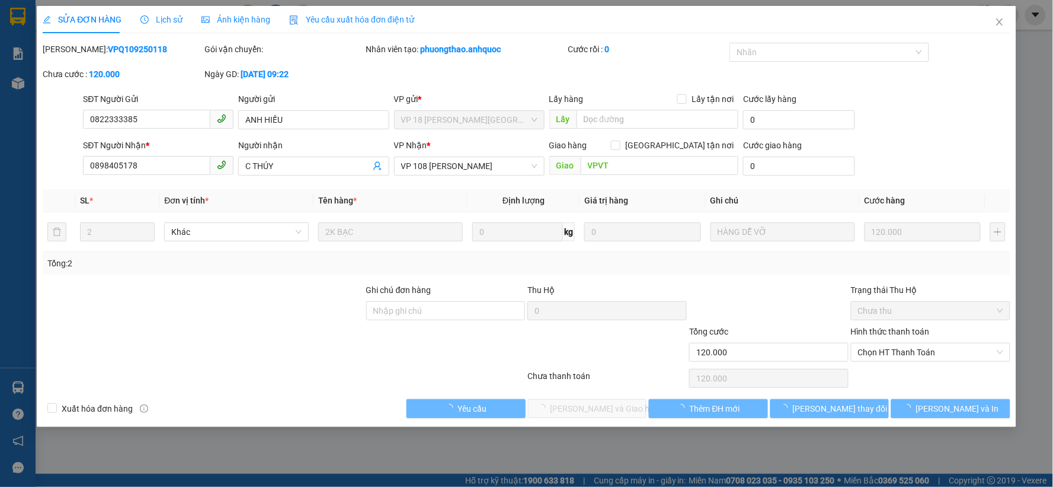
type input "120.000"
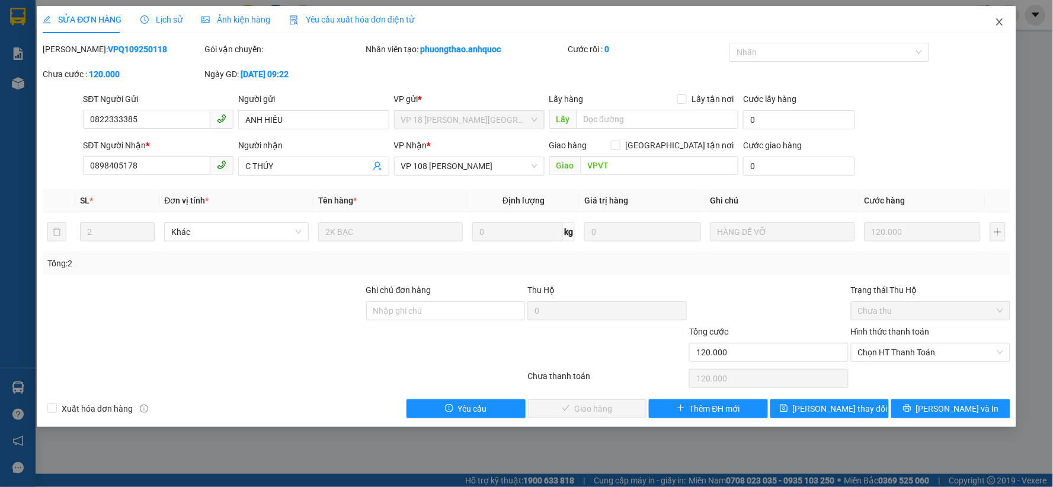
click at [997, 25] on icon "close" at bounding box center [999, 21] width 9 height 9
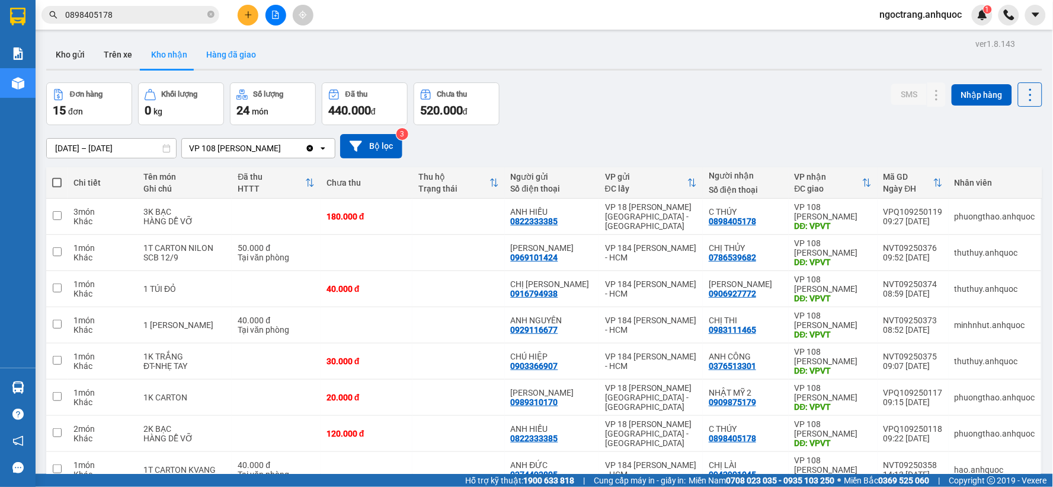
drag, startPoint x: 246, startPoint y: 119, endPoint x: 239, endPoint y: 62, distance: 56.8
click at [239, 62] on button "Hàng đã giao" at bounding box center [231, 54] width 69 height 28
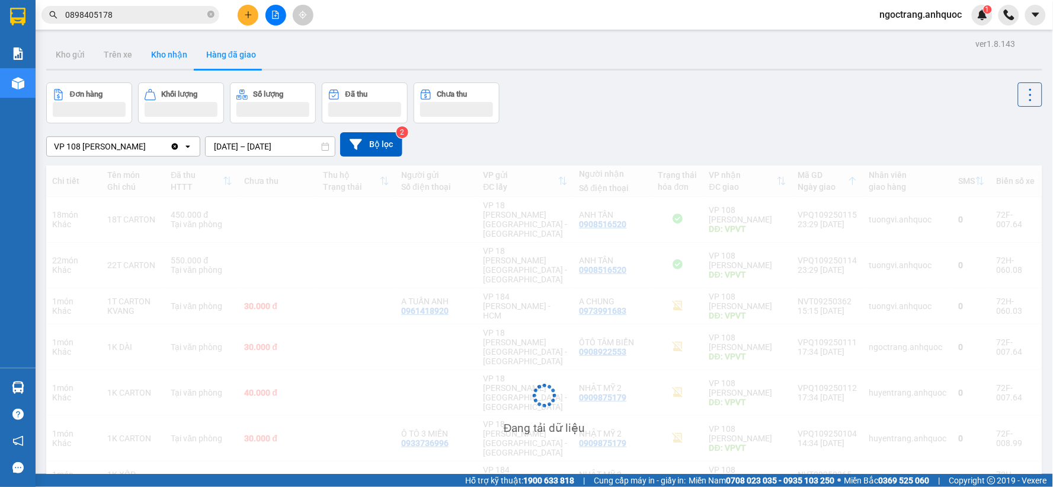
click at [165, 56] on button "Kho nhận" at bounding box center [169, 54] width 55 height 28
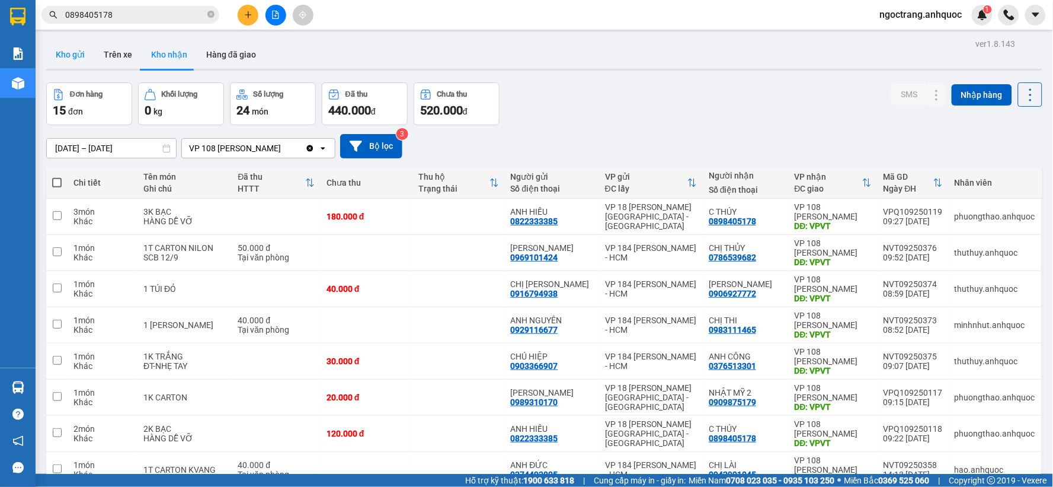
click at [76, 58] on button "Kho gửi" at bounding box center [70, 54] width 48 height 28
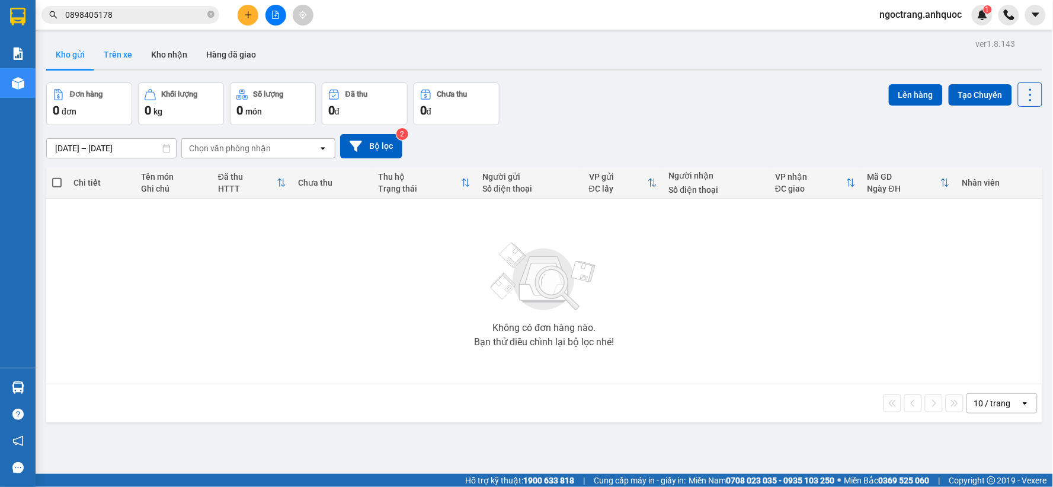
click at [116, 58] on button "Trên xe" at bounding box center [117, 54] width 47 height 28
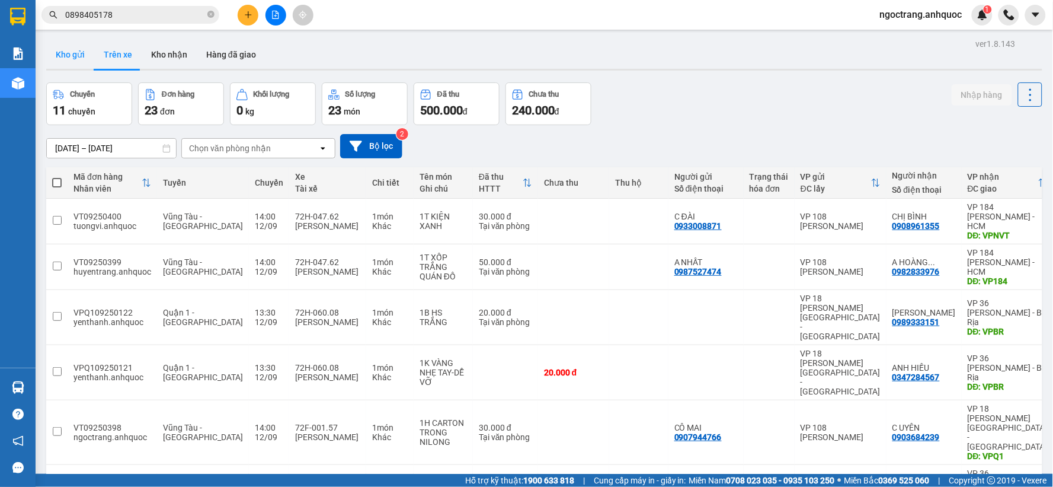
click at [58, 57] on button "Kho gửi" at bounding box center [70, 54] width 48 height 28
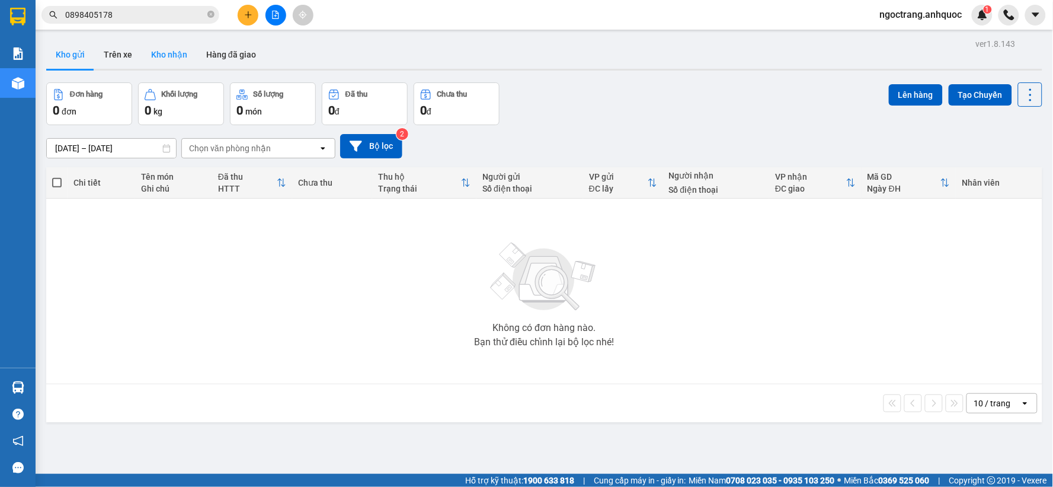
click at [170, 58] on button "Kho nhận" at bounding box center [169, 54] width 55 height 28
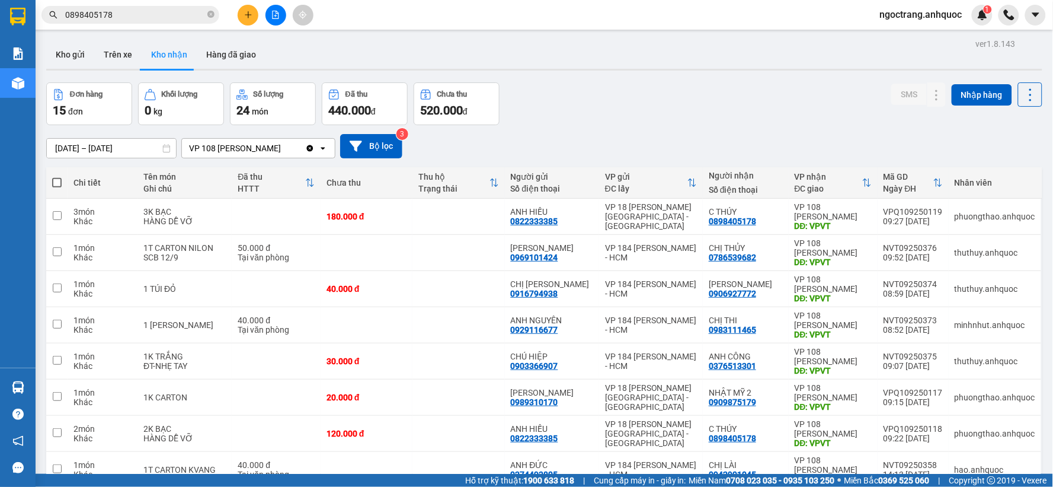
click at [170, 58] on button "Kho nhận" at bounding box center [169, 54] width 55 height 28
click at [233, 53] on button "Hàng đã giao" at bounding box center [231, 54] width 69 height 28
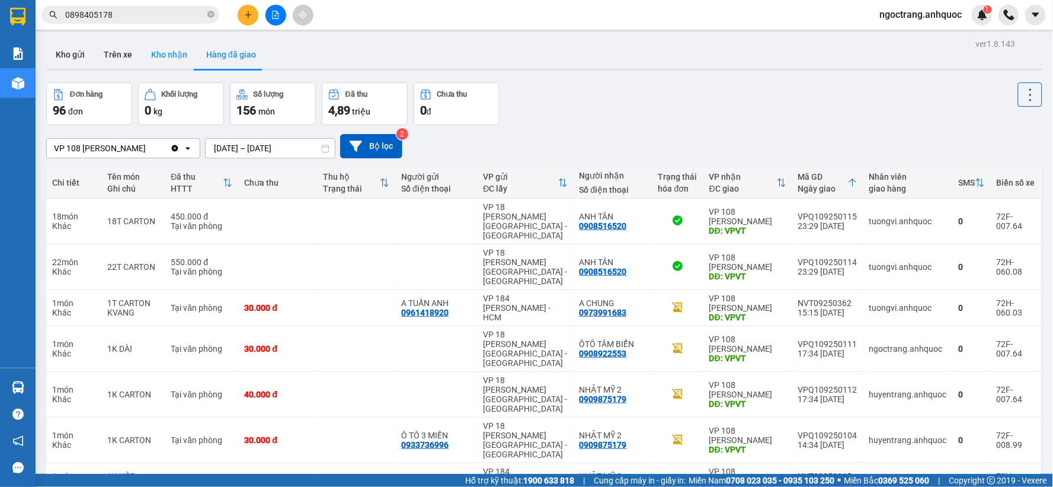
click at [164, 58] on button "Kho nhận" at bounding box center [169, 54] width 55 height 28
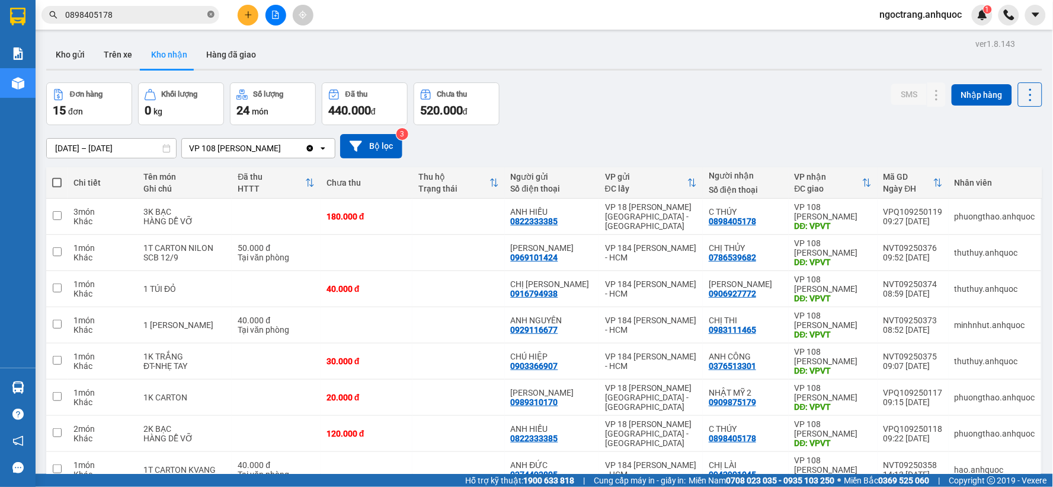
click at [211, 15] on icon "close-circle" at bounding box center [210, 14] width 7 height 7
click at [902, 14] on span "ngoctrang.anhquoc" at bounding box center [921, 14] width 101 height 15
click at [909, 34] on span "Đăng xuất" at bounding box center [927, 36] width 77 height 13
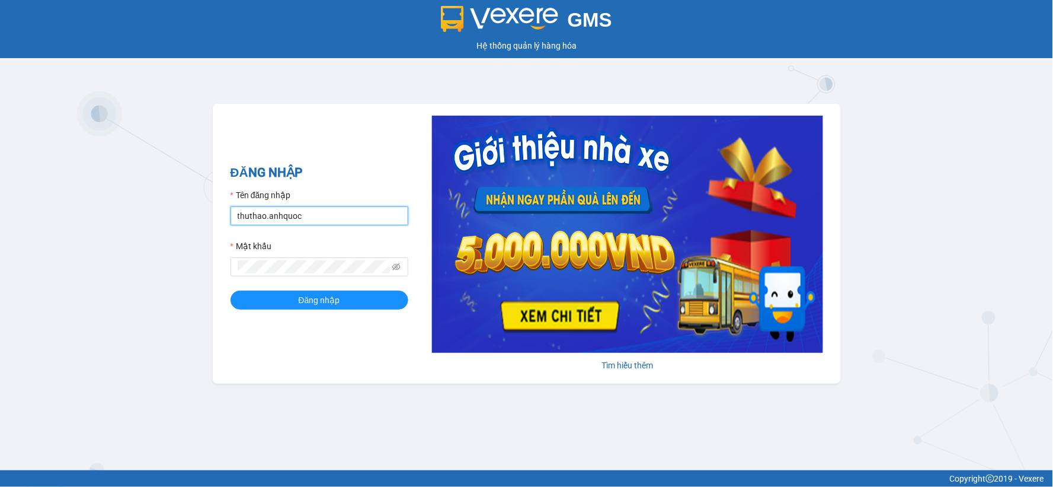
click at [244, 216] on input "thuthao.anhquoc" at bounding box center [320, 215] width 178 height 19
type input "nhuquynh.anhquoc"
click at [231, 290] on button "Đăng nhập" at bounding box center [320, 299] width 178 height 19
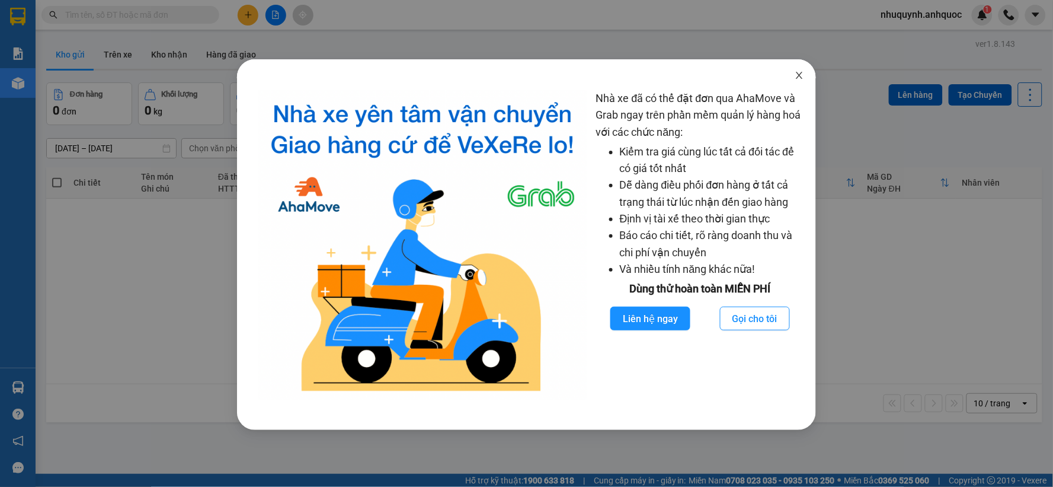
click at [803, 75] on icon "close" at bounding box center [799, 75] width 9 height 9
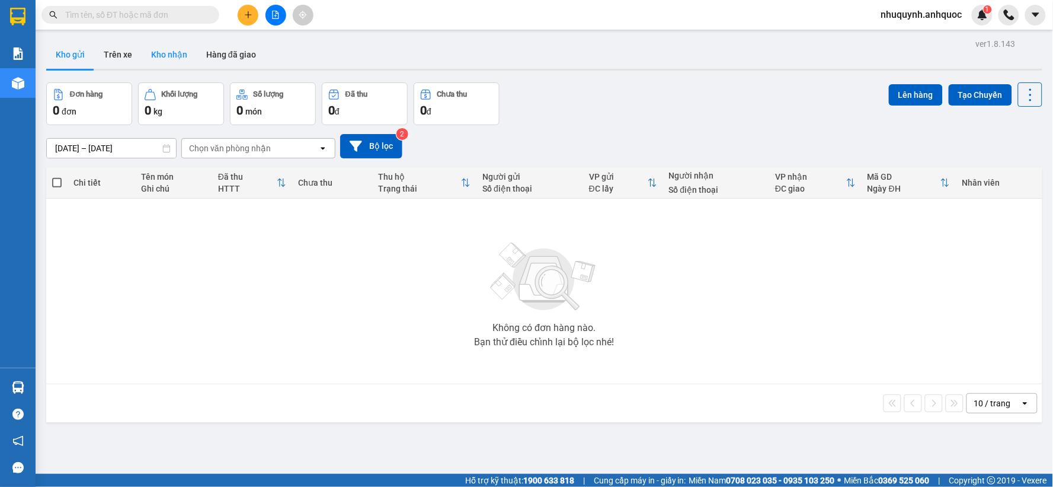
click at [169, 55] on button "Kho nhận" at bounding box center [169, 54] width 55 height 28
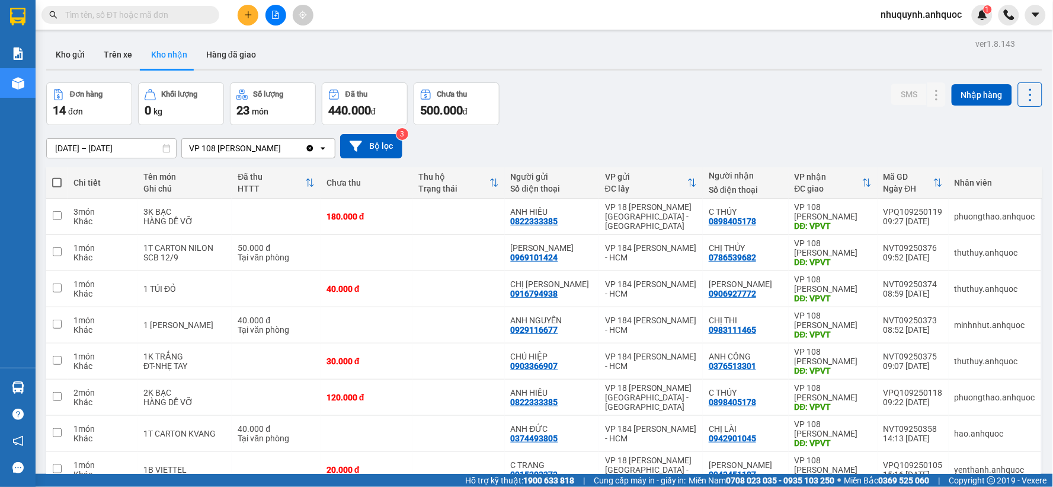
click at [165, 150] on icon at bounding box center [166, 148] width 8 height 8
click at [158, 146] on input "[DATE] – [DATE]" at bounding box center [111, 148] width 129 height 19
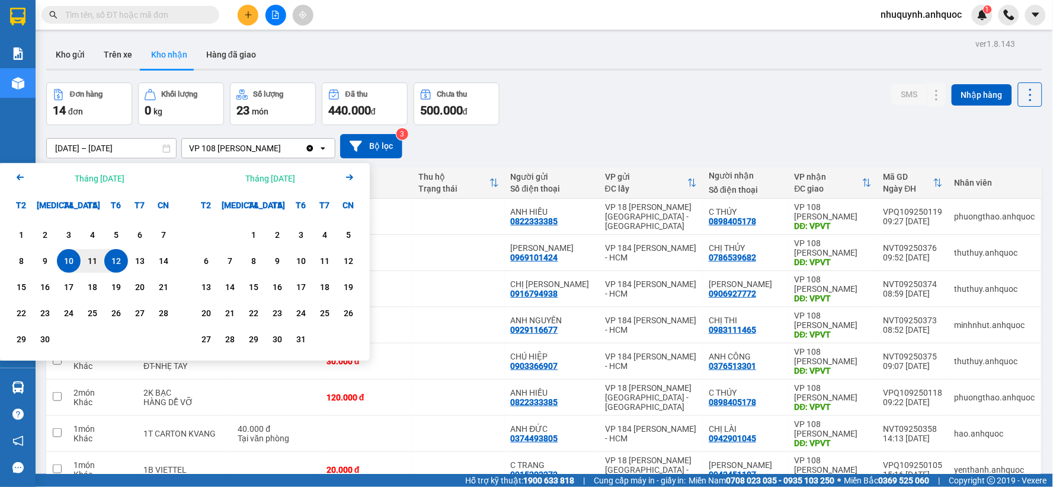
click at [111, 258] on div "12" at bounding box center [116, 261] width 17 height 14
click at [17, 233] on div "1" at bounding box center [21, 235] width 17 height 14
type input "01/09/2025 – 12/09/2025"
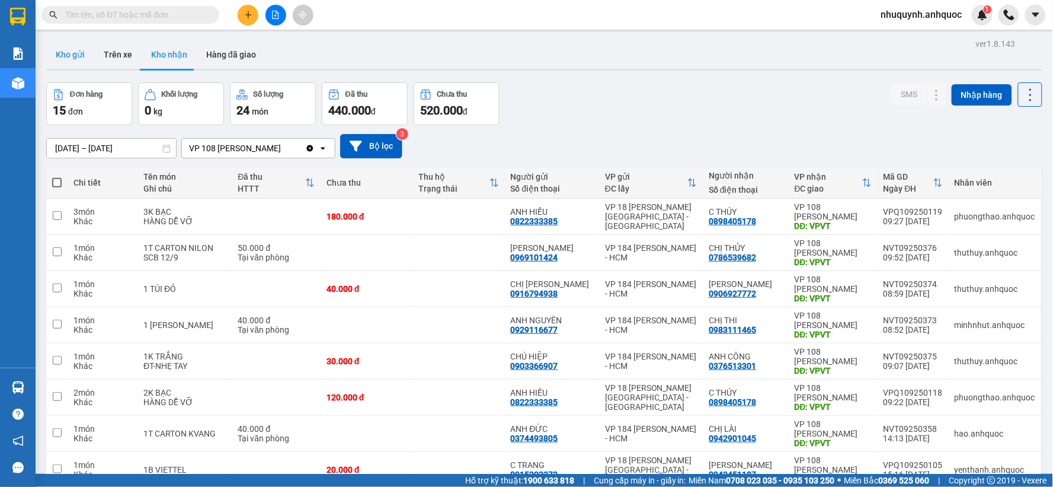
click at [70, 50] on button "Kho gửi" at bounding box center [70, 54] width 48 height 28
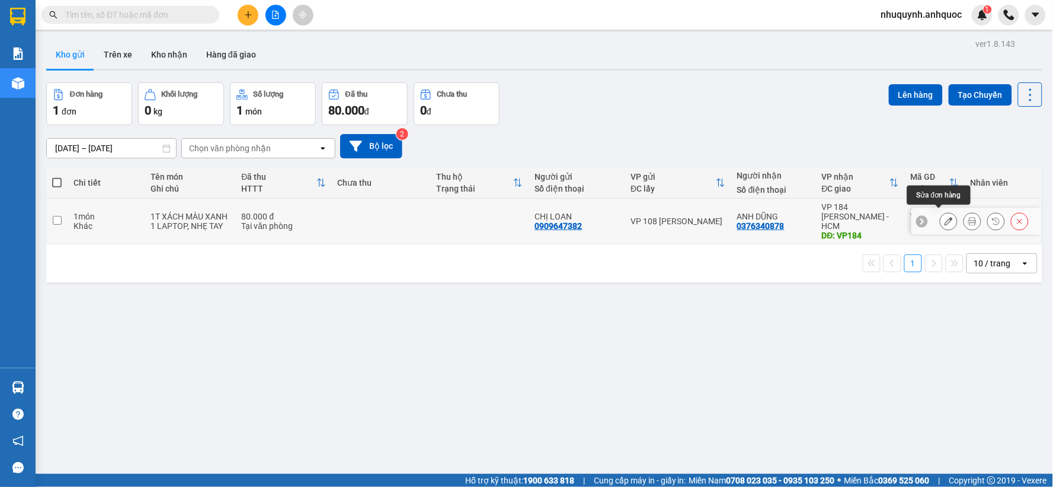
click at [945, 220] on icon at bounding box center [949, 221] width 8 height 8
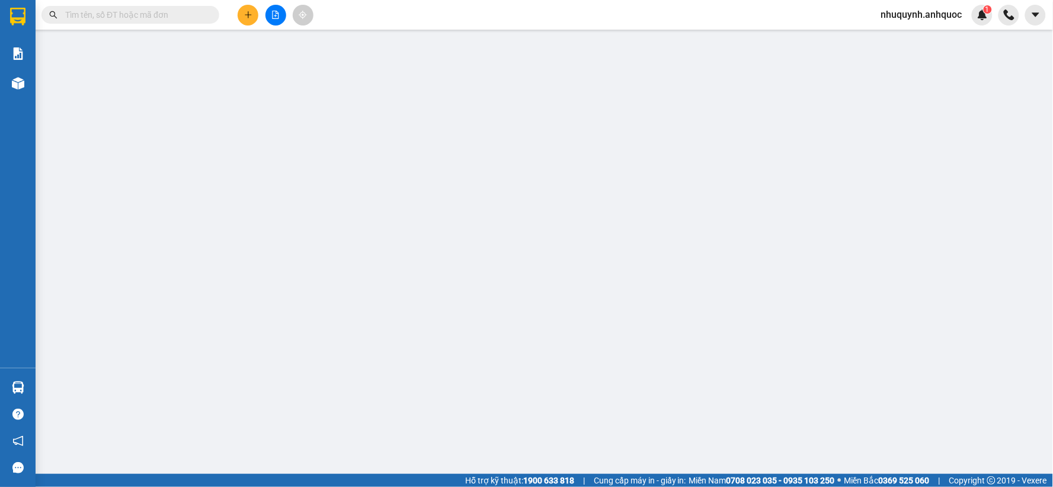
type input "0909647382"
type input "CHỊ LOAN"
type input "0376340878"
type input "ANH DŨNG"
type input "VP184"
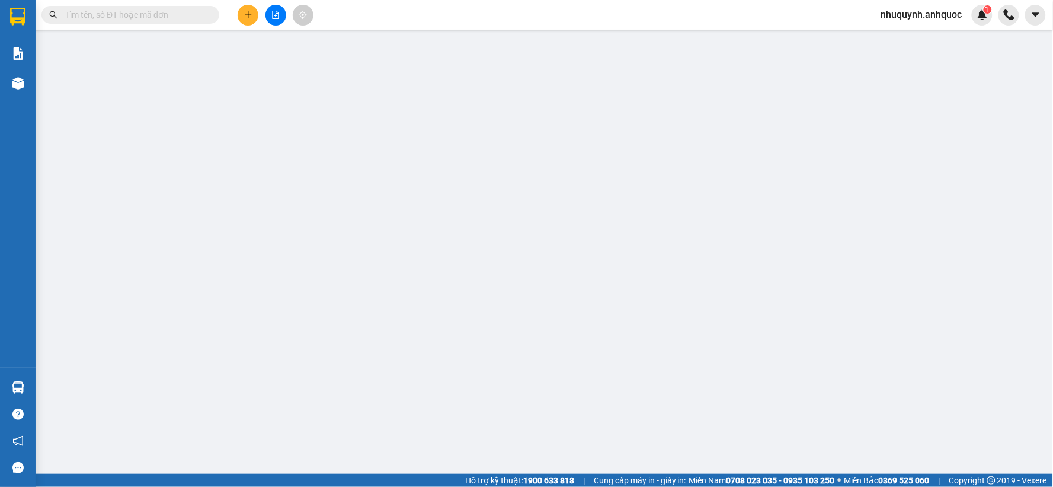
type input "80.000"
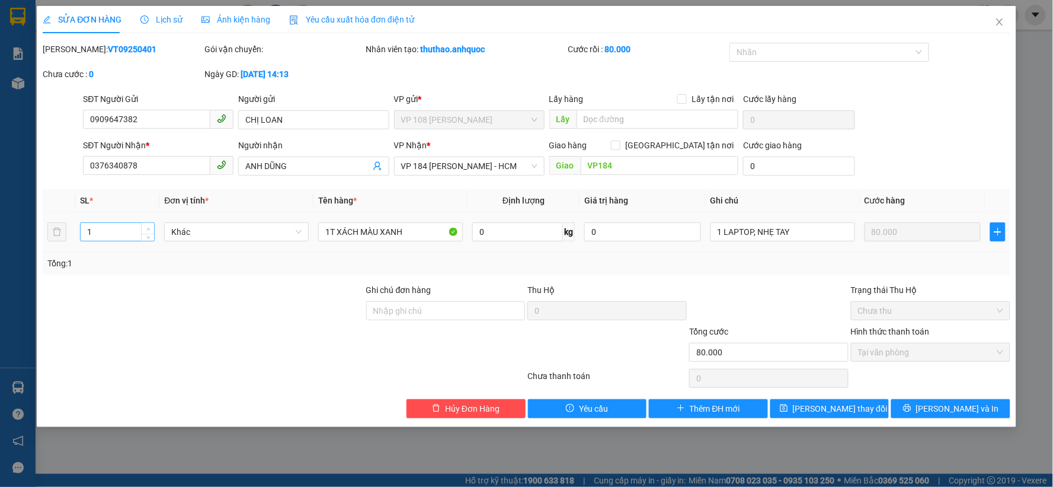
type input "2"
click at [148, 227] on icon "up" at bounding box center [148, 229] width 4 height 4
drag, startPoint x: 415, startPoint y: 231, endPoint x: 324, endPoint y: 230, distance: 90.7
click at [324, 230] on input "1T XÁCH MÀU XANH" at bounding box center [390, 231] width 145 height 19
type input "1T TIGER+1K NILONG LAPTOP"
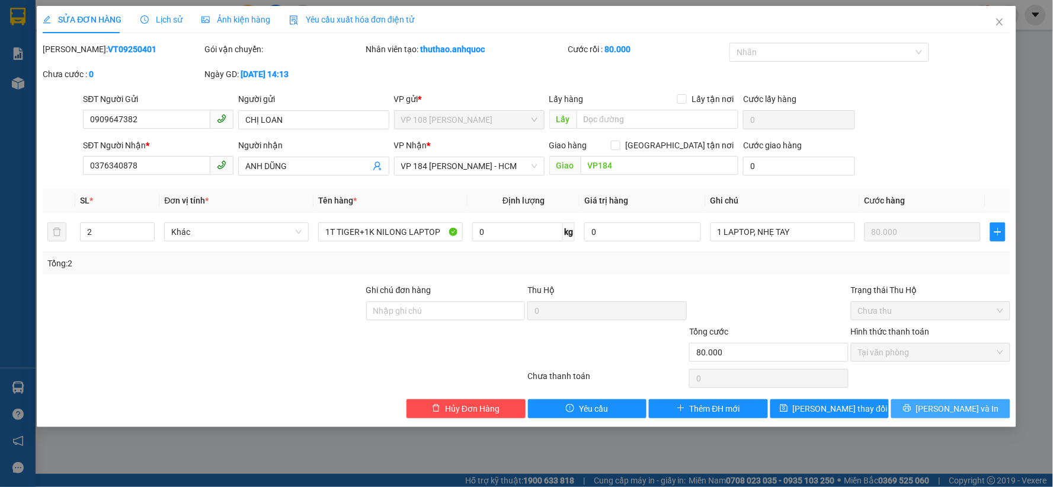
click at [954, 411] on span "[PERSON_NAME] và In" at bounding box center [958, 408] width 83 height 13
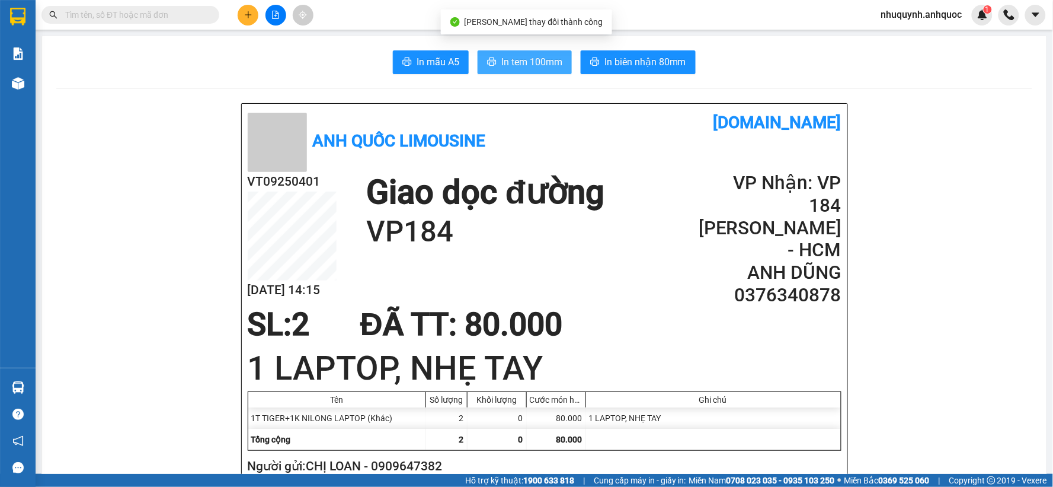
click at [521, 58] on span "In tem 100mm" at bounding box center [532, 62] width 61 height 15
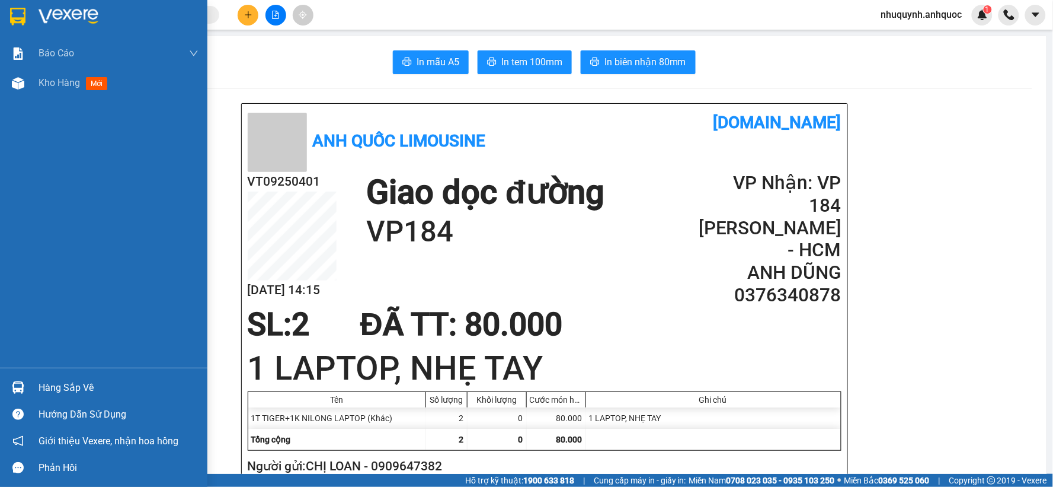
click at [67, 15] on img at bounding box center [69, 17] width 60 height 18
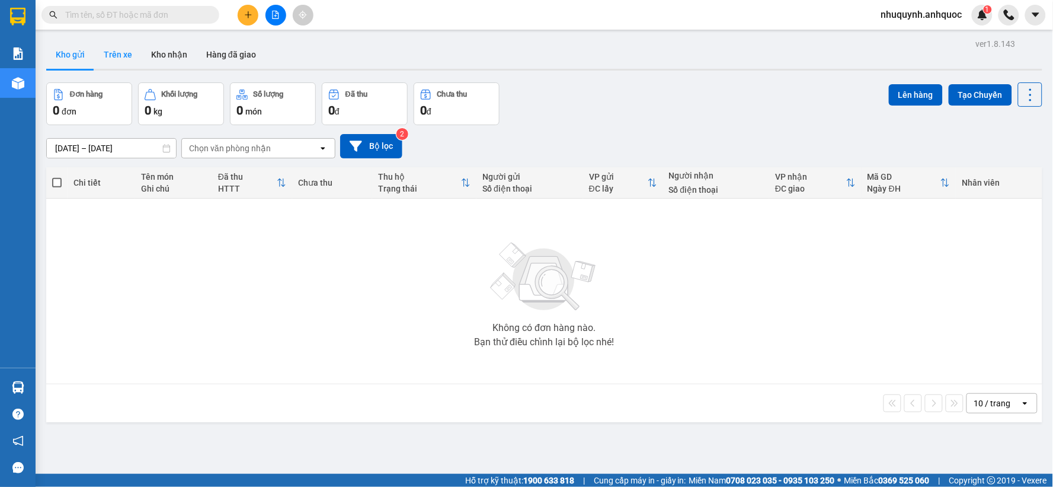
click at [120, 55] on button "Trên xe" at bounding box center [117, 54] width 47 height 28
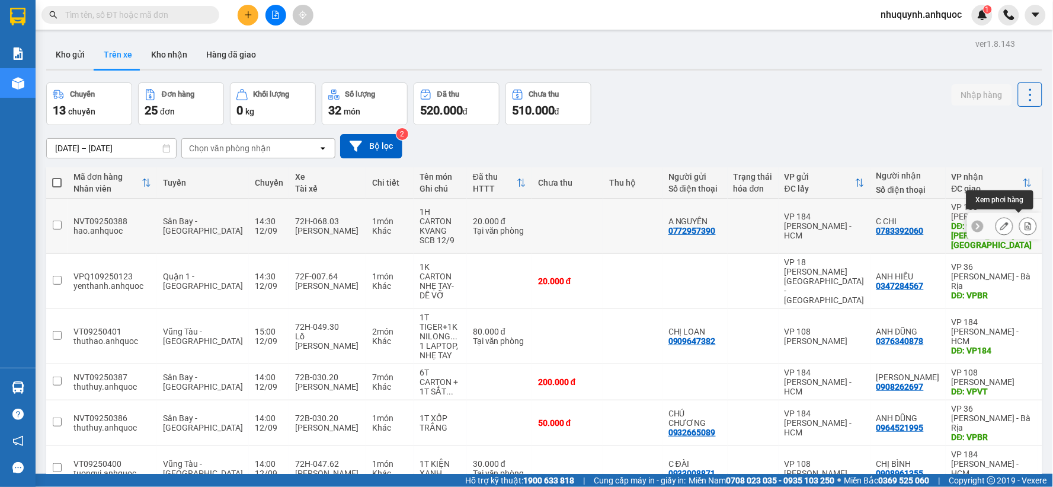
click at [1024, 221] on button at bounding box center [1028, 226] width 17 height 21
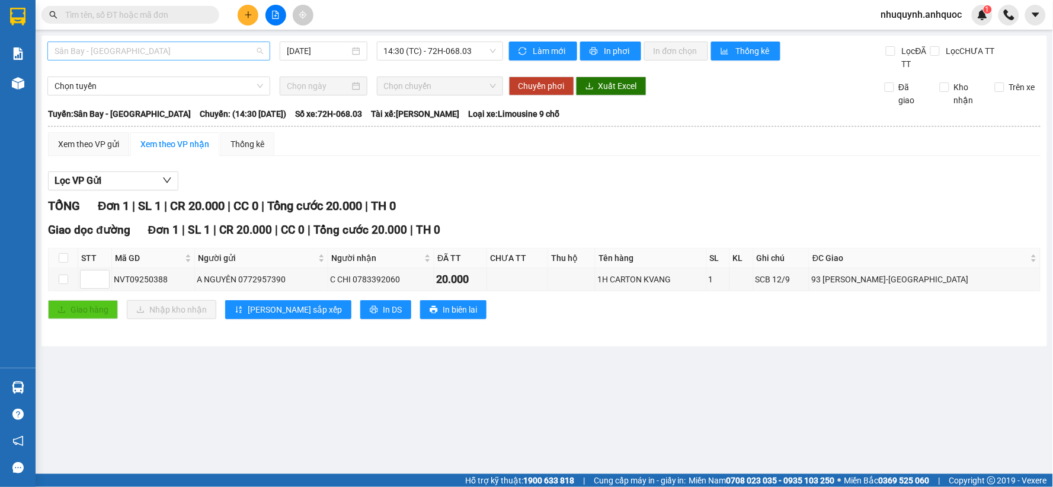
click at [158, 46] on span "Sân Bay - [GEOGRAPHIC_DATA]" at bounding box center [159, 51] width 209 height 18
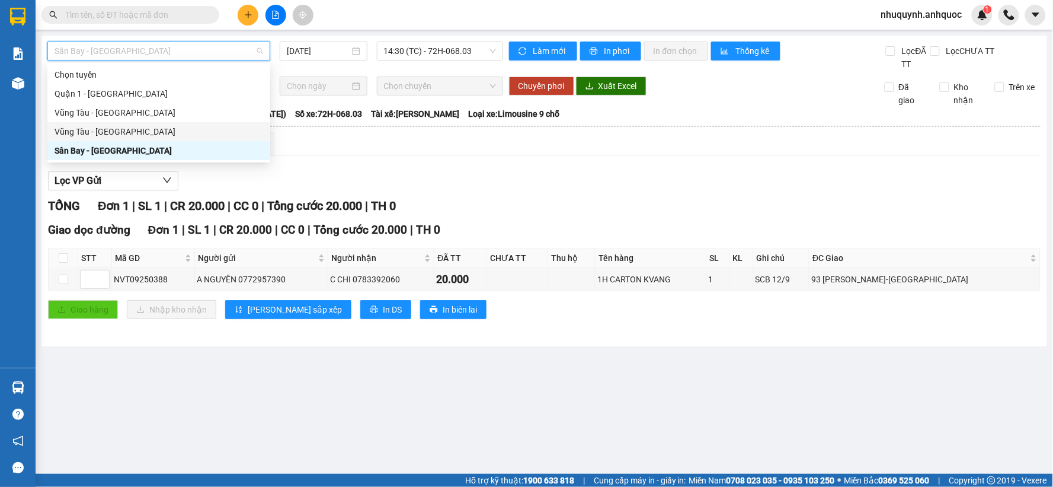
click at [131, 129] on div "Vũng Tàu - [GEOGRAPHIC_DATA]" at bounding box center [159, 131] width 209 height 13
type input "[DATE]"
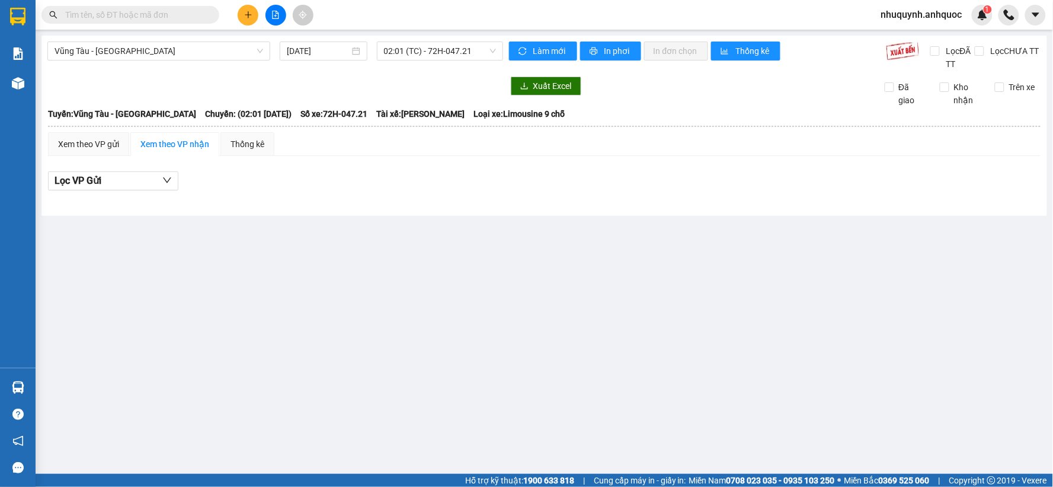
click at [432, 60] on div "Vũng Tàu - Sân Bay 12/09/2025 02:01 (TC) - 72H-047.21" at bounding box center [275, 55] width 456 height 29
click at [449, 60] on div "02:01 (TC) - 72H-047.21" at bounding box center [440, 50] width 126 height 19
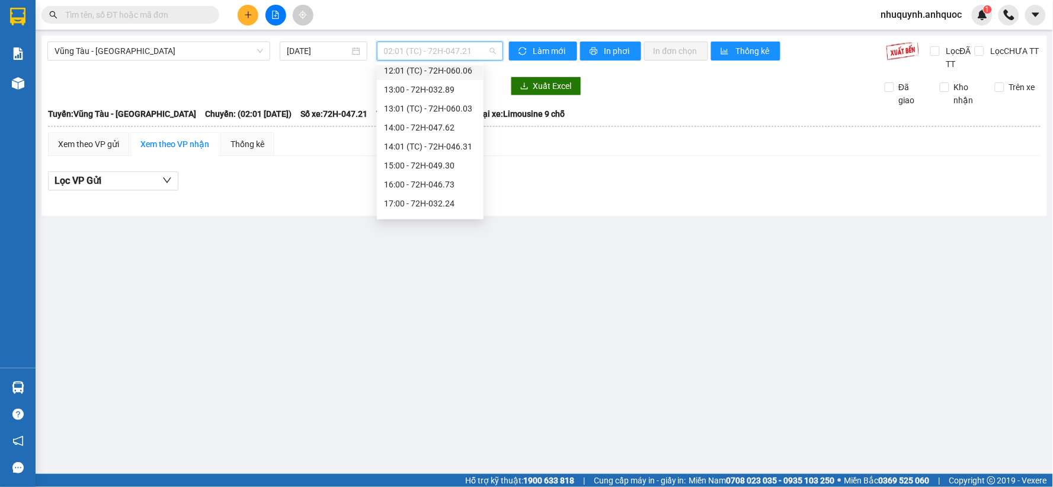
scroll to position [395, 0]
click at [407, 137] on div "15:00 - 72H-049.30" at bounding box center [430, 135] width 92 height 13
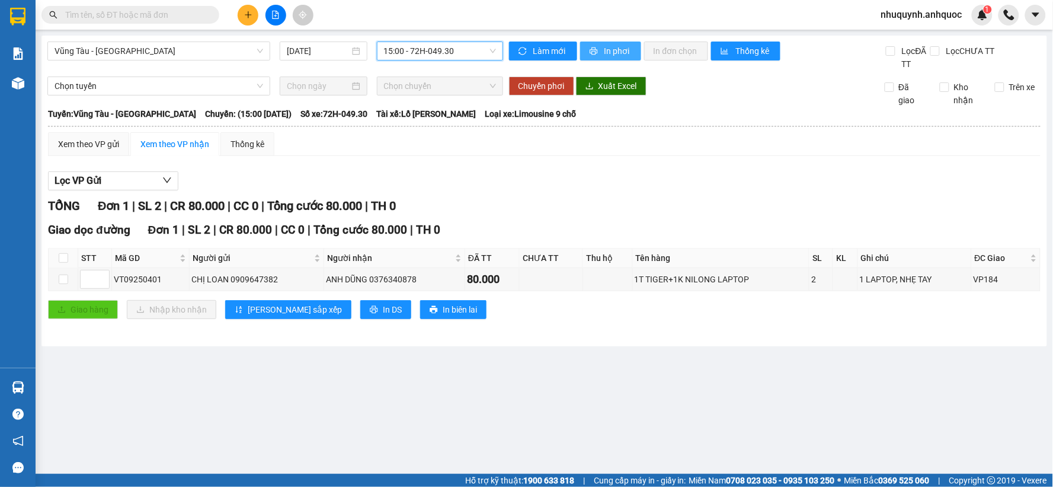
click at [617, 44] on span "In phơi" at bounding box center [618, 50] width 27 height 13
click at [601, 61] on div "Làm mới In phơi In đơn chọn Thống kê" at bounding box center [697, 55] width 377 height 29
click at [609, 46] on span "In phơi" at bounding box center [618, 50] width 27 height 13
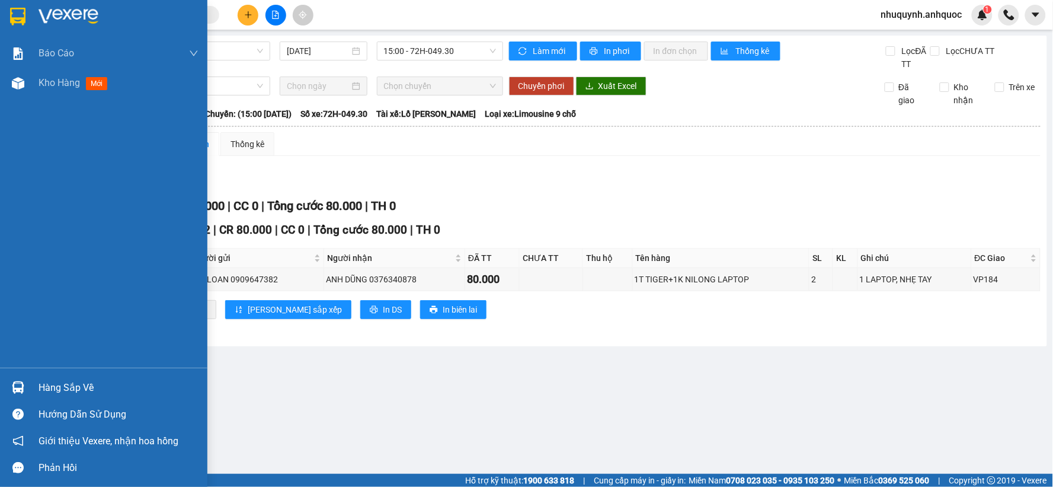
click at [39, 11] on img at bounding box center [69, 17] width 60 height 18
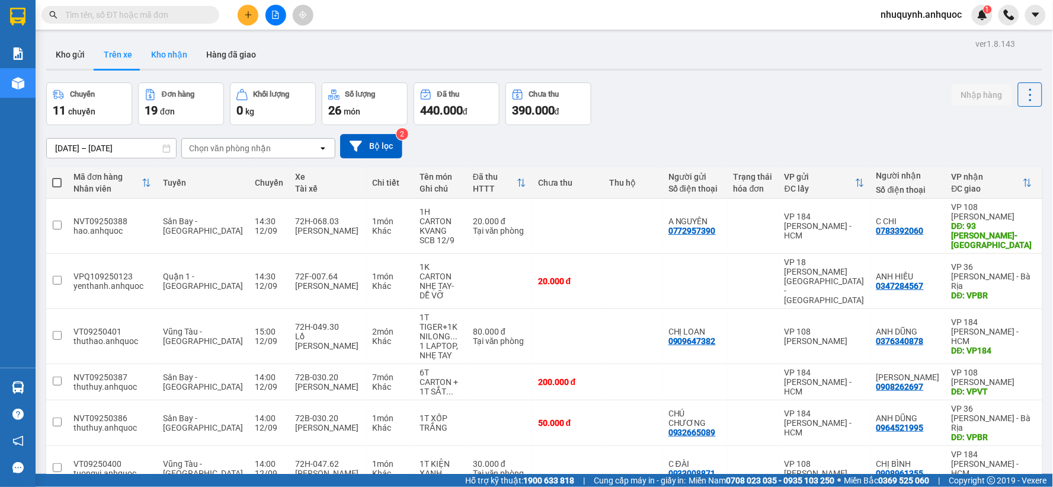
click at [177, 55] on button "Kho nhận" at bounding box center [169, 54] width 55 height 28
type input "01/09/2025 – 12/09/2025"
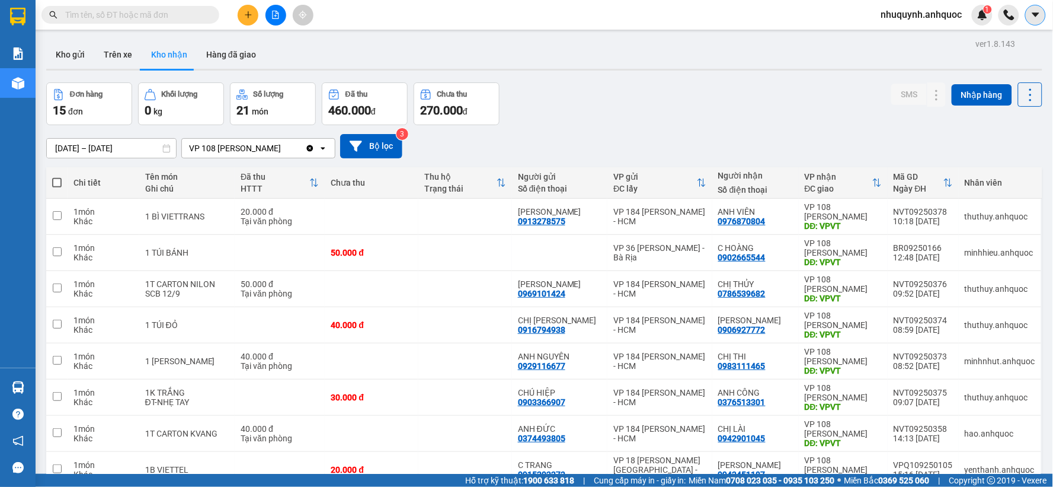
click at [1037, 15] on icon "caret-down" at bounding box center [1035, 14] width 7 height 4
drag, startPoint x: 1038, startPoint y: 0, endPoint x: 705, endPoint y: 120, distance: 353.7
click at [705, 120] on div "Đơn hàng 15 đơn Khối lượng 0 kg Số lượng 21 món Đã thu 460.000 đ Chưa thu 270.0…" at bounding box center [544, 103] width 997 height 43
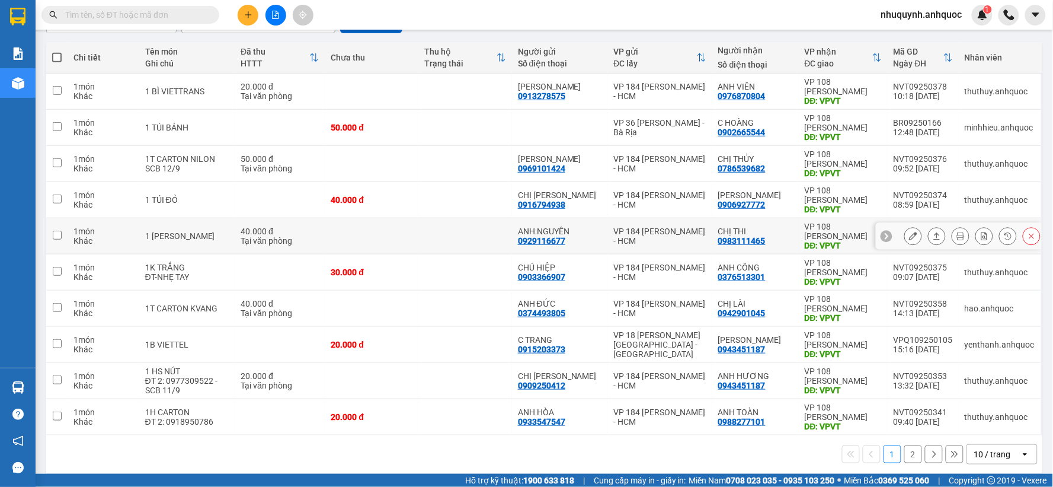
scroll to position [136, 0]
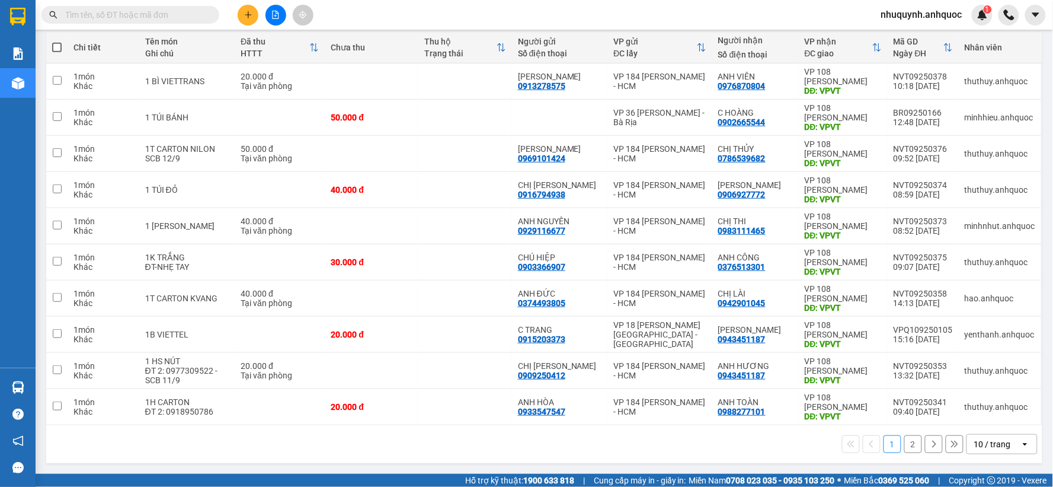
click at [1001, 442] on div "10 / trang" at bounding box center [993, 444] width 37 height 12
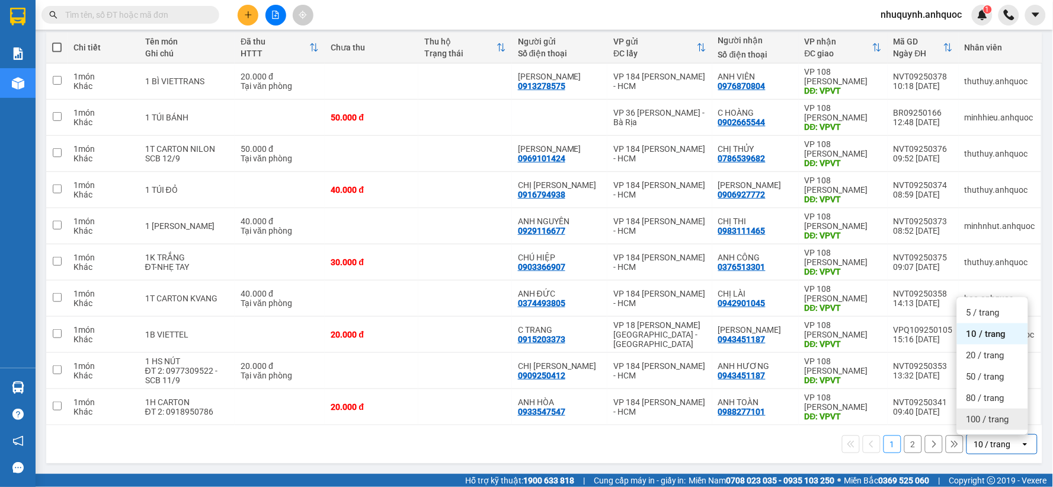
click at [999, 418] on span "100 / trang" at bounding box center [988, 419] width 43 height 12
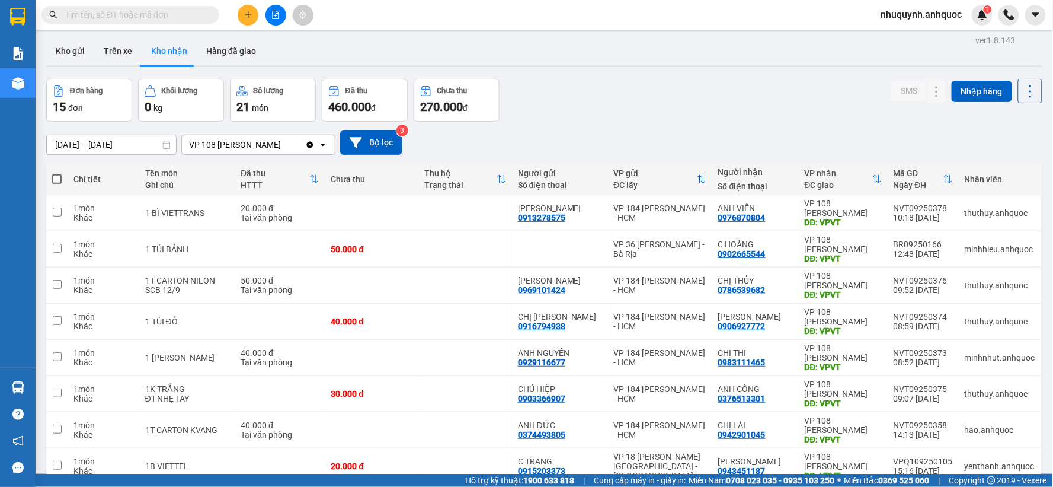
scroll to position [0, 0]
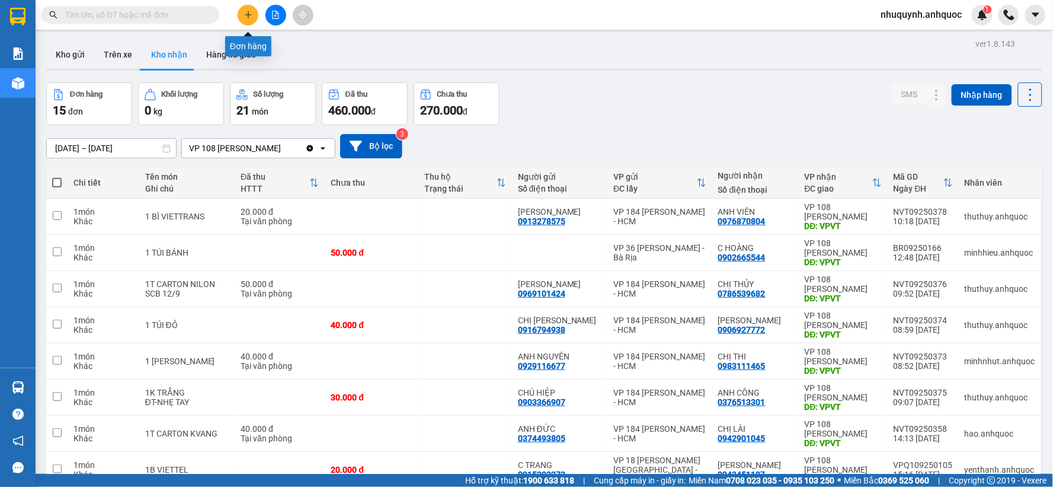
click at [250, 16] on icon "plus" at bounding box center [248, 15] width 8 height 8
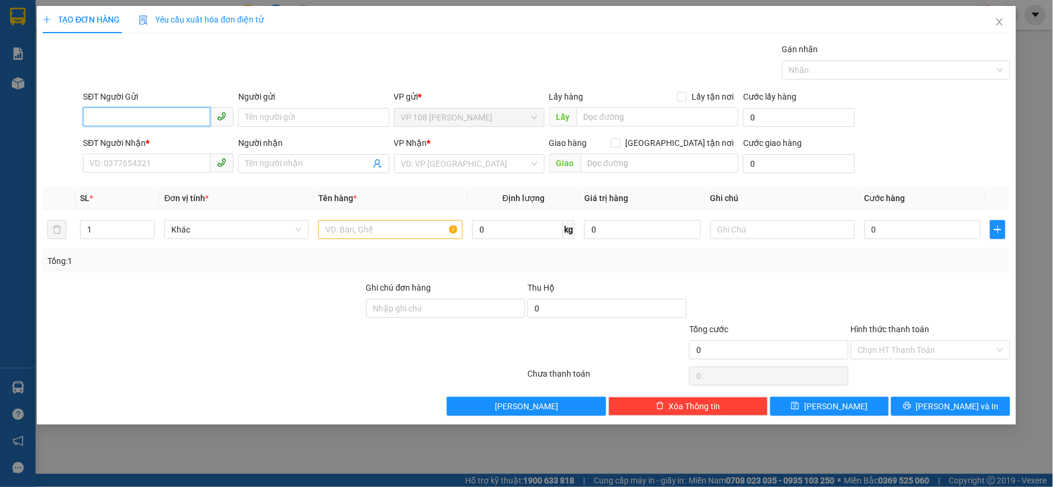
click at [146, 113] on input "SĐT Người Gửi" at bounding box center [146, 116] width 127 height 19
click at [158, 139] on div "0908708201 - ANH ĐĂNG" at bounding box center [158, 141] width 136 height 13
type input "0908708201"
type input "[PERSON_NAME]"
type input "0904323398"
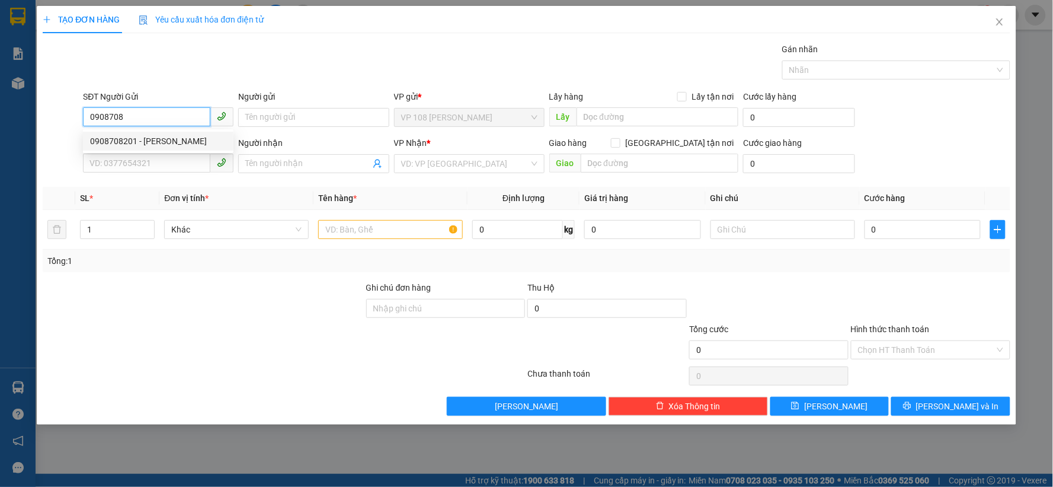
type input "ANH TÙNG"
type input "VPNVT"
type input "TM 1/5 VP 184 HẢO"
type input "30.000"
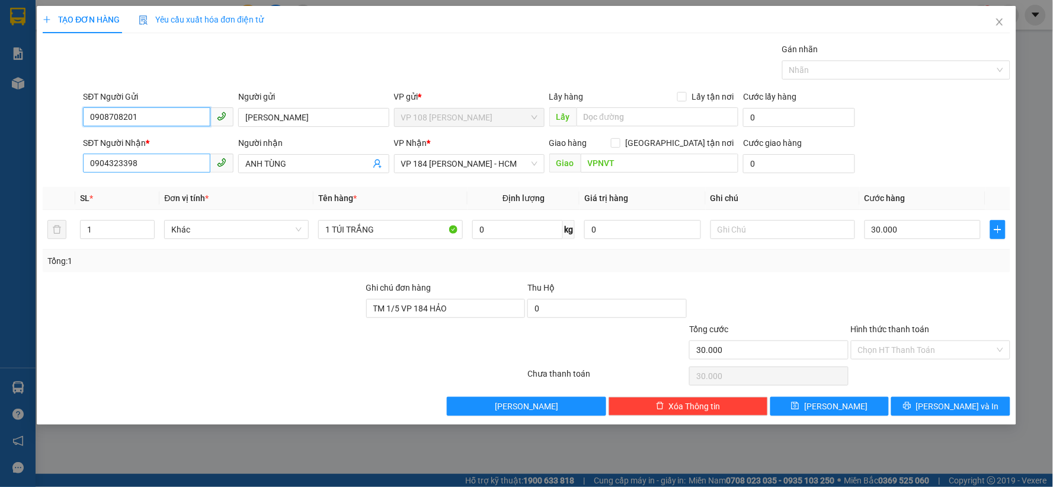
type input "0908708201"
drag, startPoint x: 164, startPoint y: 168, endPoint x: 68, endPoint y: 162, distance: 96.2
click at [68, 162] on div "SĐT Người Nhận * 0904323398 Người nhận ANH TÙNG VP Nhận * VP 184 Nguyễn Văn Trỗ…" at bounding box center [526, 156] width 970 height 41
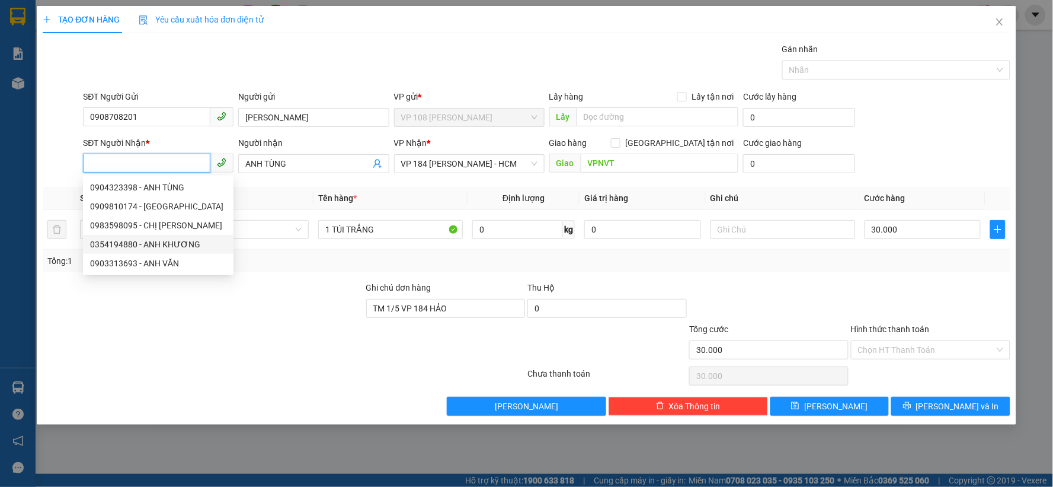
click at [136, 244] on div "0354194880 - ANH KHƯƠNG" at bounding box center [158, 244] width 136 height 13
type input "0354194880"
type input "ANH KHƯƠNG"
type input "VPSG"
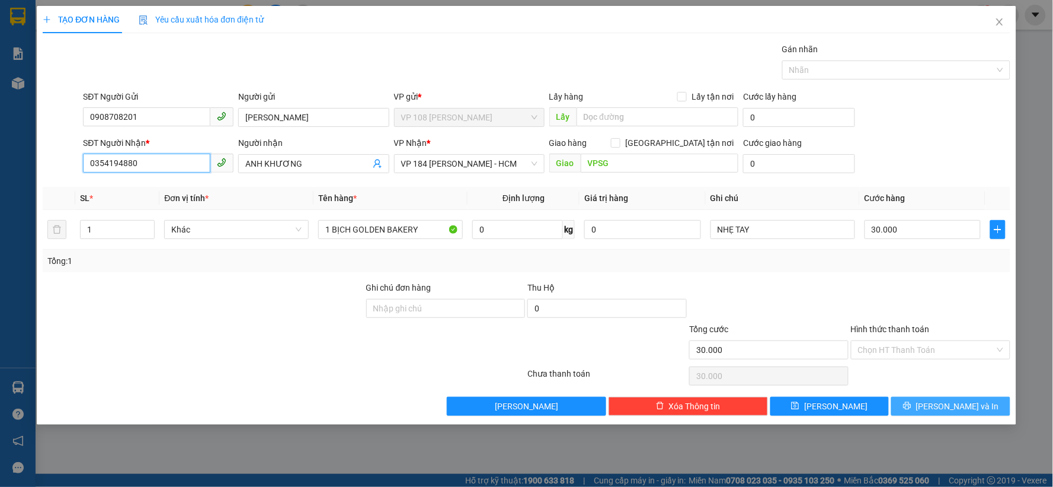
type input "0354194880"
click at [949, 404] on span "[PERSON_NAME] và In" at bounding box center [958, 406] width 83 height 13
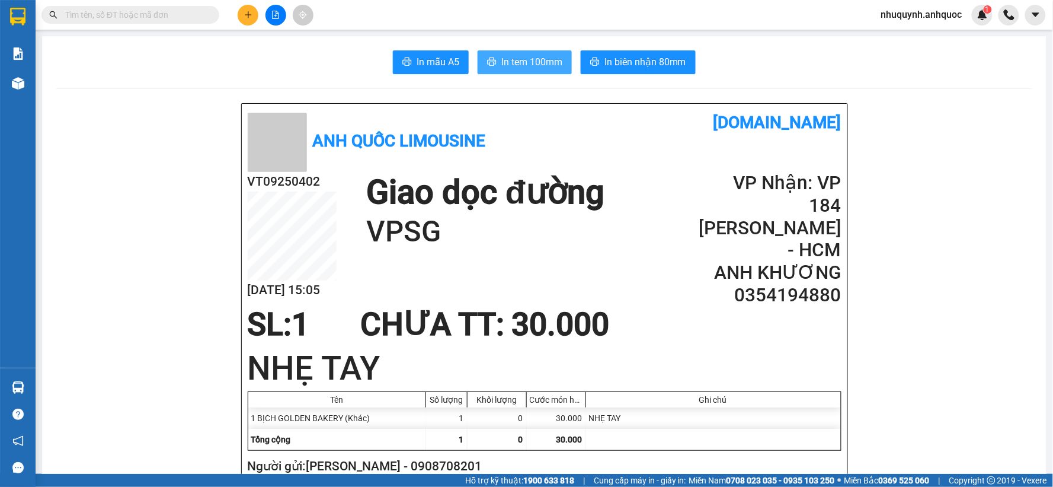
click at [507, 55] on span "In tem 100mm" at bounding box center [532, 62] width 61 height 15
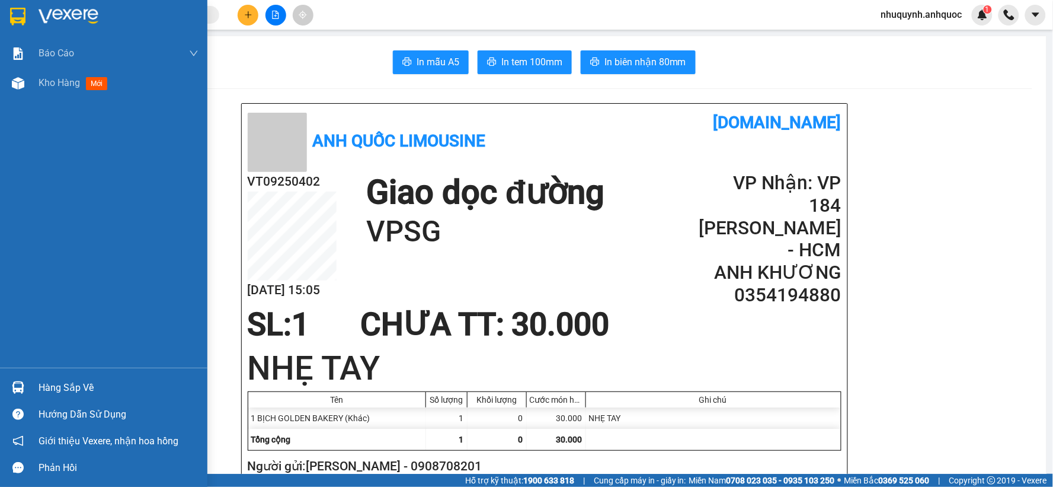
click at [58, 11] on img at bounding box center [69, 17] width 60 height 18
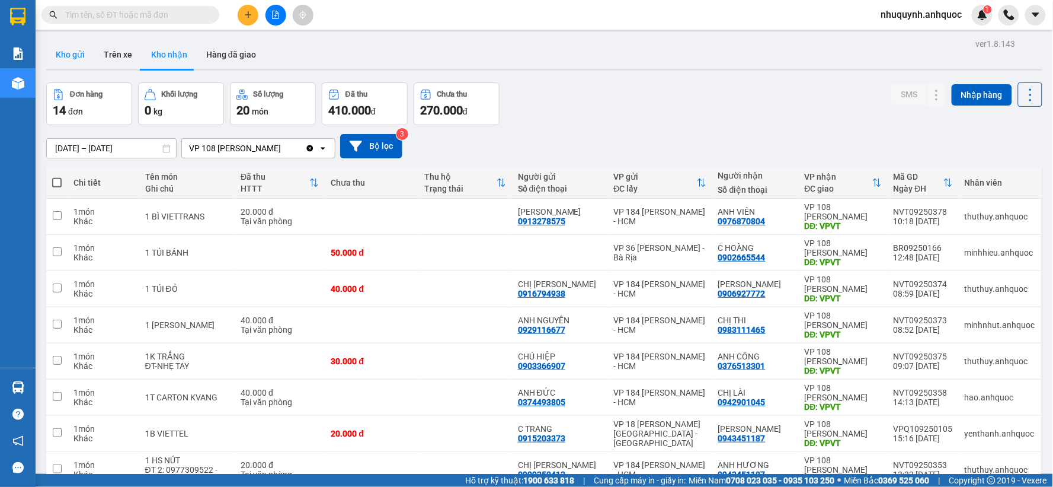
click at [73, 58] on button "Kho gửi" at bounding box center [70, 54] width 48 height 28
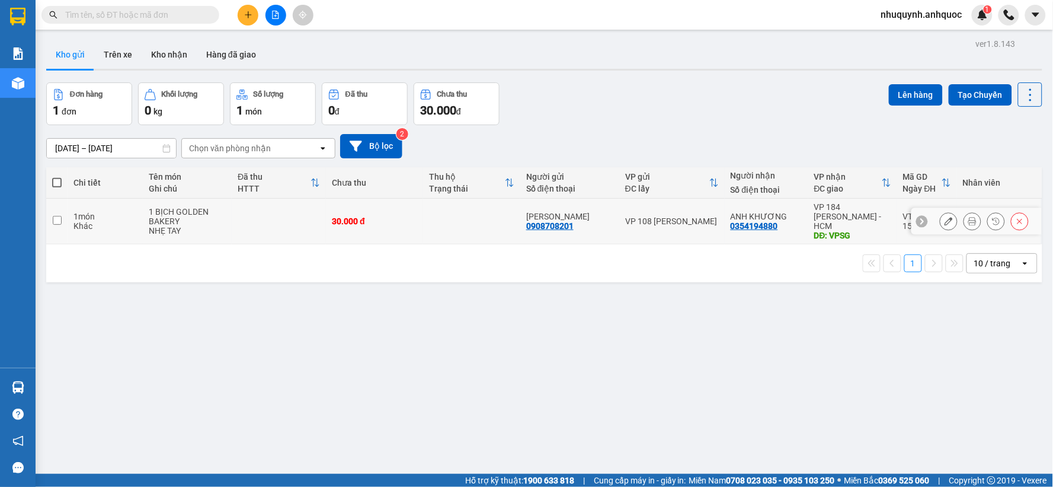
click at [595, 212] on div "[PERSON_NAME]" at bounding box center [569, 216] width 87 height 9
checkbox input "true"
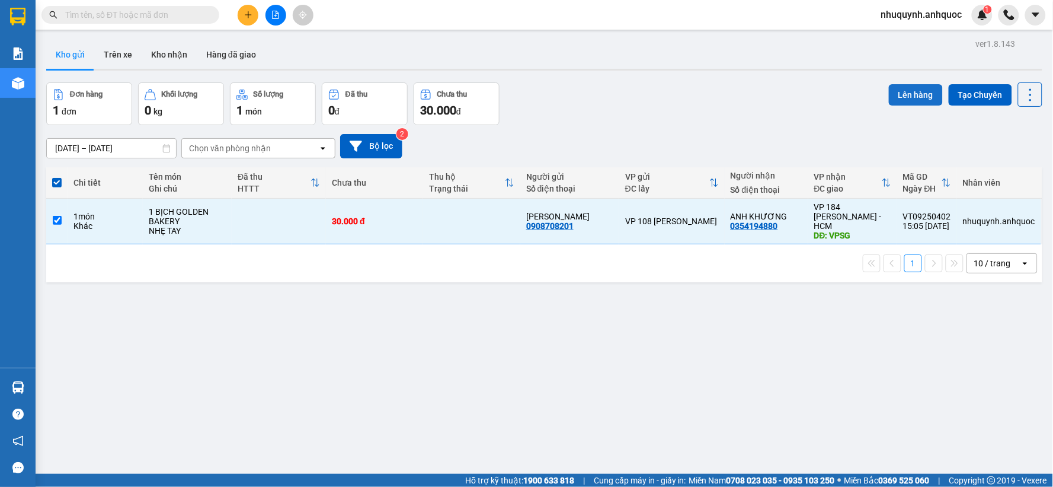
click at [908, 97] on button "Lên hàng" at bounding box center [916, 94] width 54 height 21
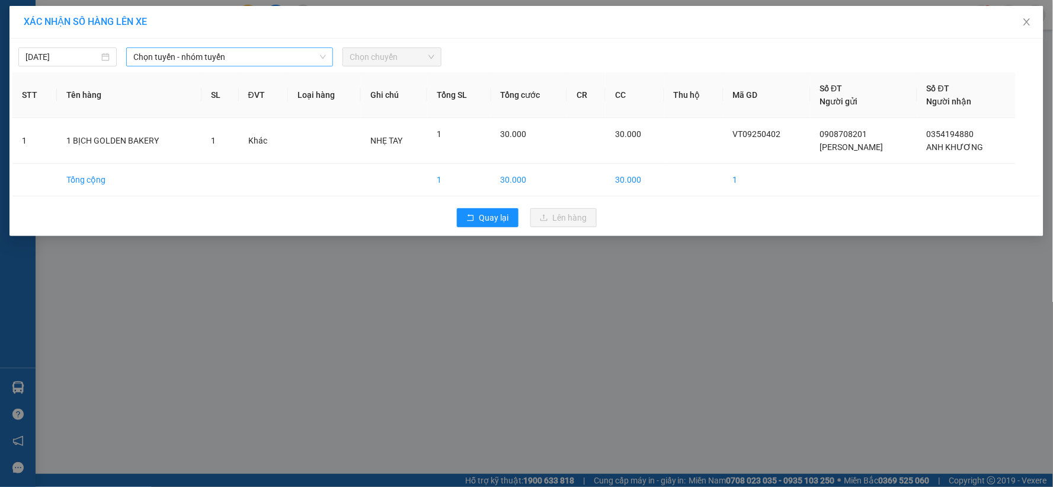
click at [258, 55] on span "Chọn tuyến - nhóm tuyến" at bounding box center [229, 57] width 193 height 18
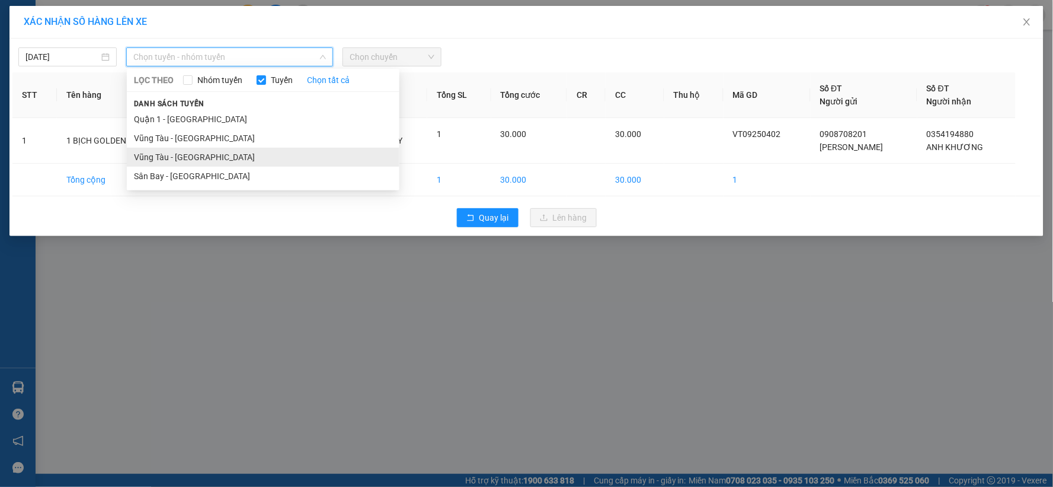
click at [184, 156] on li "Vũng Tàu - [GEOGRAPHIC_DATA]" at bounding box center [263, 157] width 273 height 19
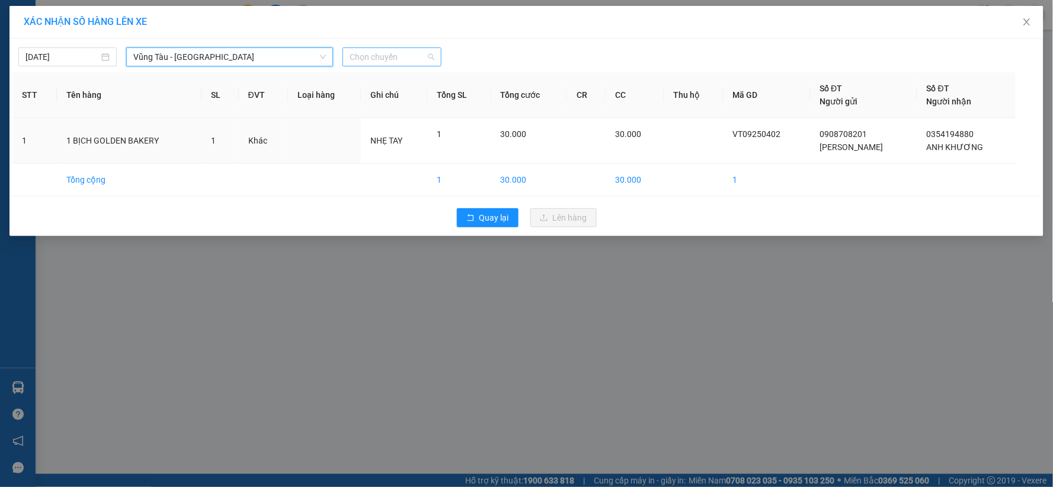
click at [388, 55] on span "Chọn chuyến" at bounding box center [392, 57] width 84 height 18
click at [1027, 25] on icon "close" at bounding box center [1027, 21] width 9 height 9
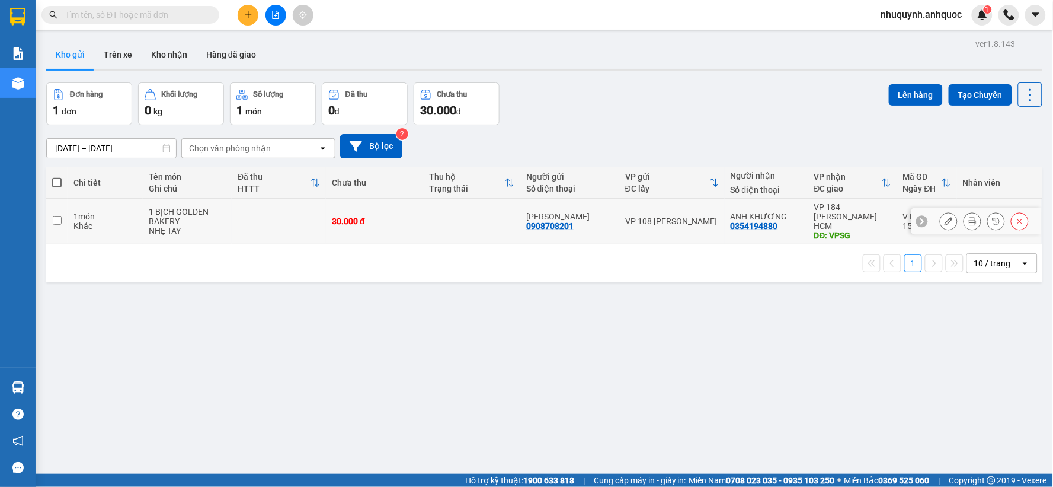
click at [452, 214] on td at bounding box center [471, 222] width 97 height 46
checkbox input "true"
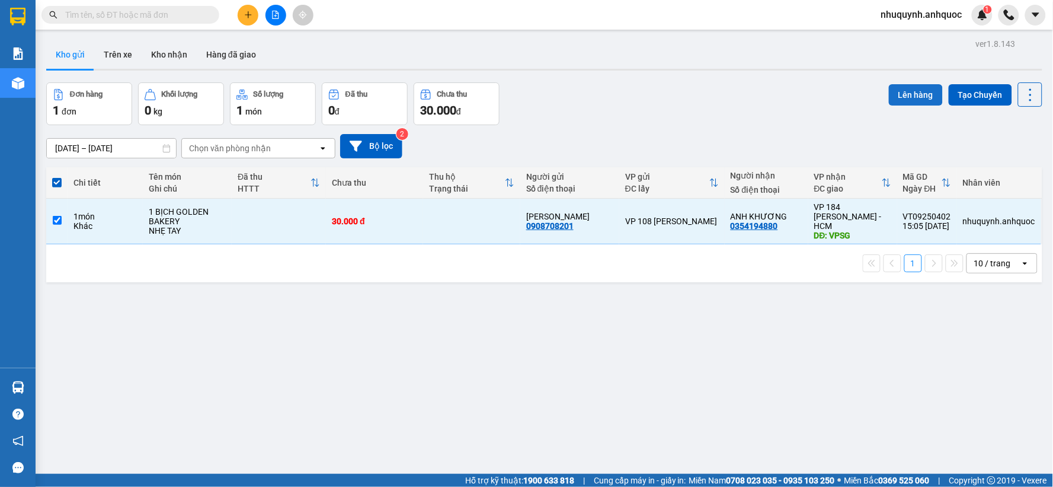
click at [903, 92] on button "Lên hàng" at bounding box center [916, 94] width 54 height 21
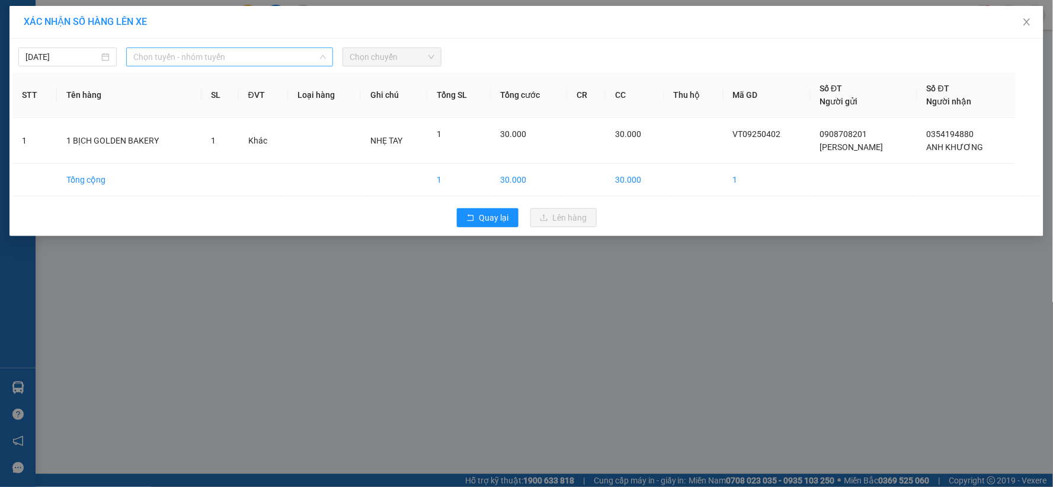
click at [254, 50] on span "Chọn tuyến - nhóm tuyến" at bounding box center [229, 57] width 193 height 18
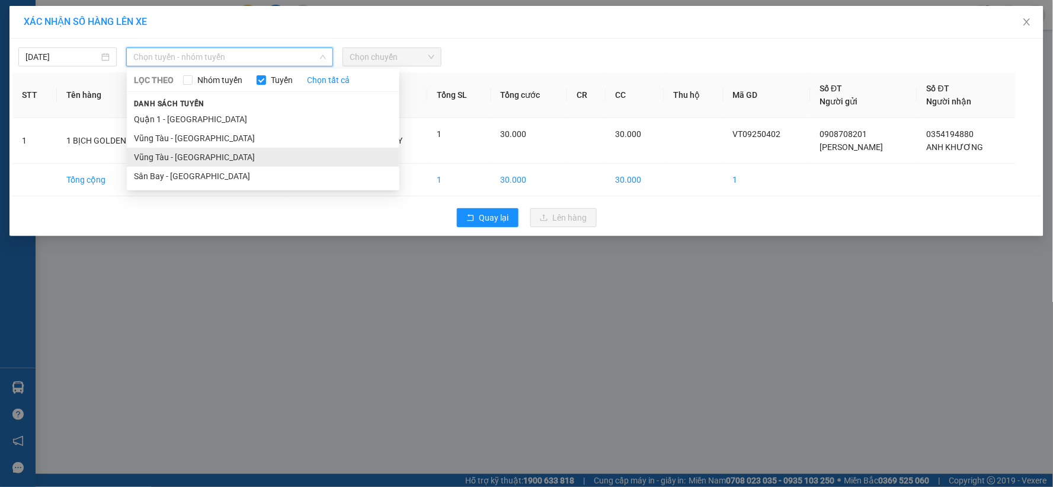
click at [198, 156] on li "Vũng Tàu - [GEOGRAPHIC_DATA]" at bounding box center [263, 157] width 273 height 19
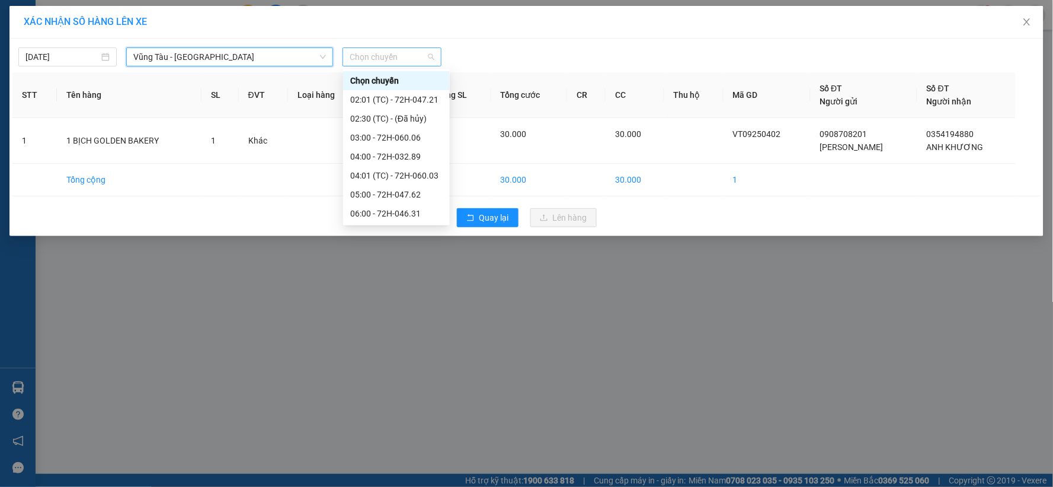
click at [380, 60] on span "Chọn chuyến" at bounding box center [392, 57] width 84 height 18
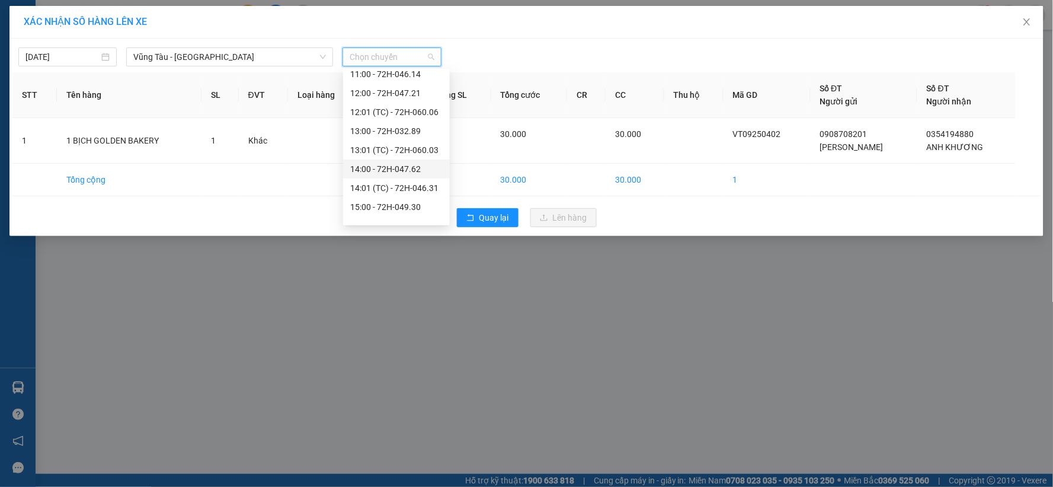
scroll to position [395, 0]
click at [379, 157] on div "16:00 - 72H-046.73" at bounding box center [396, 160] width 92 height 13
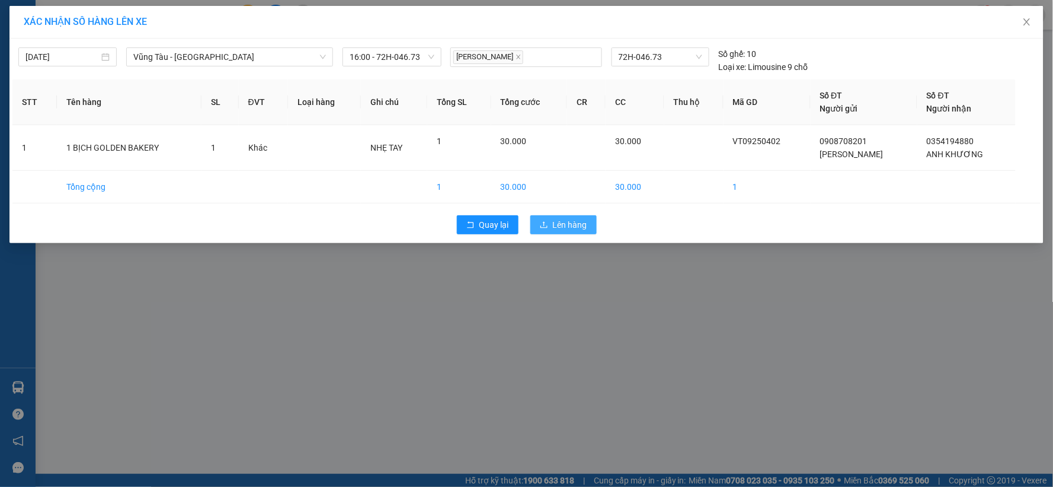
click at [572, 227] on span "Lên hàng" at bounding box center [570, 224] width 34 height 13
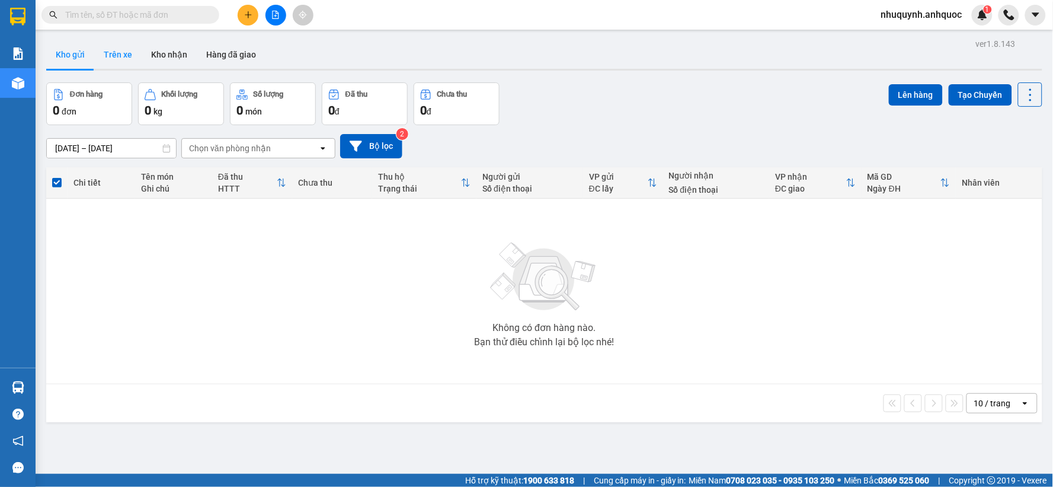
click at [113, 56] on button "Trên xe" at bounding box center [117, 54] width 47 height 28
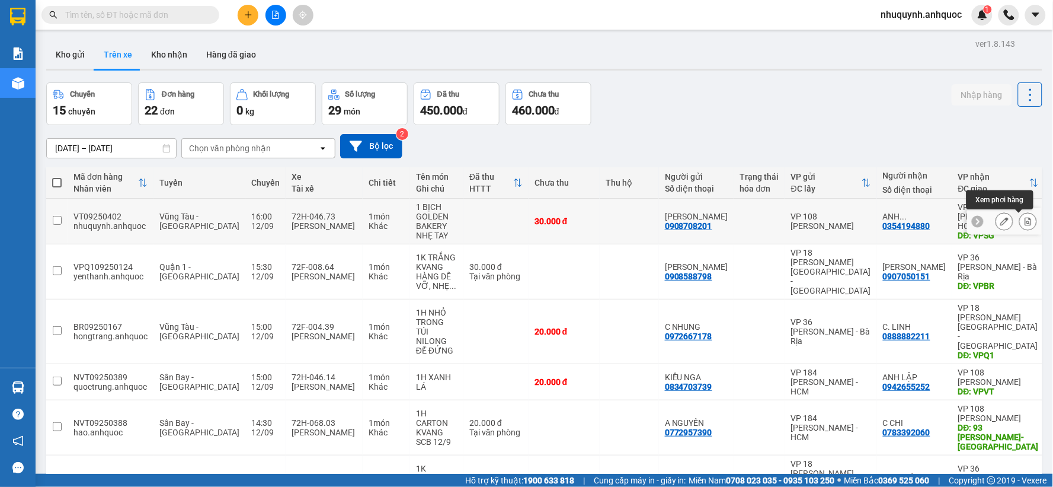
click at [1024, 222] on icon at bounding box center [1028, 221] width 8 height 8
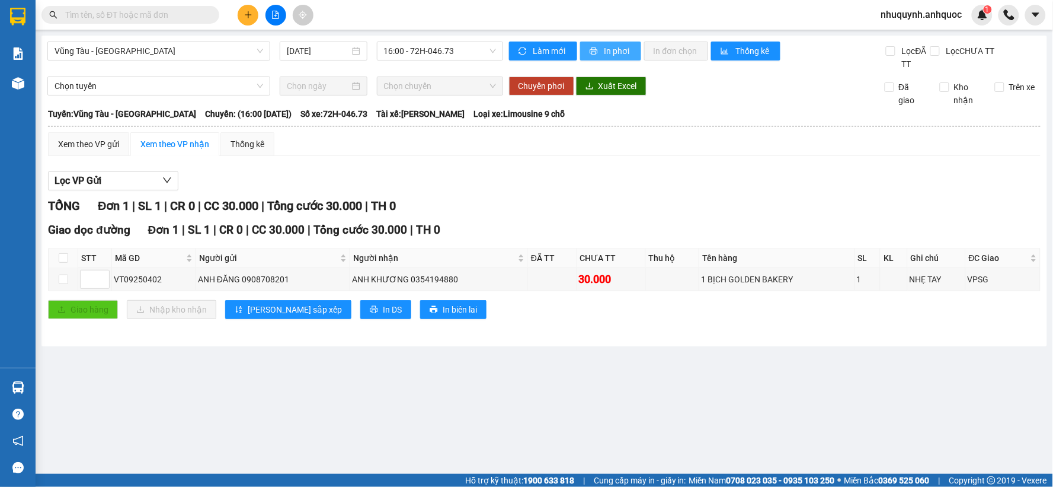
click at [615, 50] on span "In phơi" at bounding box center [618, 50] width 27 height 13
click at [452, 54] on span "16:00 - 72H-046.73" at bounding box center [440, 51] width 112 height 18
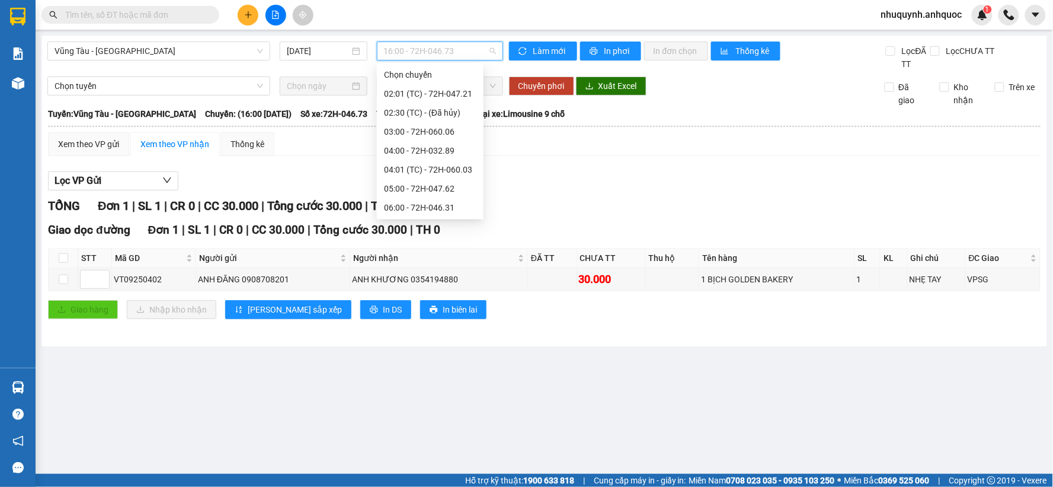
scroll to position [341, 0]
click at [407, 187] on div "15:00 - 72H-049.30" at bounding box center [430, 189] width 92 height 13
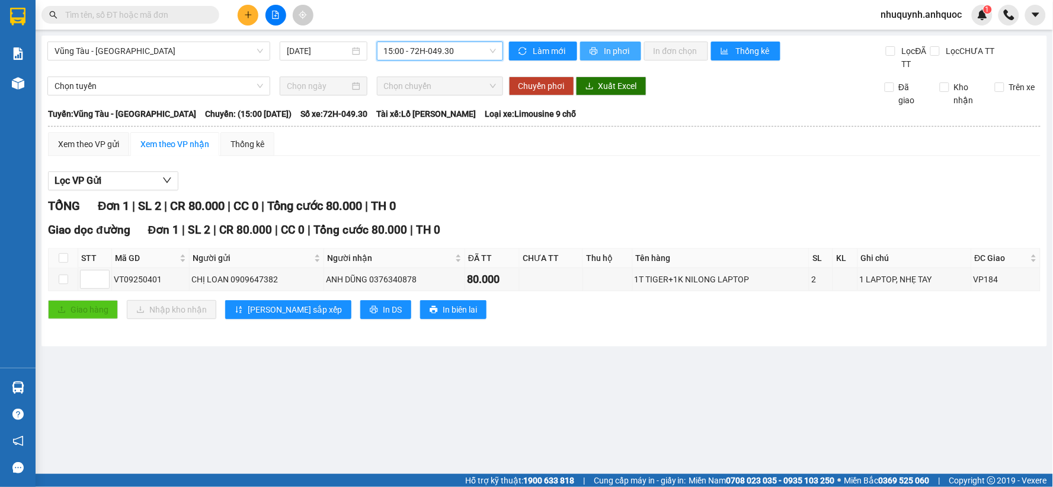
click at [617, 50] on span "In phơi" at bounding box center [618, 50] width 27 height 13
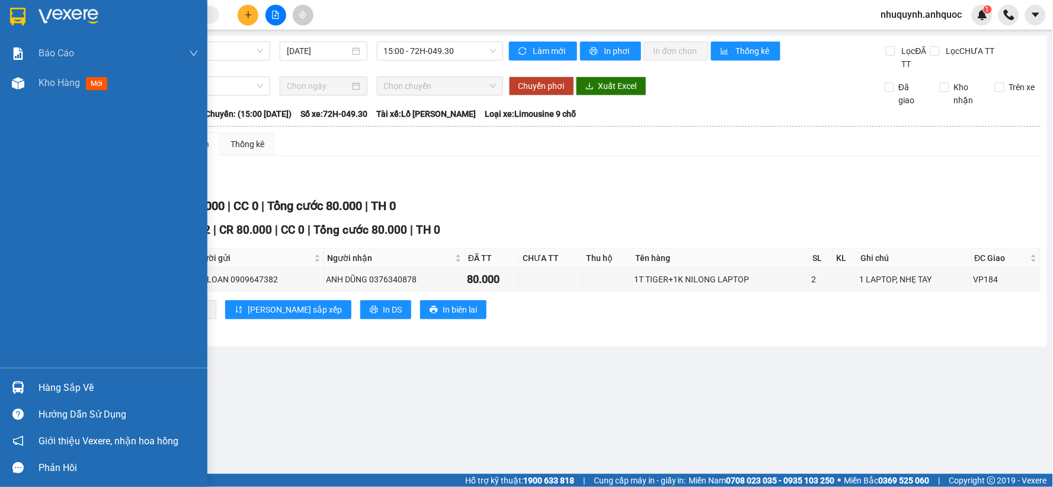
click at [66, 18] on img at bounding box center [69, 17] width 60 height 18
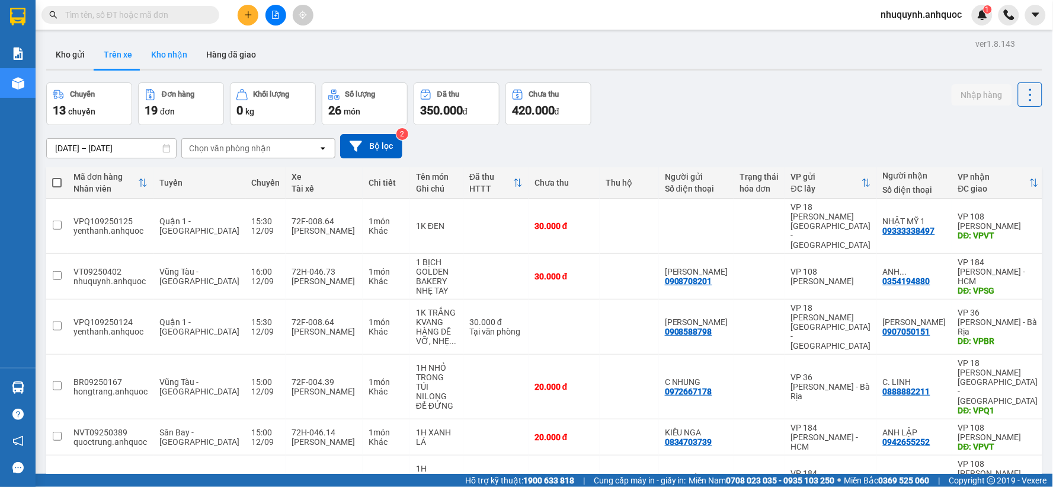
click at [159, 56] on button "Kho nhận" at bounding box center [169, 54] width 55 height 28
type input "01/09/2025 – 12/09/2025"
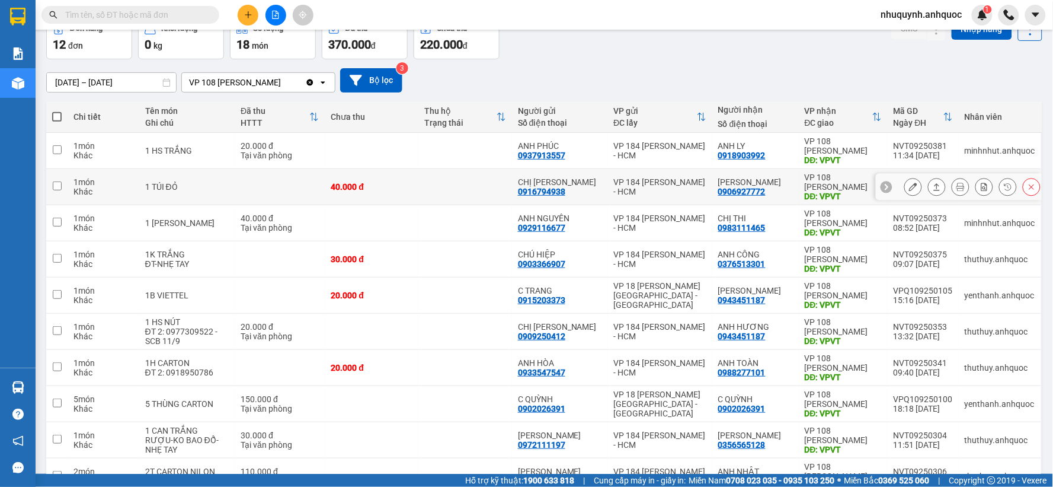
scroll to position [132, 0]
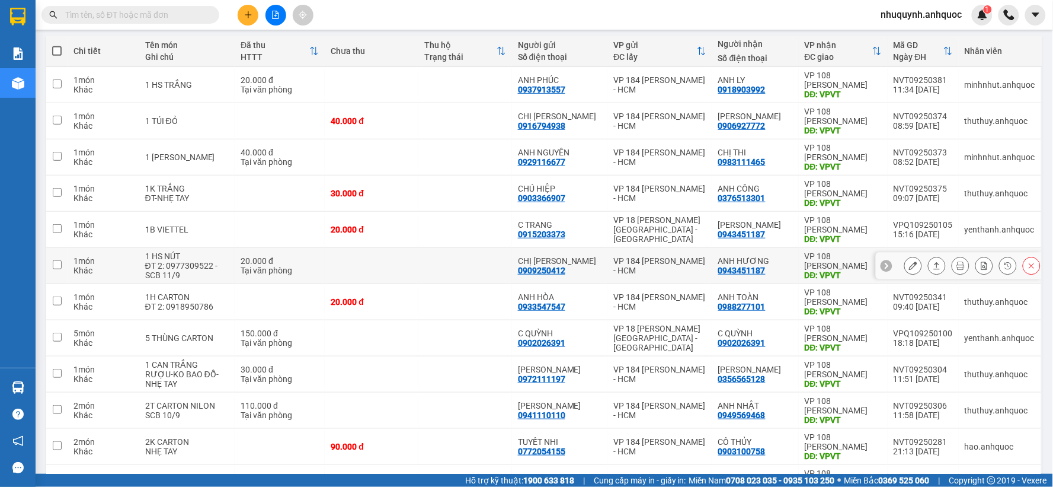
click at [432, 273] on td at bounding box center [466, 266] width 94 height 36
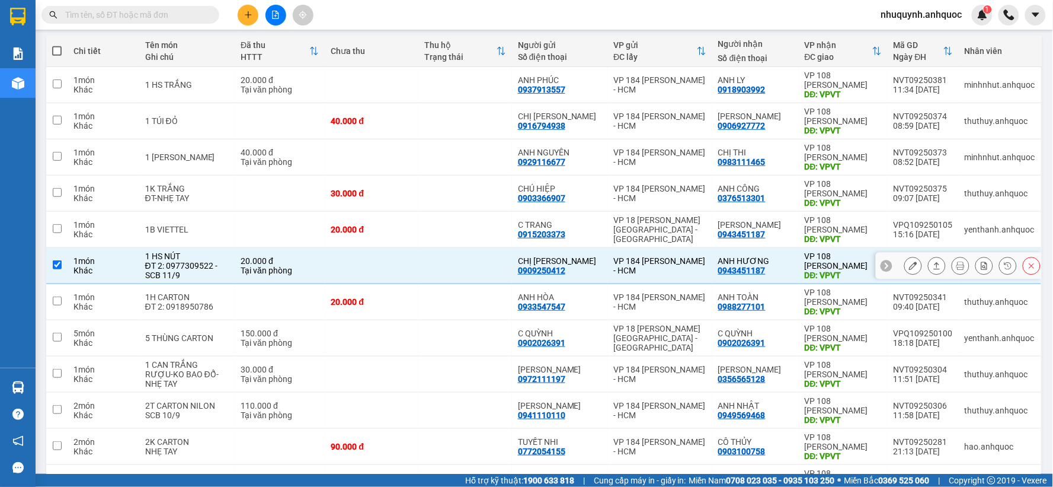
checkbox input "true"
click at [480, 220] on td at bounding box center [466, 230] width 94 height 36
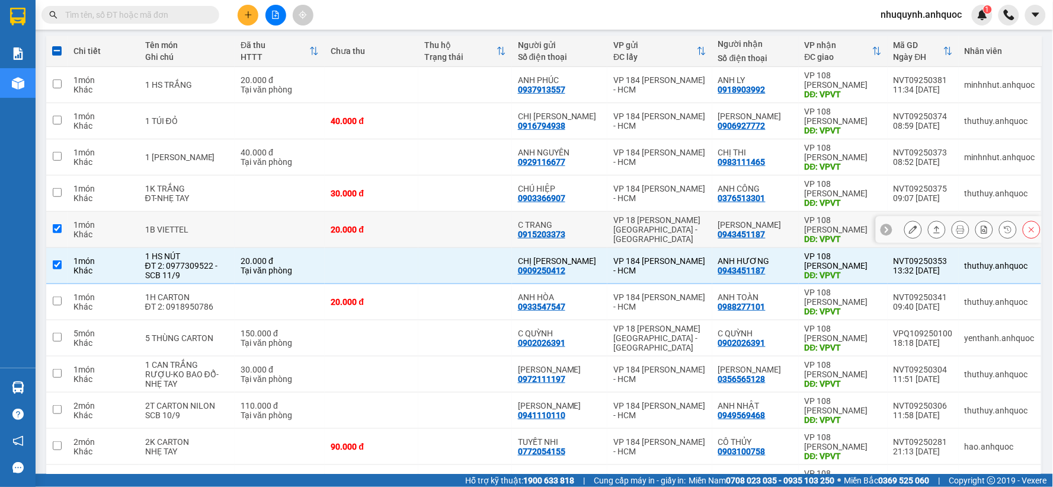
checkbox input "true"
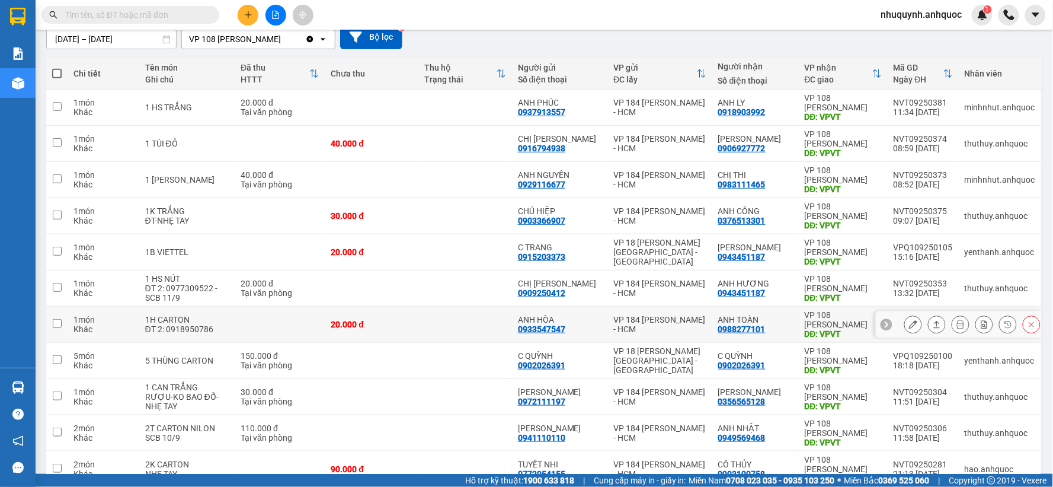
scroll to position [132, 0]
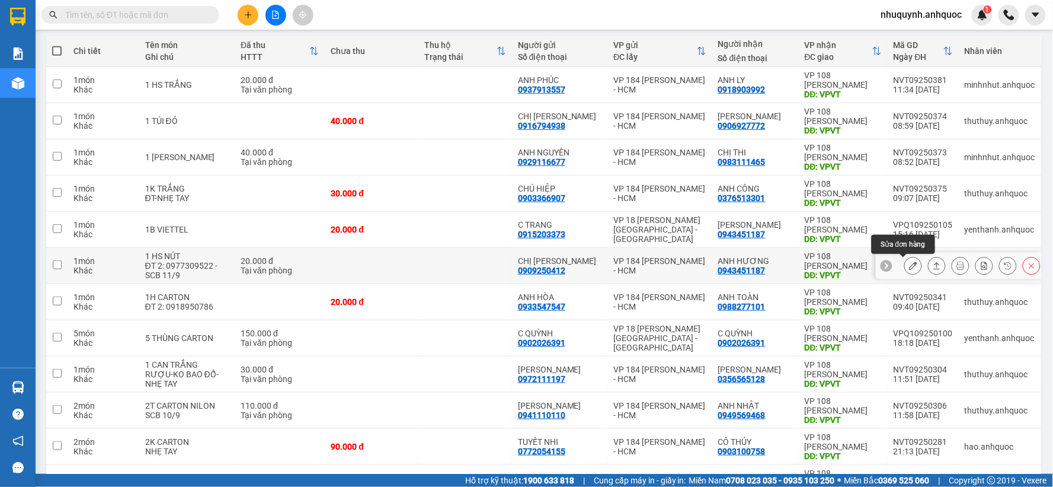
click at [909, 269] on icon at bounding box center [913, 265] width 8 height 8
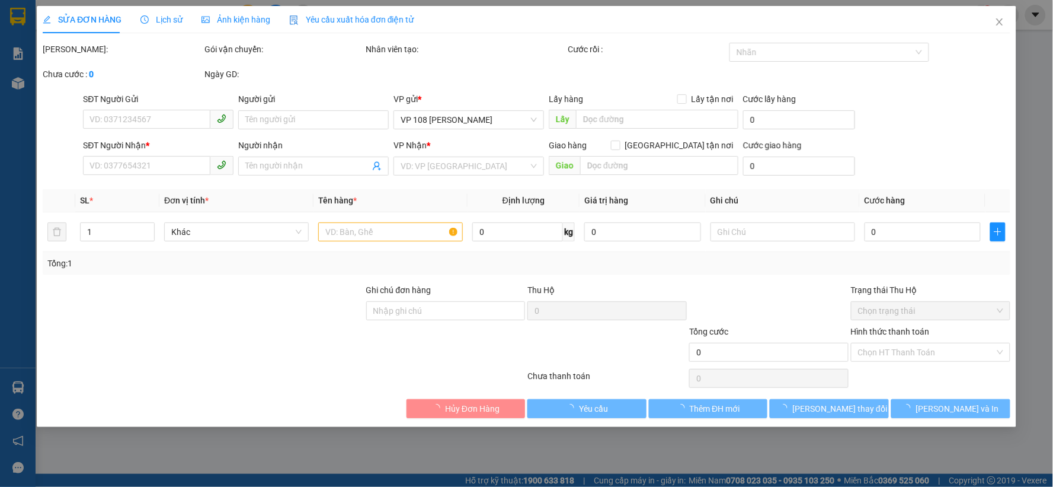
type input "0909250412"
type input "CHỊ [PERSON_NAME]"
type input "0943451187"
type input "ANH HƯƠNG"
type input "VPVT"
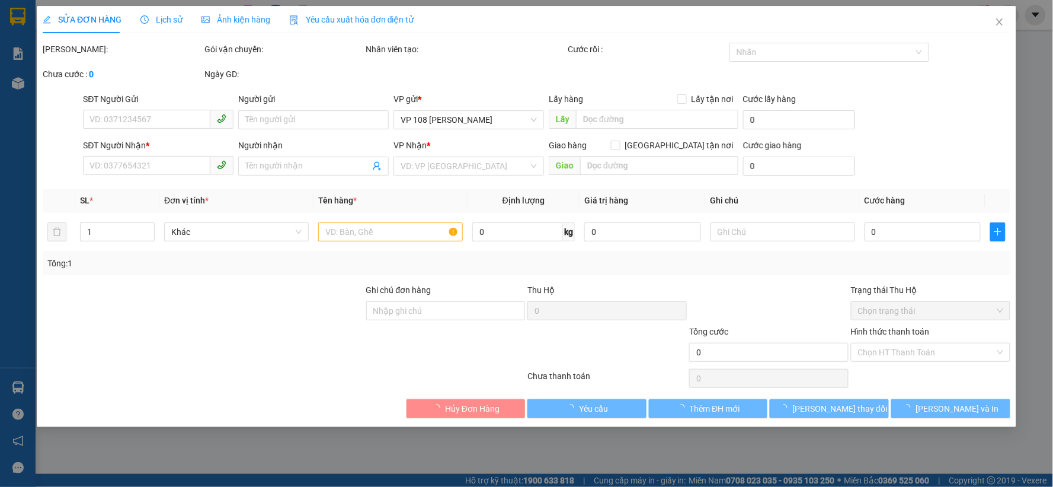
type input "20.000"
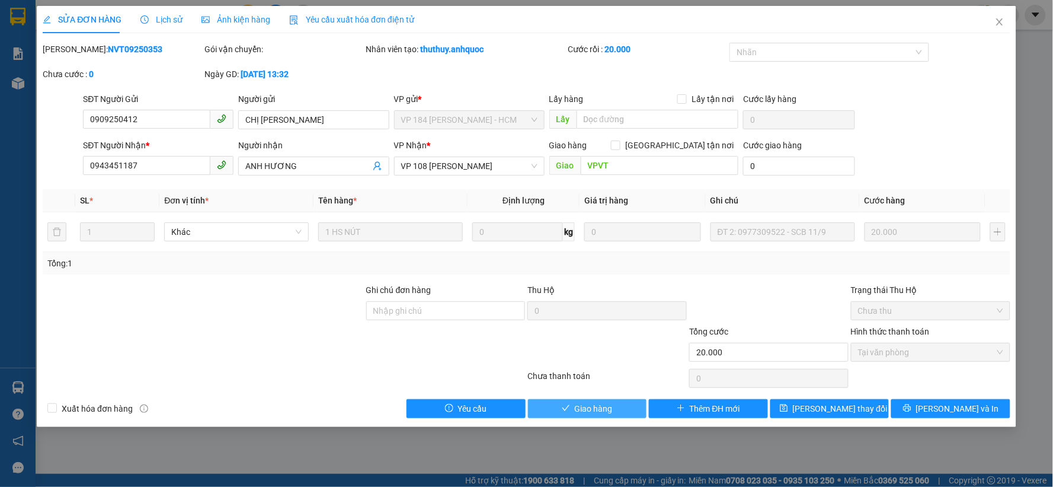
click at [596, 406] on span "Giao hàng" at bounding box center [594, 408] width 38 height 13
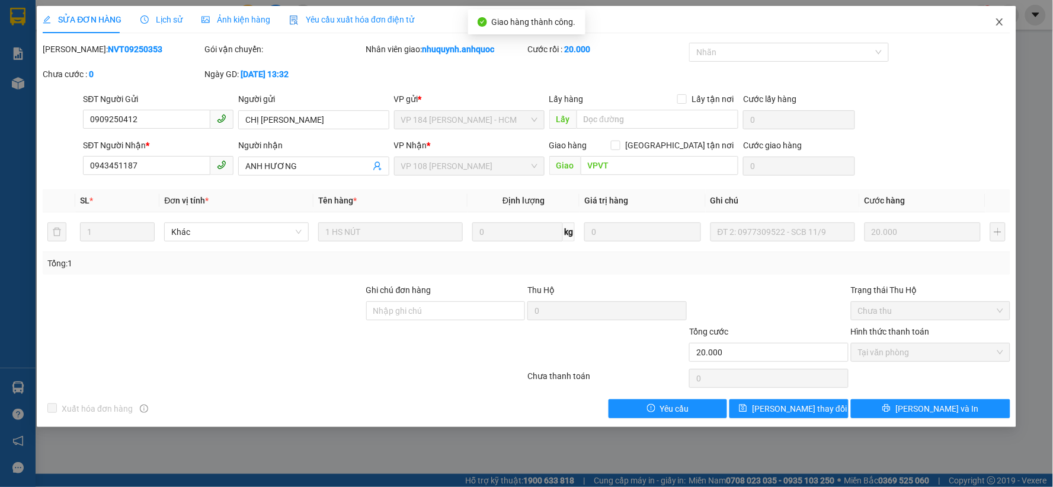
click at [1000, 22] on icon "close" at bounding box center [1000, 21] width 7 height 7
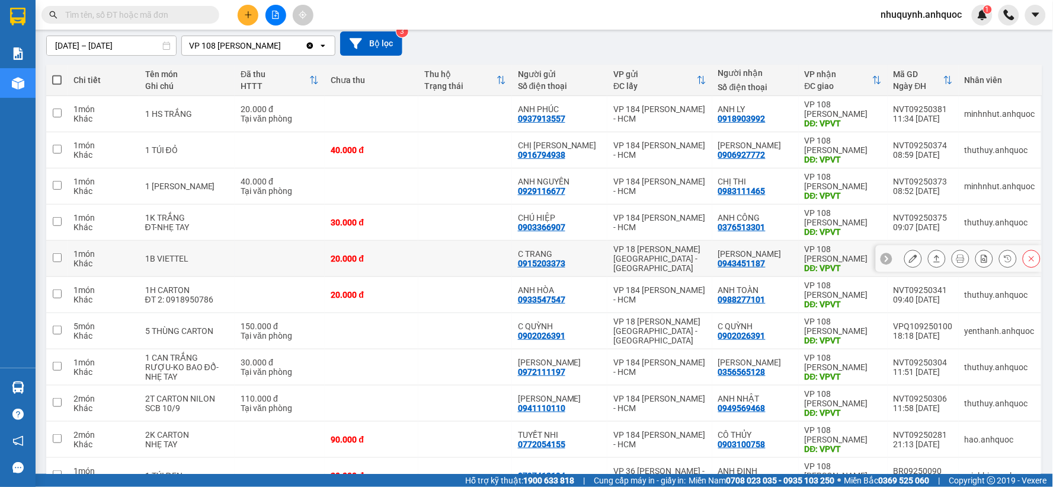
scroll to position [132, 0]
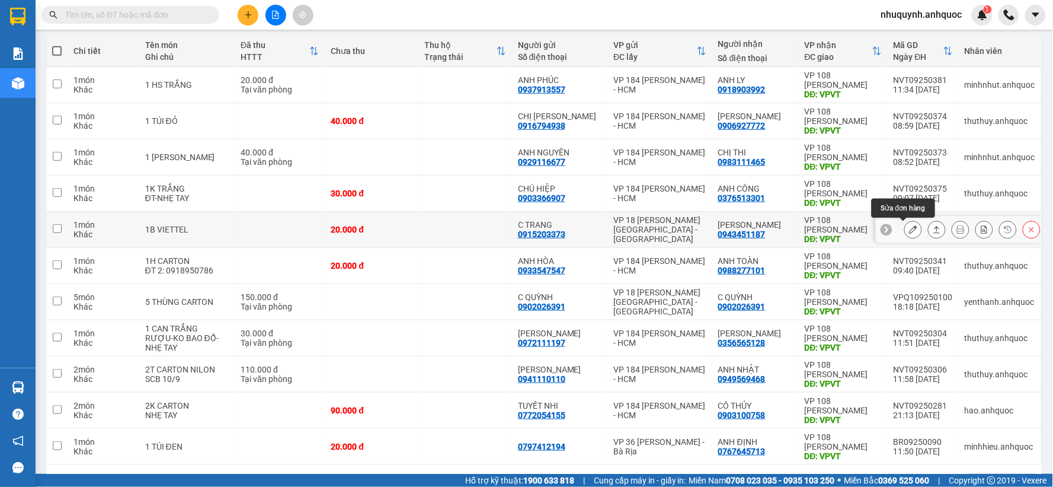
click at [909, 228] on icon at bounding box center [913, 229] width 8 height 8
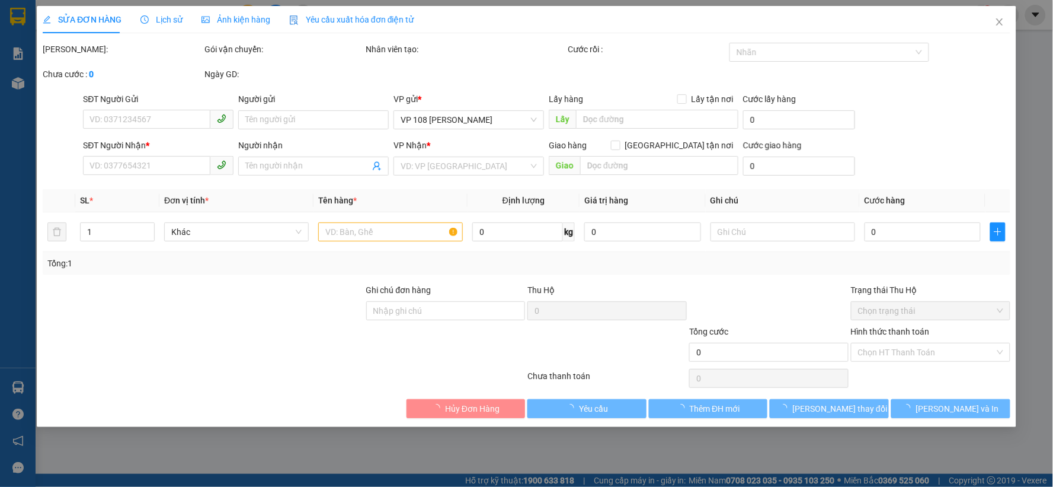
type input "0915203373"
type input "C TRANG"
type input "0943451187"
type input "[PERSON_NAME]"
type input "VPVT"
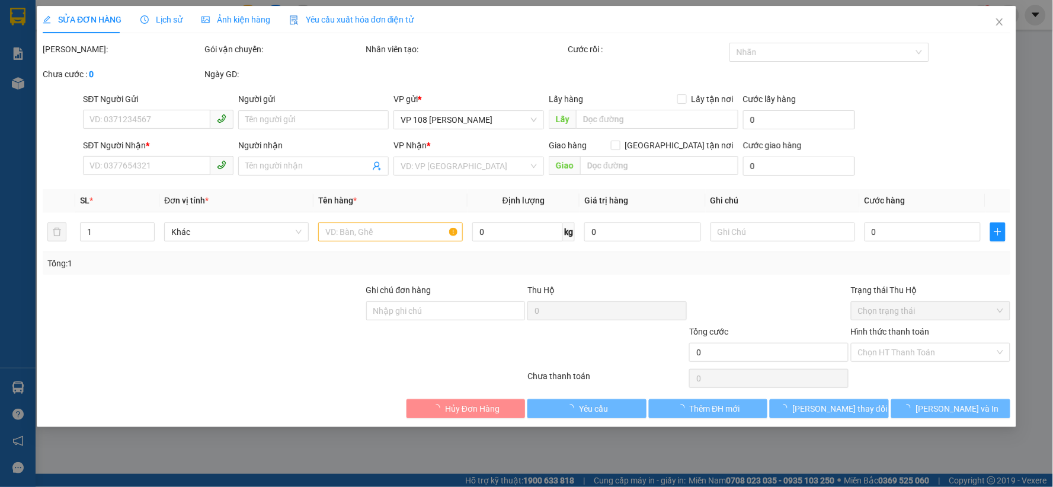
type input "20.000"
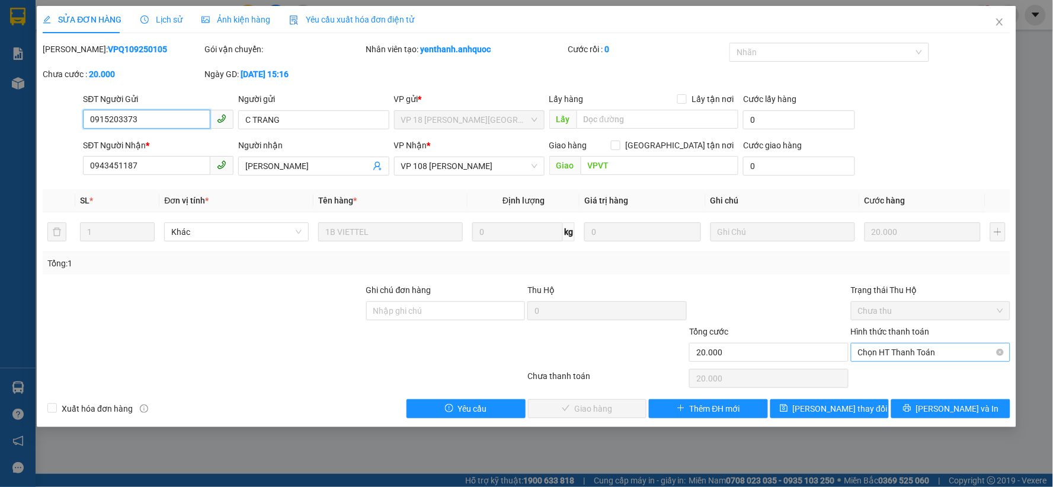
click at [927, 358] on span "Chọn HT Thanh Toán" at bounding box center [930, 352] width 145 height 18
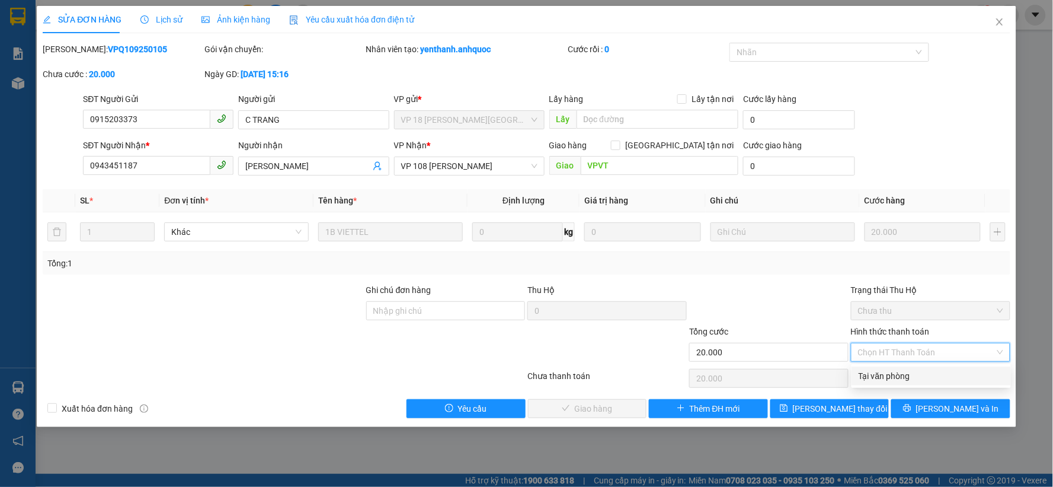
click at [900, 371] on div "Tại văn phòng" at bounding box center [931, 375] width 145 height 13
type input "0"
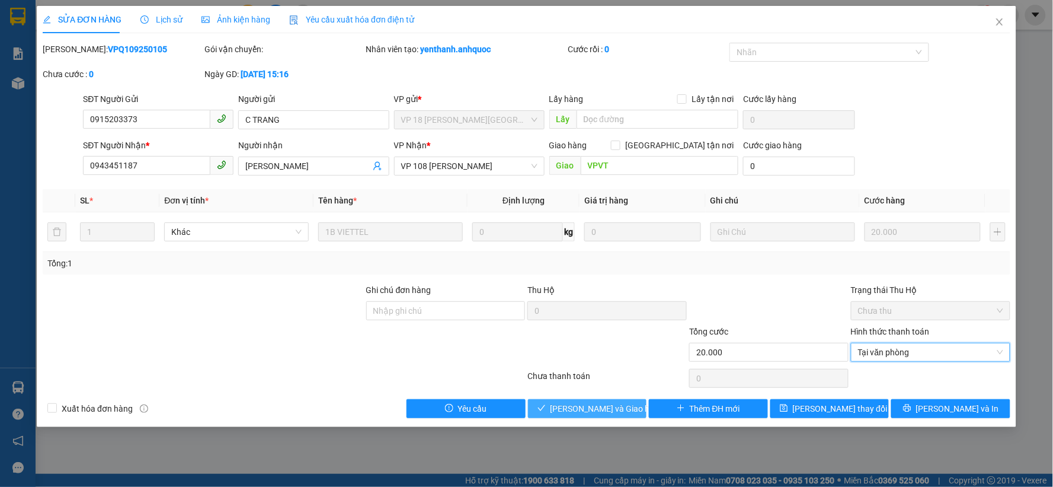
click at [590, 410] on span "Lưu và Giao hàng" at bounding box center [608, 408] width 114 height 13
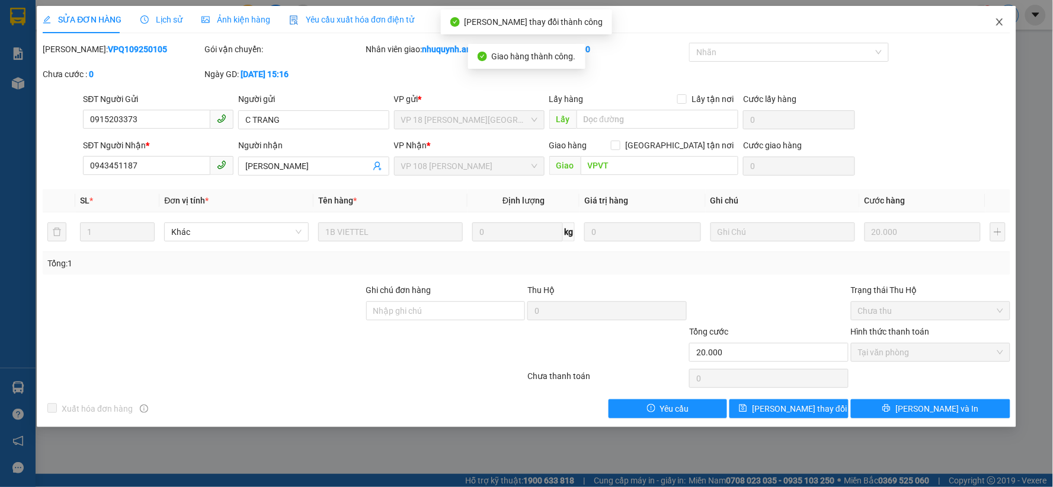
click at [1002, 21] on icon "close" at bounding box center [999, 21] width 9 height 9
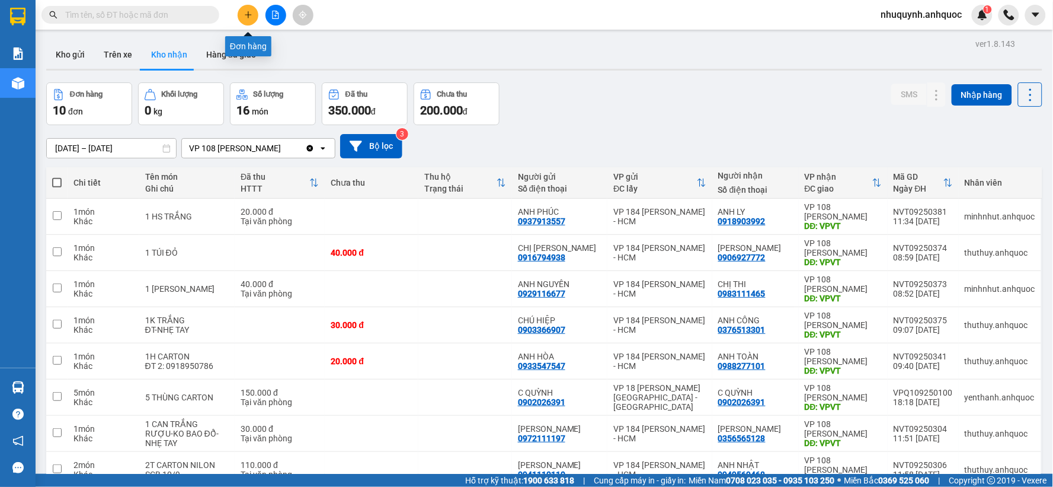
click at [253, 15] on button at bounding box center [248, 15] width 21 height 21
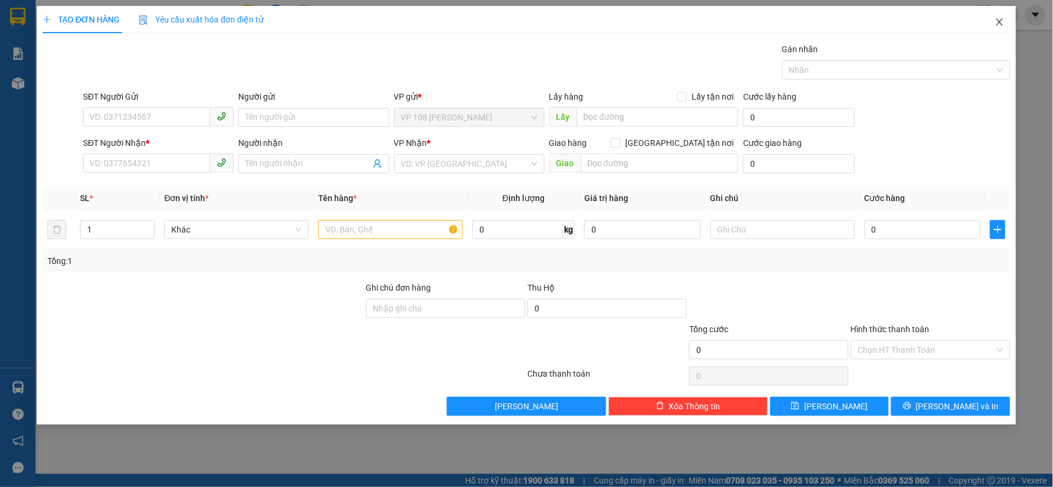
click at [1000, 20] on icon "close" at bounding box center [999, 21] width 9 height 9
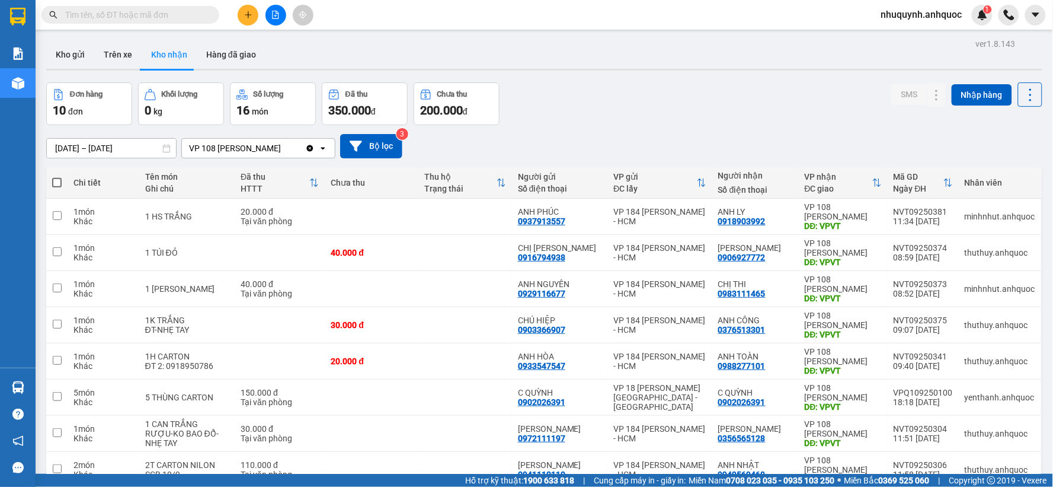
click at [253, 13] on button at bounding box center [248, 15] width 21 height 21
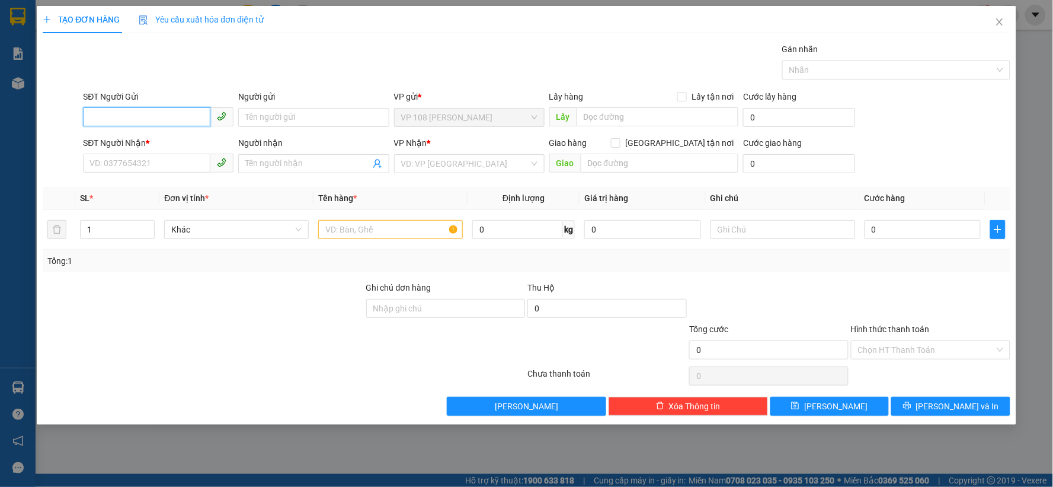
click at [135, 123] on input "SĐT Người Gửi" at bounding box center [146, 116] width 127 height 19
click at [142, 142] on div "0939234667 - ANH LINH" at bounding box center [158, 141] width 136 height 13
type input "0939234667"
type input "[PERSON_NAME]"
type input "0909085420"
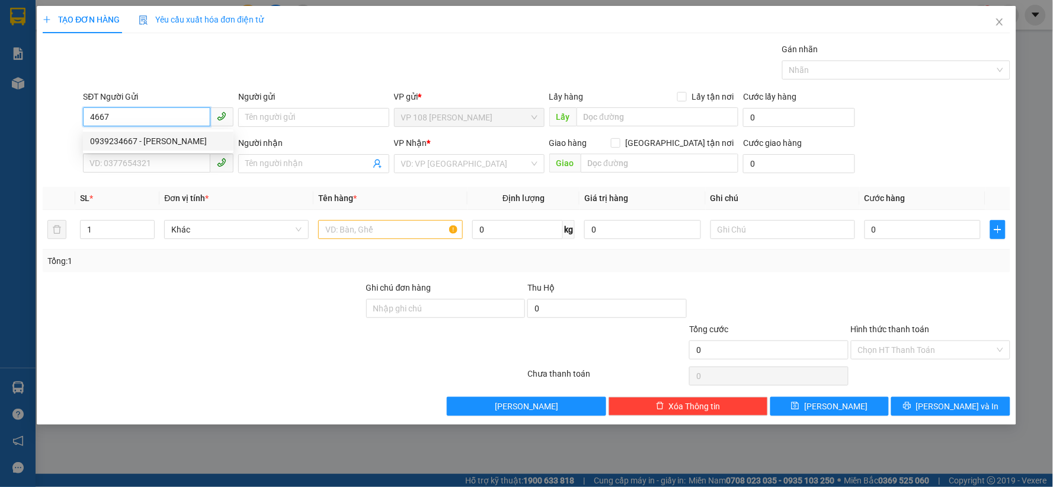
type input "THANH VIPPOST"
type input "VPNVT"
type input "TM 12/9 THỦY"
type input "20.000"
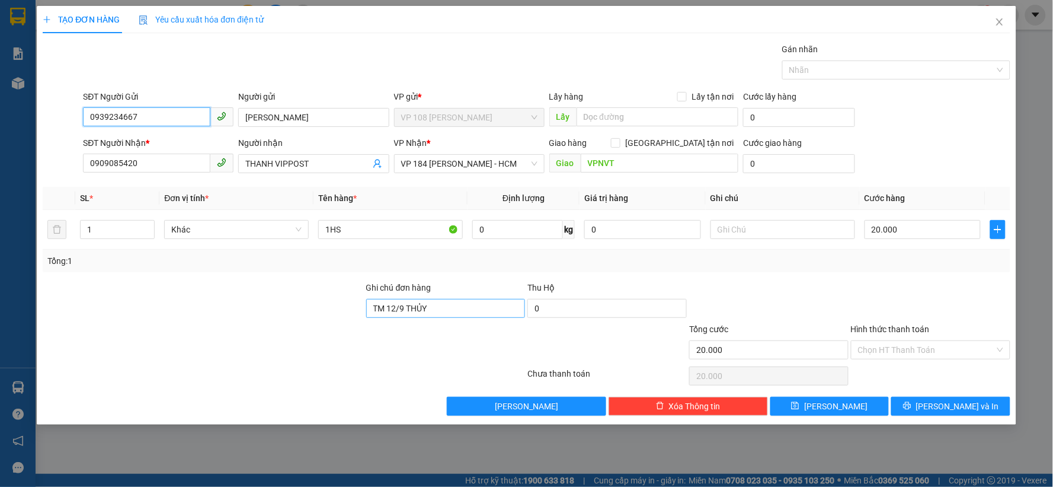
type input "0939234667"
drag, startPoint x: 455, startPoint y: 307, endPoint x: 345, endPoint y: 314, distance: 110.5
click at [345, 314] on div "Ghi chú đơn hàng TM 12/9 THỦY Thu Hộ 0" at bounding box center [526, 301] width 970 height 41
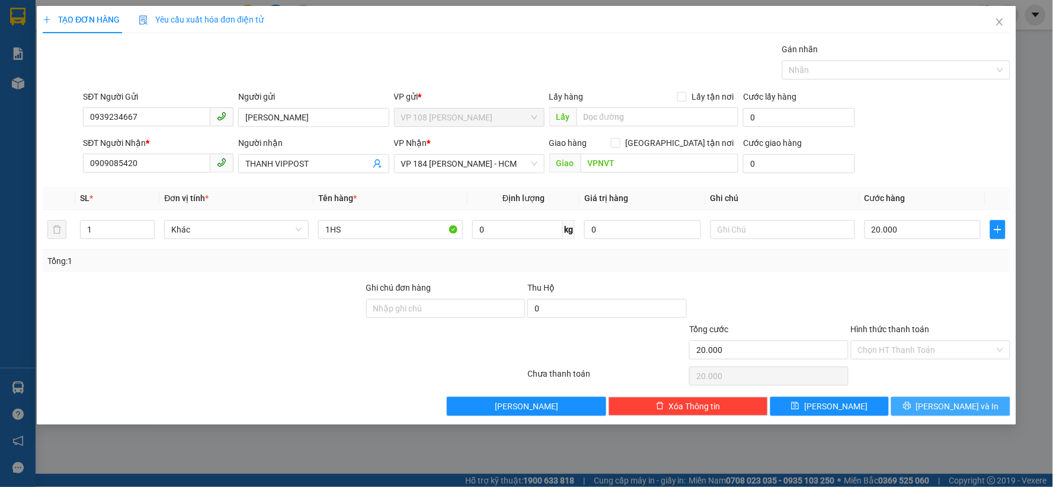
click at [912, 402] on icon "printer" at bounding box center [907, 405] width 8 height 8
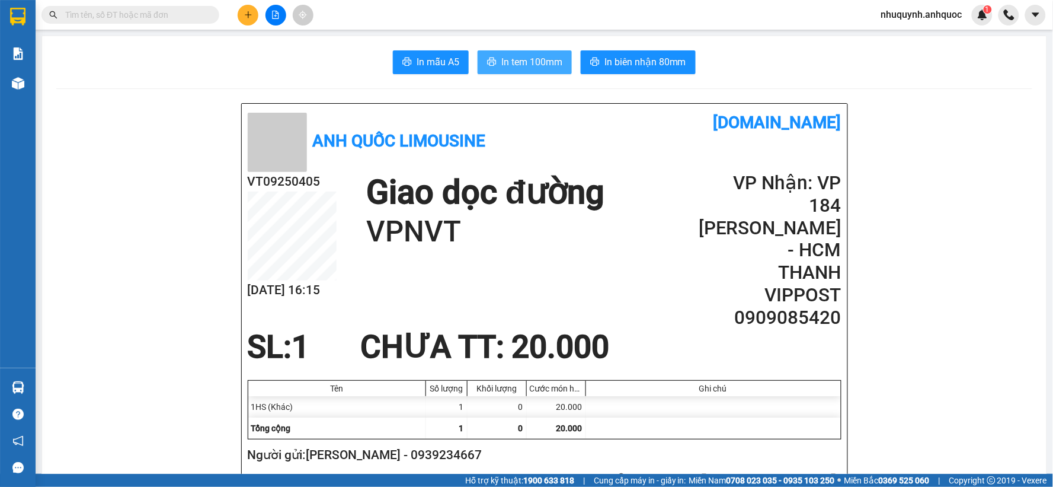
click at [535, 65] on span "In tem 100mm" at bounding box center [532, 62] width 61 height 15
click at [647, 61] on span "In biên nhận 80mm" at bounding box center [646, 62] width 82 height 15
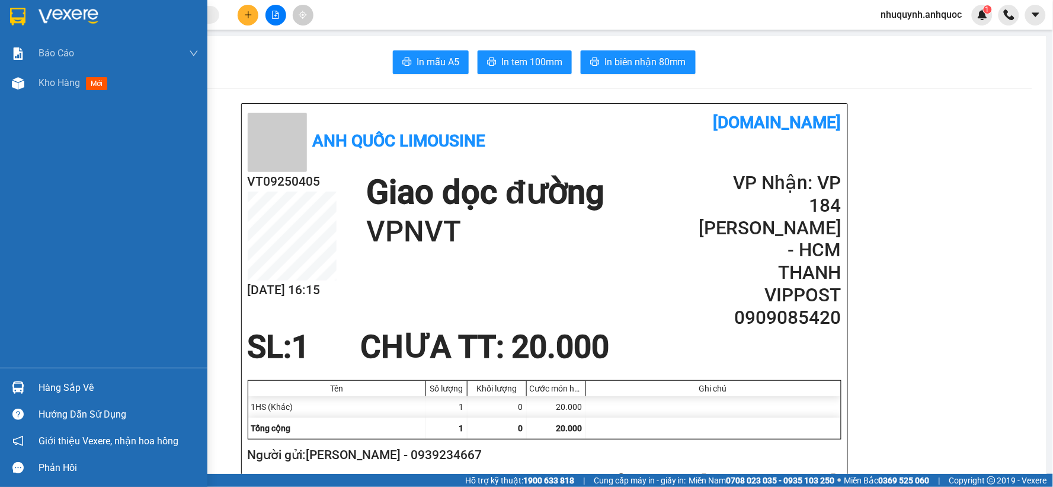
click at [57, 4] on div at bounding box center [103, 19] width 207 height 39
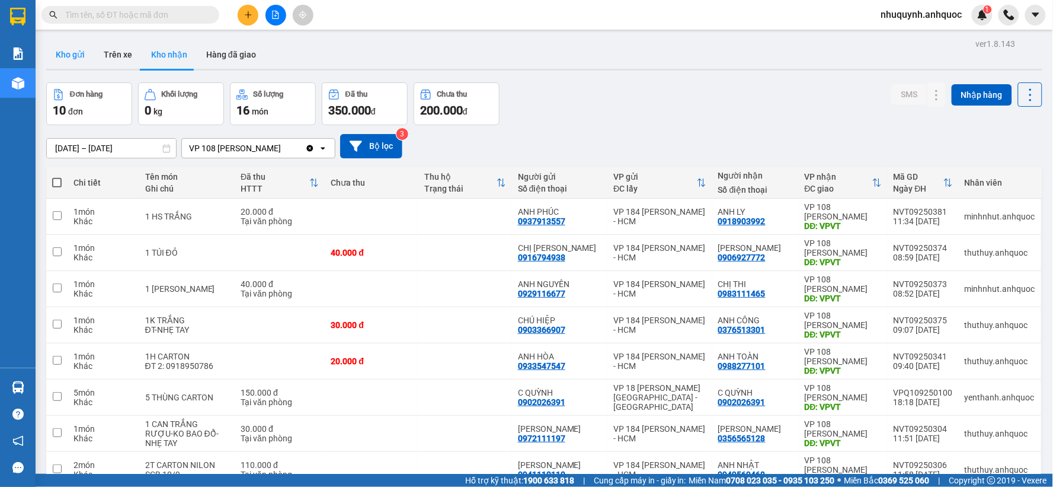
click at [74, 56] on button "Kho gửi" at bounding box center [70, 54] width 48 height 28
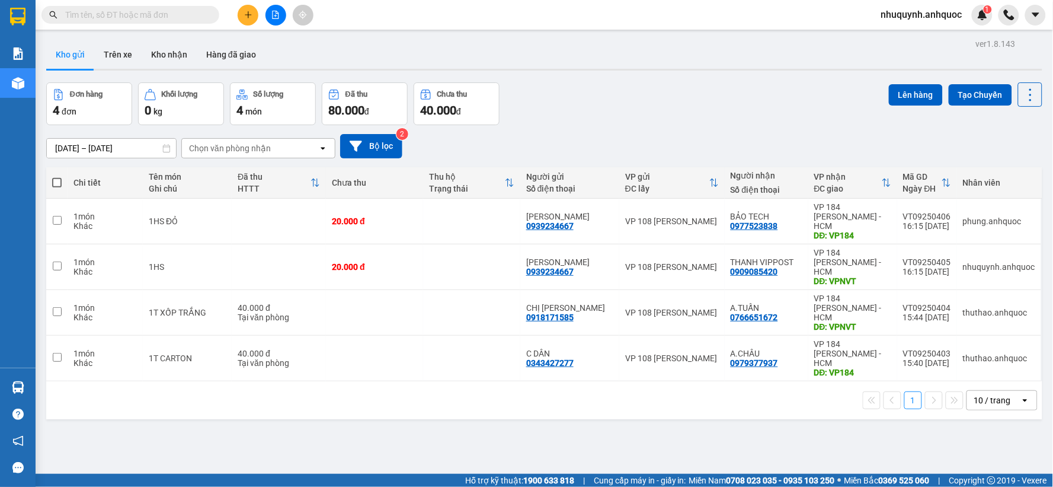
click at [58, 182] on span at bounding box center [56, 182] width 9 height 9
click at [57, 177] on input "checkbox" at bounding box center [57, 177] width 0 height 0
checkbox input "true"
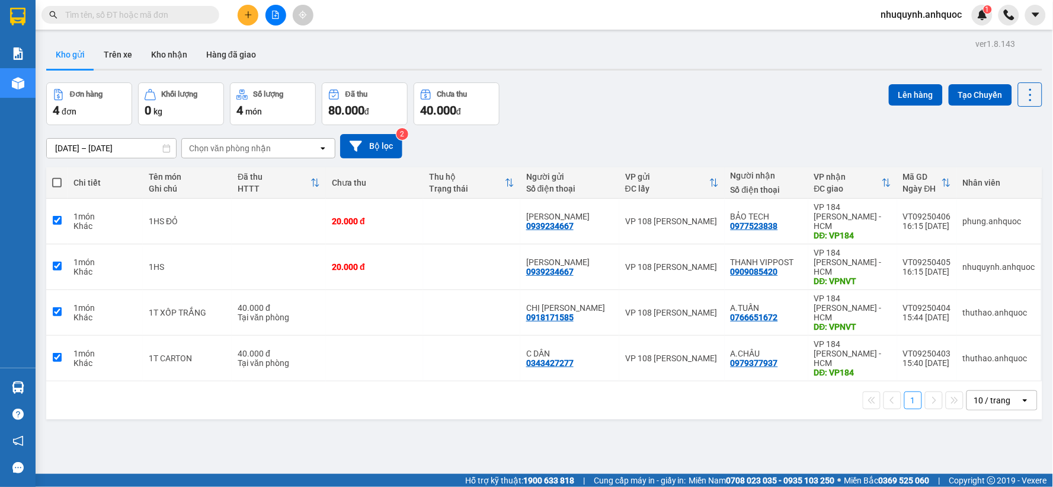
checkbox input "true"
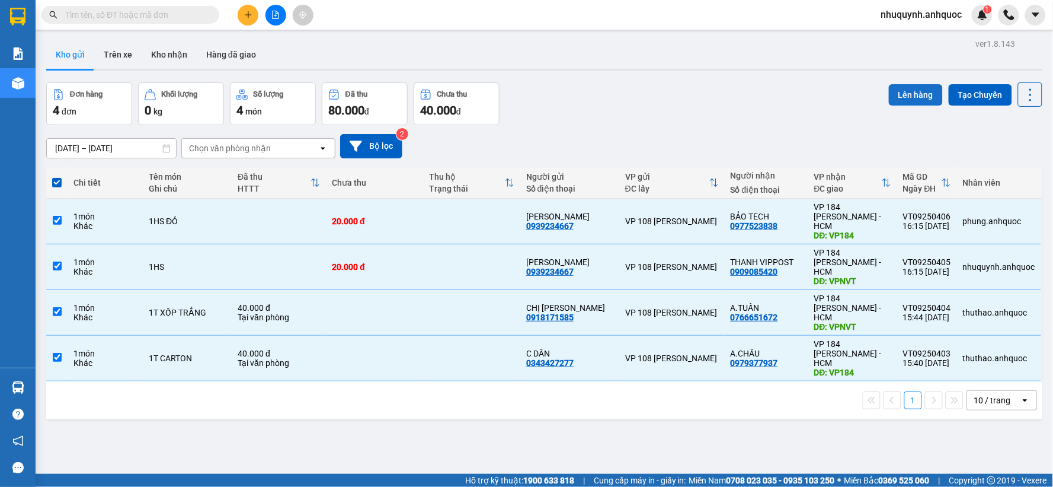
click at [911, 95] on button "Lên hàng" at bounding box center [916, 94] width 54 height 21
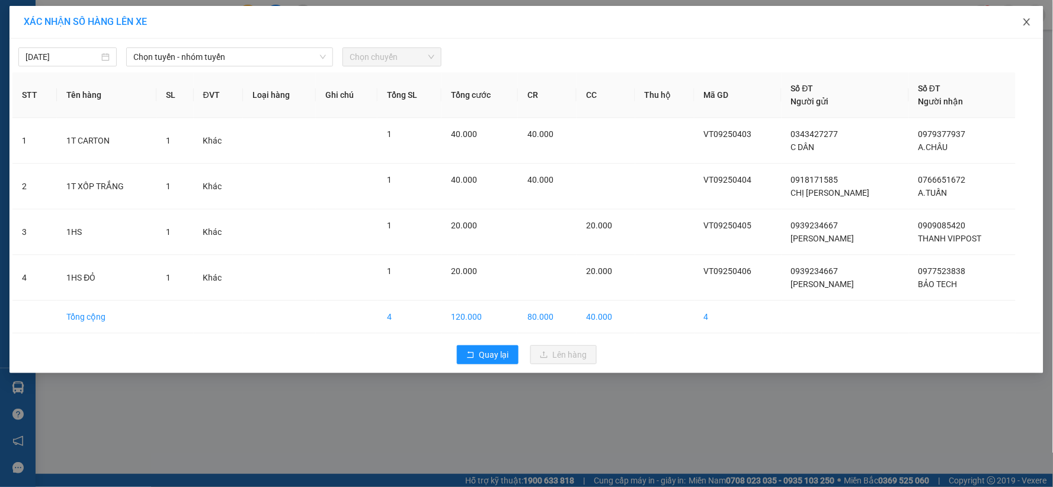
click at [1030, 22] on icon "close" at bounding box center [1027, 21] width 9 height 9
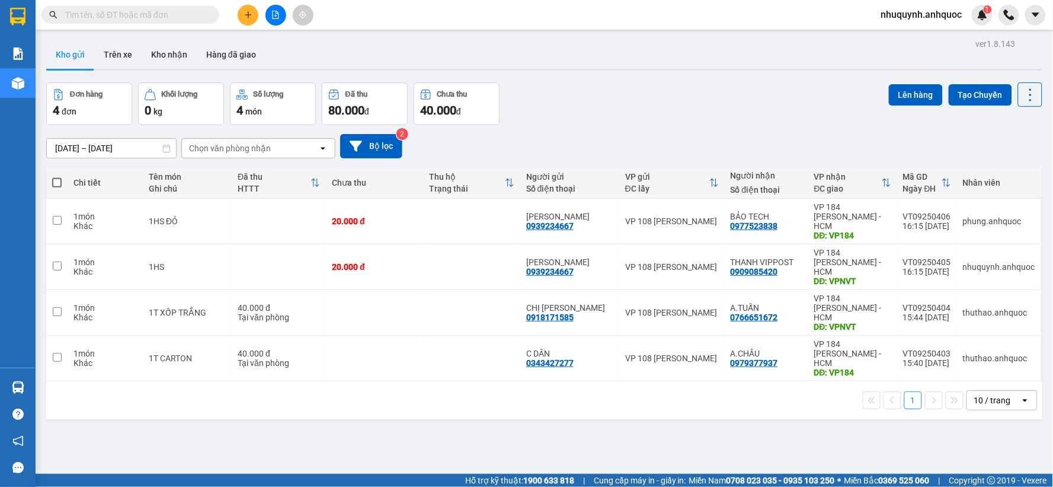
click at [62, 186] on th at bounding box center [56, 182] width 21 height 31
click at [56, 186] on span at bounding box center [56, 182] width 9 height 9
click at [57, 177] on input "checkbox" at bounding box center [57, 177] width 0 height 0
checkbox input "true"
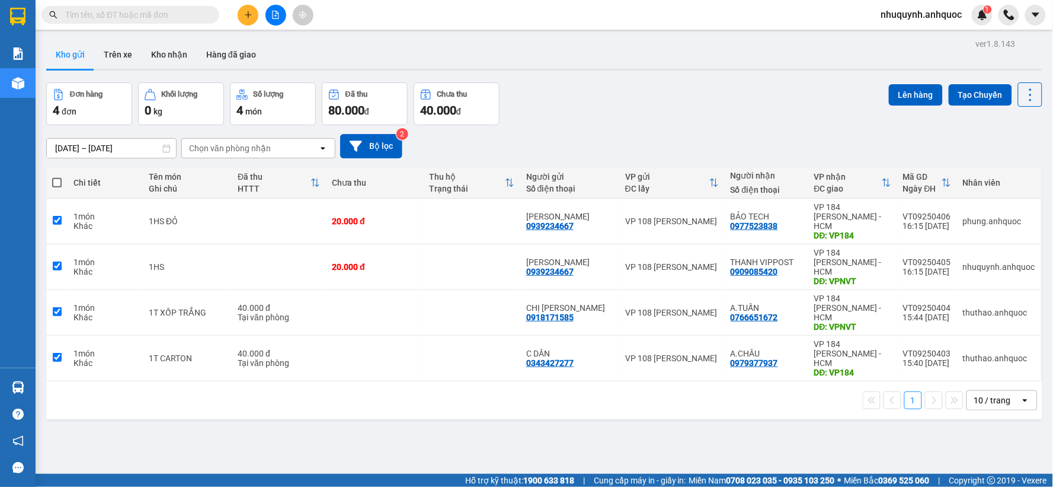
checkbox input "true"
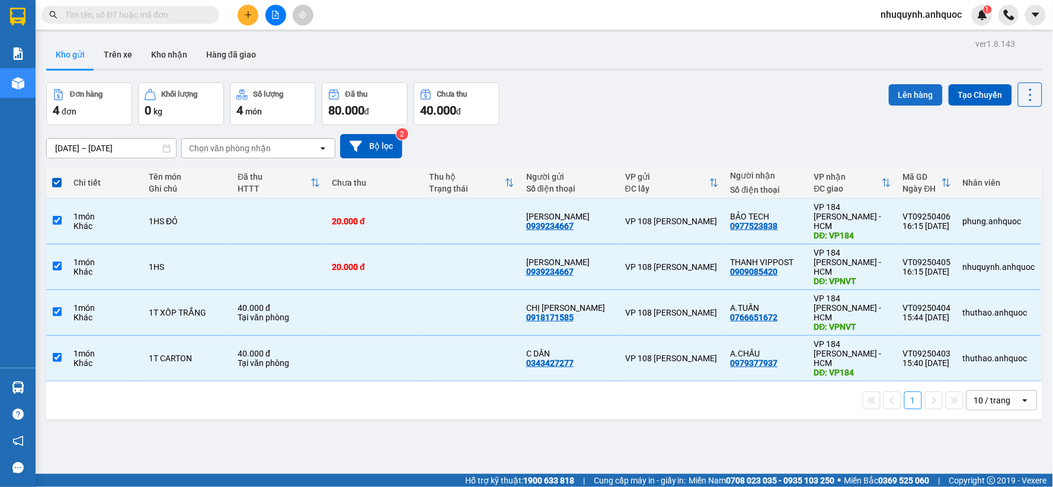
click at [911, 94] on button "Lên hàng" at bounding box center [916, 94] width 54 height 21
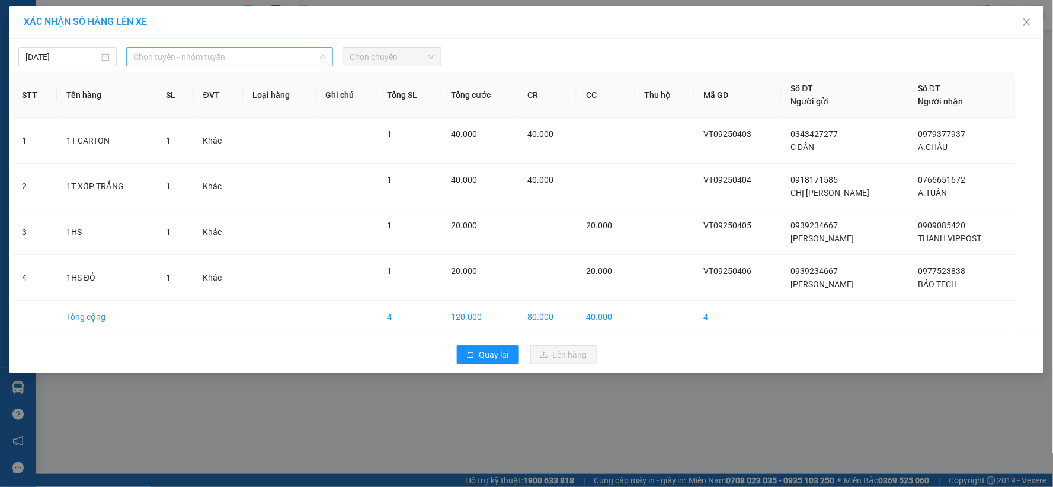
click at [277, 57] on span "Chọn tuyến - nhóm tuyến" at bounding box center [229, 57] width 193 height 18
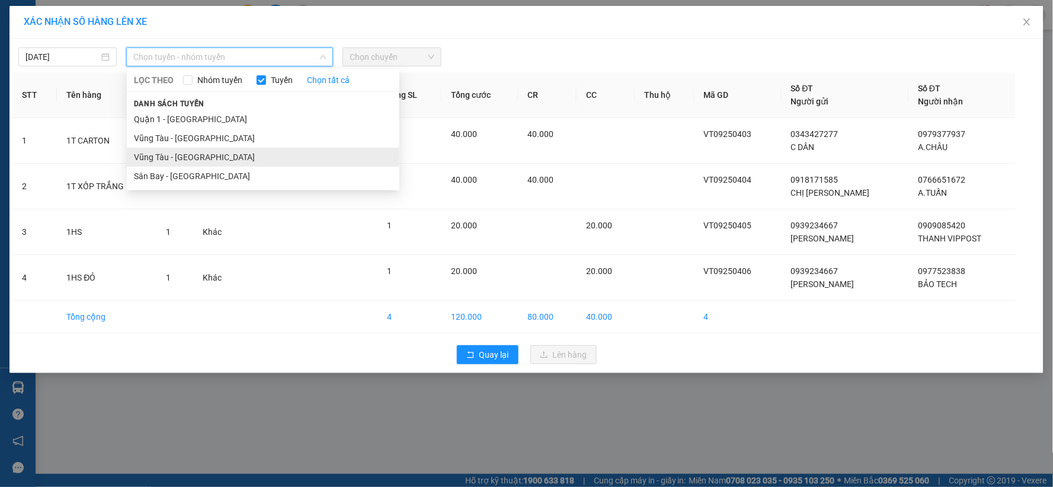
click at [222, 160] on li "Vũng Tàu - [GEOGRAPHIC_DATA]" at bounding box center [263, 157] width 273 height 19
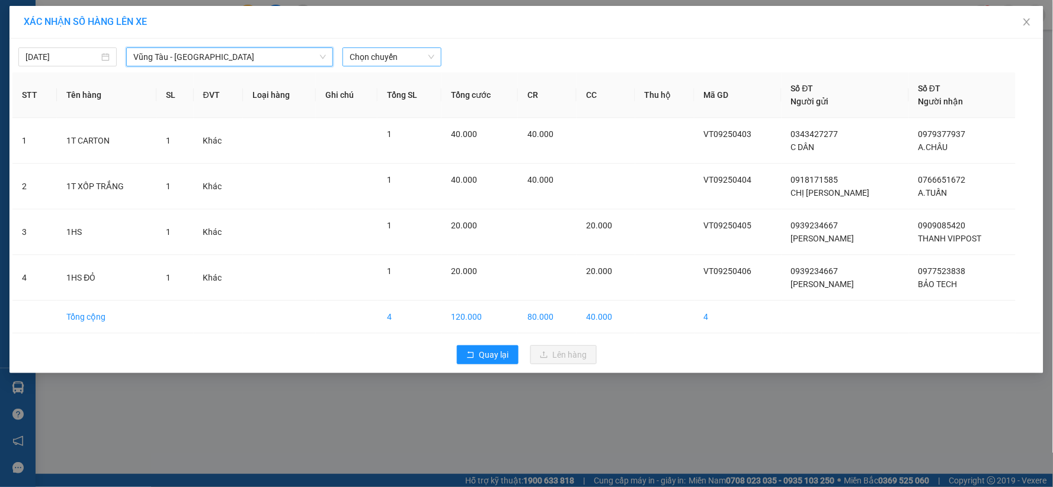
click at [411, 56] on span "Chọn chuyến" at bounding box center [392, 57] width 84 height 18
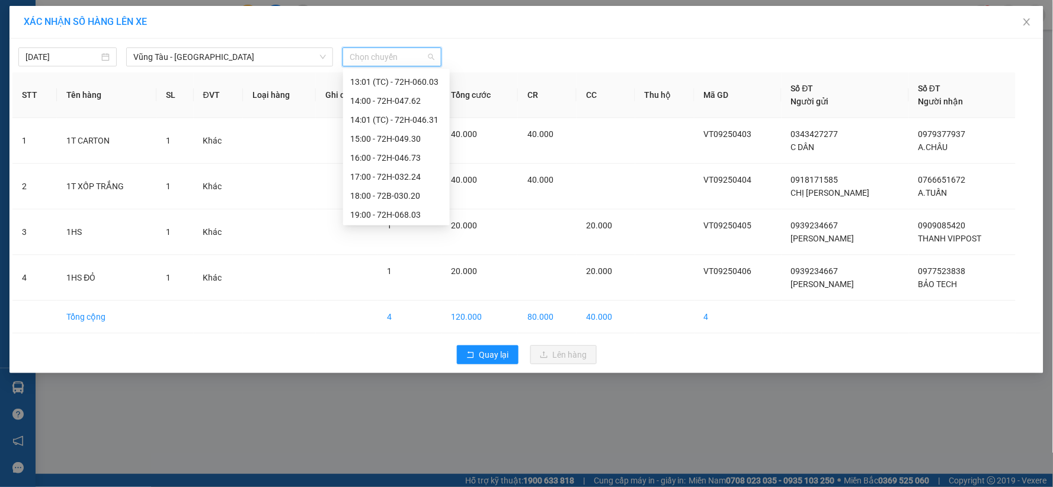
scroll to position [398, 0]
click at [377, 176] on div "17:00 - 72H-032.24" at bounding box center [396, 175] width 92 height 13
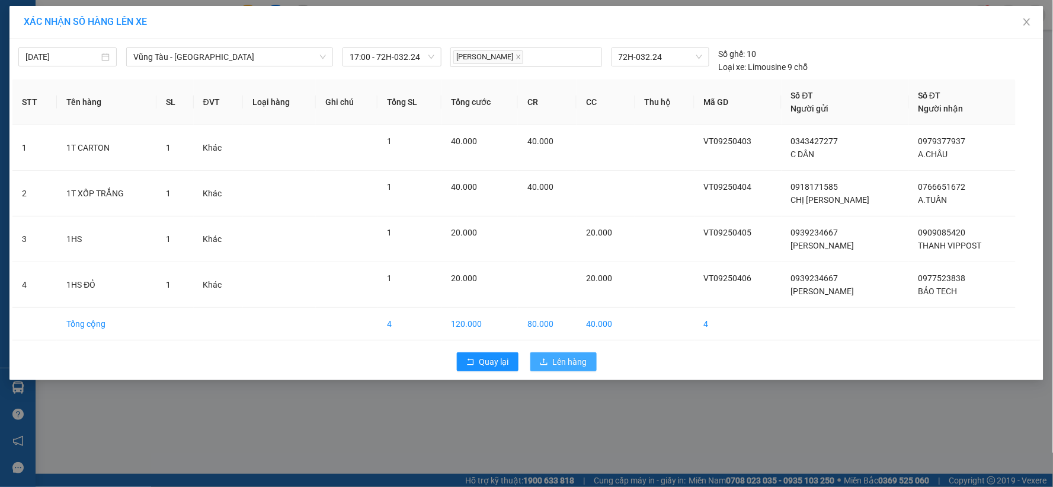
click at [570, 360] on span "Lên hàng" at bounding box center [570, 361] width 34 height 13
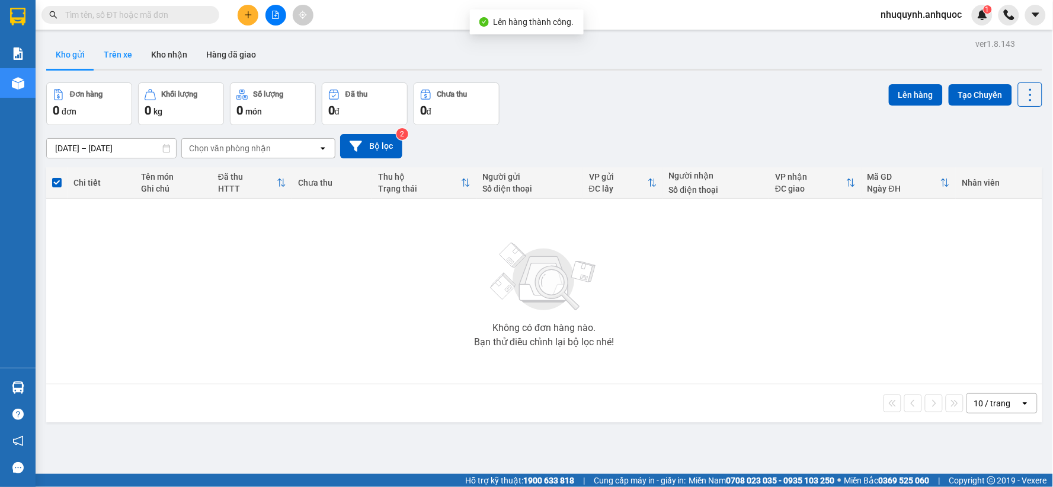
click at [119, 58] on button "Trên xe" at bounding box center [117, 54] width 47 height 28
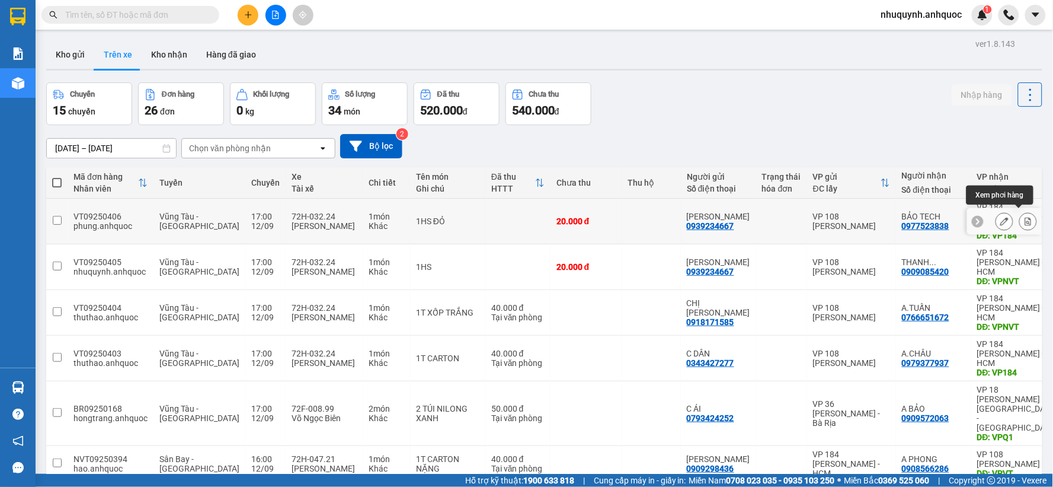
click at [1024, 217] on icon at bounding box center [1028, 221] width 8 height 8
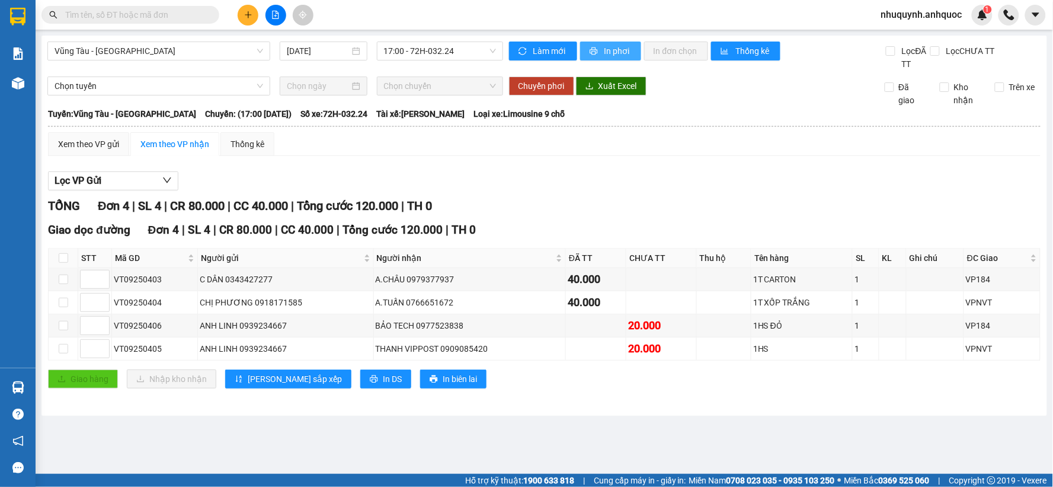
click at [622, 50] on span "In phơi" at bounding box center [618, 50] width 27 height 13
click at [243, 14] on button at bounding box center [248, 15] width 21 height 21
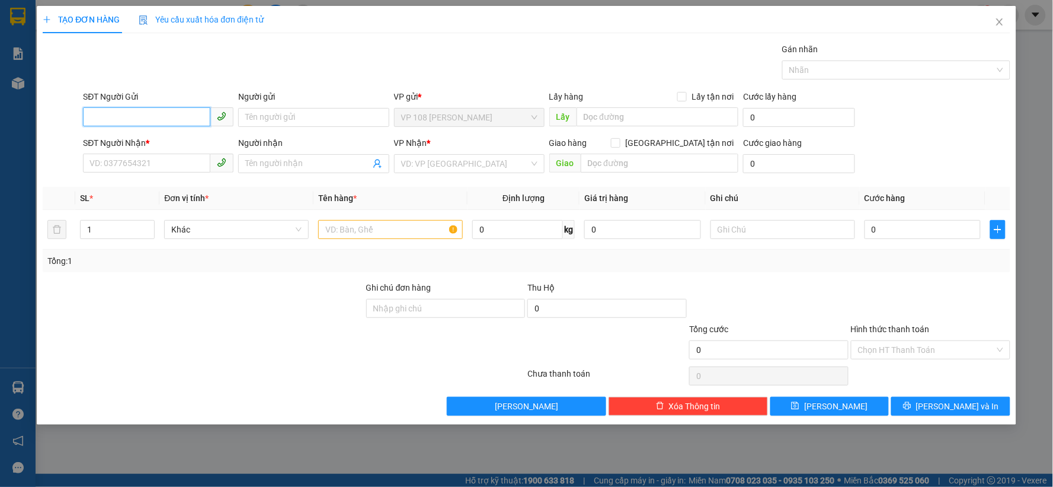
click at [171, 116] on input "SĐT Người Gửi" at bounding box center [146, 116] width 127 height 19
type input "0939244135"
click at [150, 163] on input "SĐT Người Nhận *" at bounding box center [146, 163] width 127 height 19
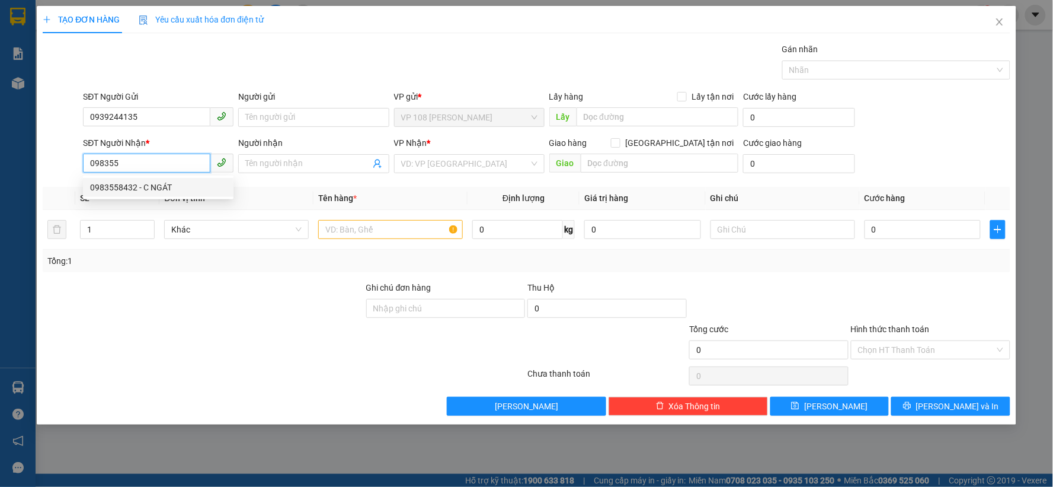
click at [158, 188] on div "0983558432 - C NGÁT" at bounding box center [158, 187] width 136 height 13
type input "0983558432"
type input "C NGÁT"
type input "VPNVT"
type input "TM 29/7 VP184 HẢO"
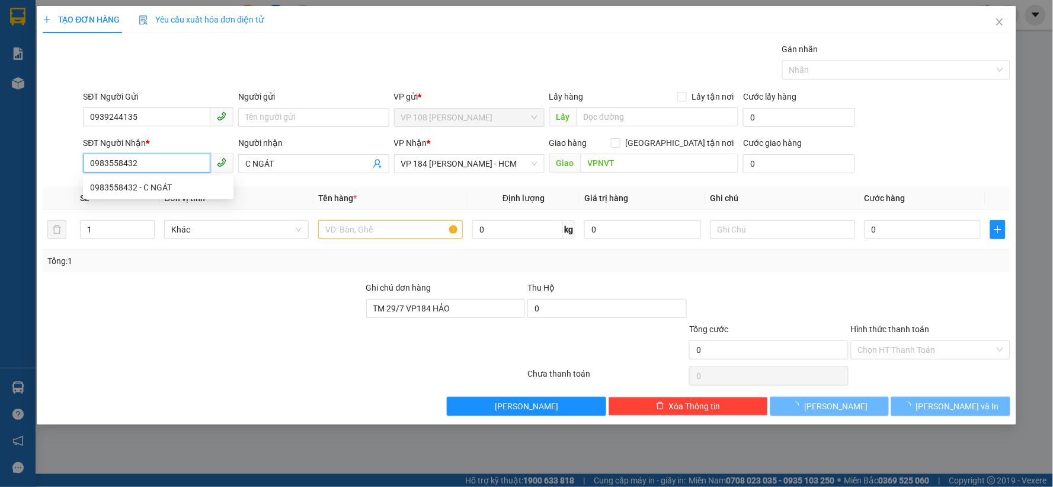
type input "30.000"
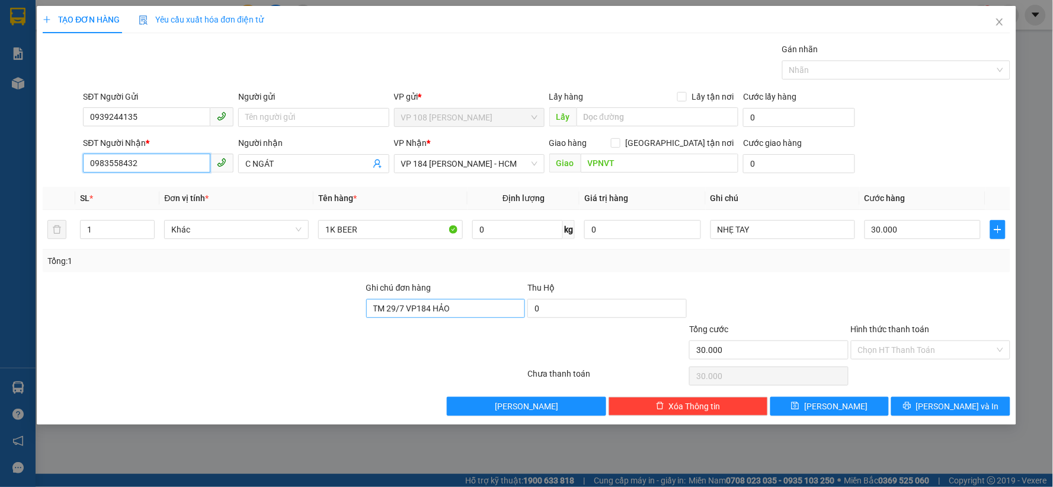
type input "0983558432"
drag, startPoint x: 471, startPoint y: 304, endPoint x: 344, endPoint y: 327, distance: 128.9
click at [344, 327] on form "Ghi chú đơn hàng TM 29/7 VP184 HẢO Thu Hộ 0 Tổng cước 30.000 Hình thức thanh to…" at bounding box center [527, 322] width 968 height 83
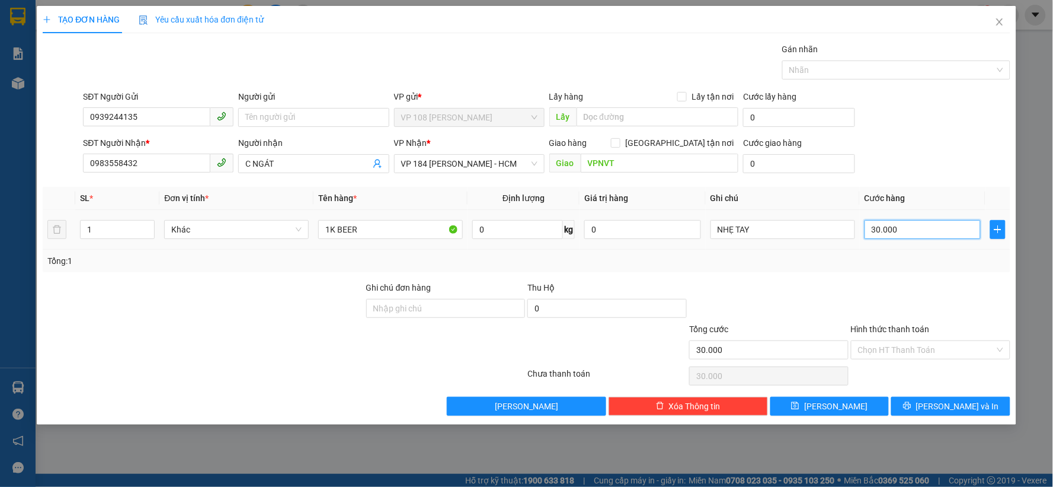
type input "0"
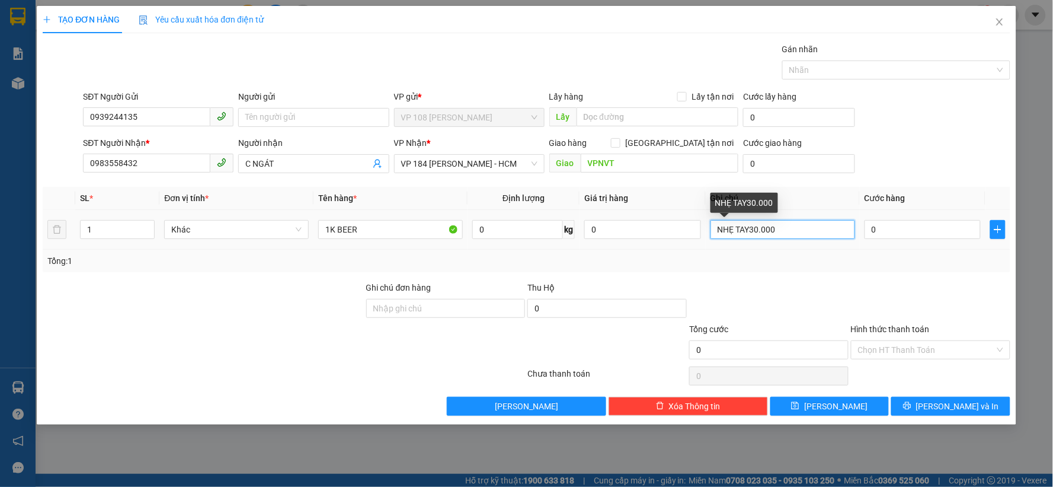
type input "NHẸ TAY"
click at [905, 229] on input "0" at bounding box center [923, 229] width 117 height 19
type input "4"
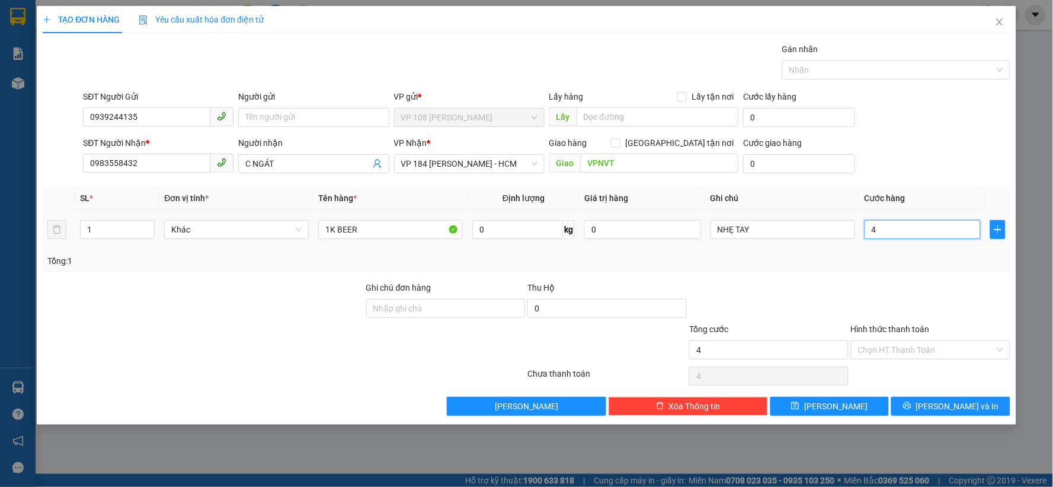
type input "40"
type input "400"
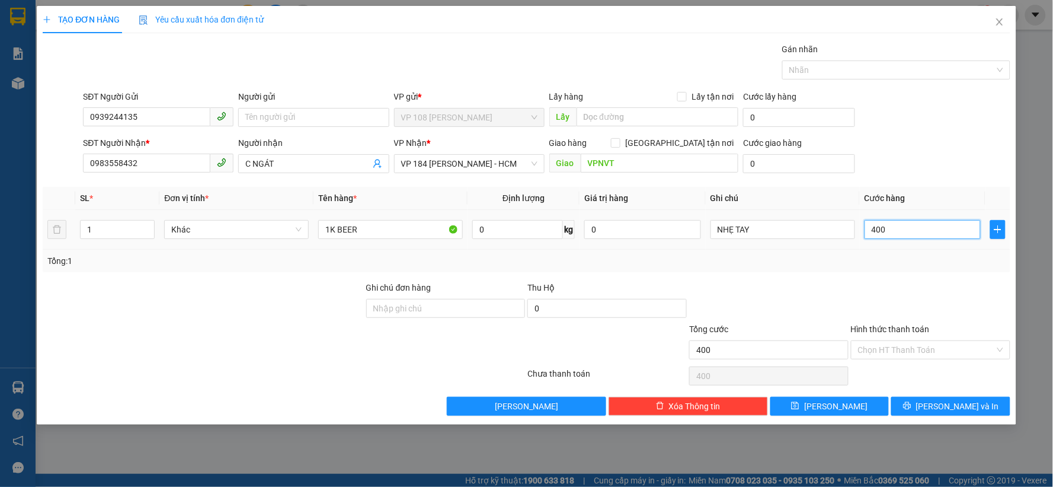
type input "4.000"
type input "40.000"
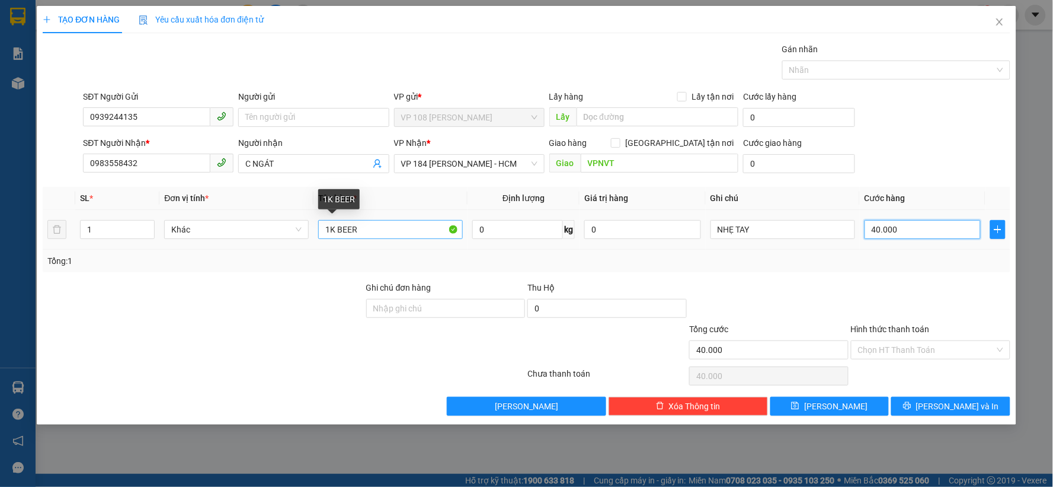
type input "40.000"
click at [369, 226] on input "1K BEER" at bounding box center [390, 229] width 145 height 19
type input "1T XỐP TRẮNG"
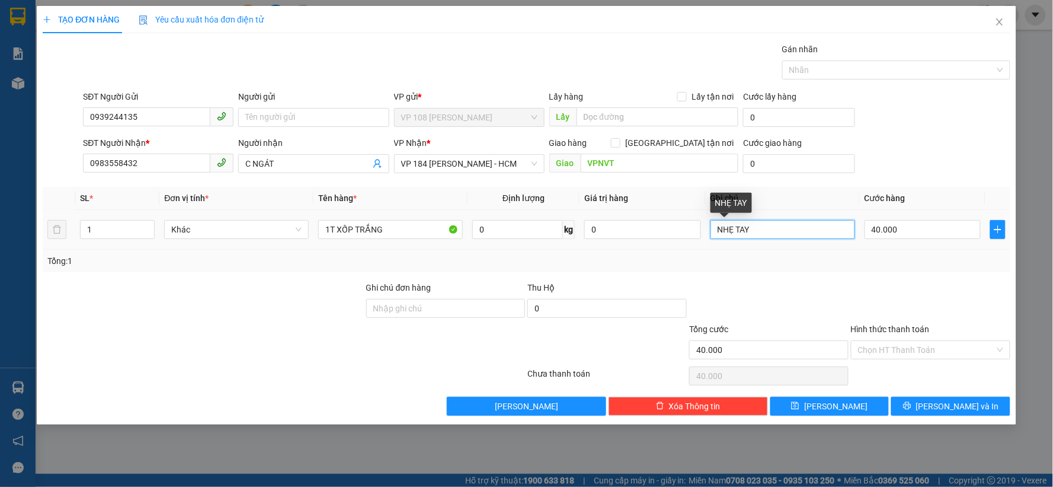
click at [780, 230] on input "NHẸ TAY" at bounding box center [783, 229] width 145 height 19
click at [838, 275] on div "Transit Pickup Surcharge Ids Transit Deliver Surcharge Ids Transit Deliver Surc…" at bounding box center [527, 229] width 968 height 373
click at [825, 231] on input "NHẸ TAY, CK SCB 12/9" at bounding box center [783, 229] width 145 height 19
type input "NHẸ TAY"
click at [909, 355] on input "Hình thức thanh toán" at bounding box center [926, 350] width 137 height 18
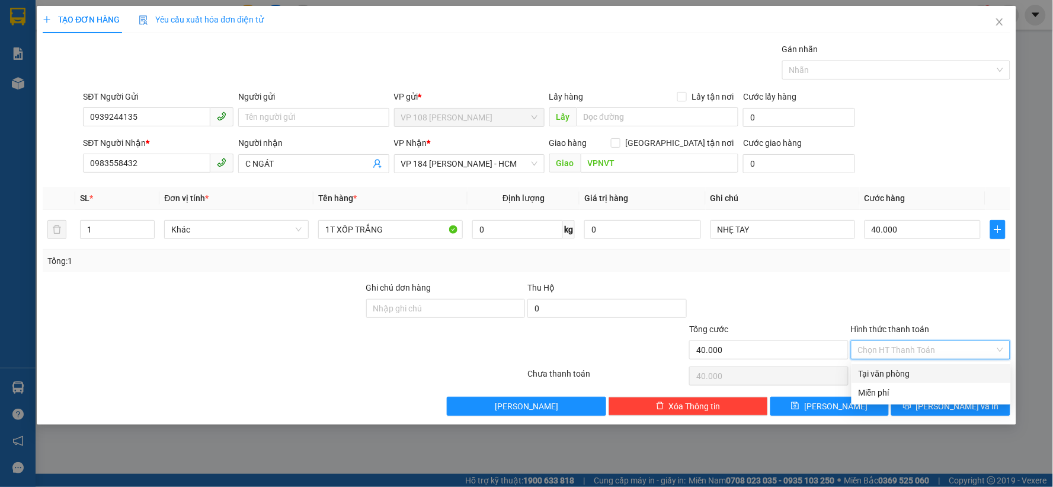
click at [890, 367] on div "Tại văn phòng" at bounding box center [931, 373] width 145 height 13
type input "0"
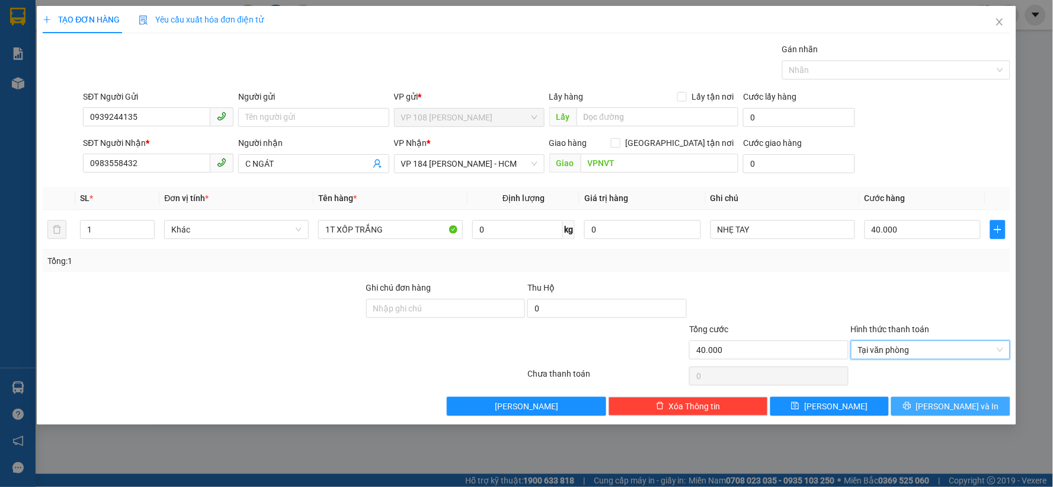
click at [962, 408] on span "[PERSON_NAME] và In" at bounding box center [958, 406] width 83 height 13
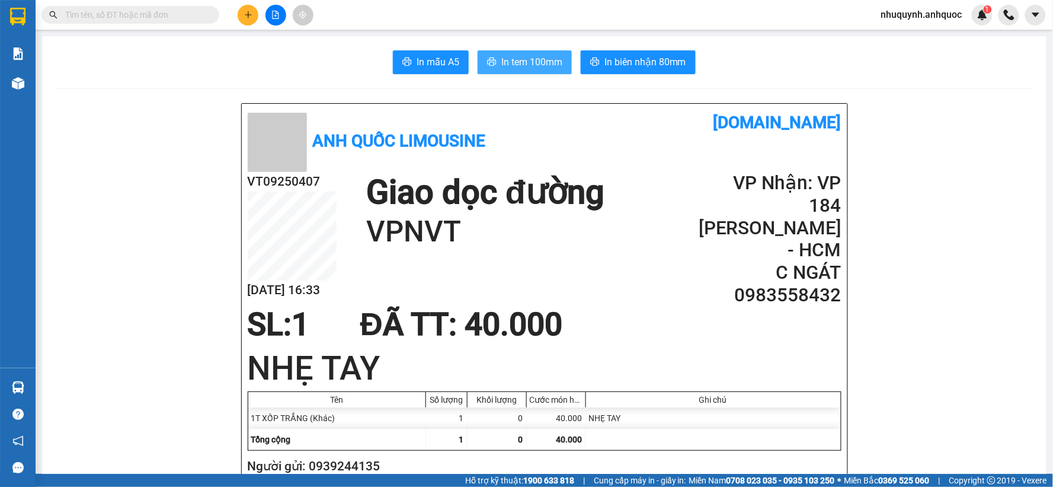
click at [525, 64] on span "In tem 100mm" at bounding box center [532, 62] width 61 height 15
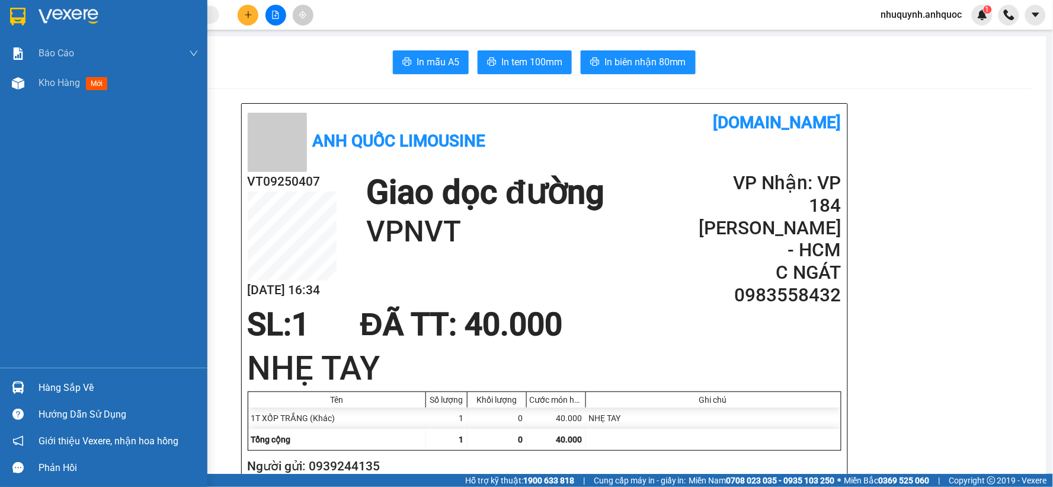
click at [45, 15] on img at bounding box center [69, 17] width 60 height 18
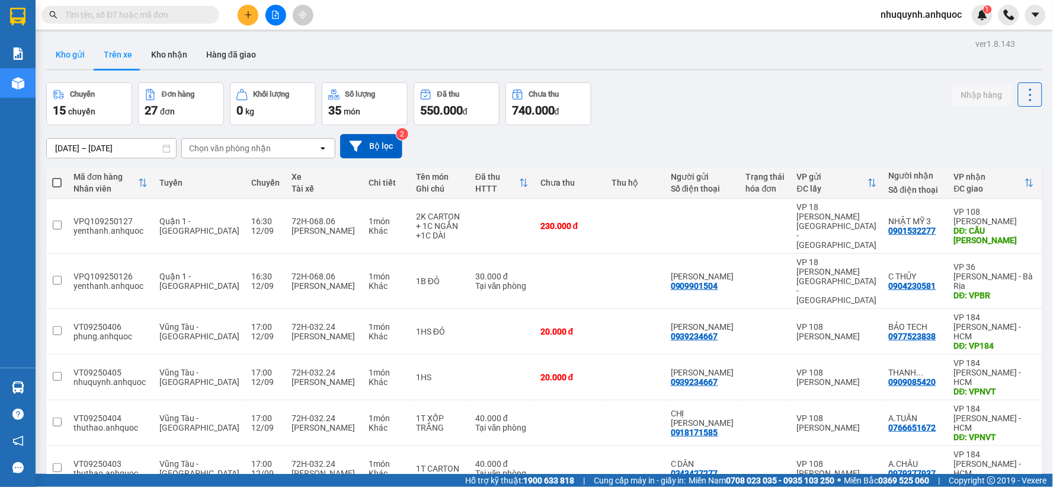
click at [69, 46] on button "Kho gửi" at bounding box center [70, 54] width 48 height 28
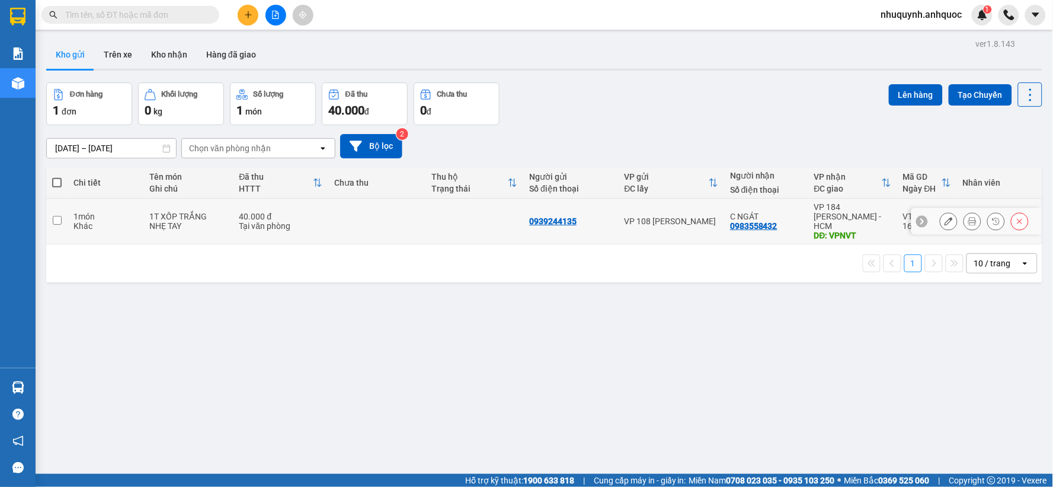
click at [210, 221] on div "NHẸ TAY" at bounding box center [188, 225] width 78 height 9
checkbox input "true"
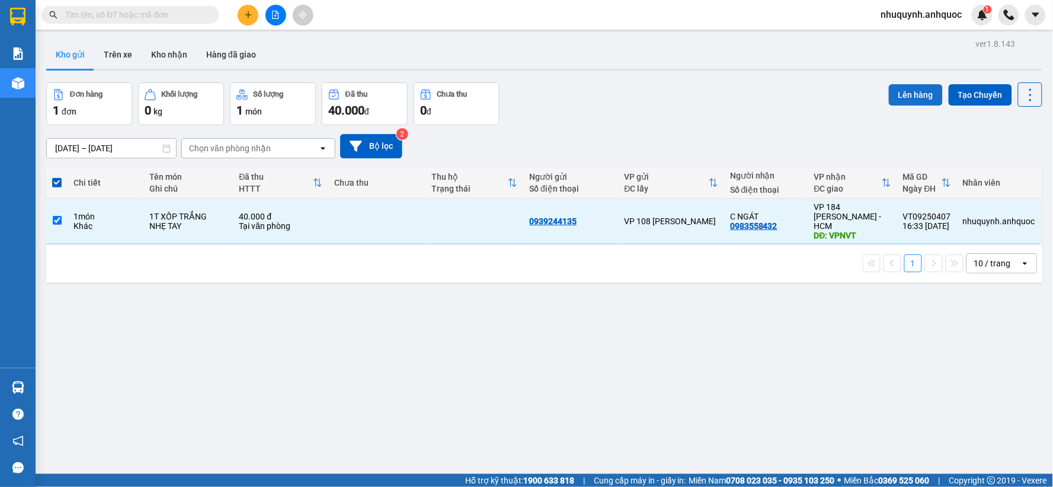
click at [909, 95] on button "Lên hàng" at bounding box center [916, 94] width 54 height 21
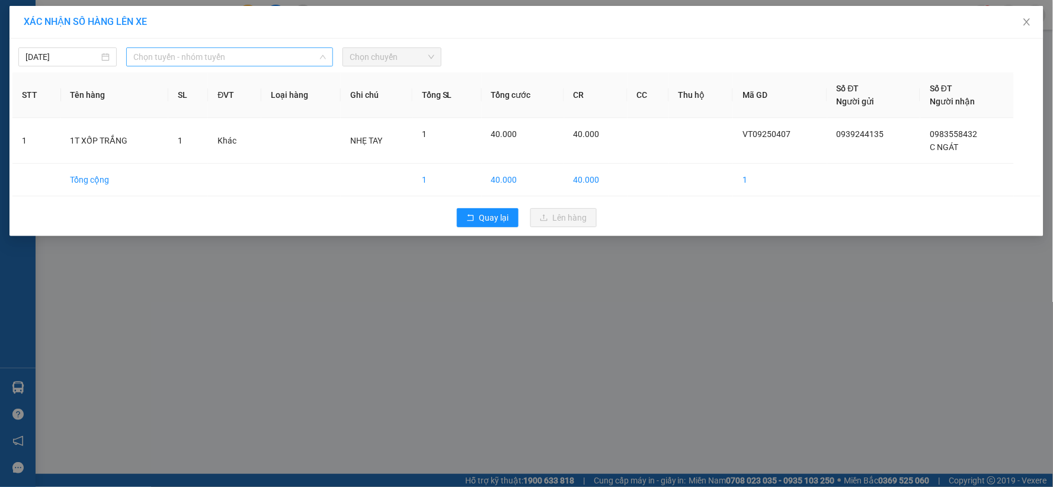
click at [281, 50] on span "Chọn tuyến - nhóm tuyến" at bounding box center [229, 57] width 193 height 18
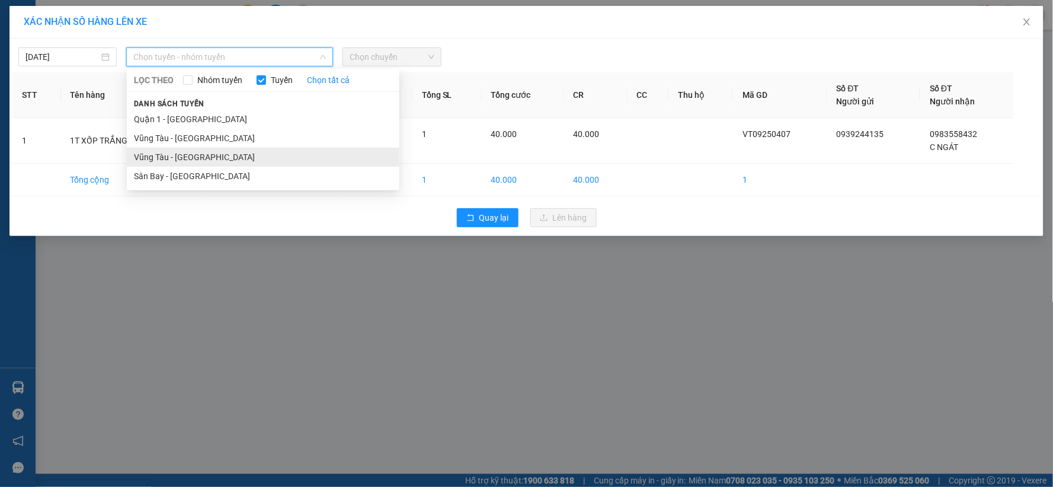
click at [189, 164] on li "Vũng Tàu - [GEOGRAPHIC_DATA]" at bounding box center [263, 157] width 273 height 19
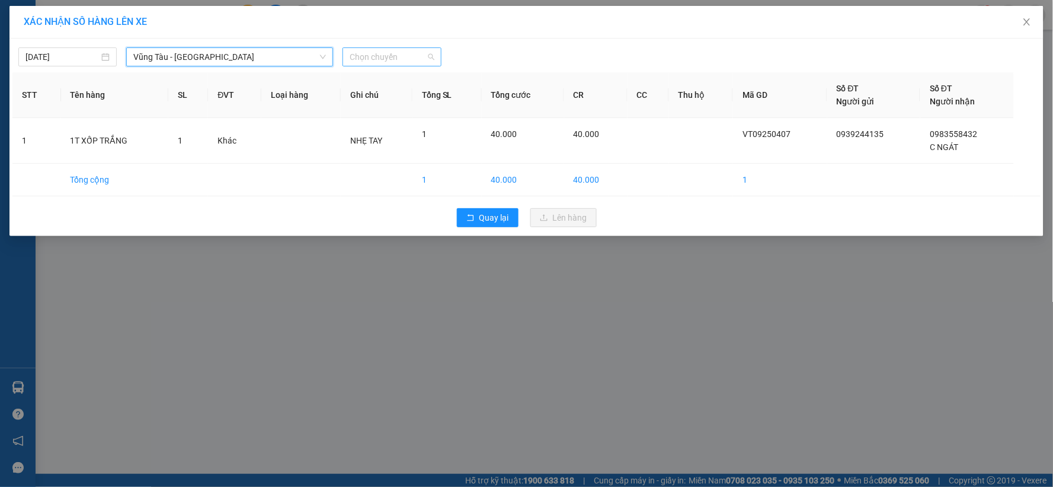
click at [401, 65] on span "Chọn chuyến" at bounding box center [392, 57] width 84 height 18
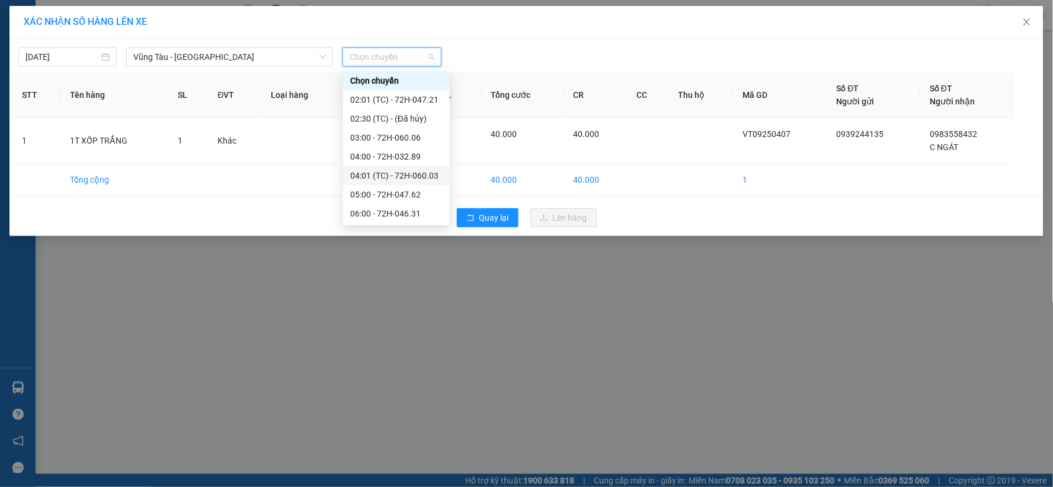
scroll to position [398, 0]
click at [370, 172] on div "17:00 - 72H-032.24" at bounding box center [396, 175] width 92 height 13
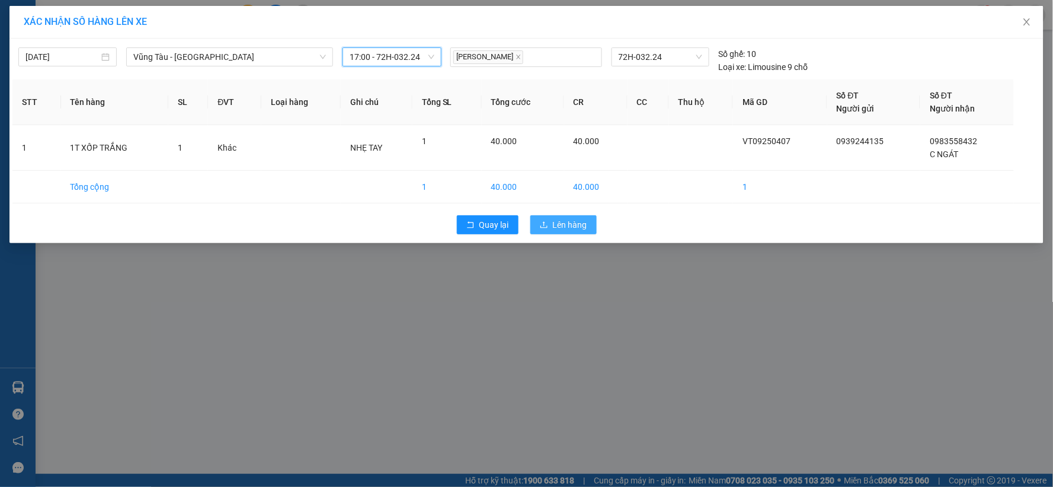
click at [573, 222] on span "Lên hàng" at bounding box center [570, 224] width 34 height 13
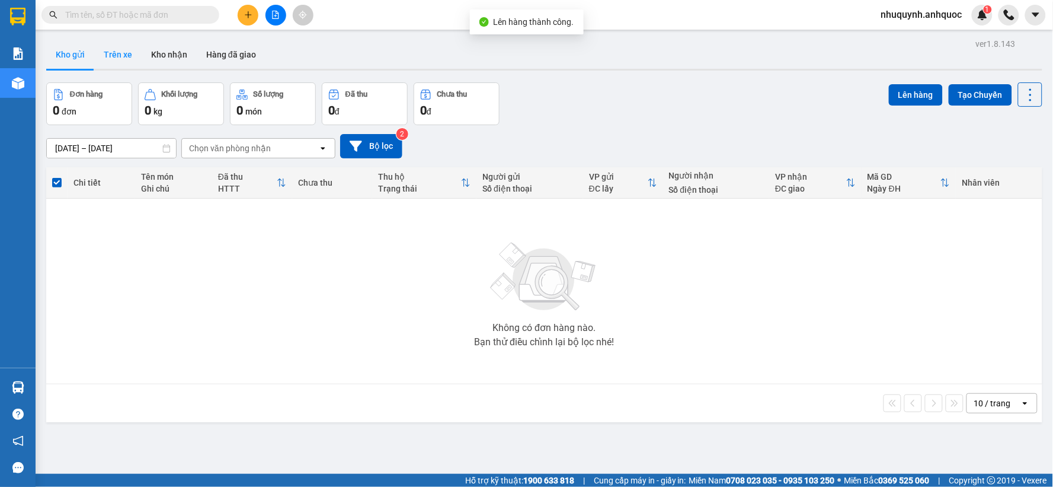
click at [122, 58] on button "Trên xe" at bounding box center [117, 54] width 47 height 28
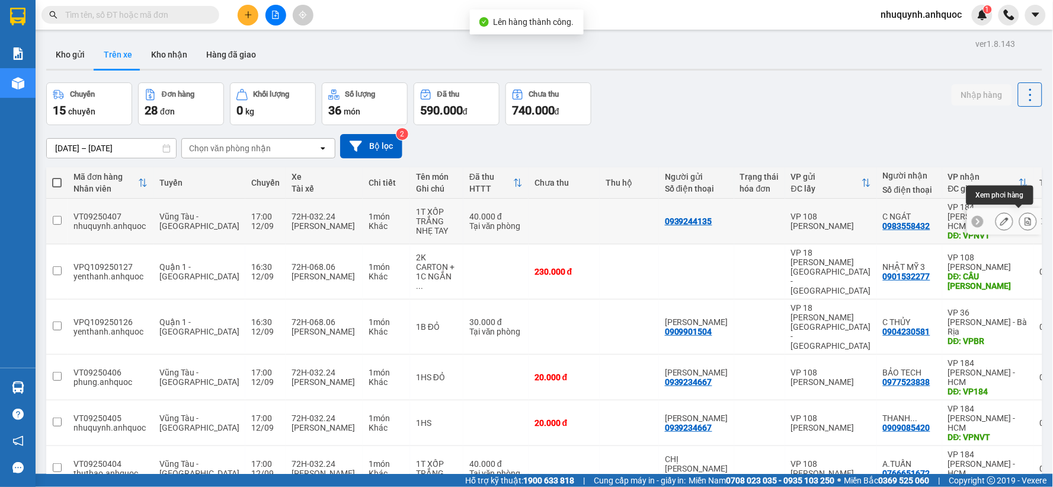
click at [1024, 217] on icon at bounding box center [1028, 221] width 8 height 8
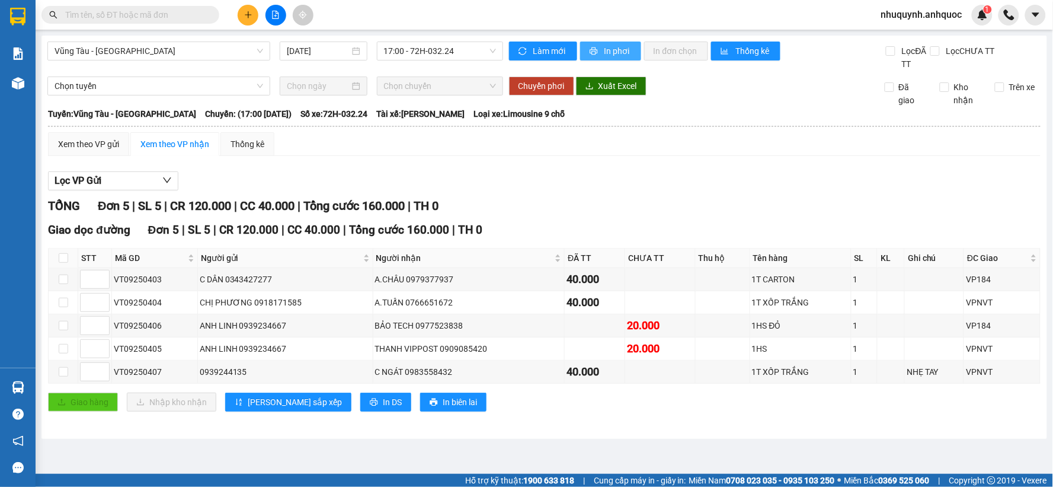
click at [606, 48] on span "In phơi" at bounding box center [618, 50] width 27 height 13
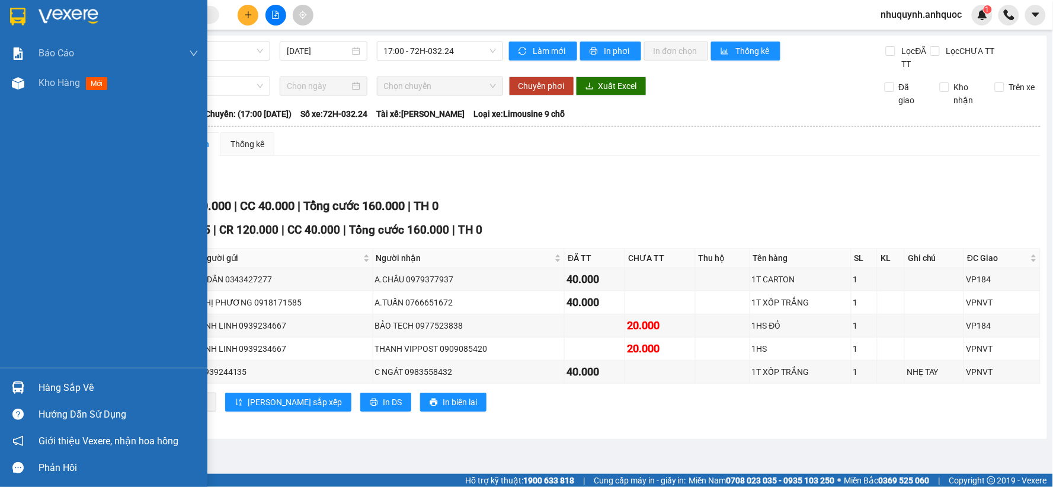
click at [58, 11] on img at bounding box center [69, 17] width 60 height 18
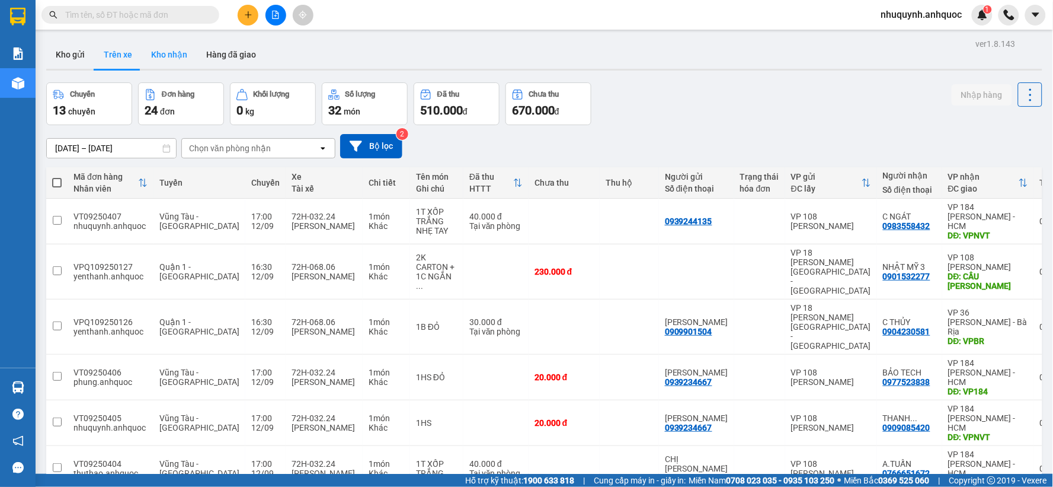
click at [162, 52] on button "Kho nhận" at bounding box center [169, 54] width 55 height 28
type input "01/09/2025 – 12/09/2025"
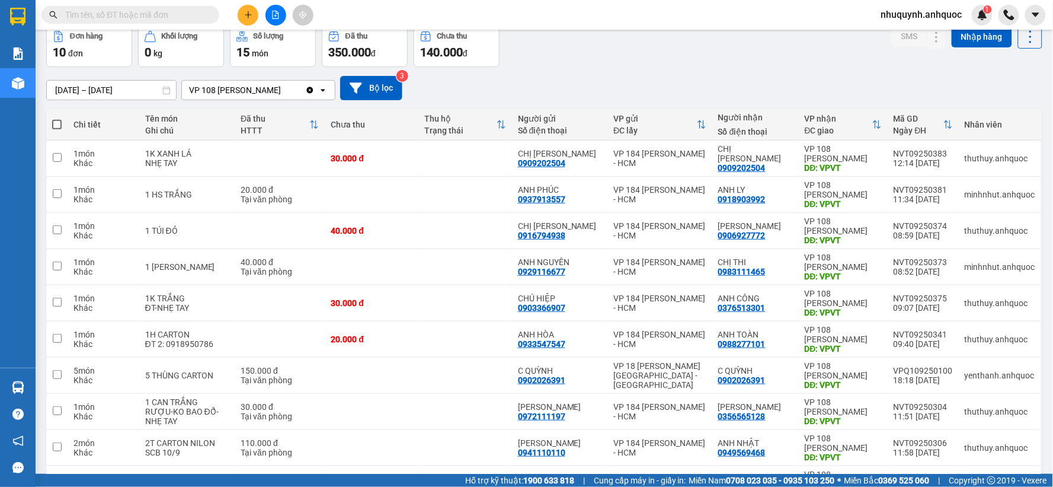
scroll to position [66, 0]
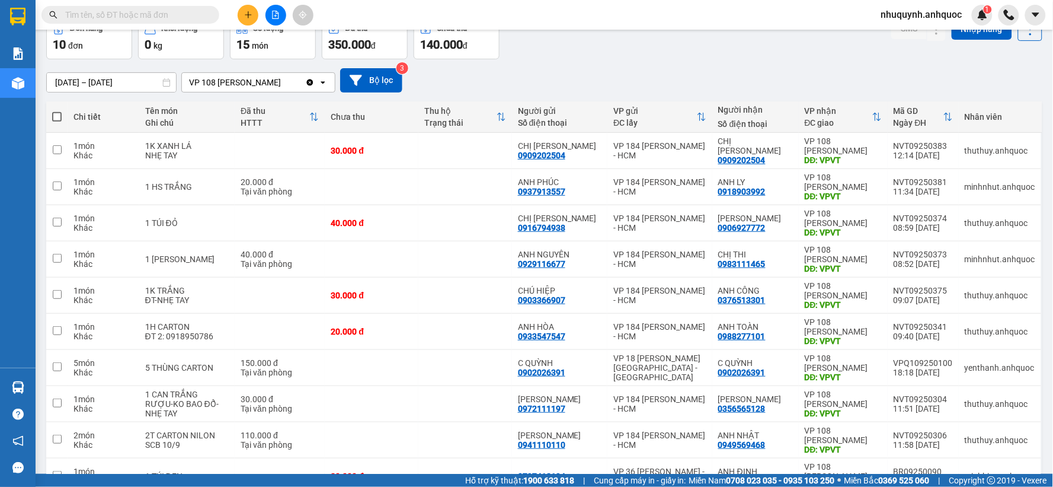
click at [120, 15] on input "text" at bounding box center [135, 14] width 140 height 13
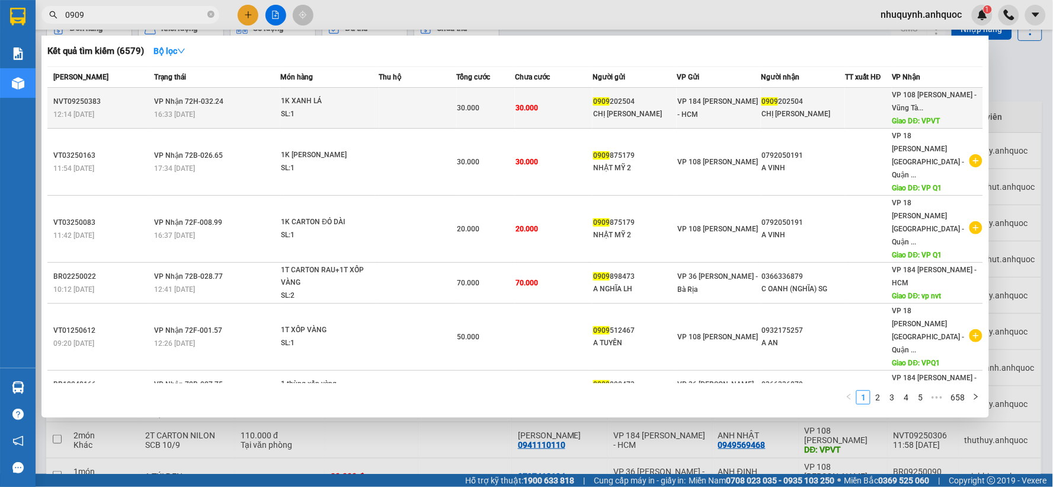
type input "0909"
click at [369, 110] on div "SL: 1" at bounding box center [325, 114] width 89 height 13
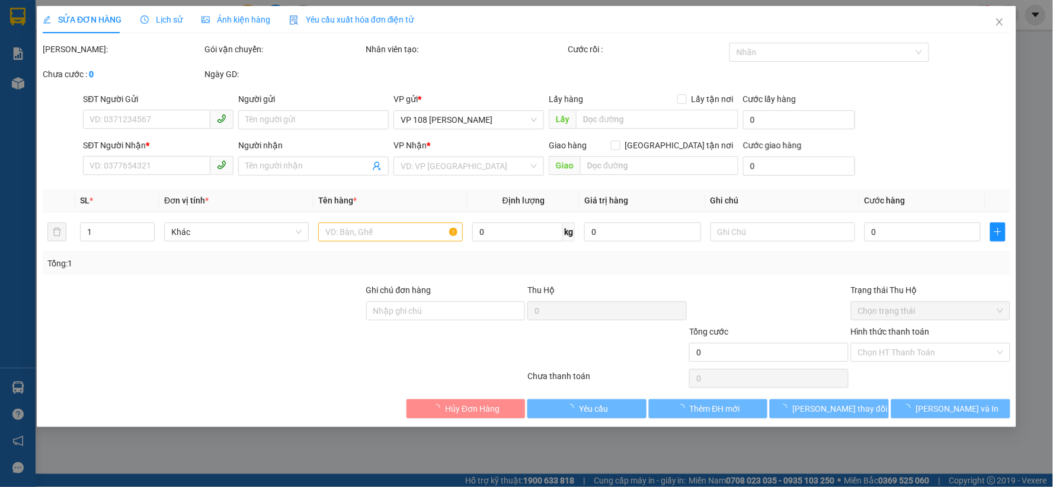
type input "0909202504"
type input "CHỊ VY"
type input "0909202504"
type input "CHỊ VY"
type input "VPVT"
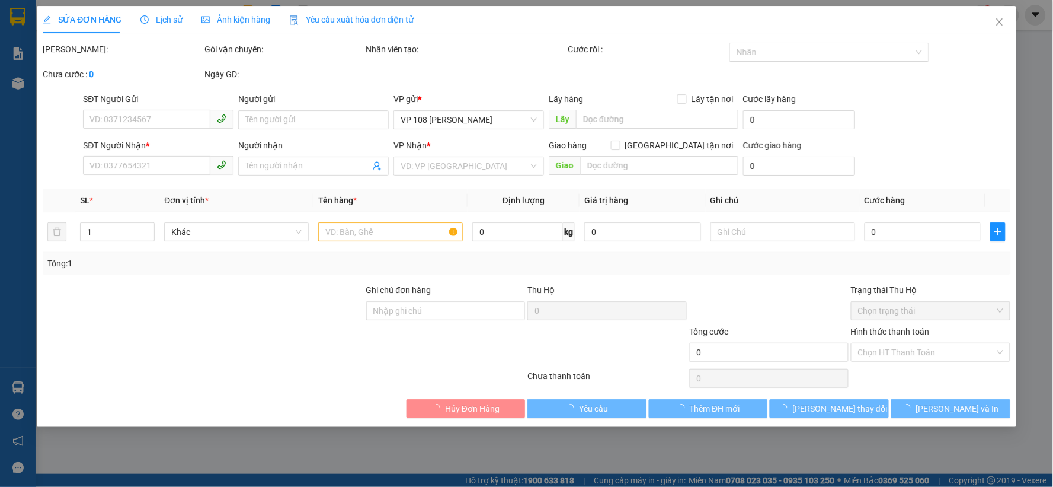
type input "30.000"
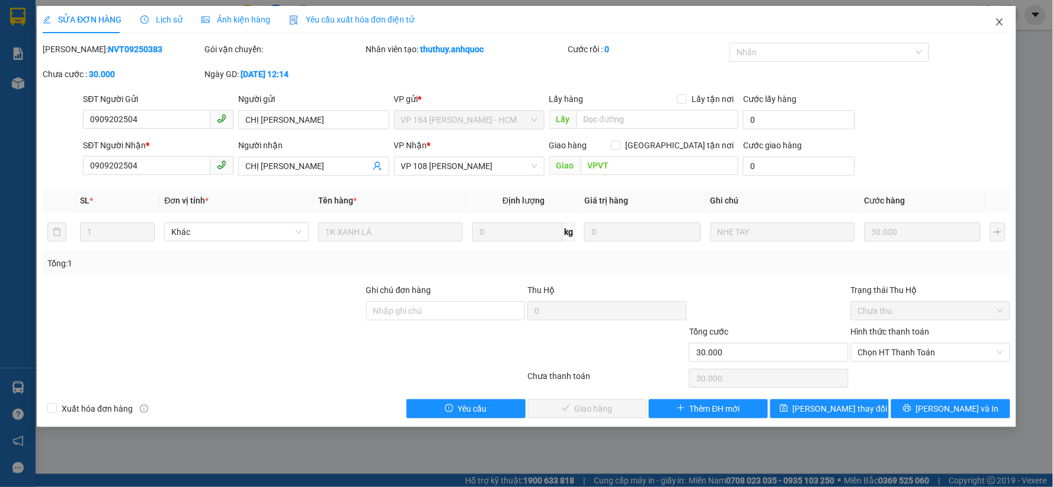
click at [1003, 20] on icon "close" at bounding box center [999, 21] width 9 height 9
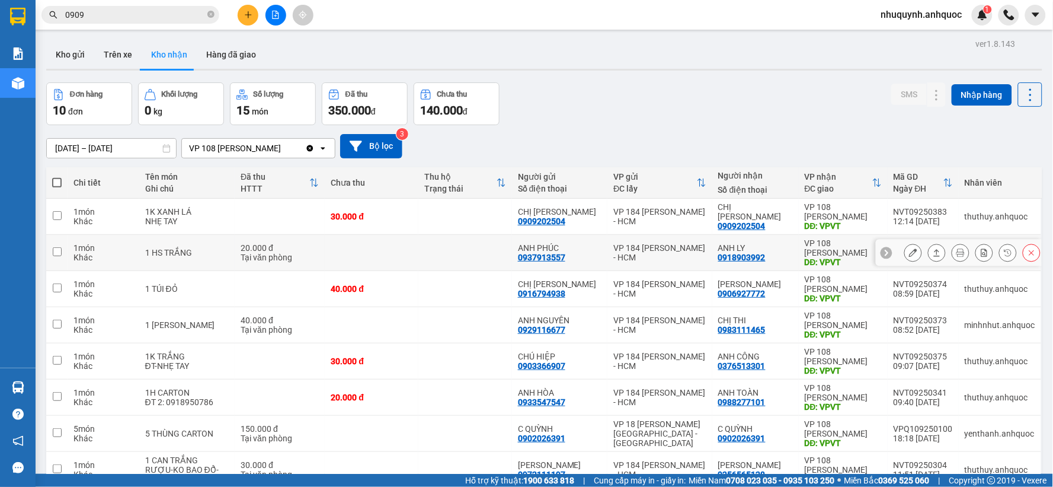
click at [405, 250] on td at bounding box center [372, 253] width 94 height 36
checkbox input "true"
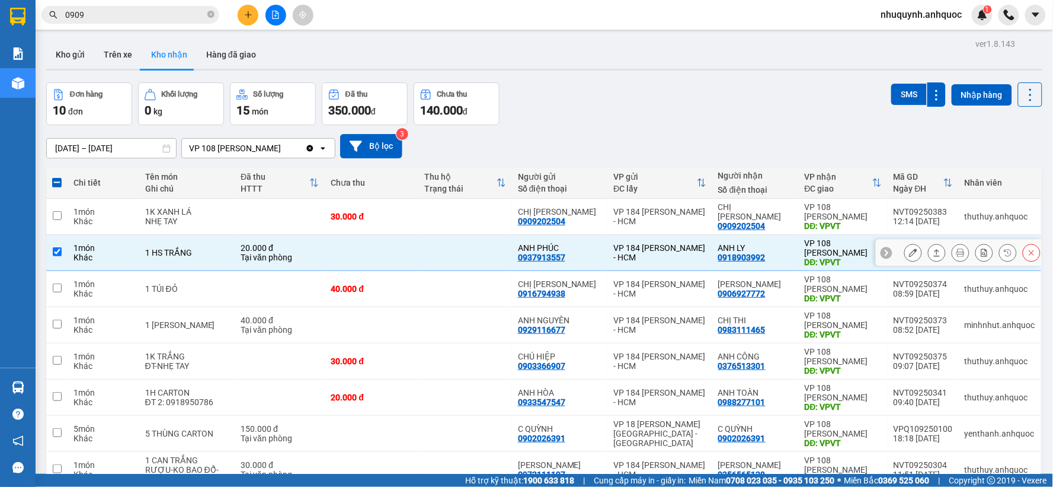
click at [909, 251] on icon at bounding box center [913, 252] width 8 height 8
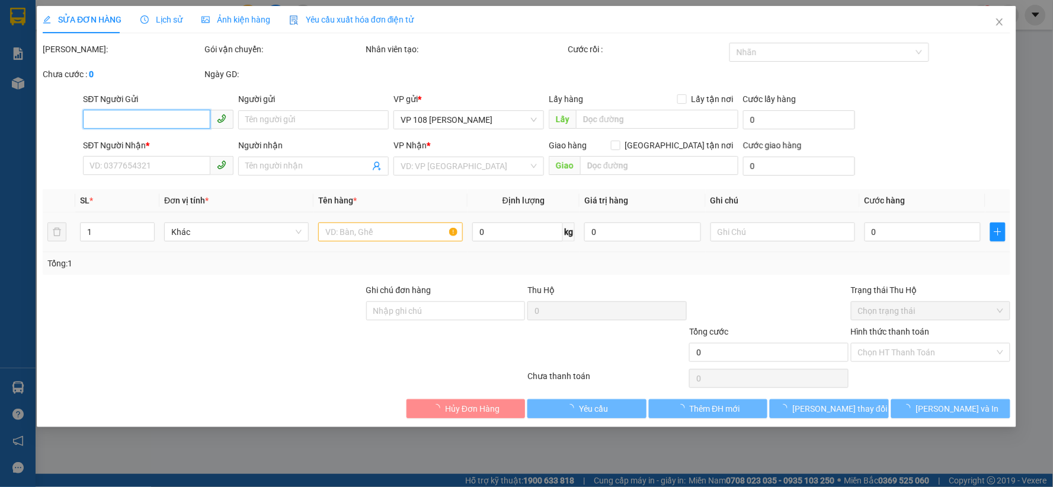
type input "0937913557"
type input "ANH PHÚC"
type input "0918903992"
type input "ANH LY"
type input "VPVT"
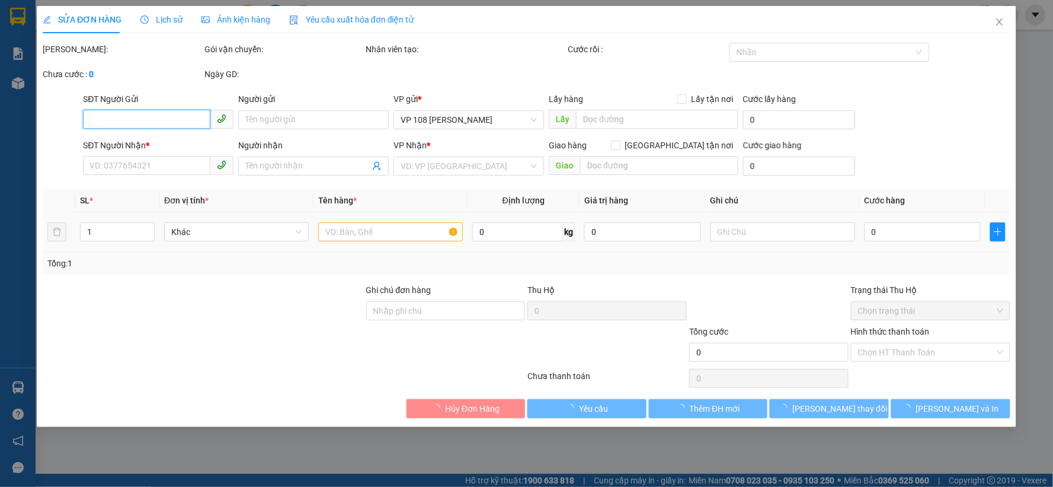
type input "TM 12/9 NHỰT"
type input "20.000"
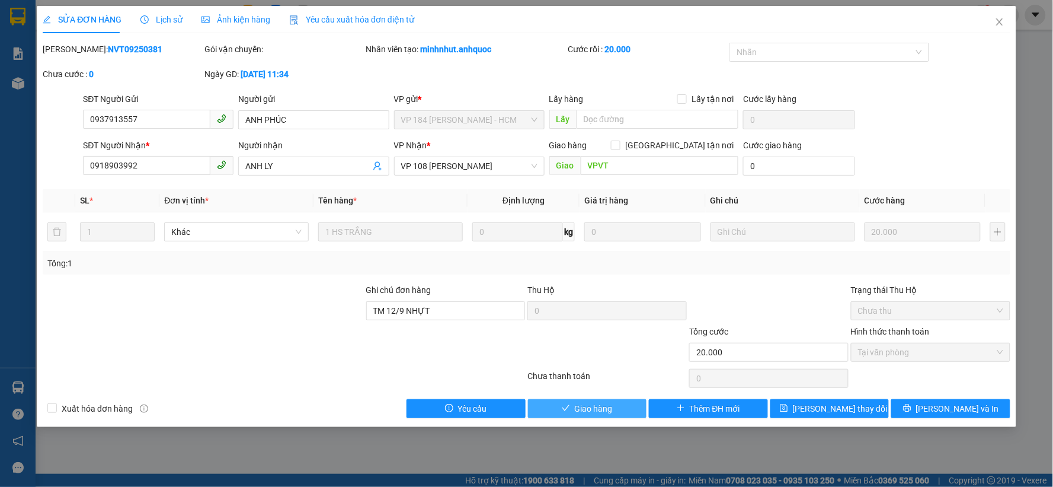
click at [564, 409] on icon "check" at bounding box center [566, 408] width 8 height 8
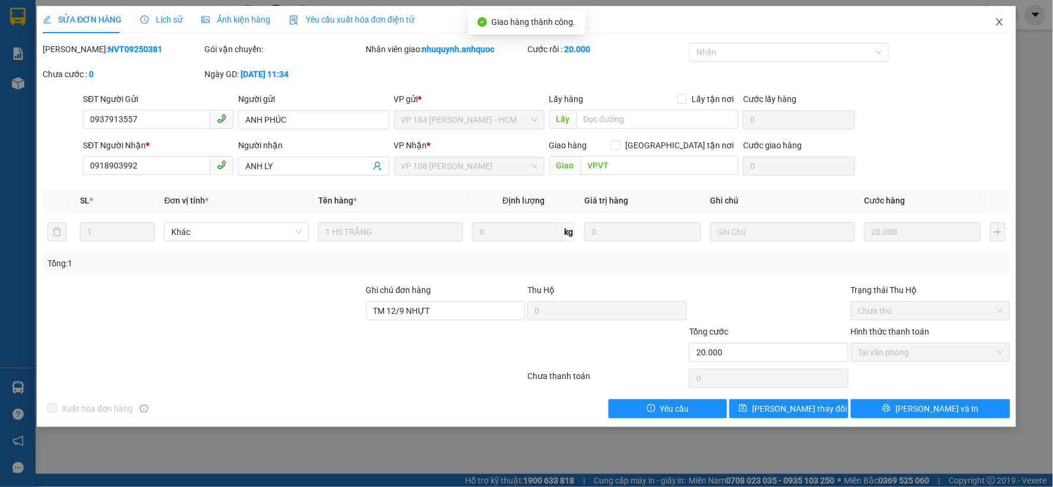
click at [998, 21] on icon "close" at bounding box center [1000, 21] width 7 height 7
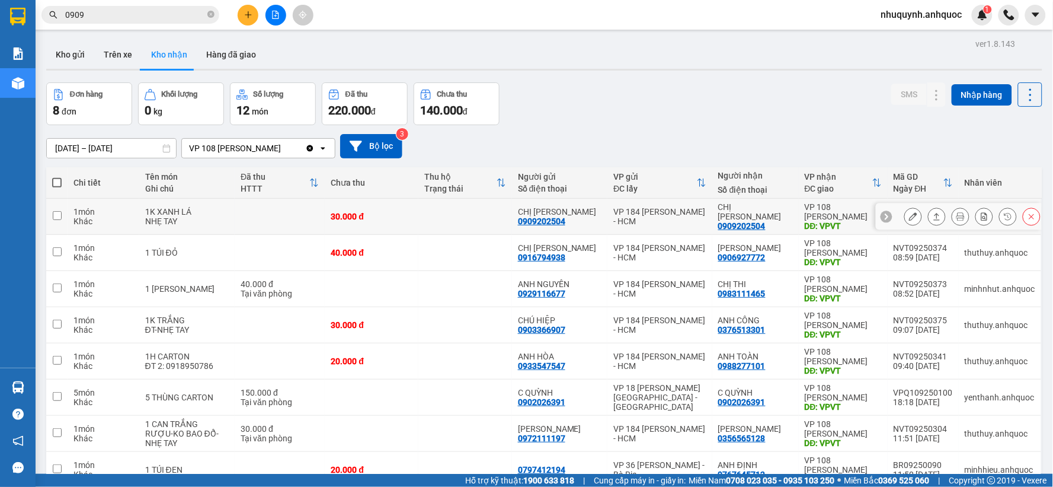
click at [885, 216] on icon at bounding box center [887, 216] width 4 height 7
drag, startPoint x: 889, startPoint y: 209, endPoint x: 939, endPoint y: 215, distance: 50.1
click at [939, 215] on div "NVT09250383" at bounding box center [923, 211] width 59 height 9
checkbox input "true"
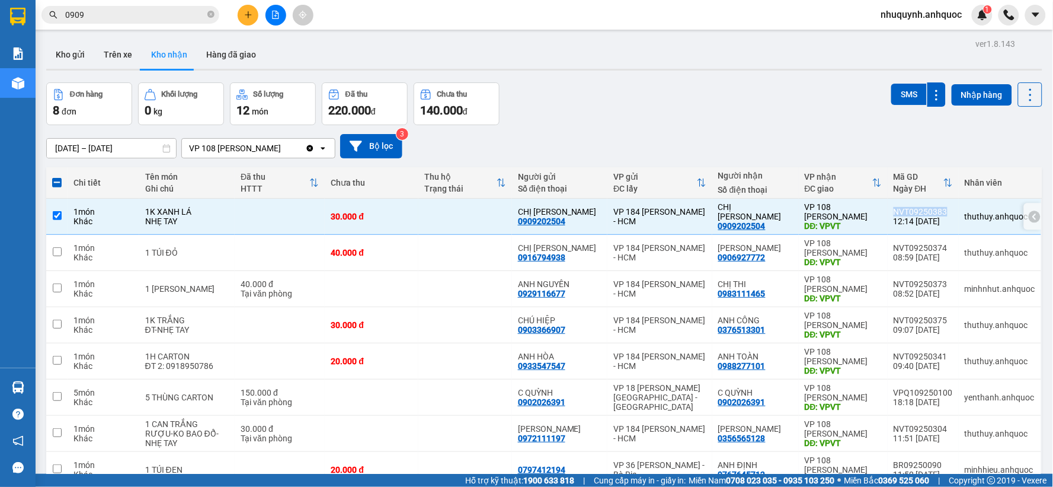
copy div "NVT09250383"
click at [1031, 221] on icon at bounding box center [1035, 216] width 8 height 8
click at [909, 218] on icon at bounding box center [913, 216] width 8 height 8
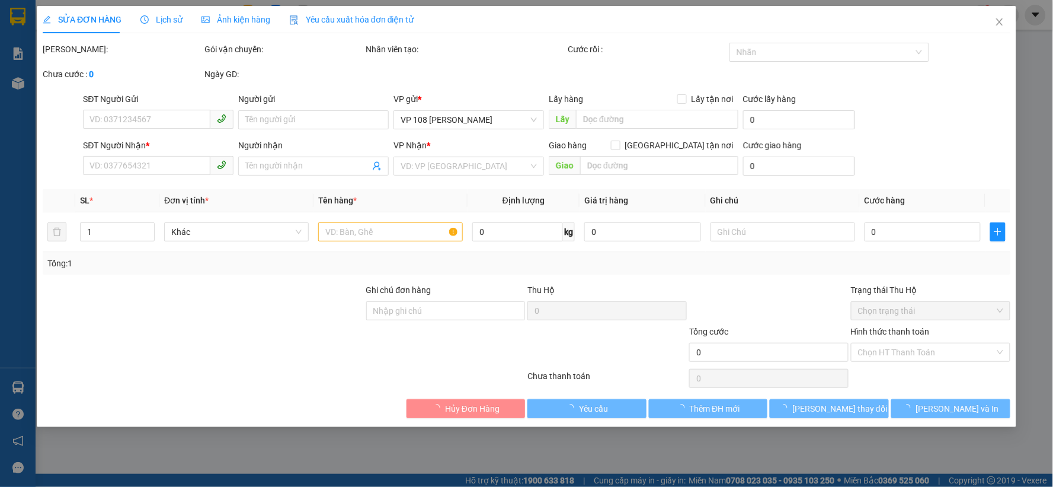
type input "0909202504"
type input "CHỊ VY"
type input "0909202504"
type input "CHỊ VY"
type input "VPVT"
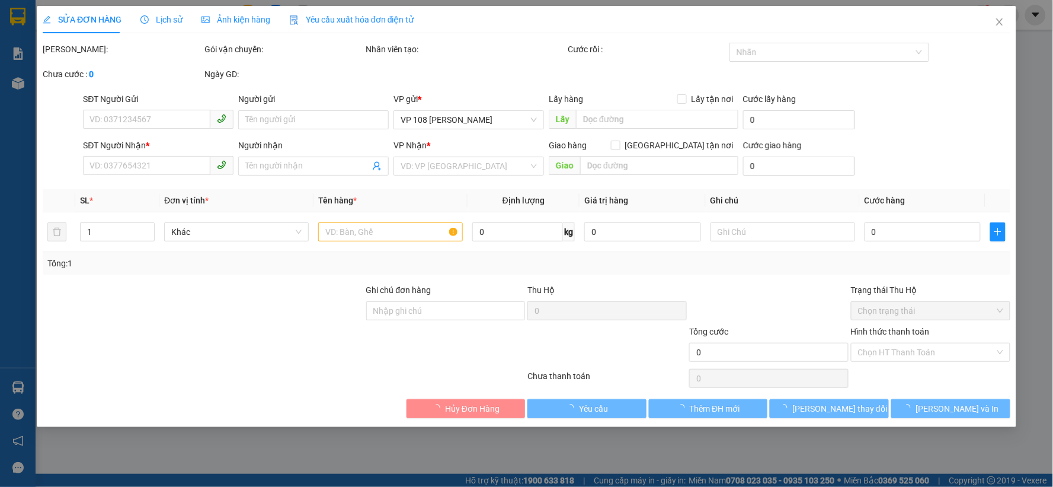
type input "30.000"
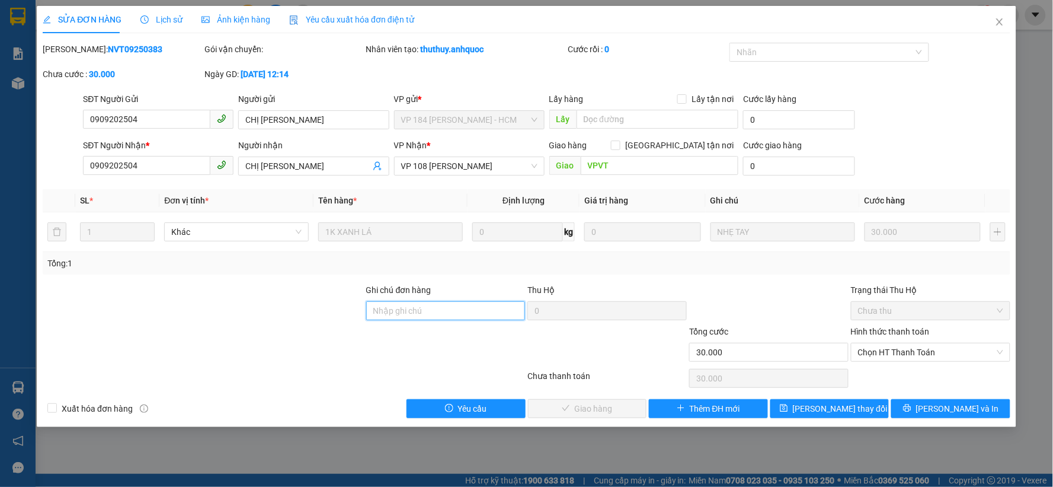
click at [454, 312] on input "Ghi chú đơn hàng" at bounding box center [445, 310] width 159 height 19
type input "ck scb 12/9"
click at [88, 407] on span "Xuất hóa đơn hàng" at bounding box center [97, 408] width 81 height 13
click at [56, 407] on input "Xuất hóa đơn hàng" at bounding box center [51, 407] width 8 height 8
checkbox input "true"
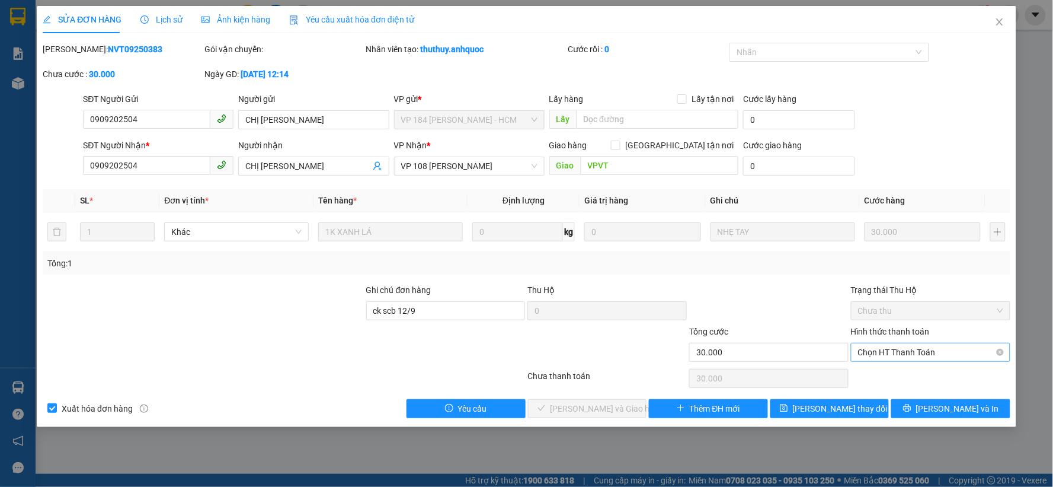
click at [892, 353] on span "Chọn HT Thanh Toán" at bounding box center [930, 352] width 145 height 18
click at [884, 369] on div "Tại văn phòng" at bounding box center [931, 375] width 145 height 13
type input "0"
click at [607, 404] on span "Lưu và Giao hàng" at bounding box center [608, 408] width 114 height 13
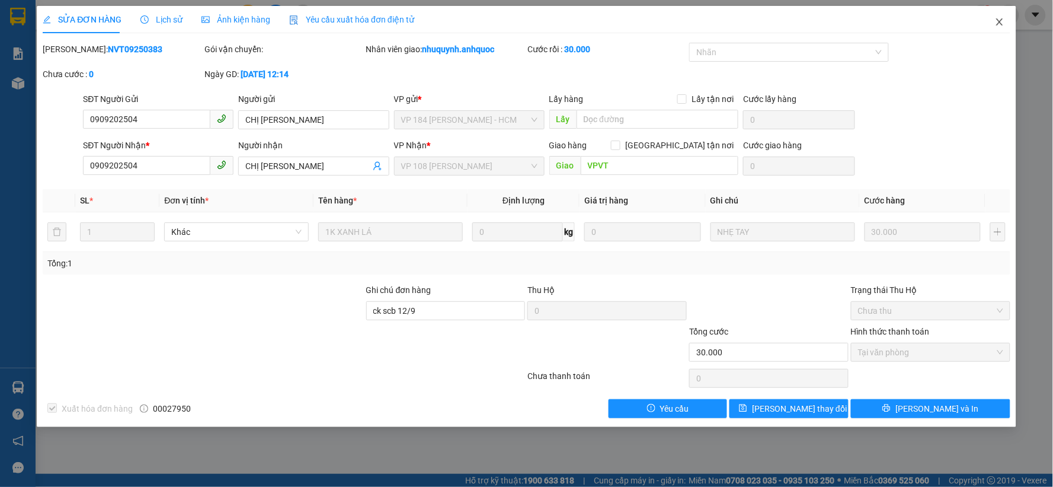
click at [1004, 20] on icon "close" at bounding box center [999, 21] width 9 height 9
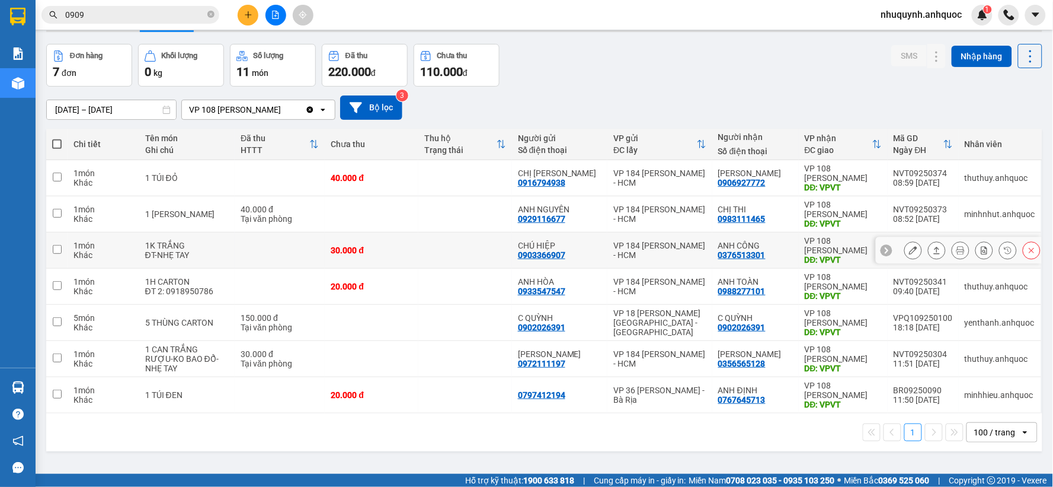
scroll to position [55, 0]
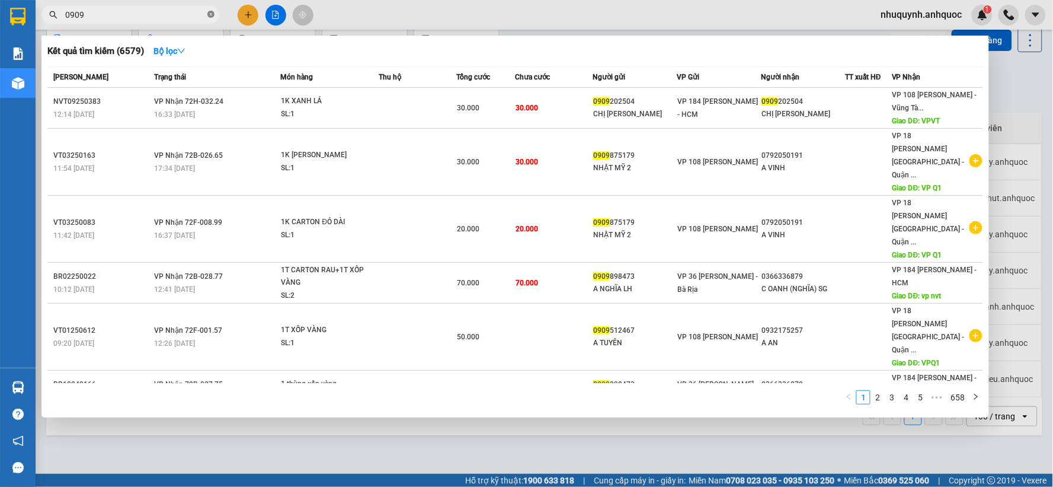
click at [210, 14] on icon "close-circle" at bounding box center [210, 14] width 7 height 7
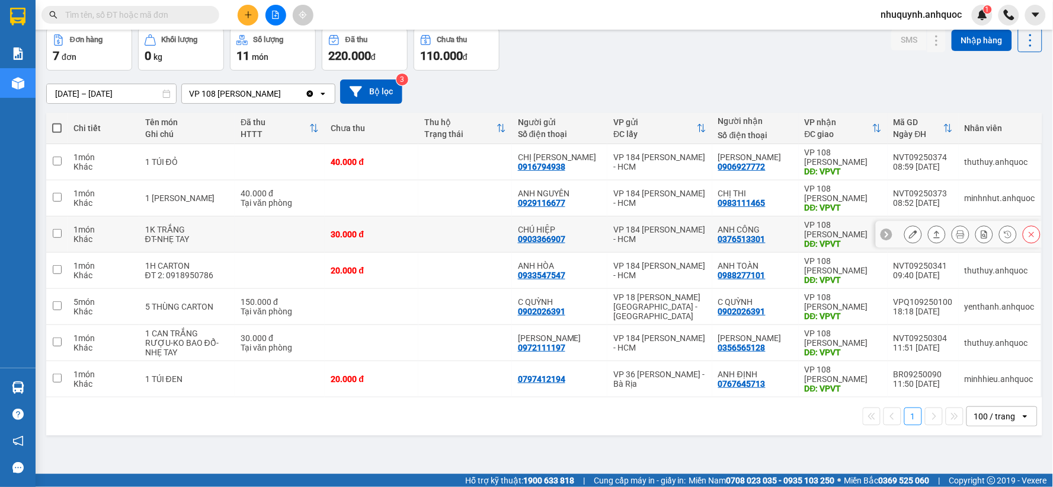
scroll to position [0, 0]
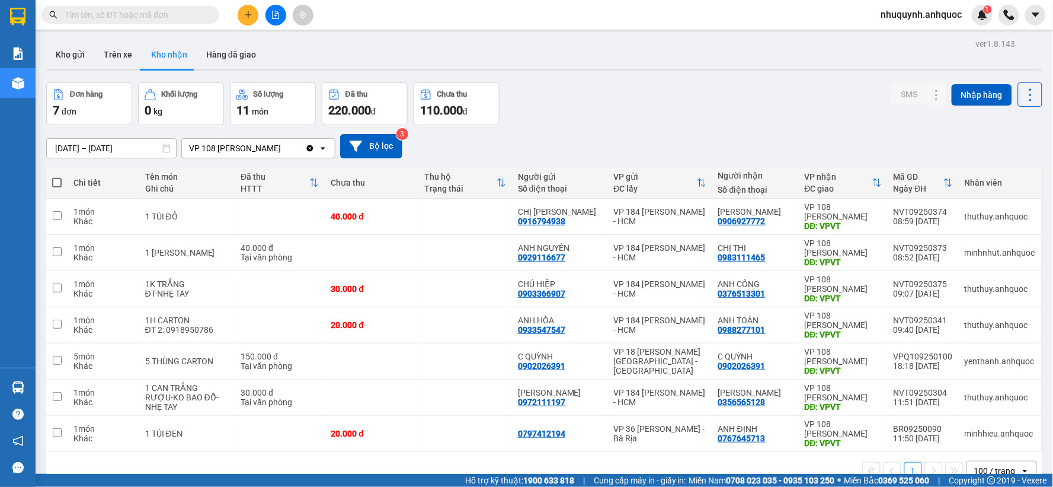
click at [238, 14] on button at bounding box center [248, 15] width 21 height 21
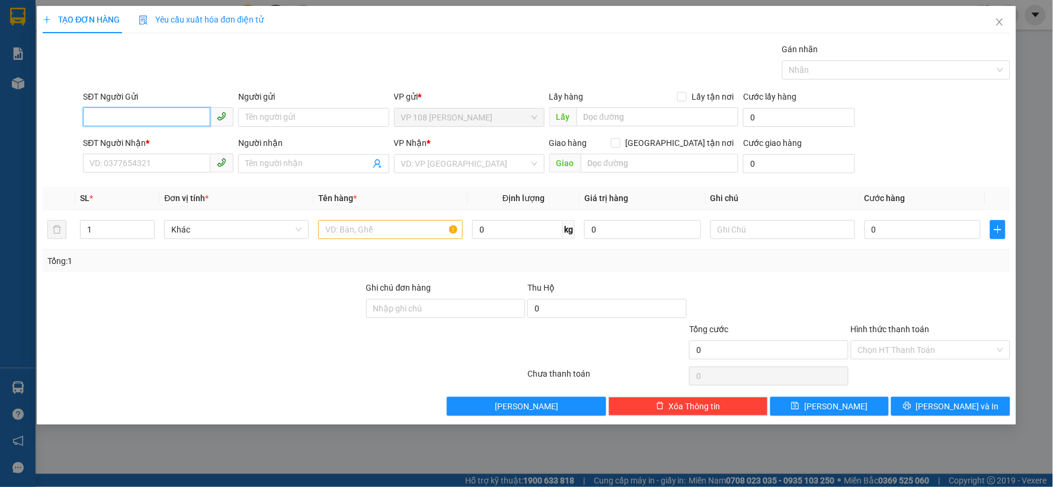
click at [173, 115] on input "SĐT Người Gửi" at bounding box center [146, 116] width 127 height 19
click at [169, 135] on div "0919006638 - ANH HOÀNG" at bounding box center [158, 141] width 136 height 13
type input "0919006638"
type input "ANH HOÀNG"
type input "0939788086"
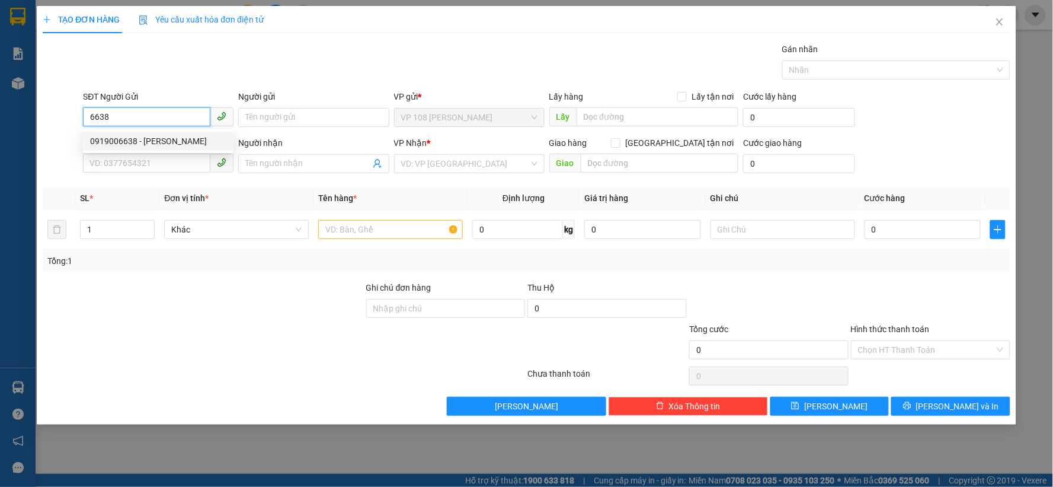
type input "A SƠN"
type input "VP 184 NVT"
type input "30.000"
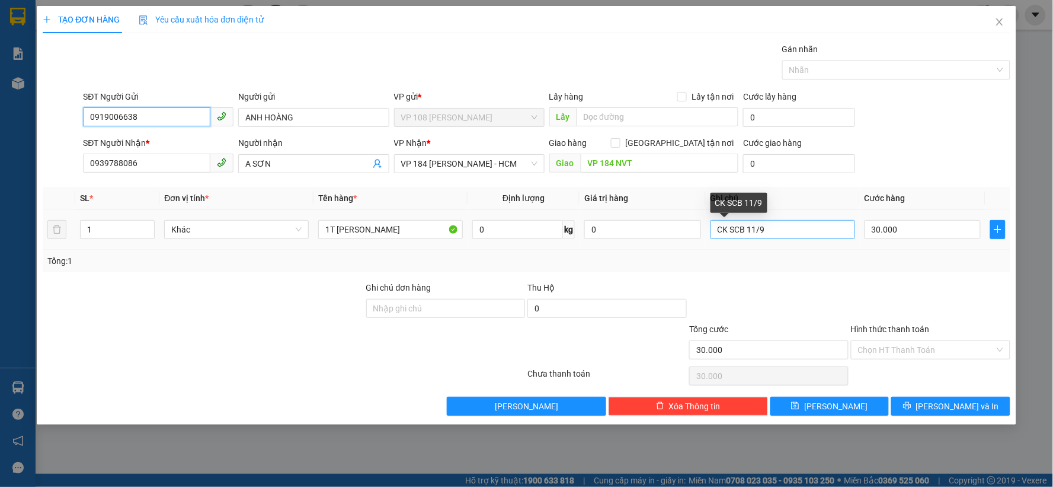
type input "0919006638"
drag, startPoint x: 806, startPoint y: 229, endPoint x: 694, endPoint y: 229, distance: 112.6
click at [694, 229] on tr "1 Khác 1T CARTON QUẤN CHUNG 0 kg 0 CK SCB 11/9 30.000" at bounding box center [527, 230] width 968 height 40
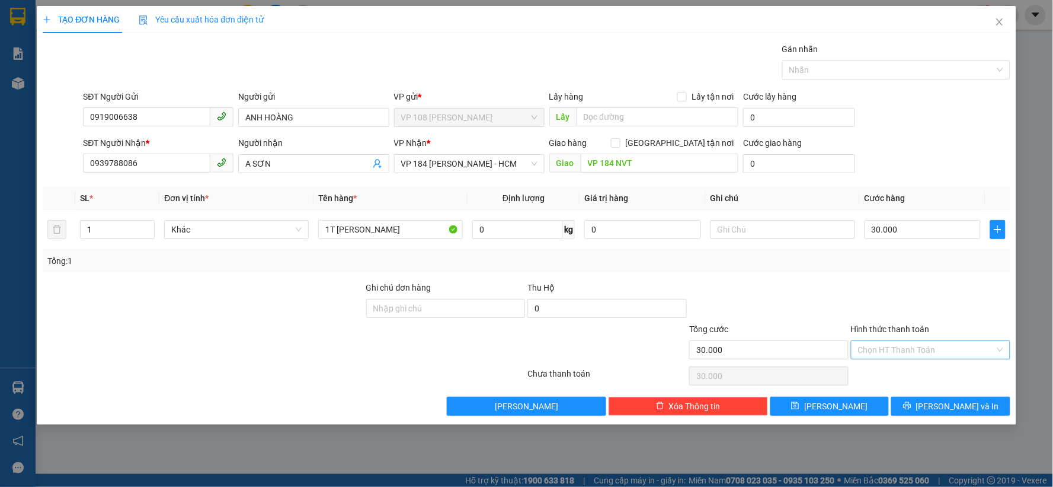
click at [915, 345] on input "Hình thức thanh toán" at bounding box center [926, 350] width 137 height 18
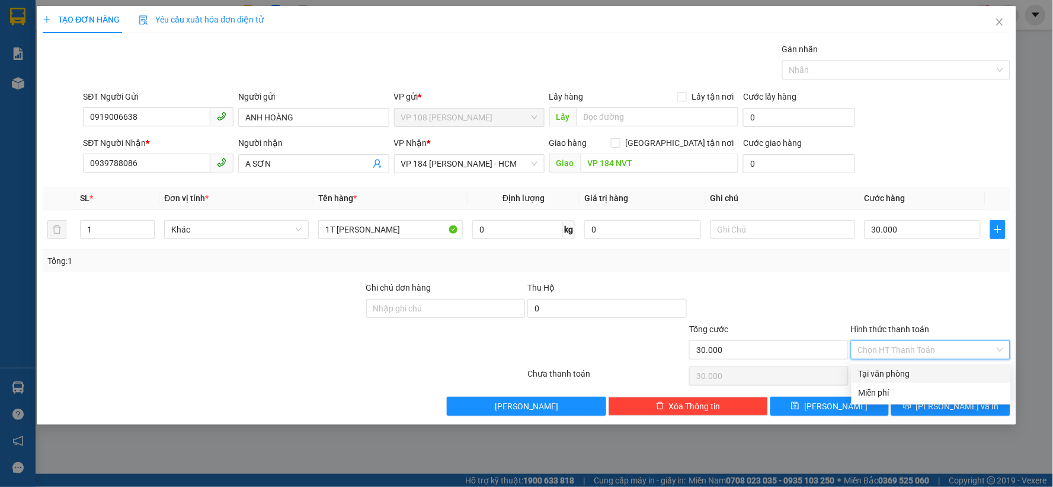
click at [914, 376] on div "Tại văn phòng" at bounding box center [931, 373] width 145 height 13
type input "0"
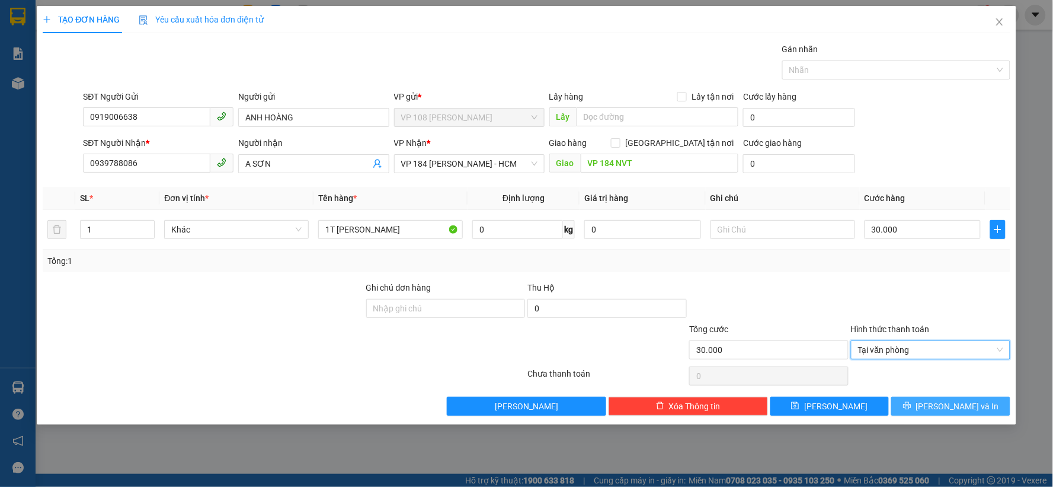
click at [975, 408] on button "[PERSON_NAME] và In" at bounding box center [951, 406] width 119 height 19
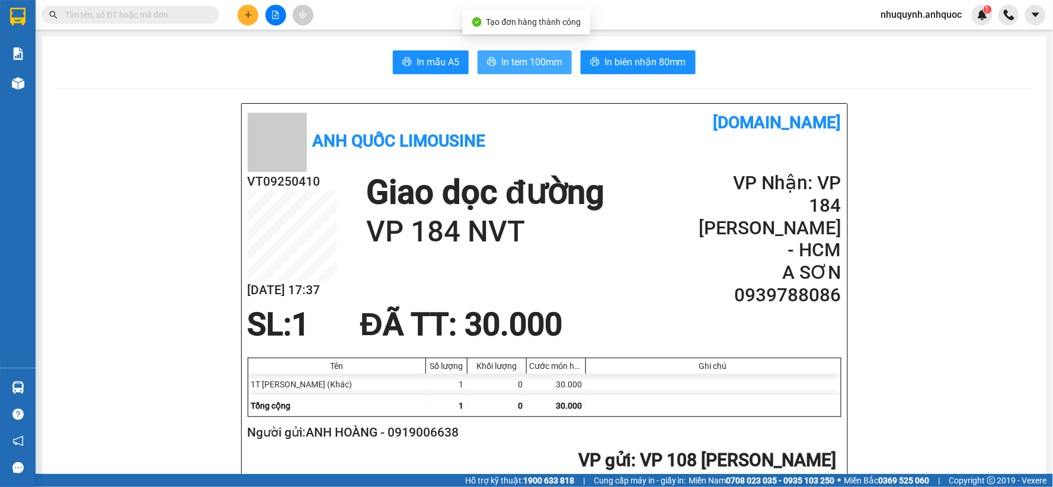
click at [524, 60] on span "In tem 100mm" at bounding box center [532, 62] width 61 height 15
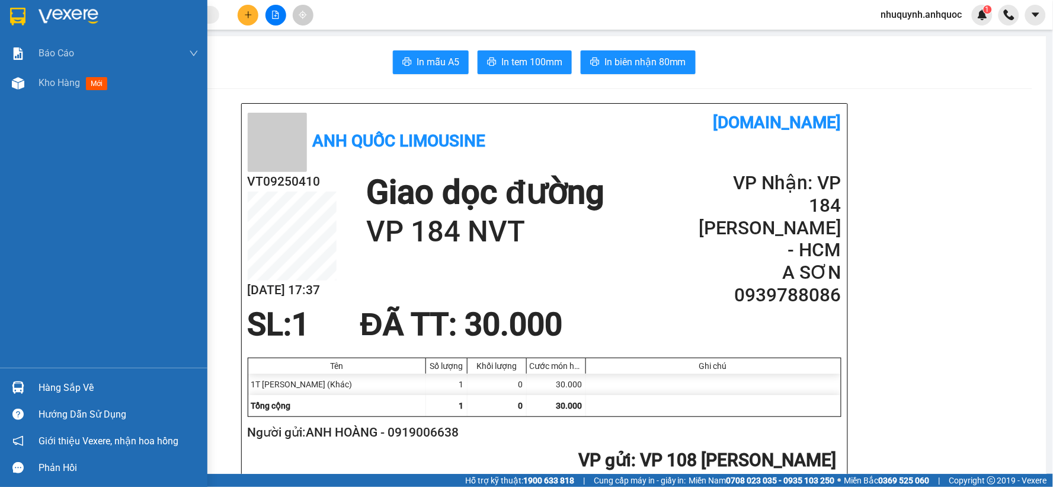
click at [39, 13] on img at bounding box center [69, 17] width 60 height 18
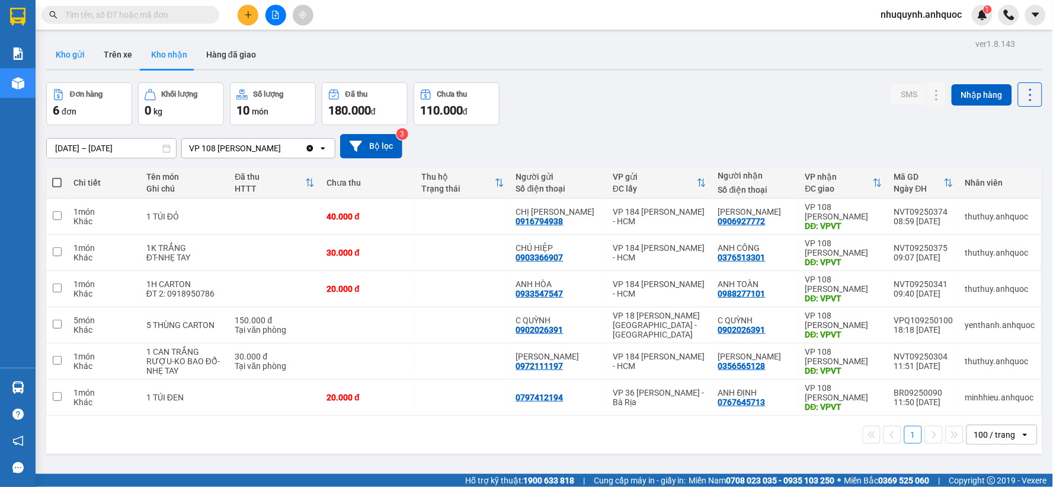
click at [68, 52] on button "Kho gửi" at bounding box center [70, 54] width 48 height 28
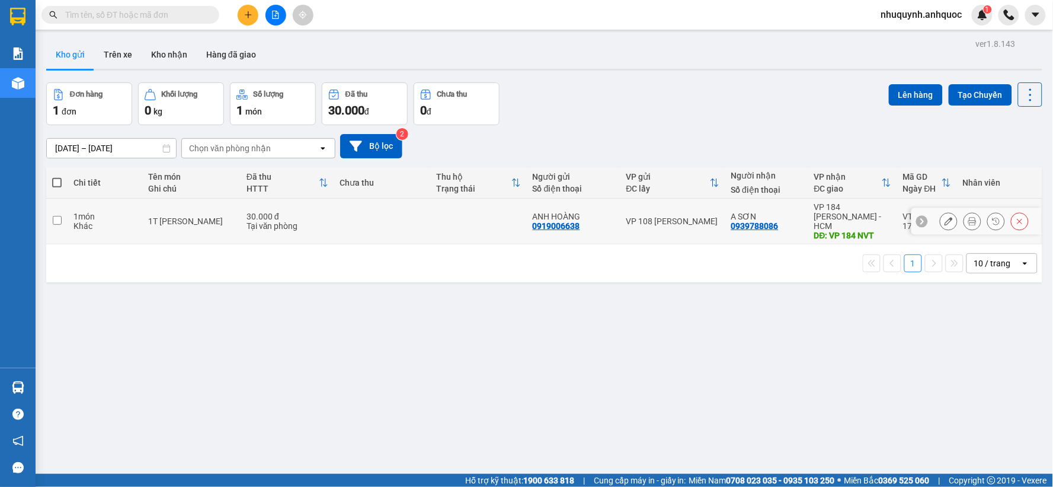
click at [359, 213] on td at bounding box center [382, 222] width 97 height 46
checkbox input "true"
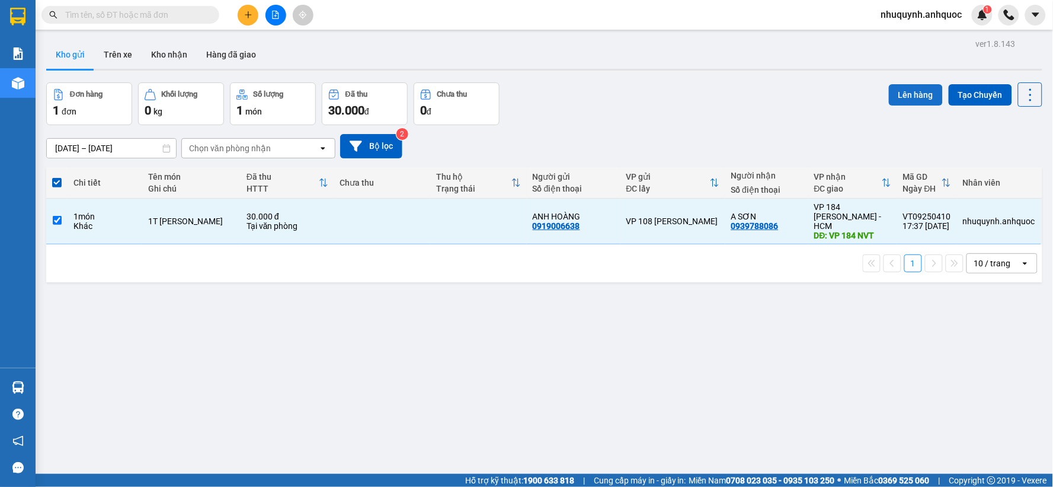
click at [893, 91] on button "Lên hàng" at bounding box center [916, 94] width 54 height 21
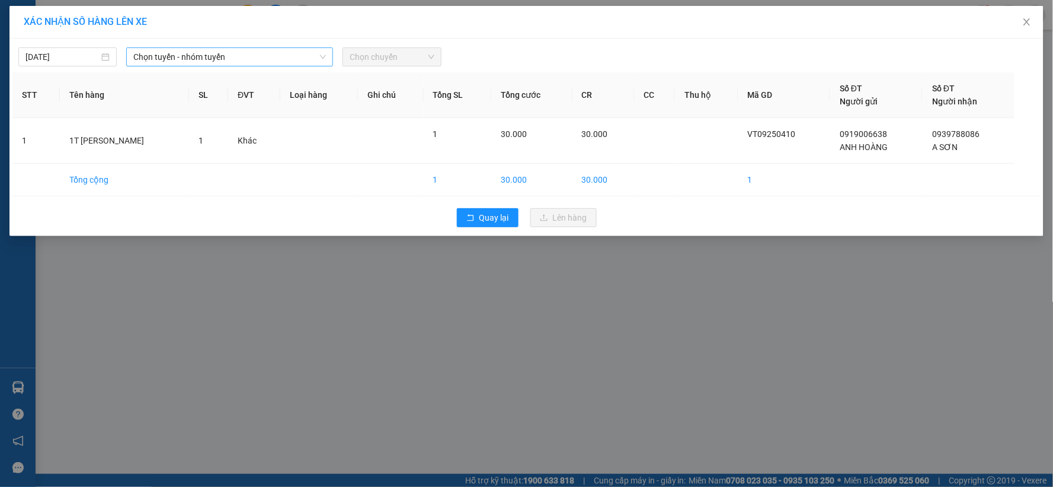
click at [234, 48] on span "Chọn tuyến - nhóm tuyến" at bounding box center [229, 57] width 193 height 18
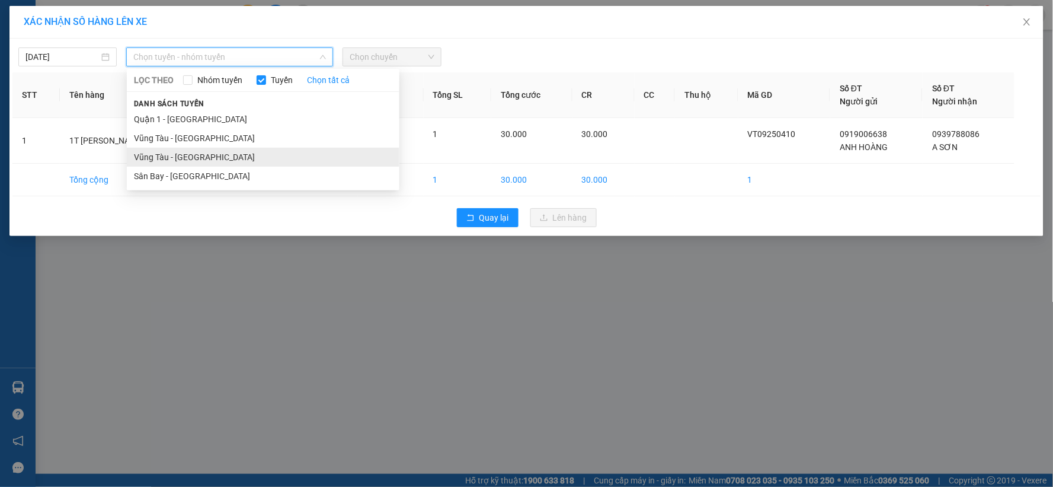
click at [213, 157] on li "Vũng Tàu - [GEOGRAPHIC_DATA]" at bounding box center [263, 157] width 273 height 19
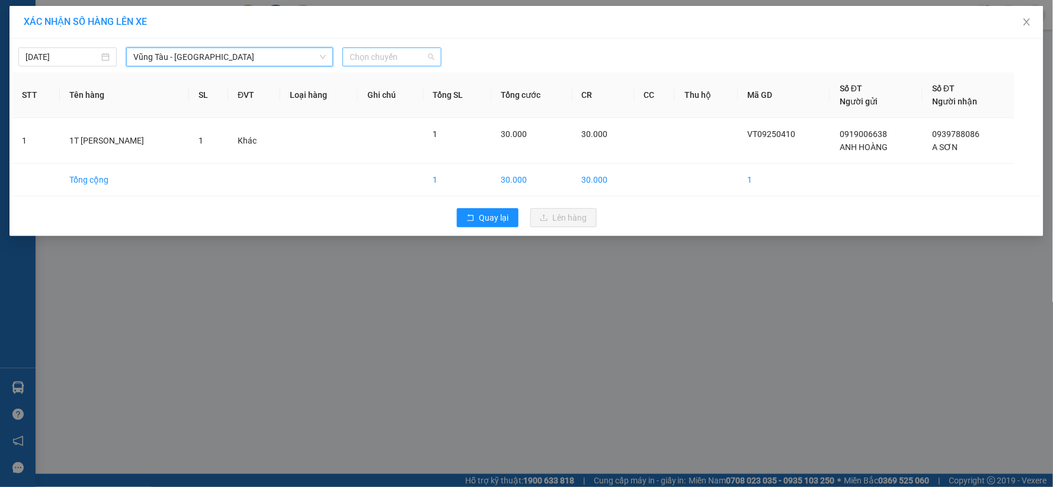
click at [429, 52] on span "Chọn chuyến" at bounding box center [392, 57] width 84 height 18
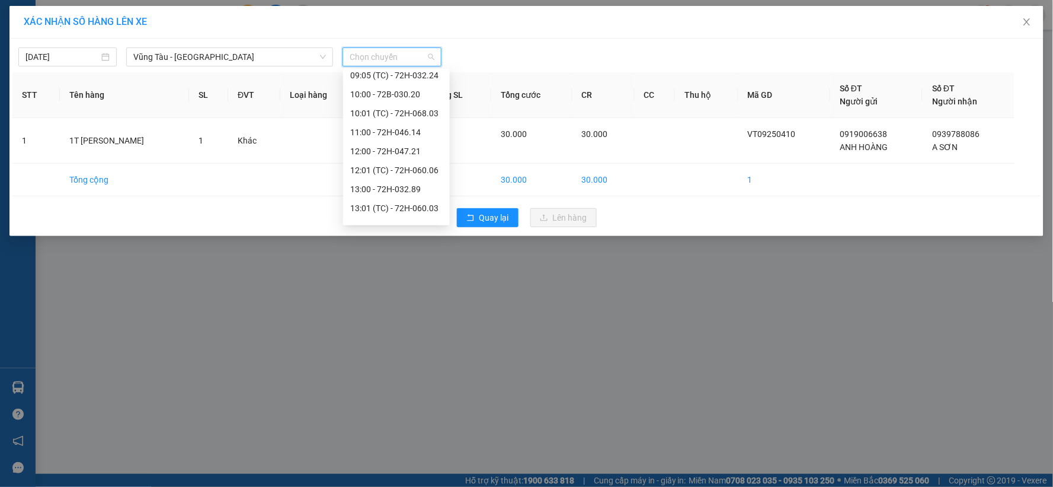
scroll to position [398, 0]
click at [385, 199] on div "18:00 - 72B-030.20" at bounding box center [396, 194] width 92 height 13
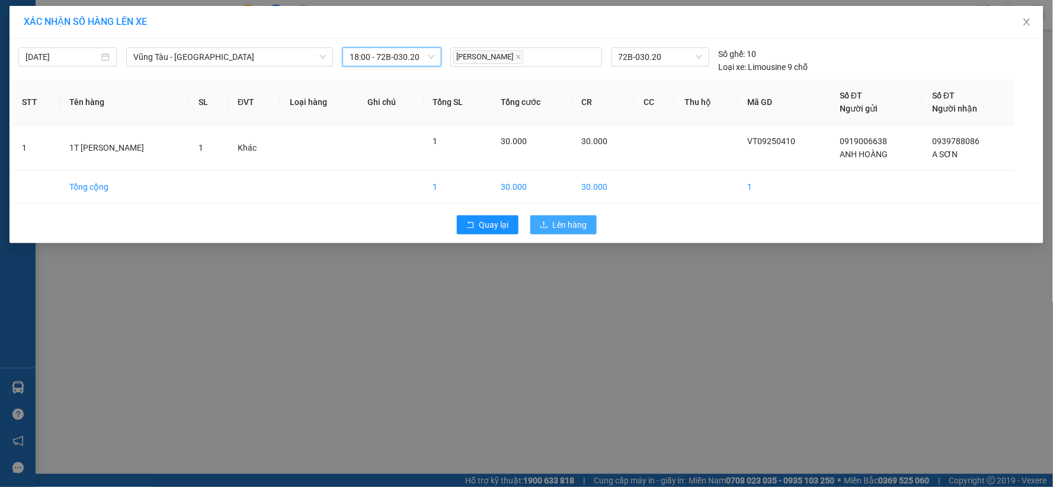
click at [571, 228] on span "Lên hàng" at bounding box center [570, 224] width 34 height 13
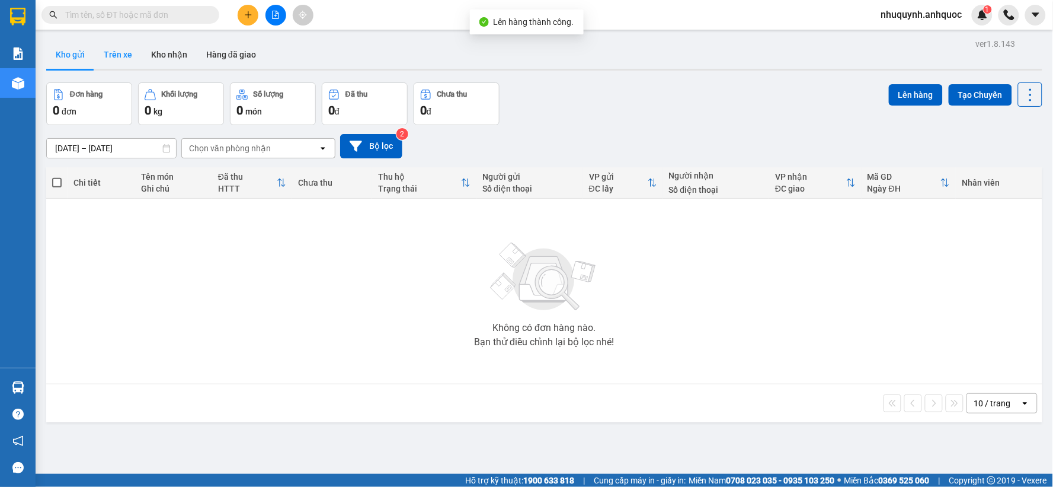
click at [115, 54] on button "Trên xe" at bounding box center [117, 54] width 47 height 28
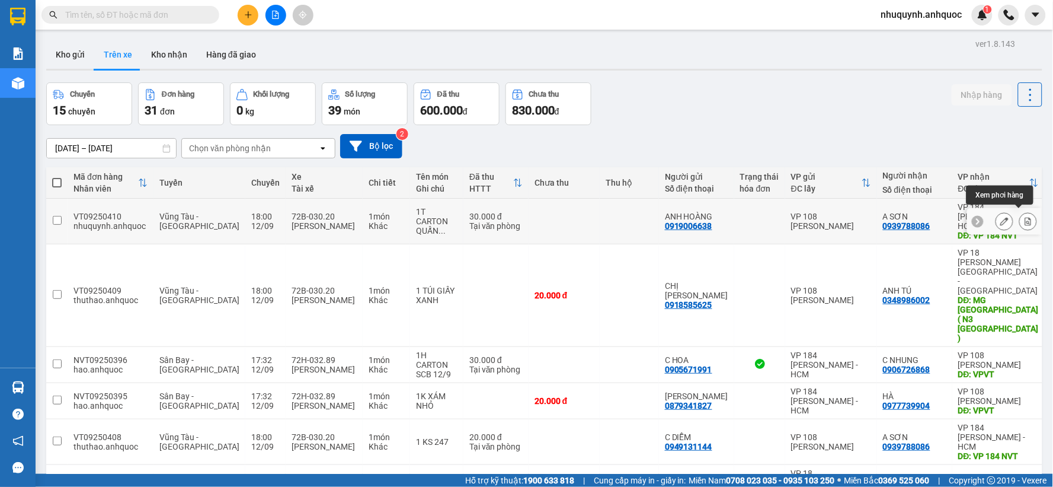
click at [1024, 218] on button at bounding box center [1028, 221] width 17 height 21
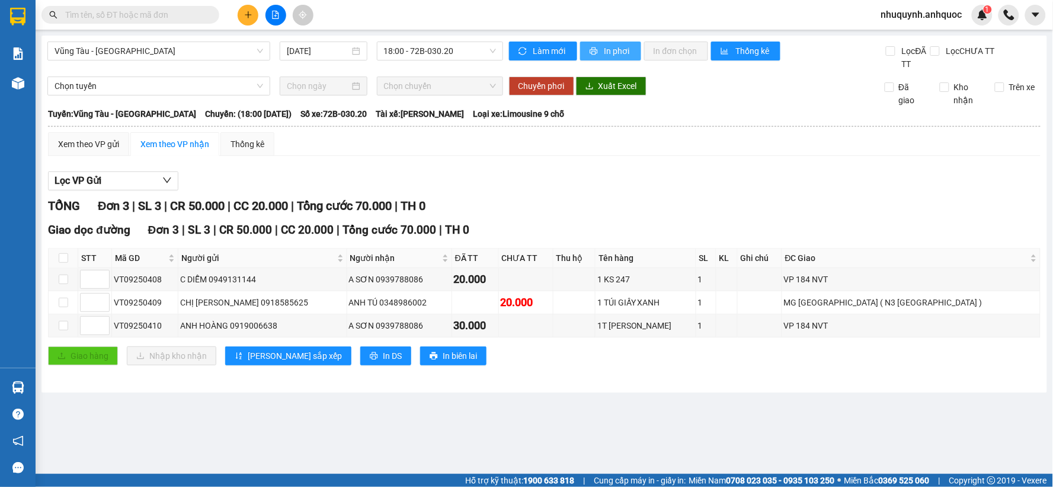
click at [615, 45] on span "In phơi" at bounding box center [618, 50] width 27 height 13
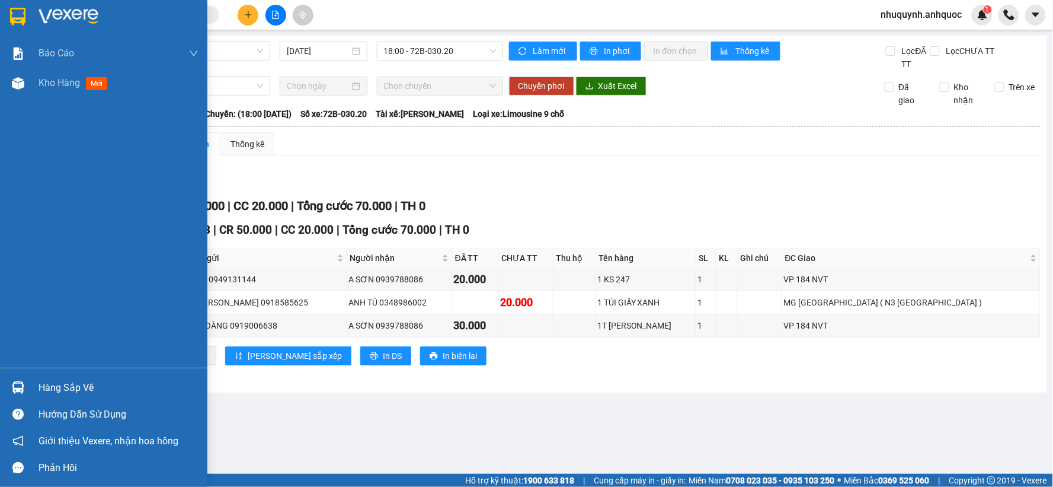
click at [53, 11] on img at bounding box center [69, 17] width 60 height 18
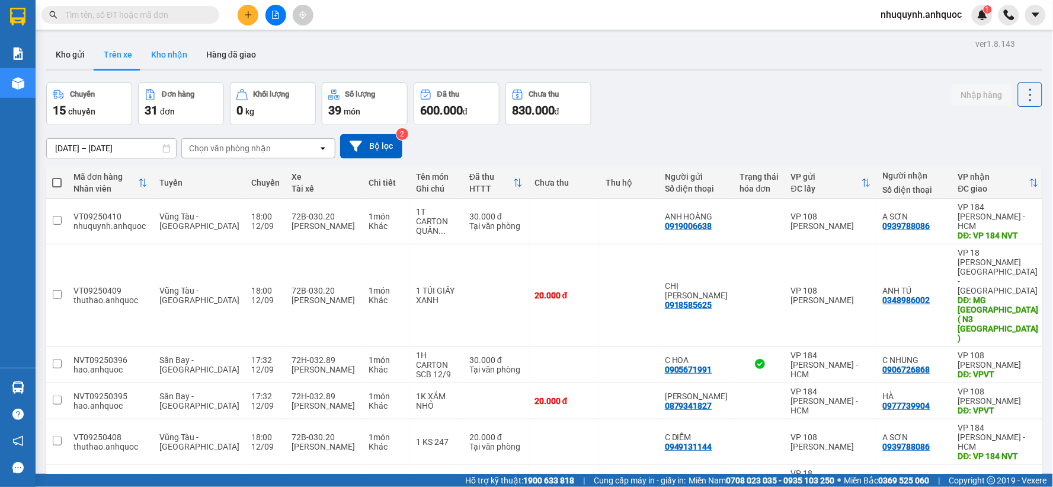
click at [187, 57] on button "Kho nhận" at bounding box center [169, 54] width 55 height 28
type input "01/09/2025 – 12/09/2025"
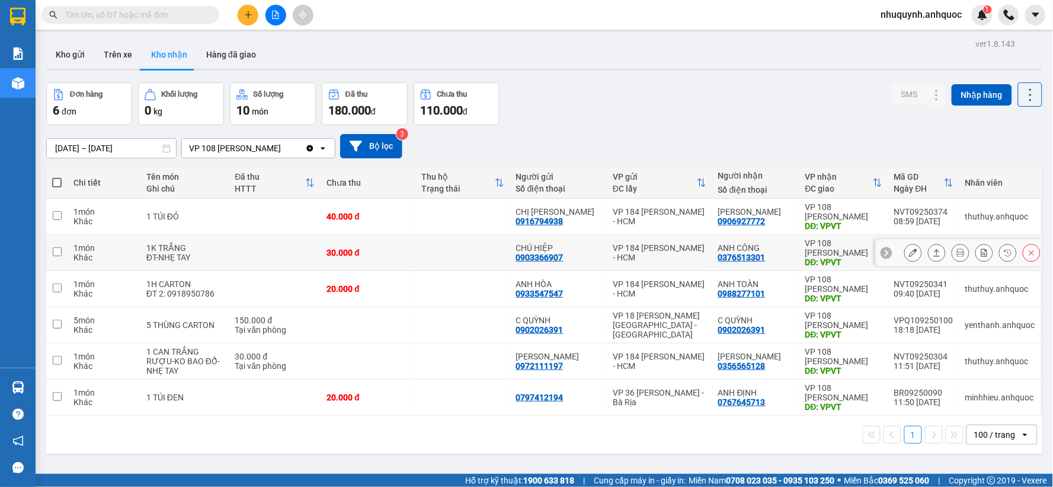
click at [411, 243] on td "30.000 đ" at bounding box center [368, 253] width 95 height 36
checkbox input "true"
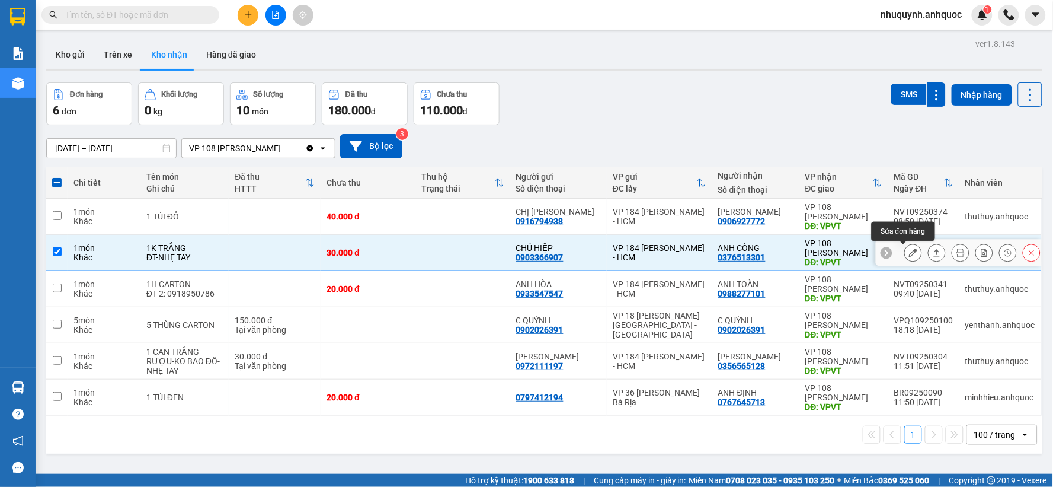
click at [909, 256] on icon at bounding box center [913, 252] width 8 height 8
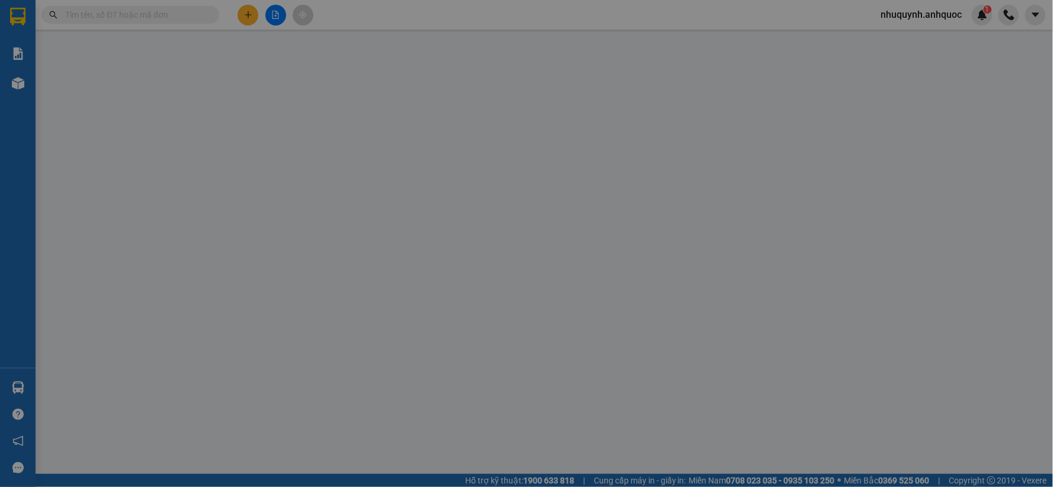
type input "0903366907"
type input "CHÚ HIỆP"
type input "0376513301"
type input "ANH CÔNG"
type input "VPVT"
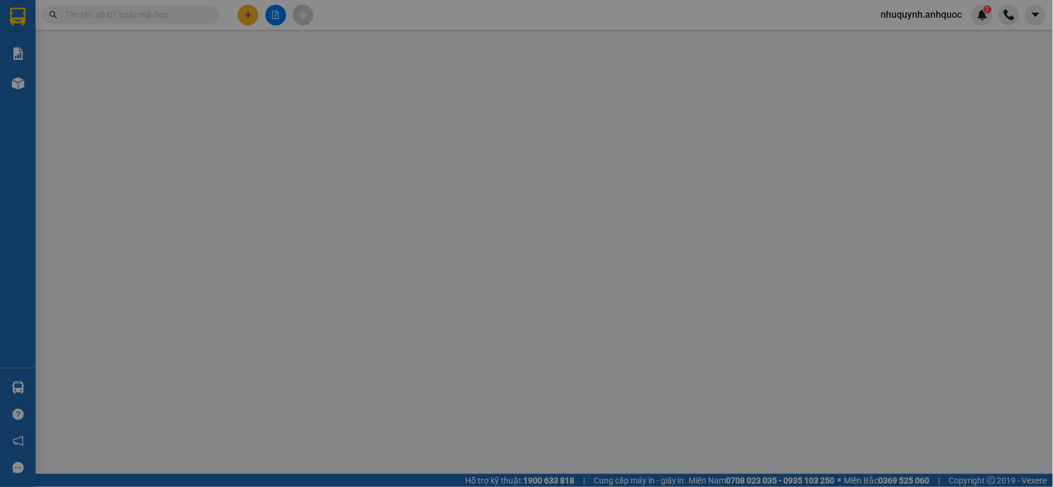
type input "30.000"
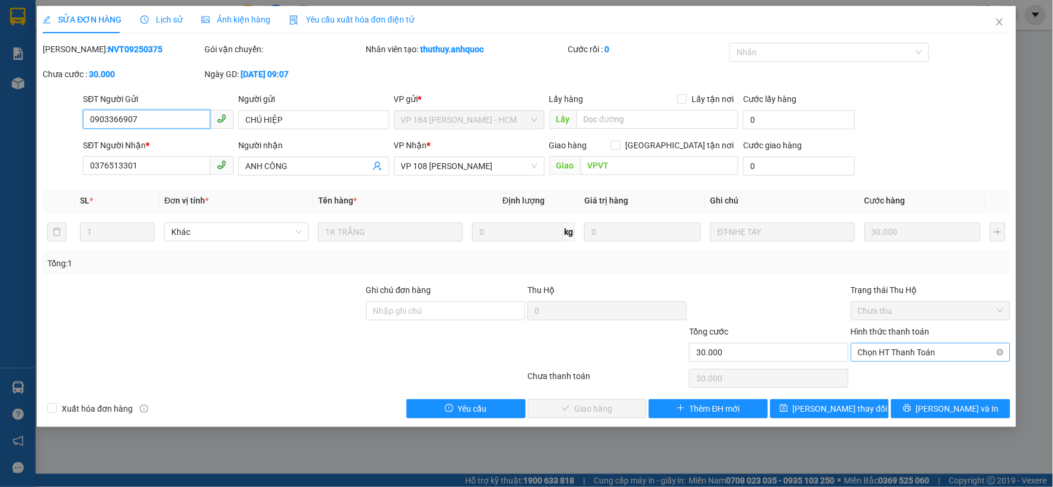
click at [914, 353] on span "Chọn HT Thanh Toán" at bounding box center [930, 352] width 145 height 18
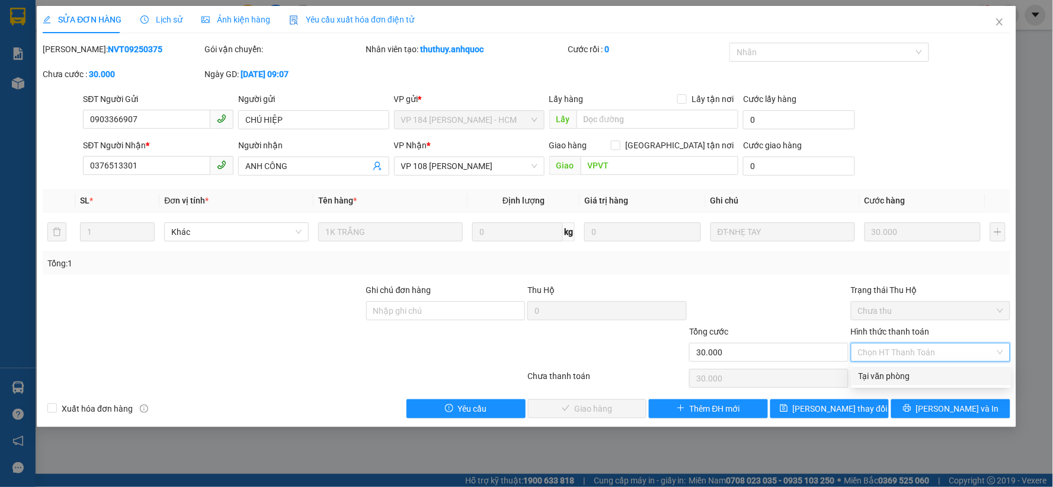
click at [908, 375] on div "Tại văn phòng" at bounding box center [931, 375] width 145 height 13
type input "0"
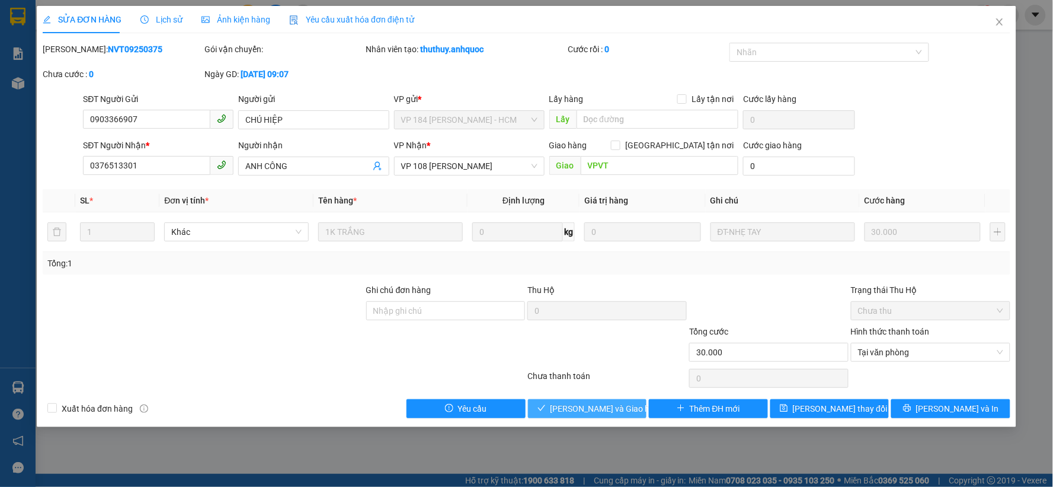
click at [583, 407] on span "Lưu và Giao hàng" at bounding box center [608, 408] width 114 height 13
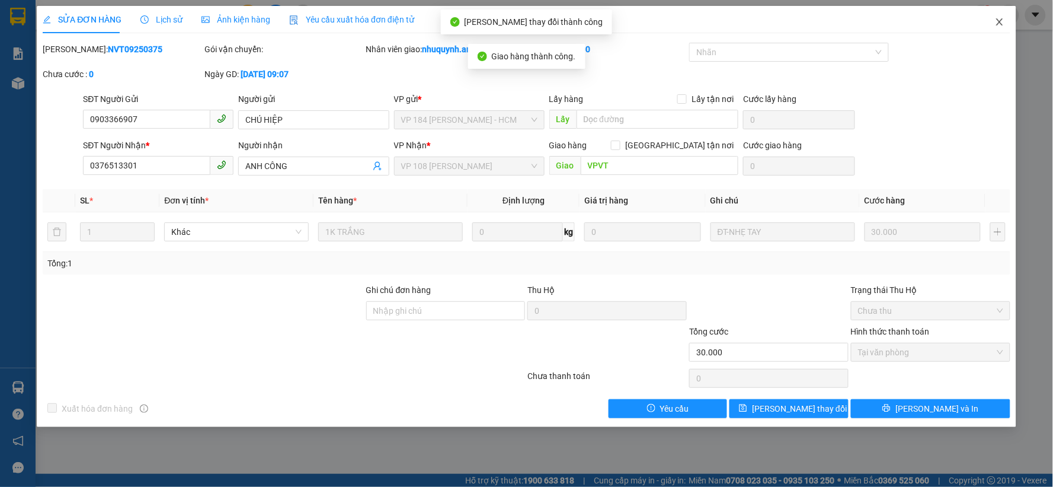
click at [999, 15] on span "Close" at bounding box center [1000, 22] width 33 height 33
